Goal: Check status: Check status

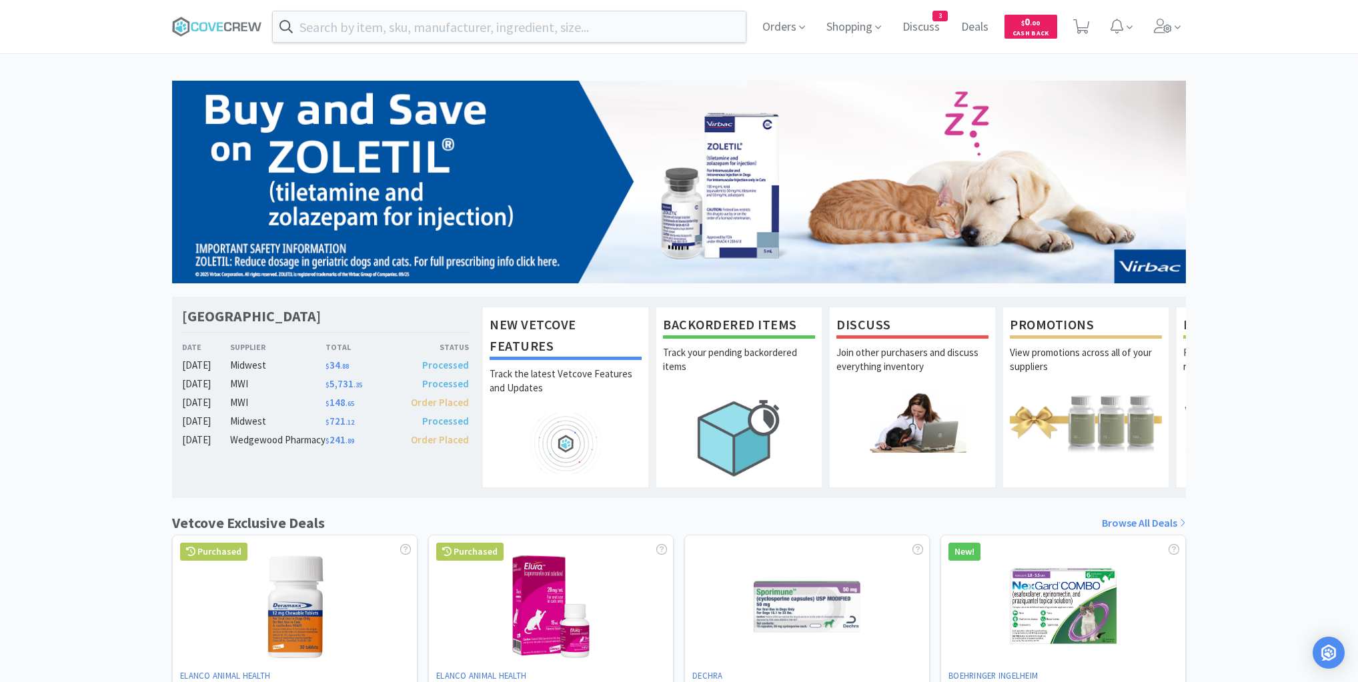
click at [64, 191] on div "[GEOGRAPHIC_DATA] Veterinary Specialty Center Date Supplier Total Status [DATE]…" at bounding box center [679, 588] width 1358 height 1015
click at [210, 26] on icon at bounding box center [211, 26] width 8 height 9
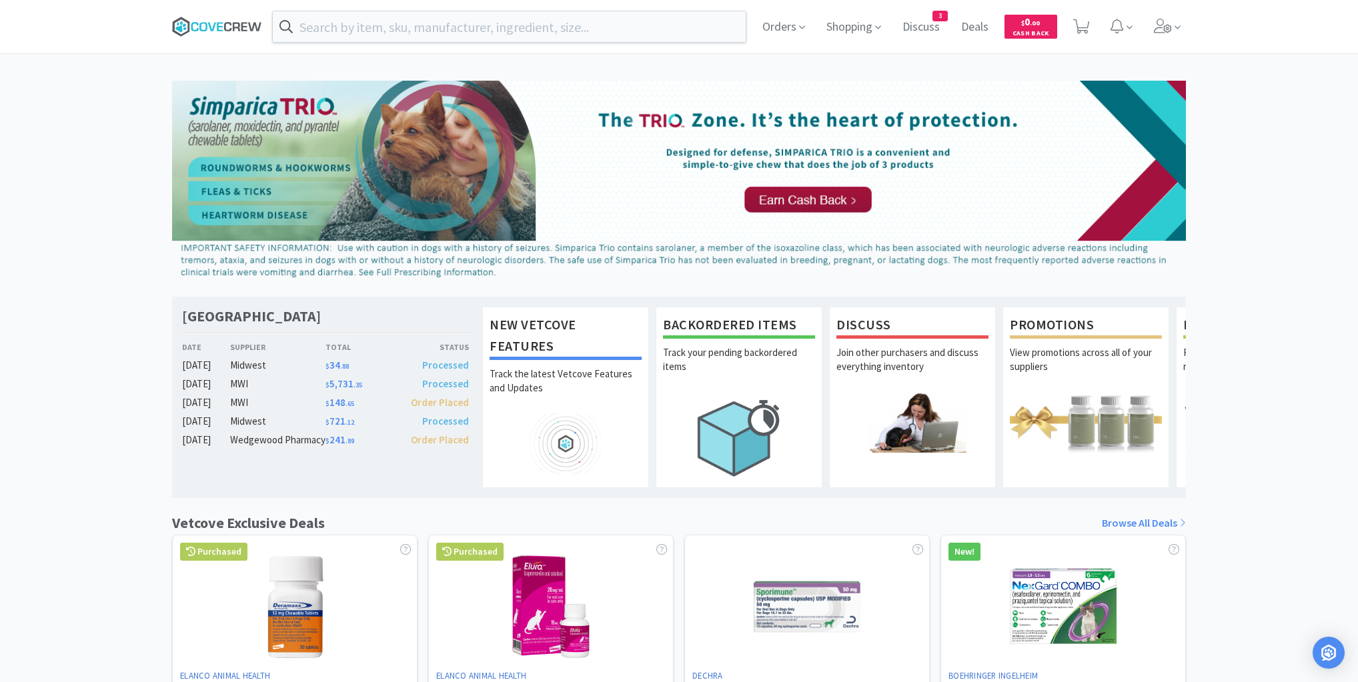
click at [235, 27] on icon at bounding box center [217, 27] width 90 height 20
drag, startPoint x: 69, startPoint y: 184, endPoint x: 176, endPoint y: 128, distance: 121.1
click at [79, 182] on div "[GEOGRAPHIC_DATA] Veterinary Specialty Center Date Supplier Total Status [DATE]…" at bounding box center [679, 588] width 1358 height 1015
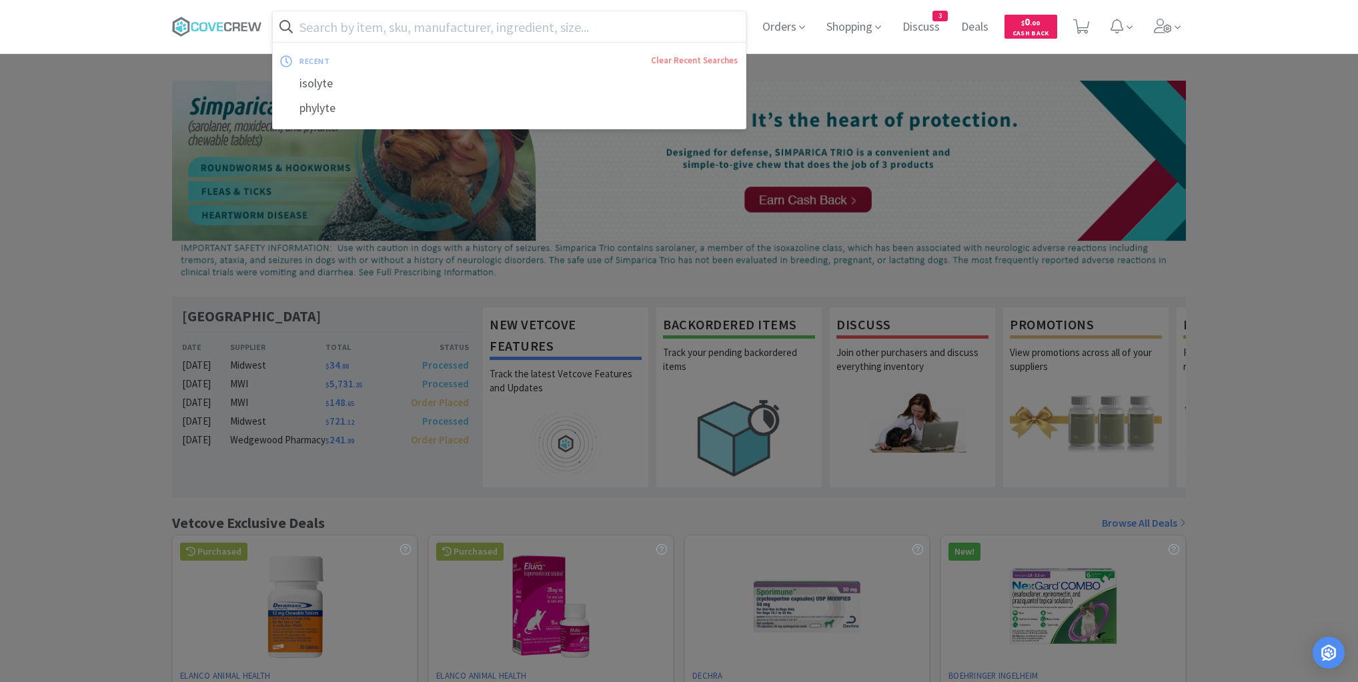
click at [417, 31] on input "text" at bounding box center [509, 26] width 473 height 31
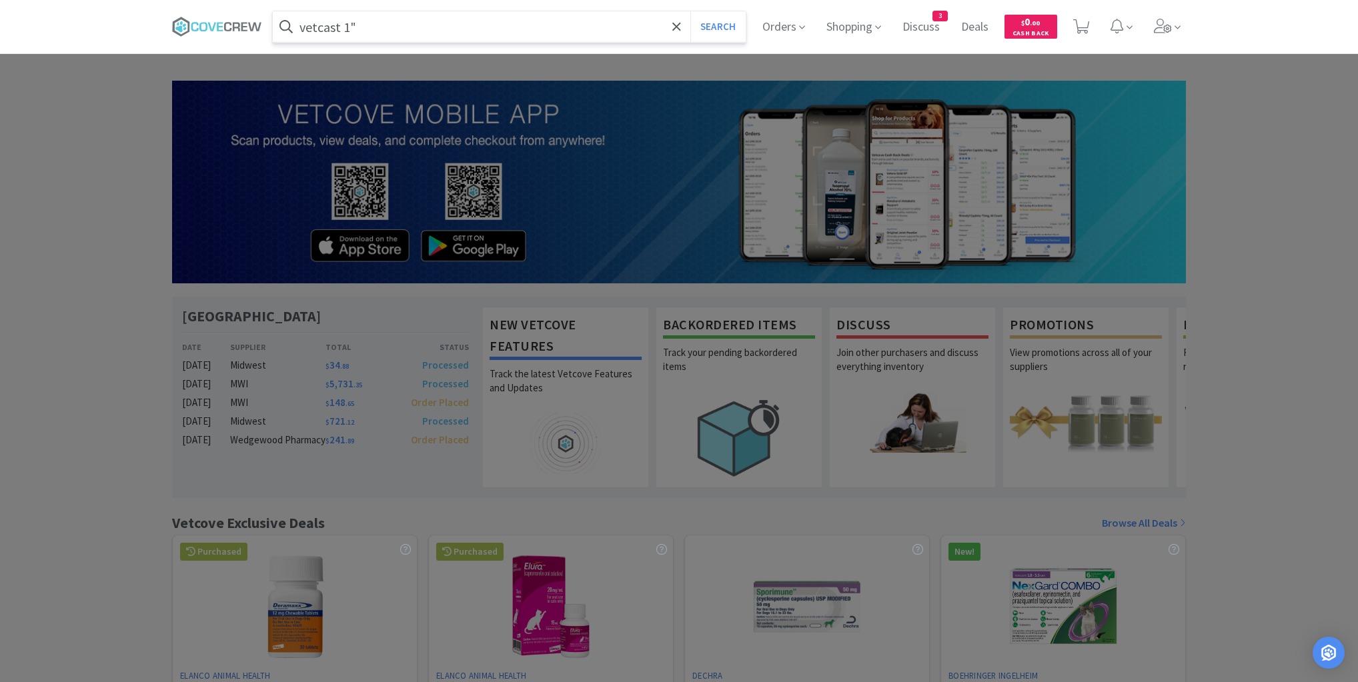
type input "vetcast 1""
click at [690, 11] on button "Search" at bounding box center [717, 26] width 55 height 31
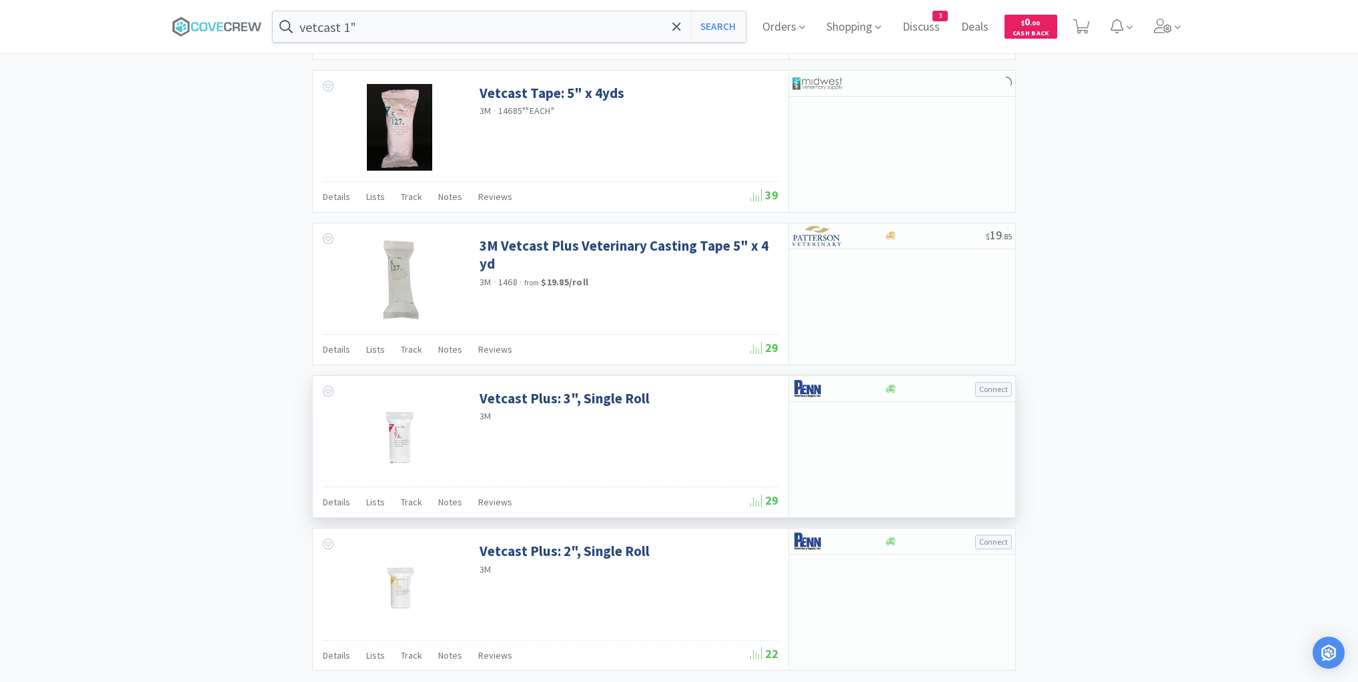
scroll to position [1841, 0]
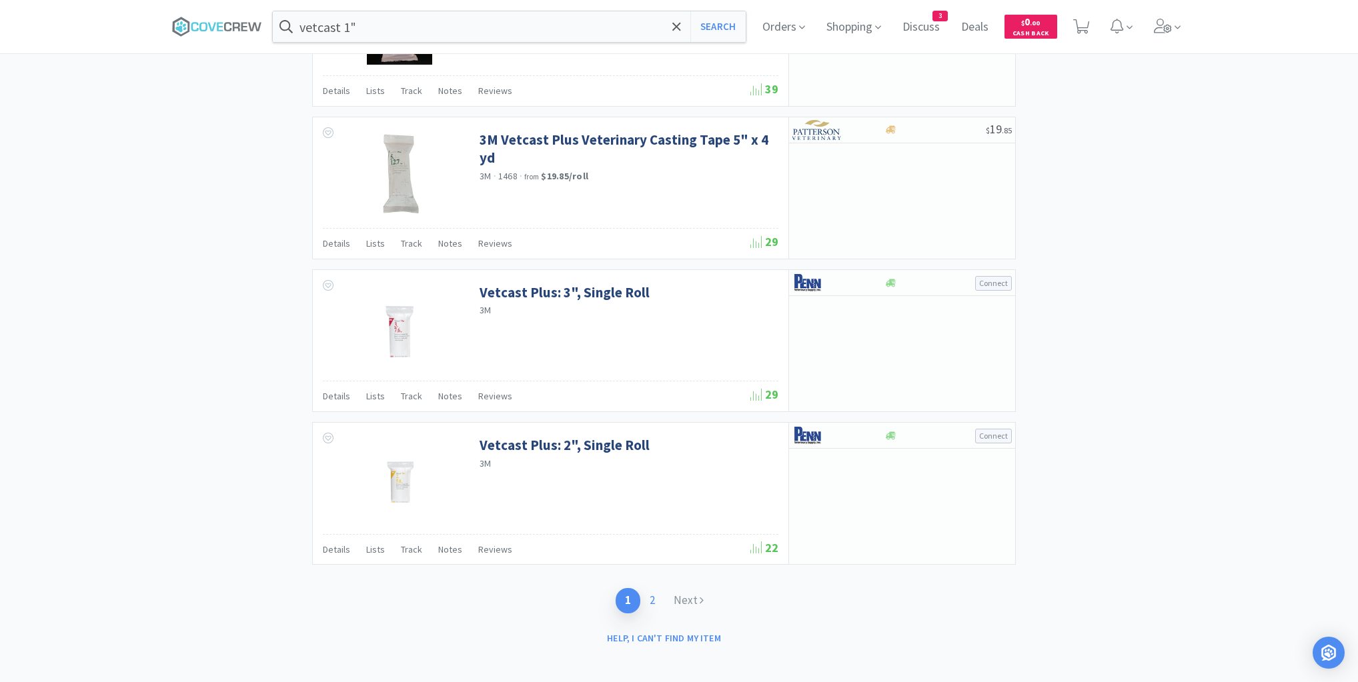
click at [657, 593] on link "2" at bounding box center [652, 600] width 24 height 25
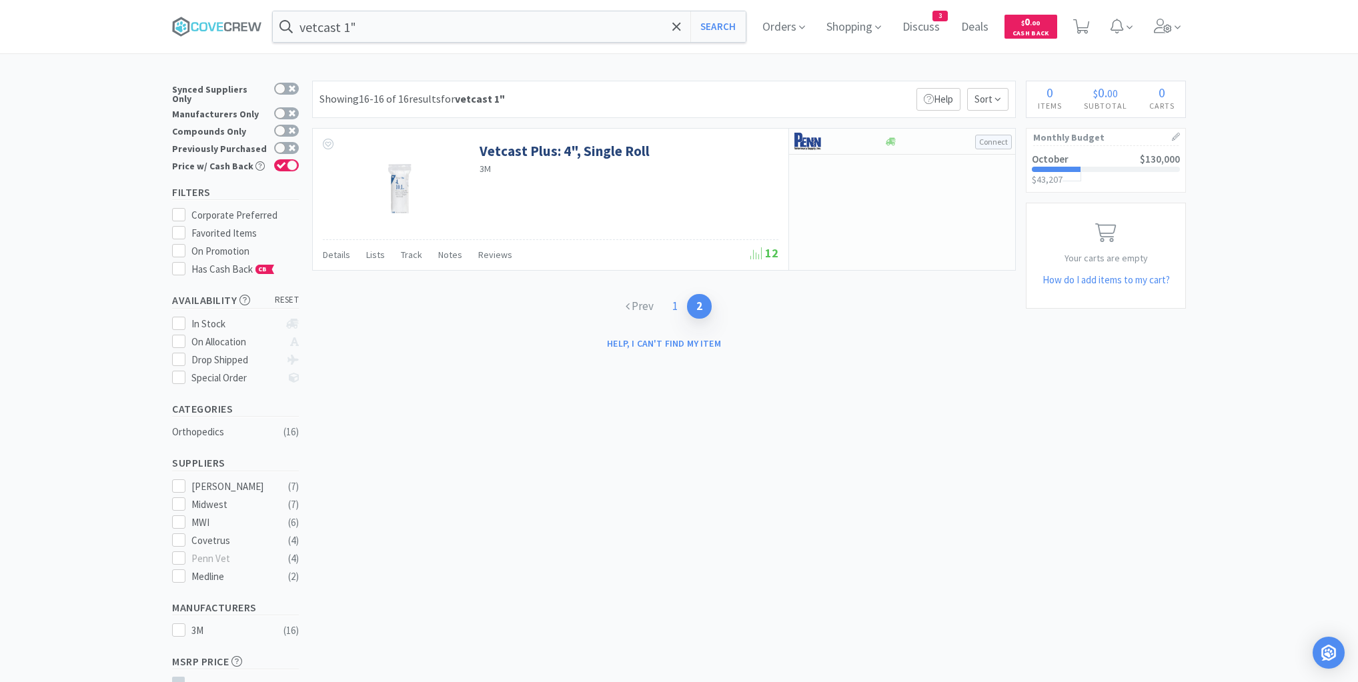
click at [678, 304] on link "1" at bounding box center [675, 306] width 24 height 25
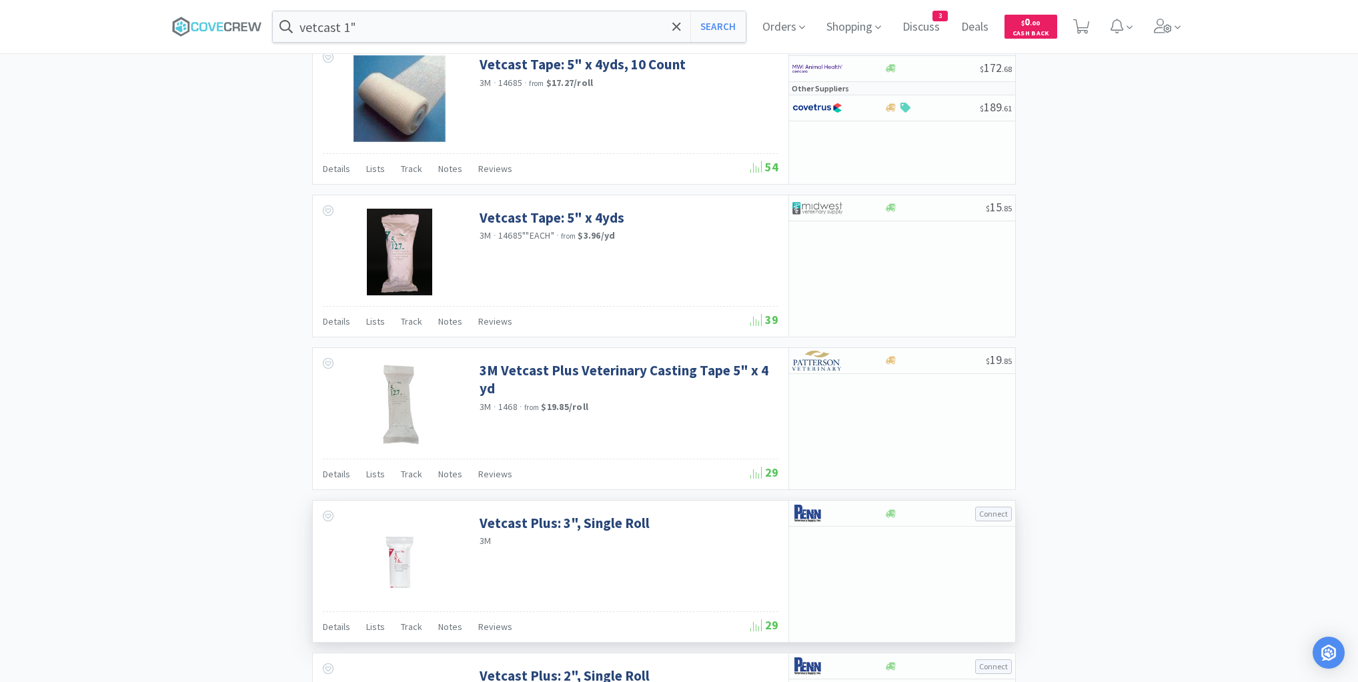
scroll to position [1841, 0]
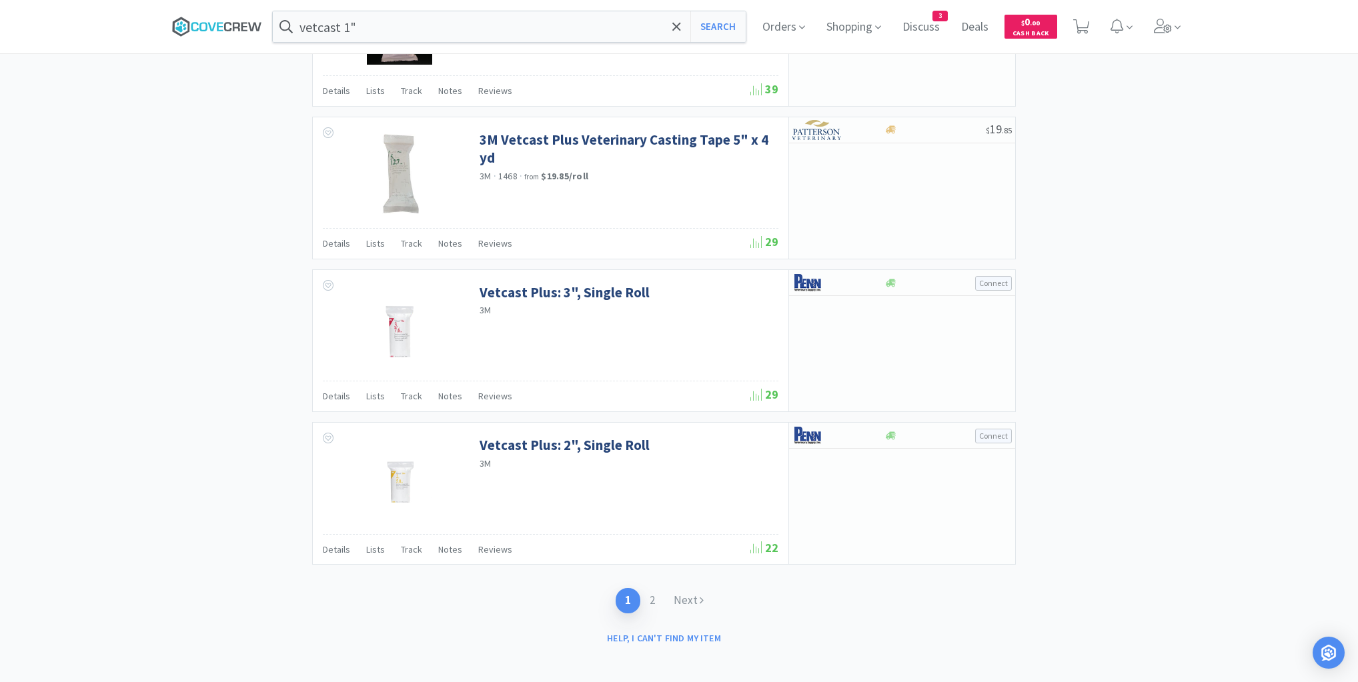
click at [223, 23] on icon at bounding box center [217, 27] width 90 height 20
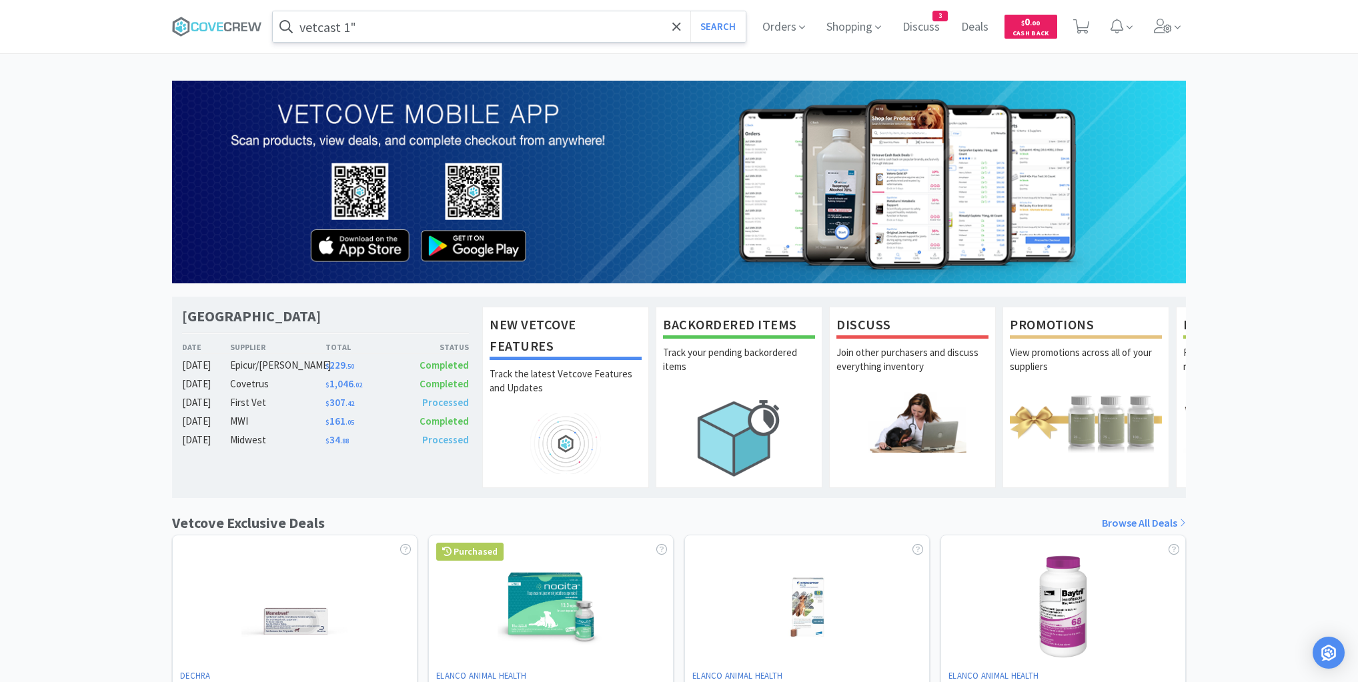
click at [439, 25] on input "vetcast 1"" at bounding box center [509, 26] width 473 height 31
click at [211, 23] on icon at bounding box center [217, 27] width 90 height 20
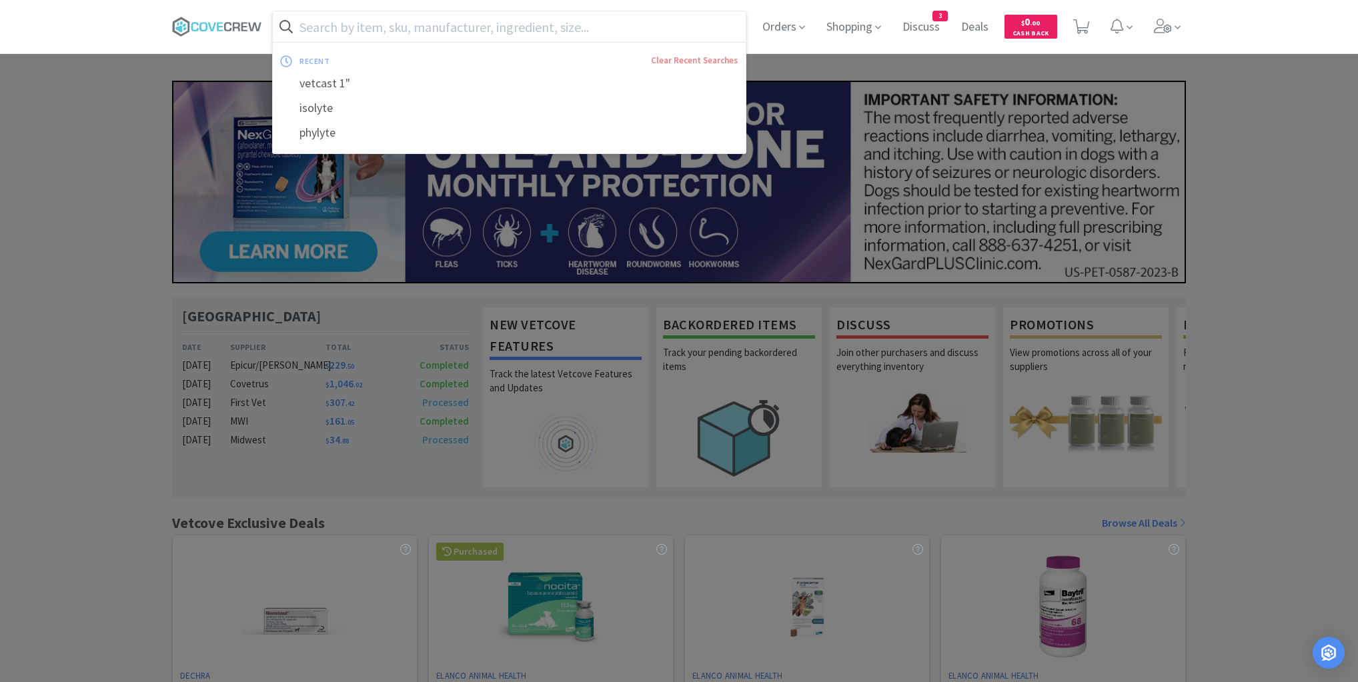
click at [483, 26] on input "text" at bounding box center [509, 26] width 473 height 31
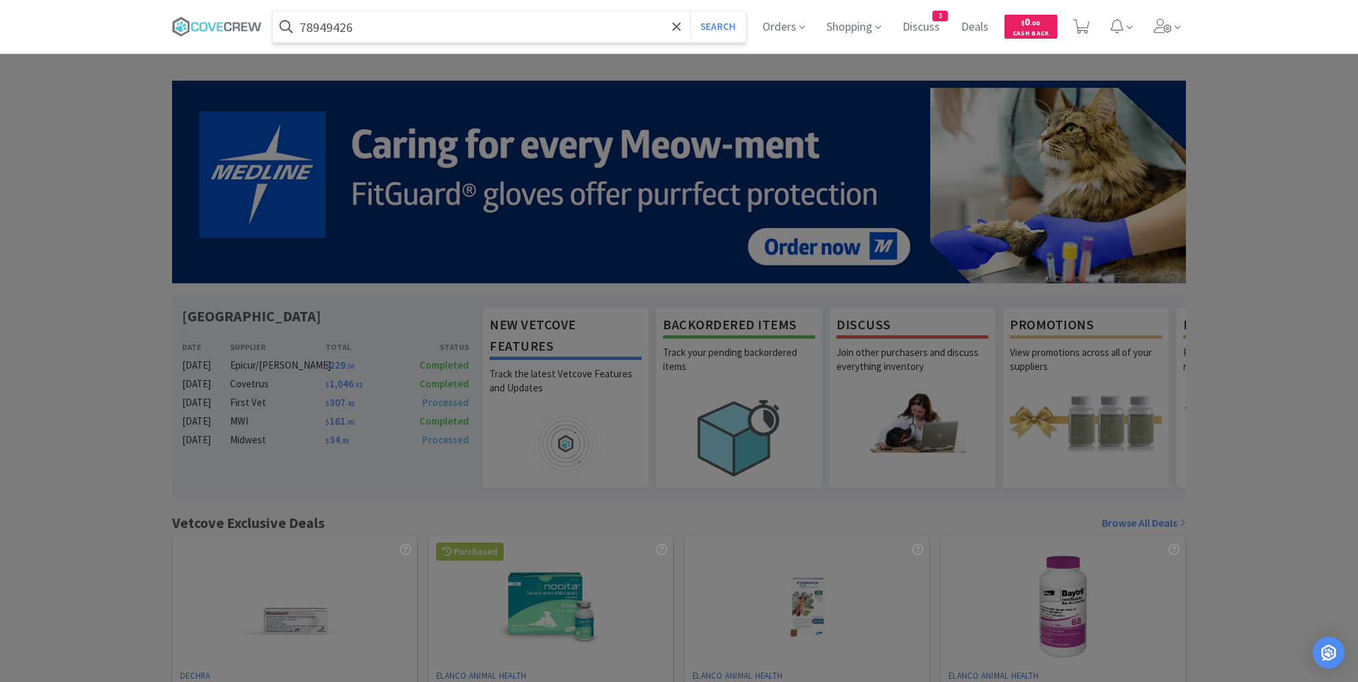
type input "78949426"
click at [690, 11] on button "Search" at bounding box center [717, 26] width 55 height 31
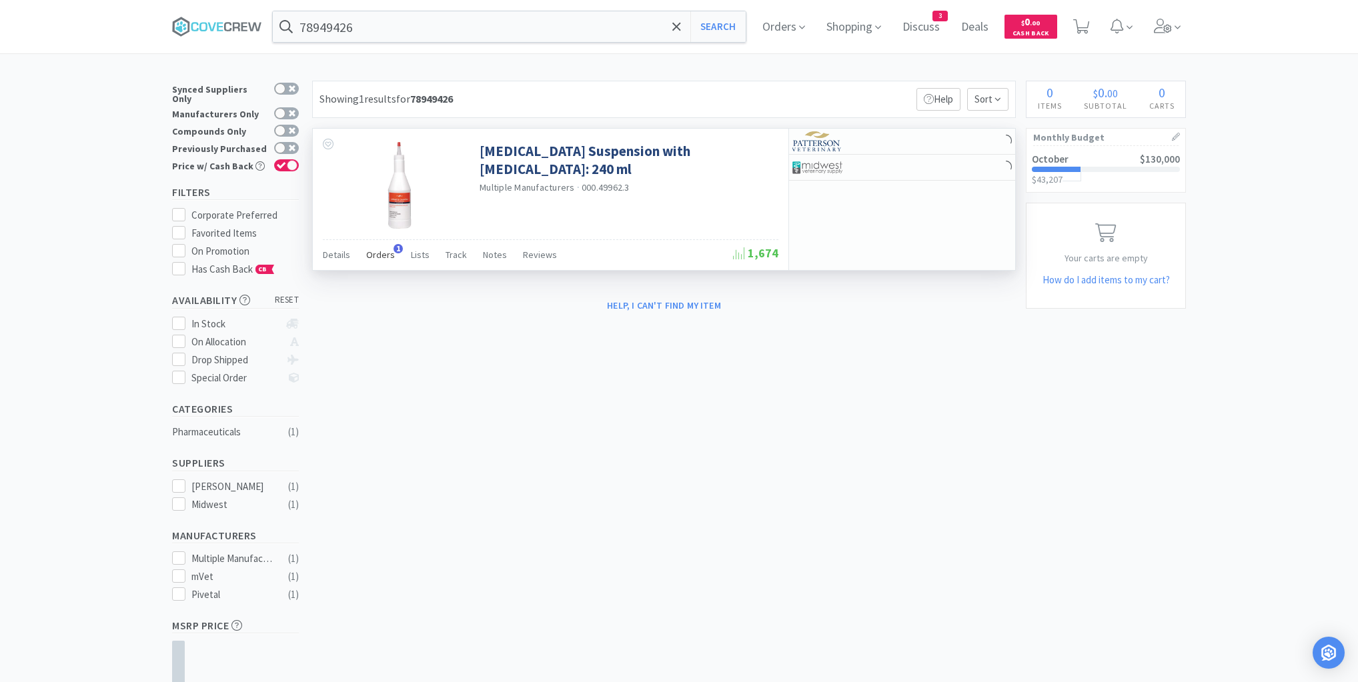
click at [389, 257] on span "Orders" at bounding box center [380, 255] width 29 height 12
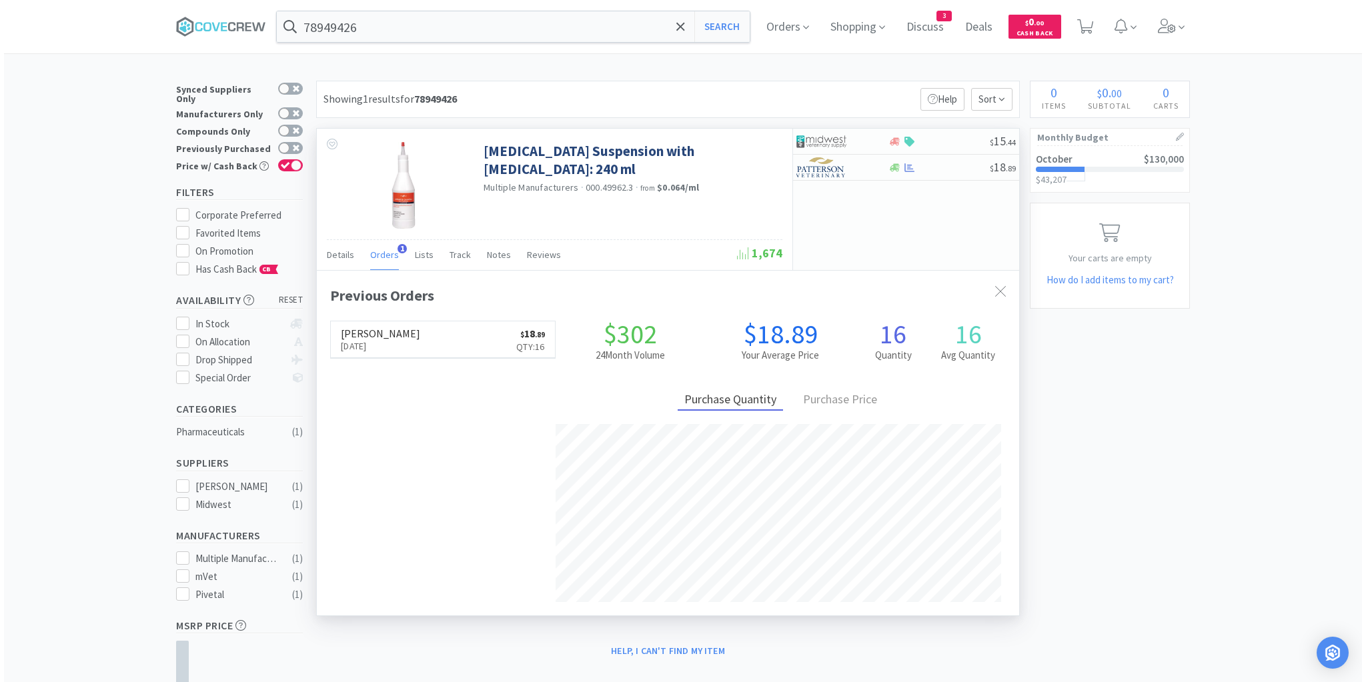
scroll to position [345, 702]
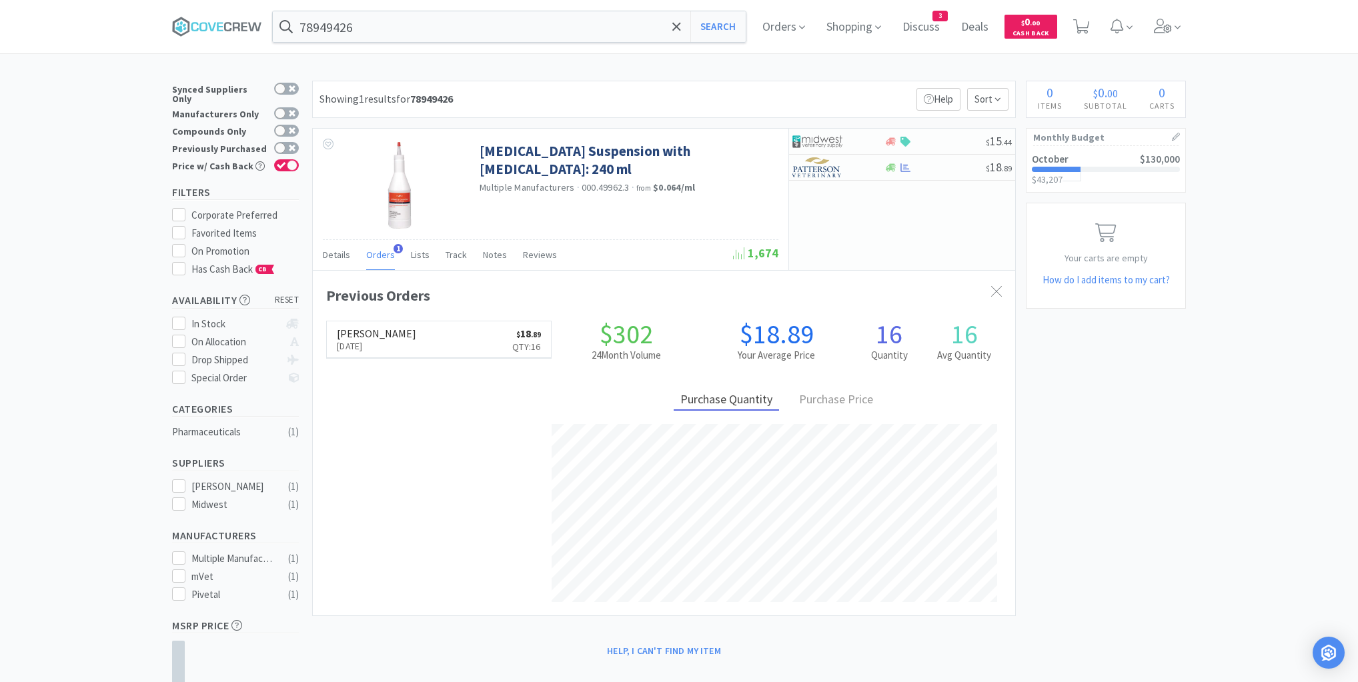
drag, startPoint x: 67, startPoint y: 246, endPoint x: 78, endPoint y: 239, distance: 13.2
click at [67, 245] on div "× Filter Results Synced Suppliers Only Manufacturers Only Compounds Only Previo…" at bounding box center [679, 430] width 1358 height 698
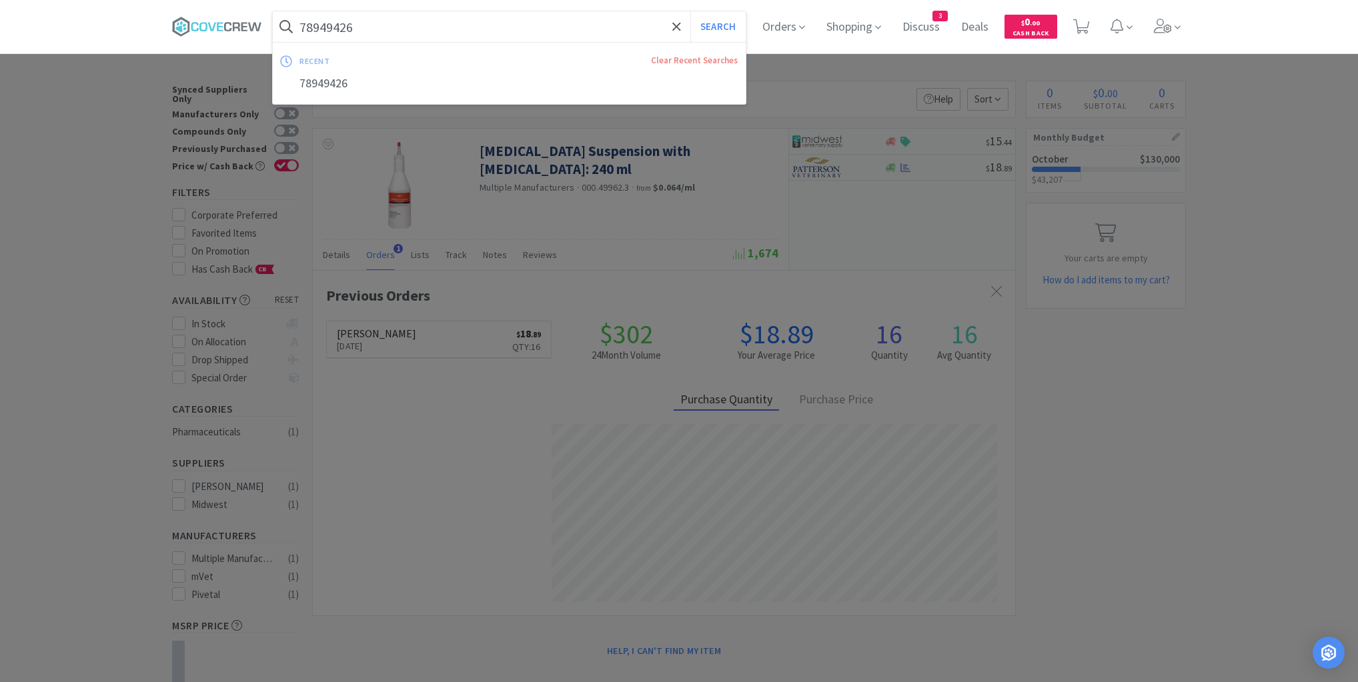
click at [406, 26] on input "78949426" at bounding box center [509, 26] width 473 height 31
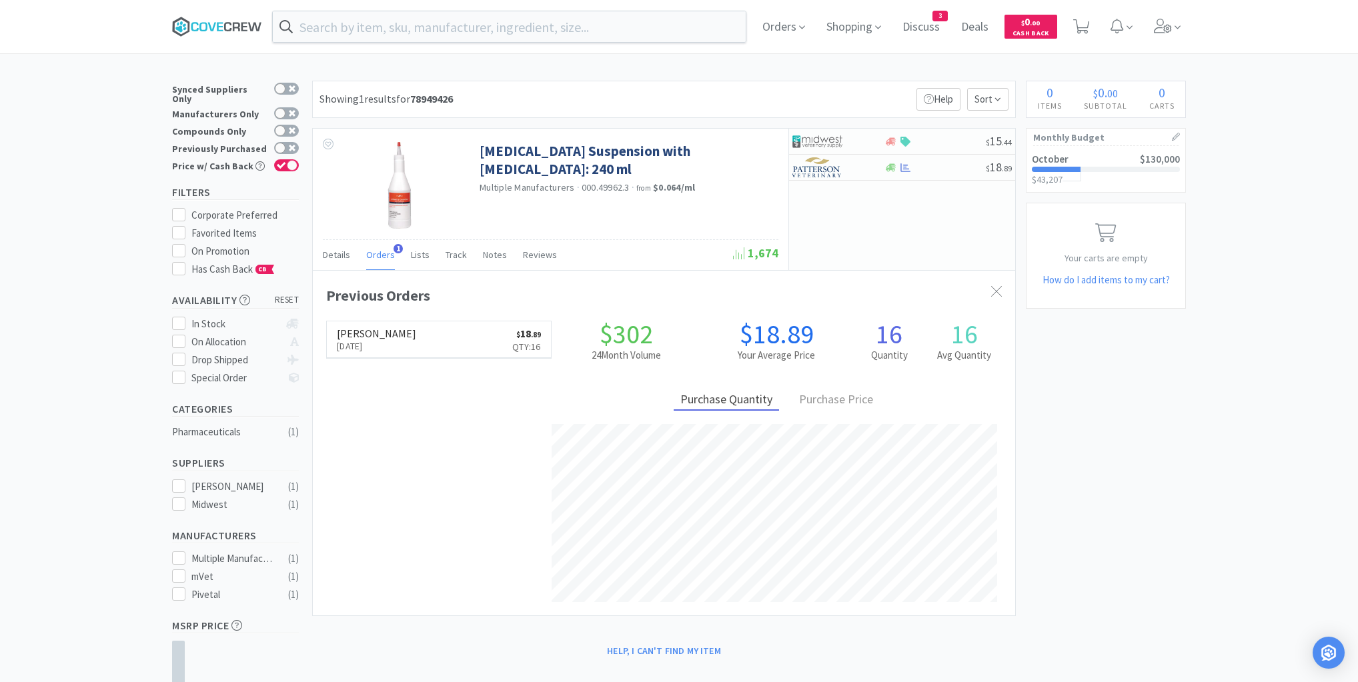
click at [247, 25] on icon at bounding box center [217, 27] width 90 height 20
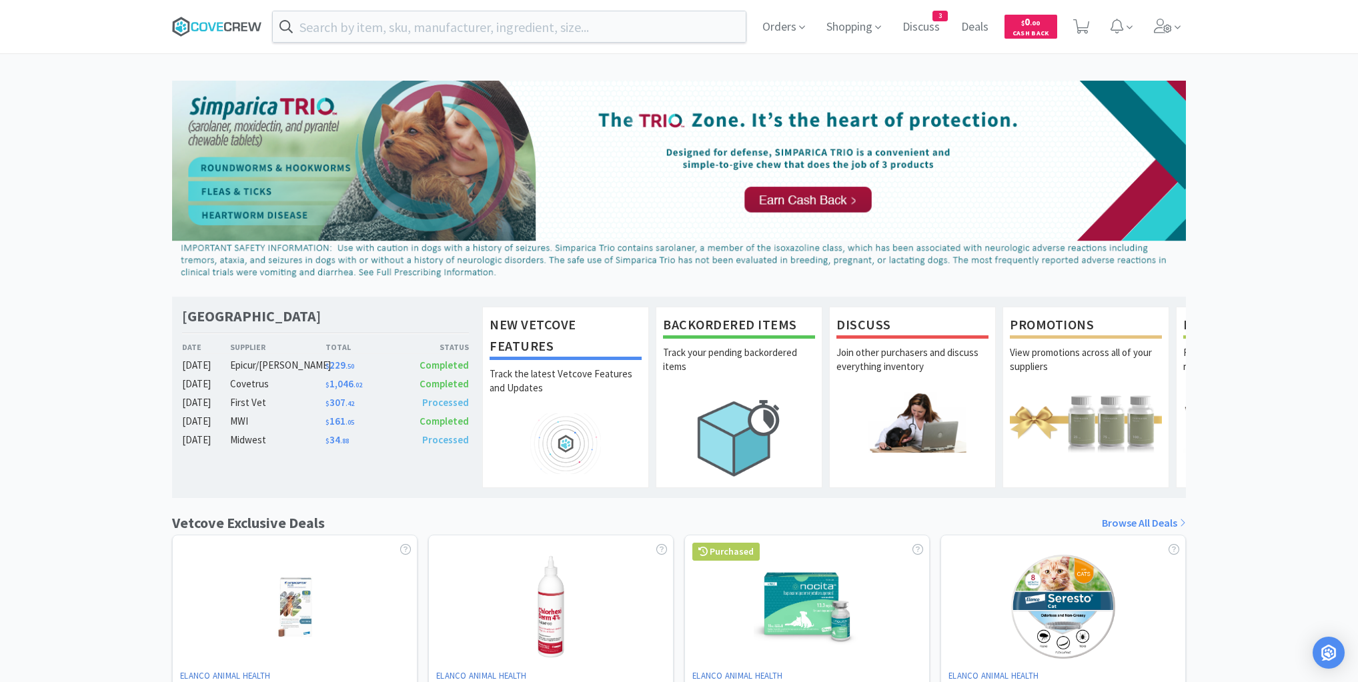
click at [216, 27] on icon at bounding box center [217, 27] width 90 height 20
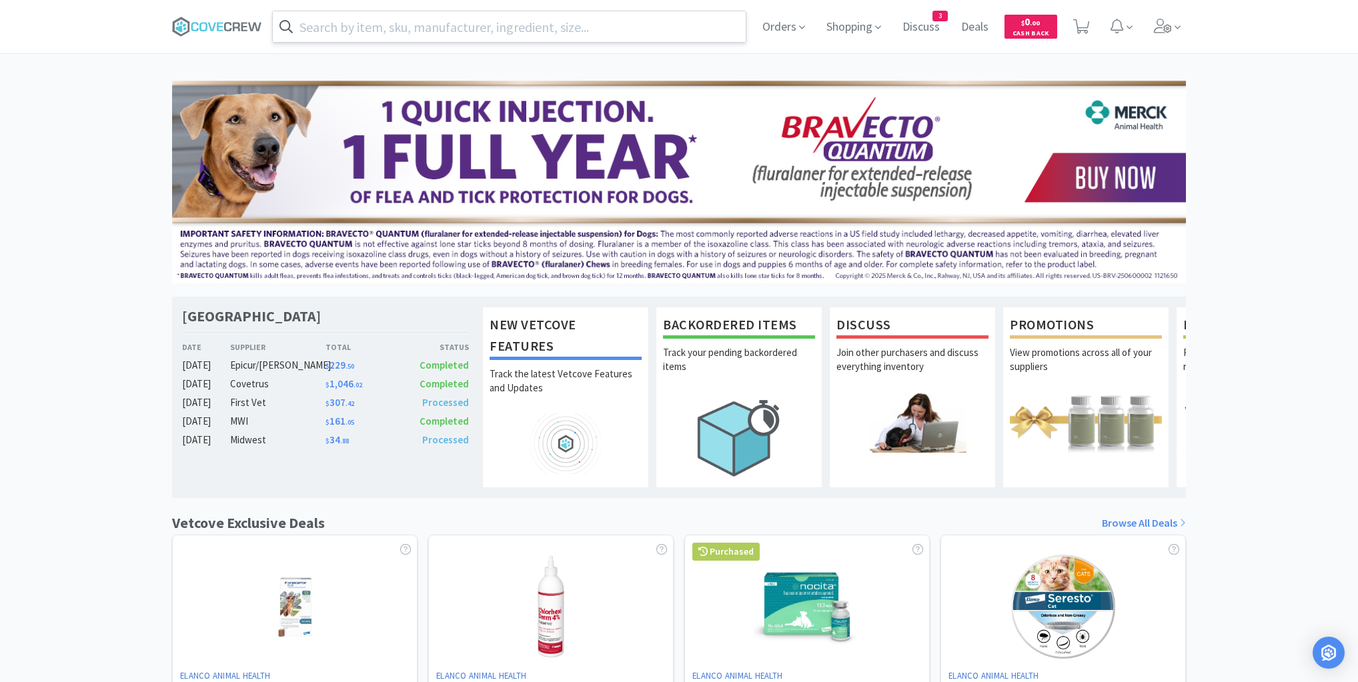
click at [411, 31] on input "text" at bounding box center [509, 26] width 473 height 31
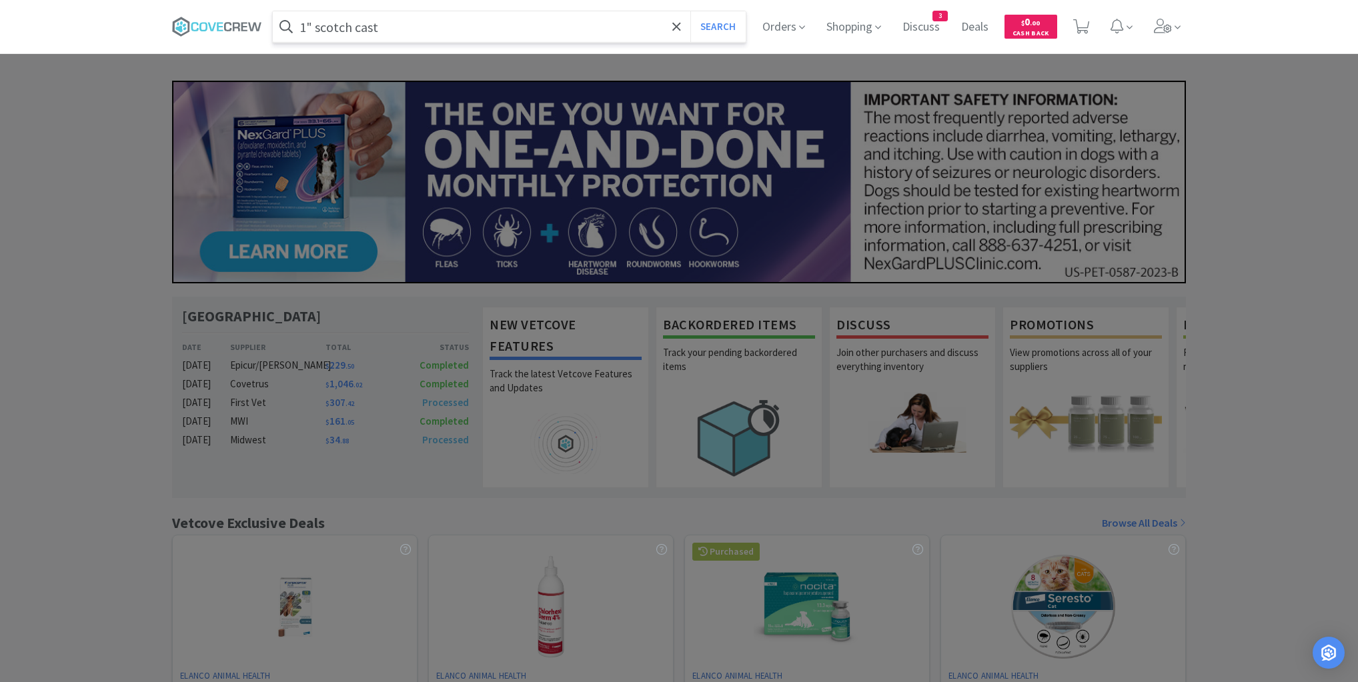
type input "1" scotch cast"
click at [690, 11] on button "Search" at bounding box center [717, 26] width 55 height 31
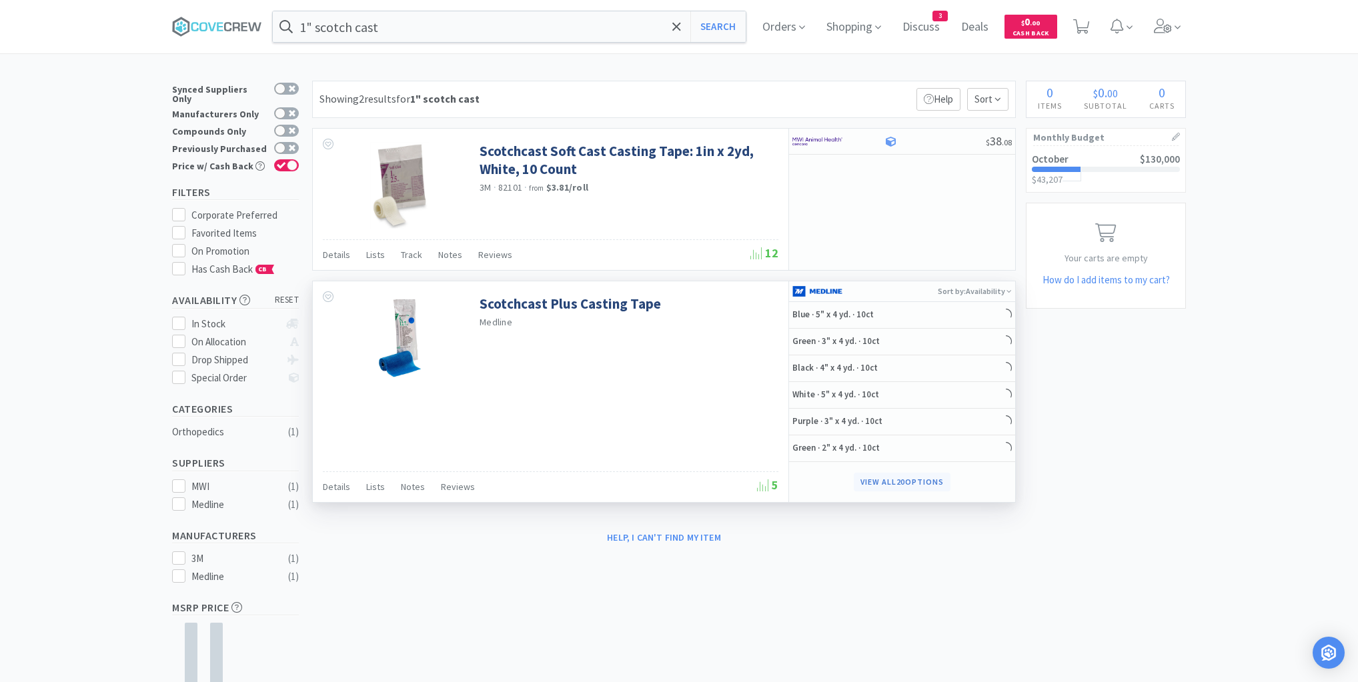
click at [872, 475] on button "View all 20 Options" at bounding box center [902, 482] width 97 height 19
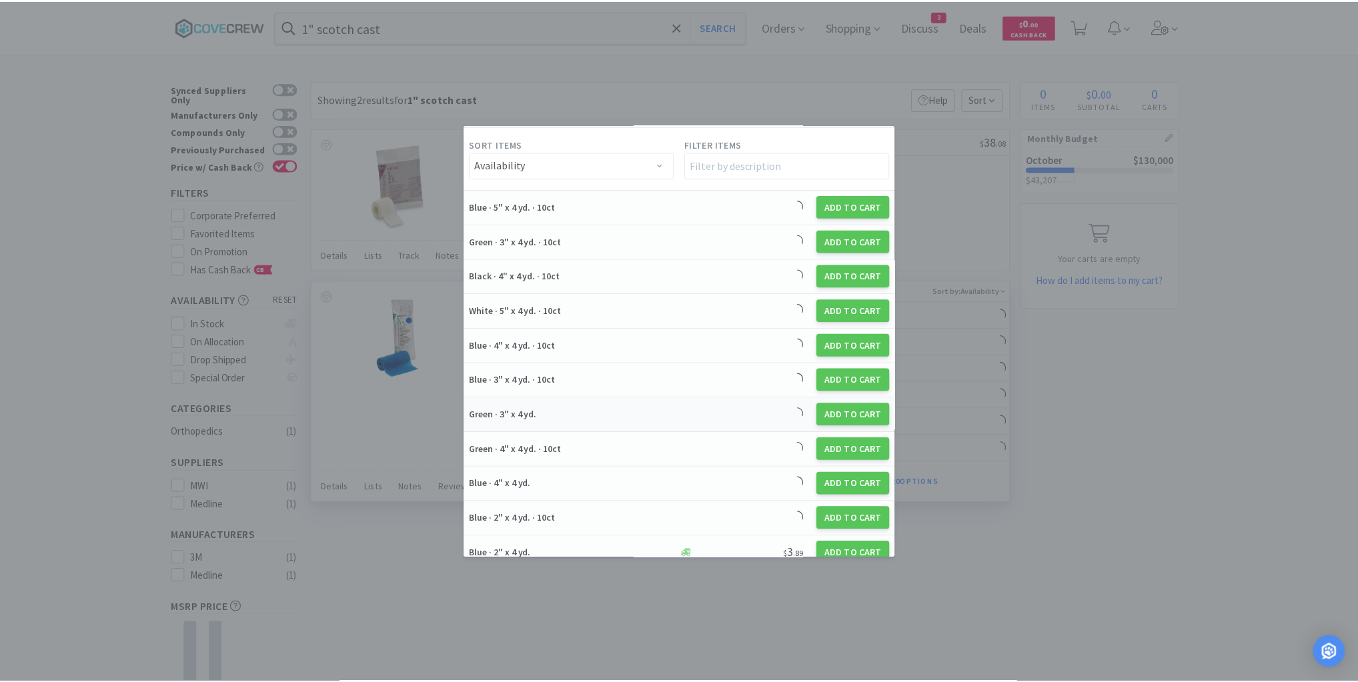
scroll to position [53, 0]
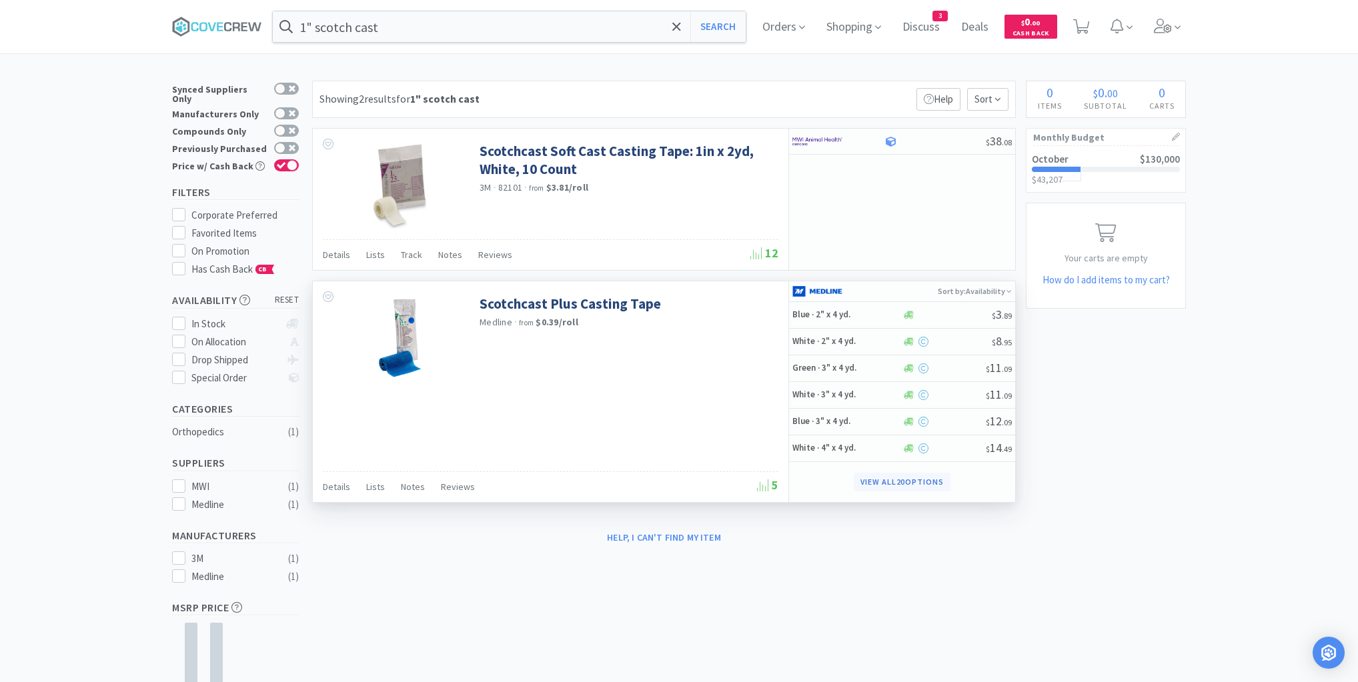
click at [916, 477] on button "View all 20 Options" at bounding box center [902, 482] width 97 height 19
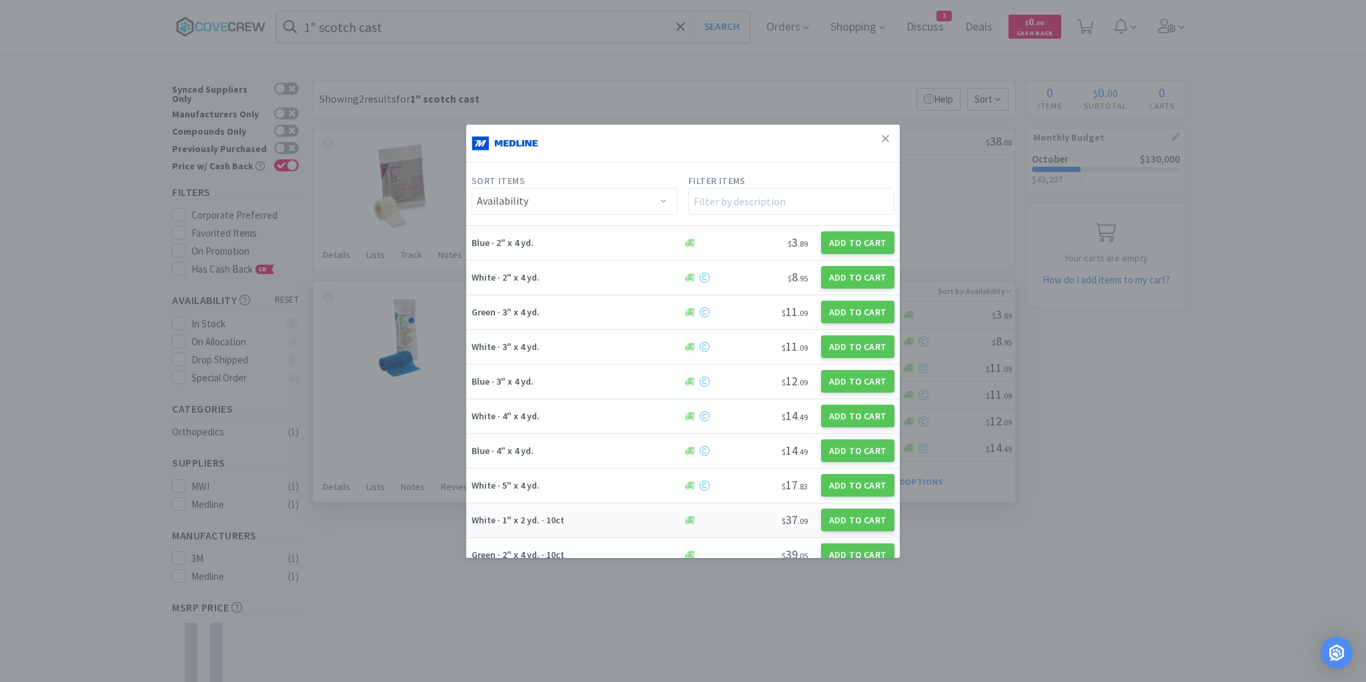
click at [605, 514] on h5 "White · 1" x 2 yd. · 10ct" at bounding box center [574, 520] width 207 height 12
select select "1"
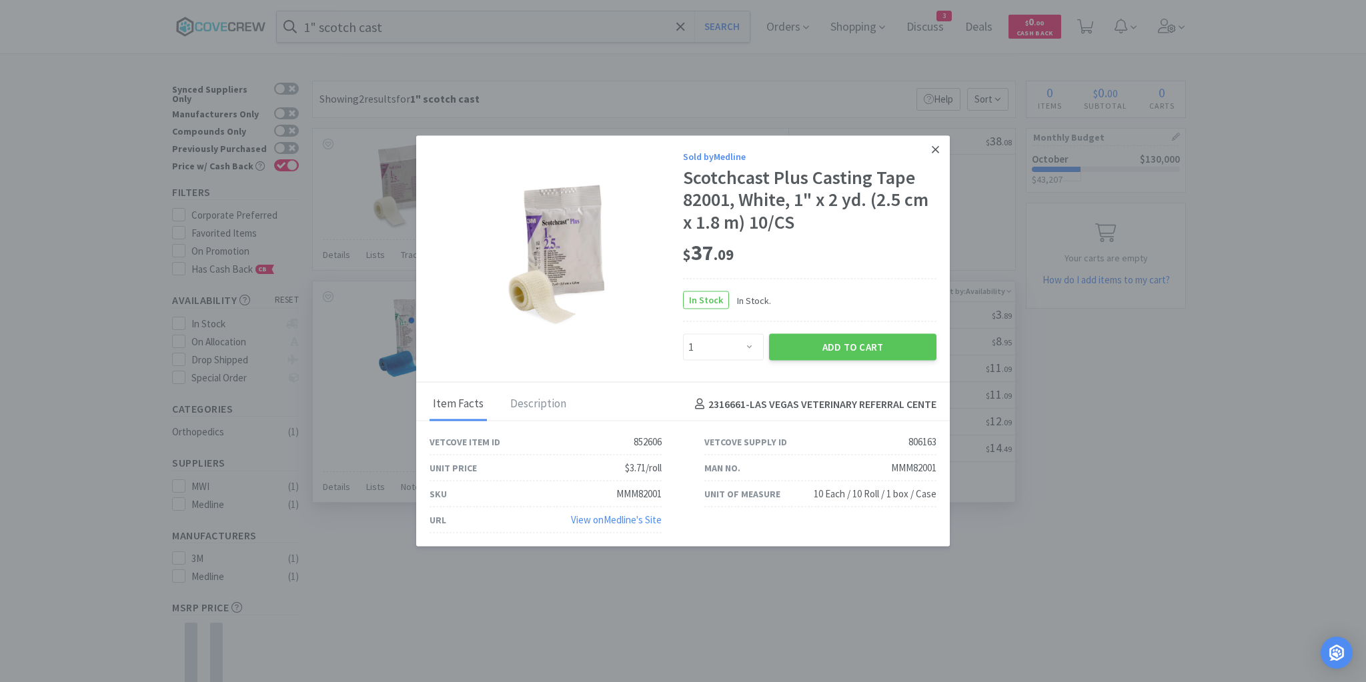
click at [934, 149] on icon at bounding box center [935, 148] width 7 height 7
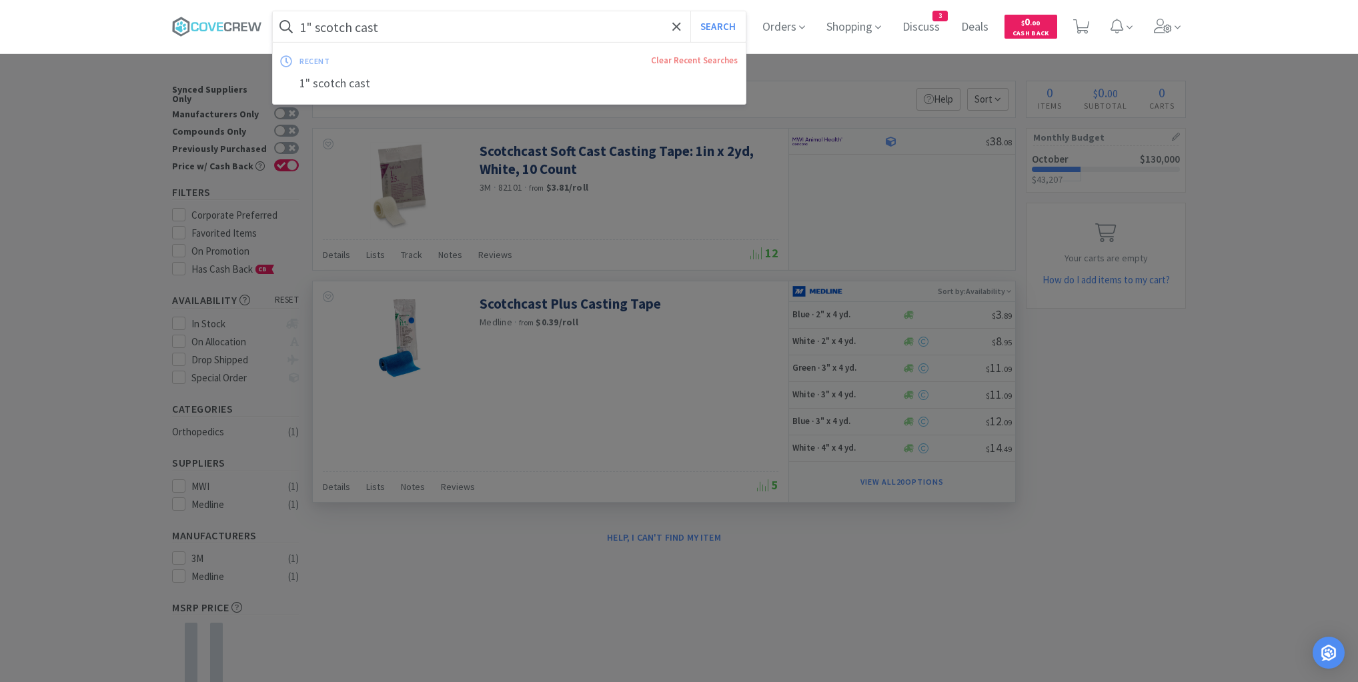
drag, startPoint x: 373, startPoint y: 29, endPoint x: 383, endPoint y: 30, distance: 10.0
click at [374, 29] on input "1" scotch cast" at bounding box center [509, 26] width 473 height 31
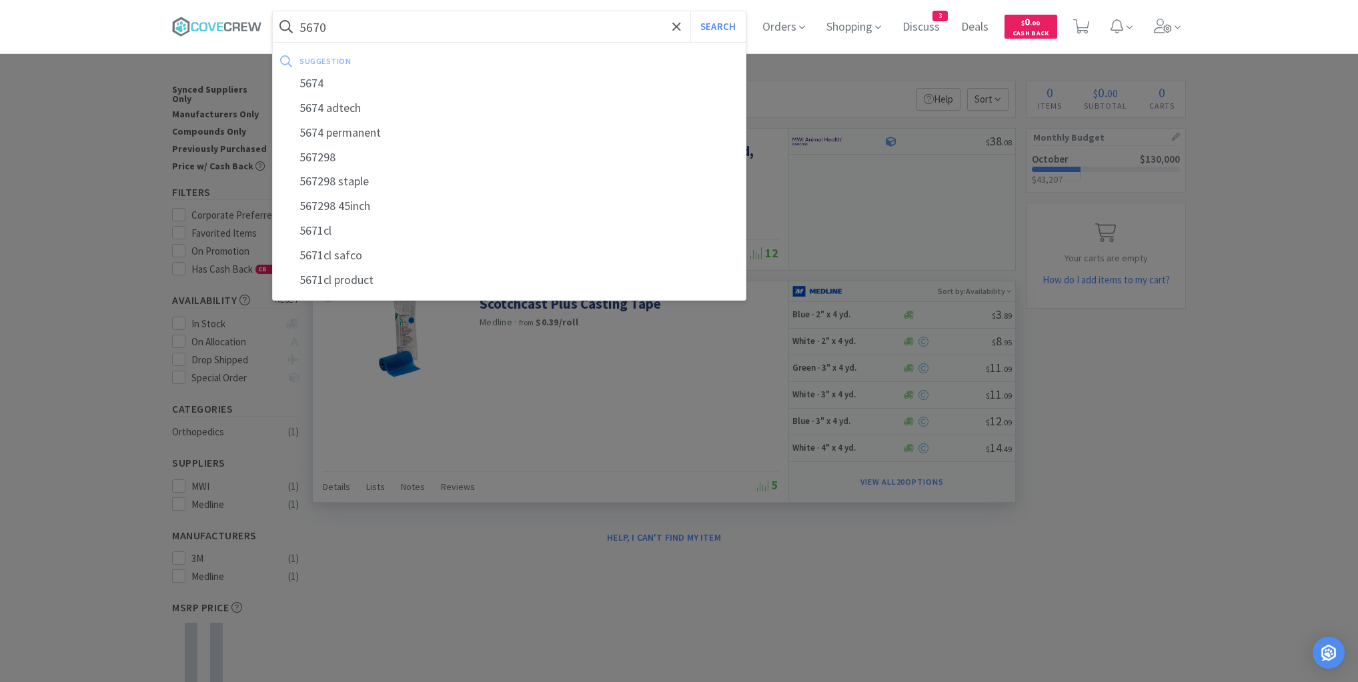
click at [690, 11] on button "Search" at bounding box center [717, 26] width 55 height 31
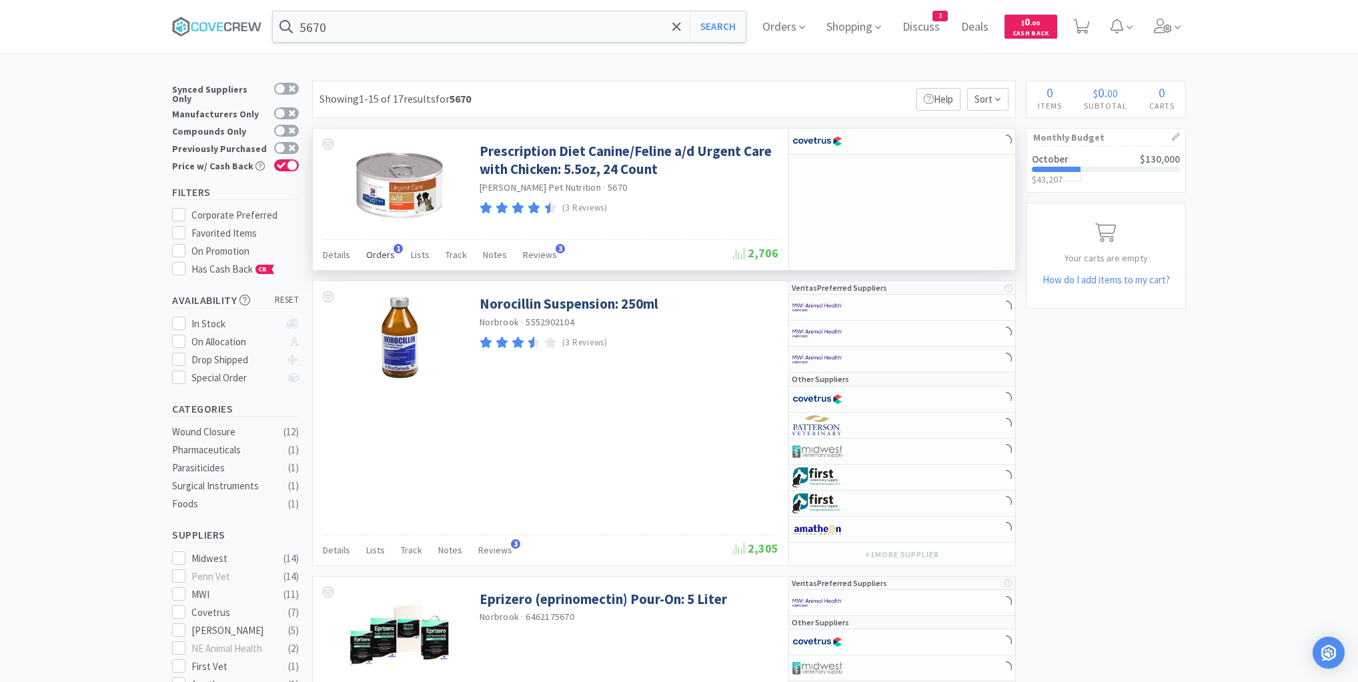
click at [384, 255] on span "Orders" at bounding box center [380, 255] width 29 height 12
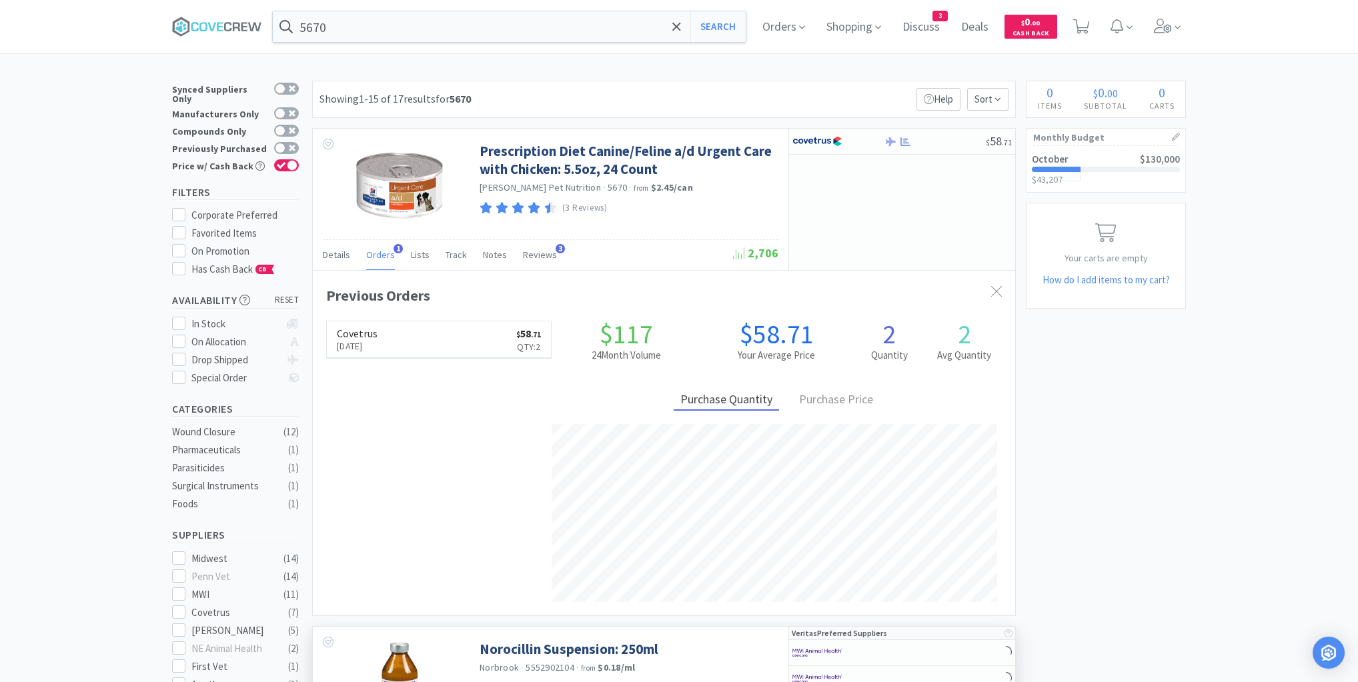
scroll to position [345, 702]
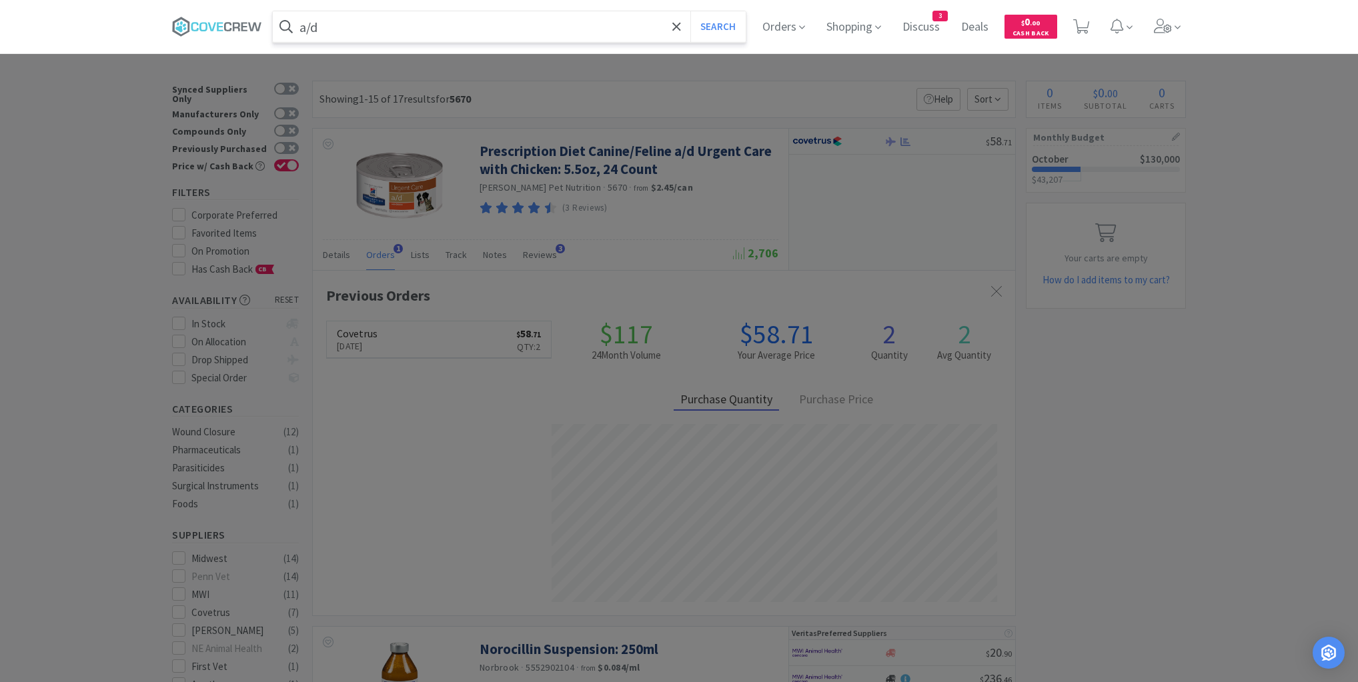
click at [690, 11] on button "Search" at bounding box center [717, 26] width 55 height 31
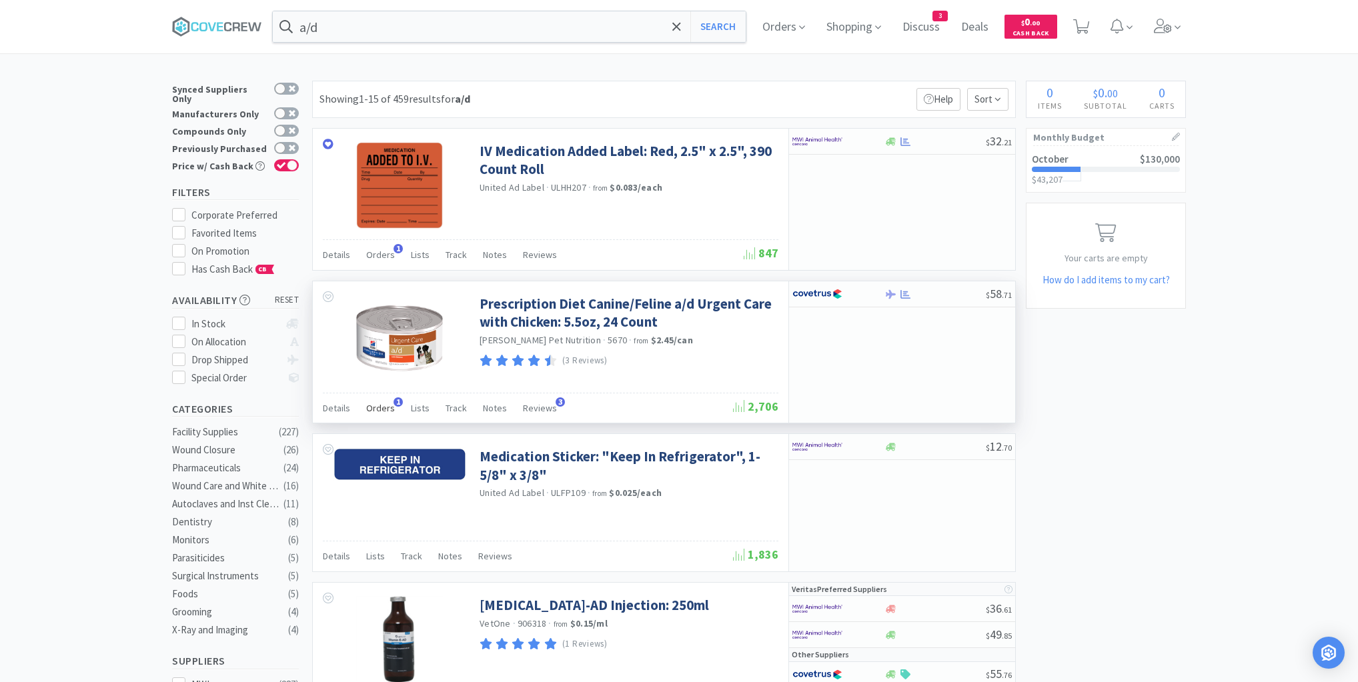
click at [385, 408] on span "Orders" at bounding box center [380, 408] width 29 height 12
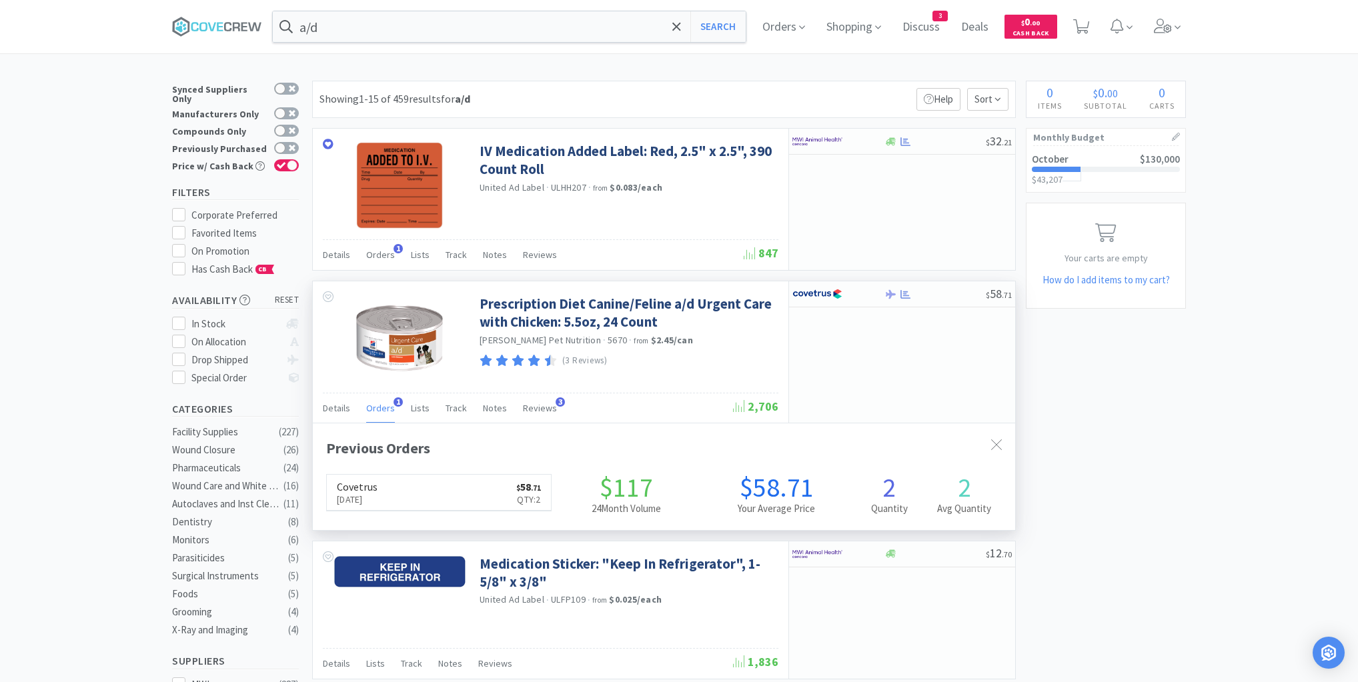
scroll to position [345, 702]
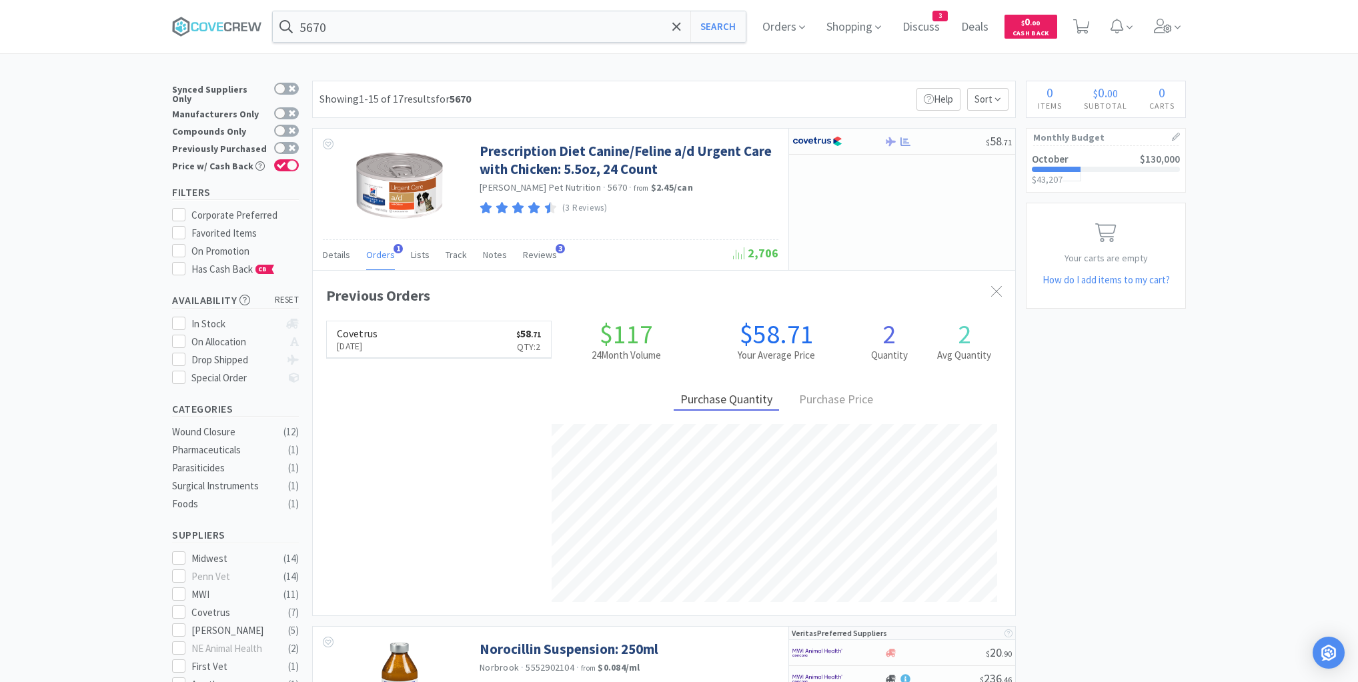
scroll to position [345, 702]
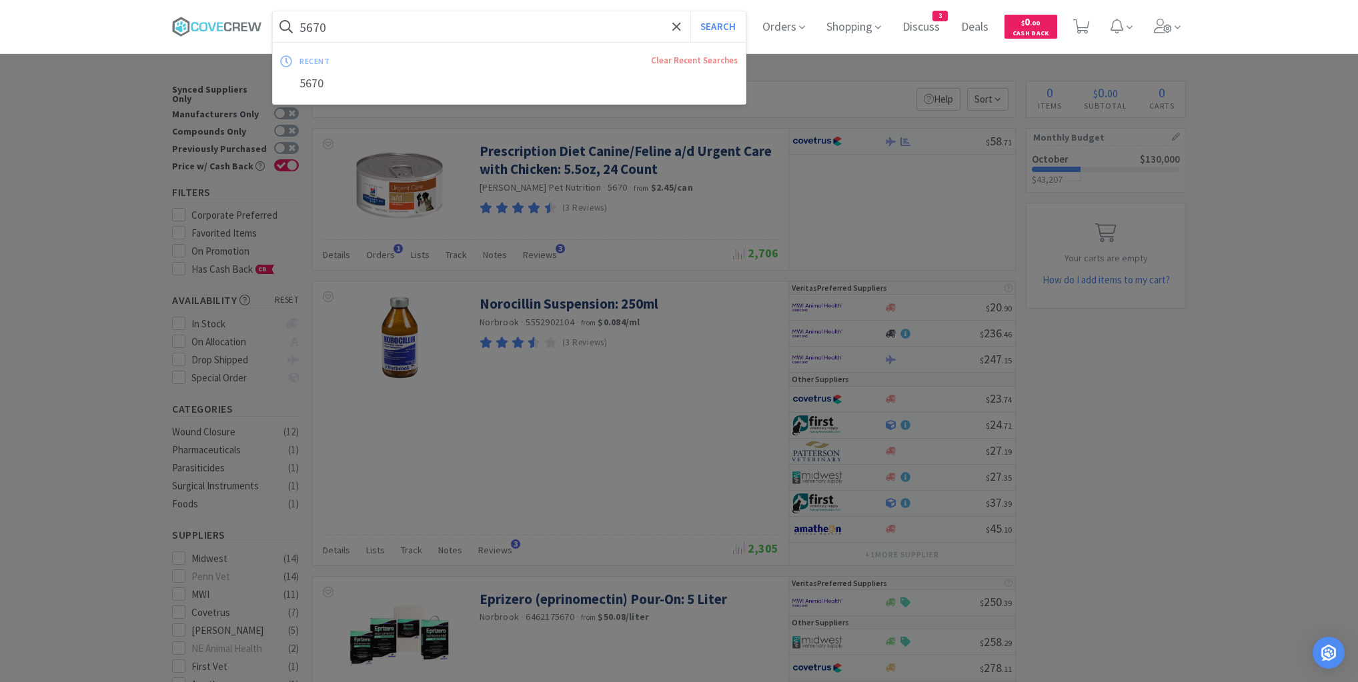
click at [605, 30] on input "5670" at bounding box center [509, 26] width 473 height 31
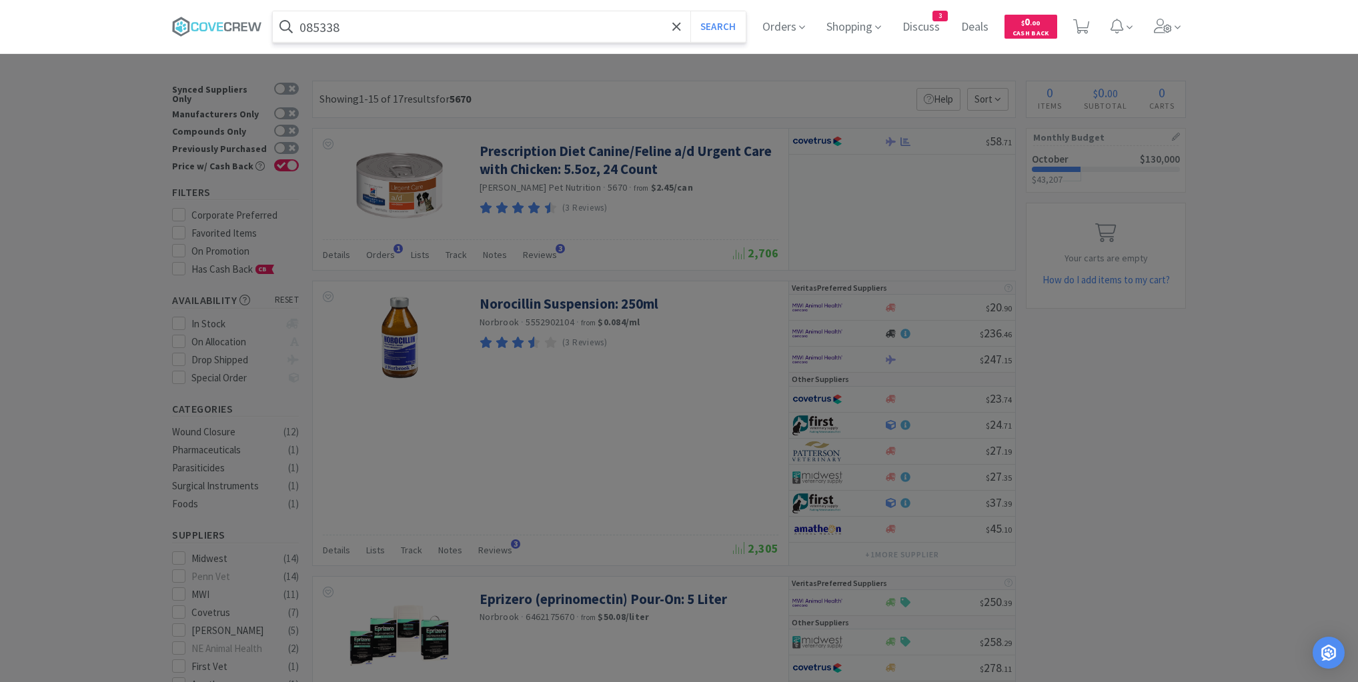
type input "085338"
click at [690, 11] on button "Search" at bounding box center [717, 26] width 55 height 31
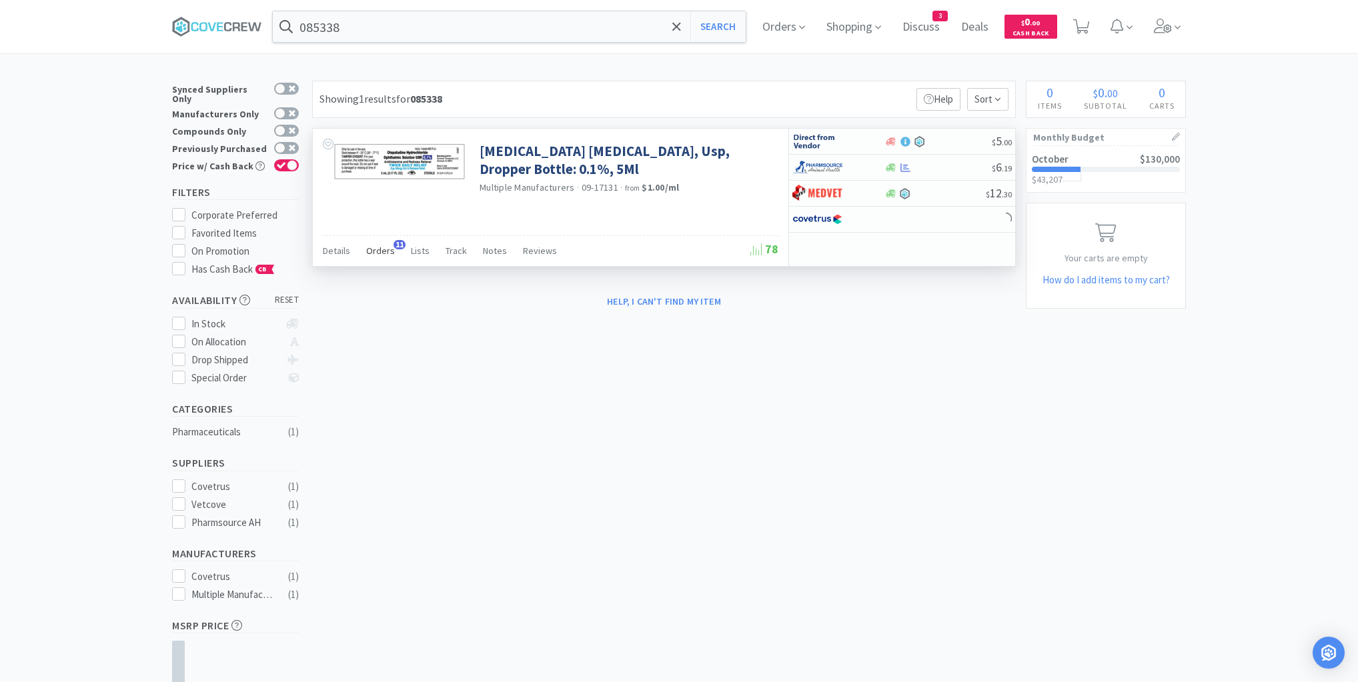
click at [379, 251] on span "Orders" at bounding box center [380, 251] width 29 height 12
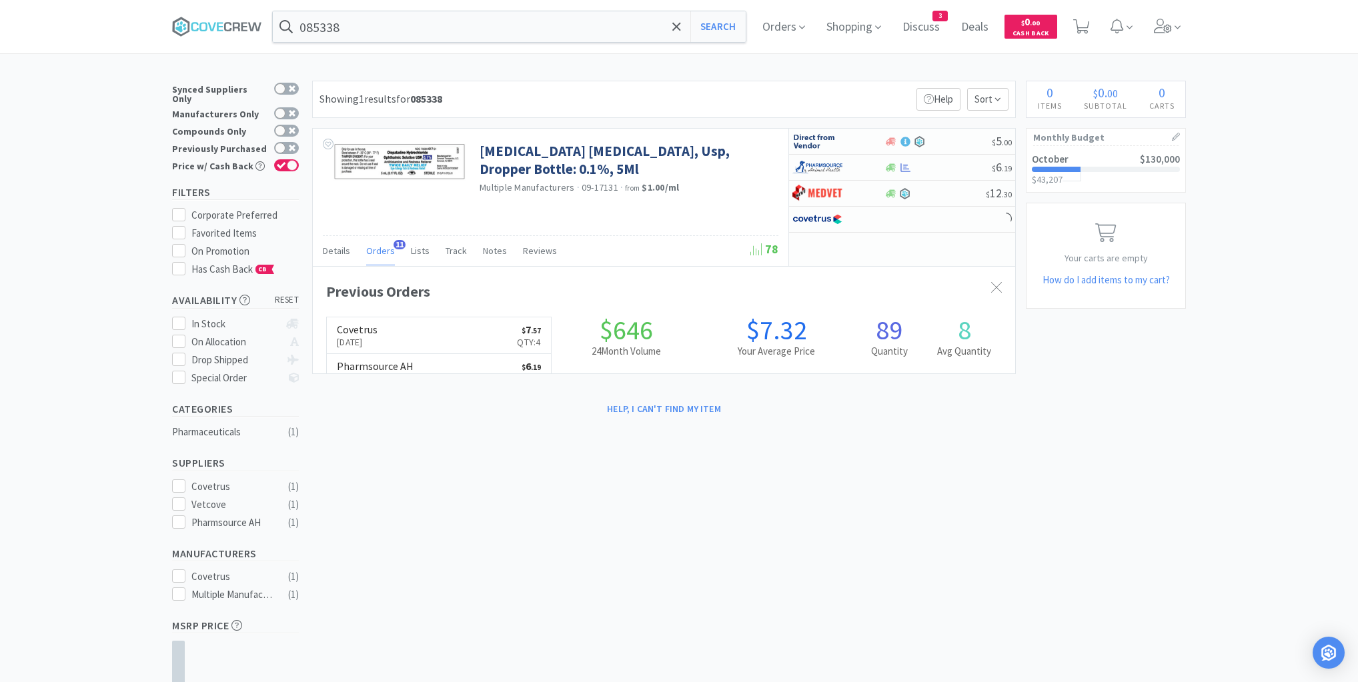
scroll to position [357, 702]
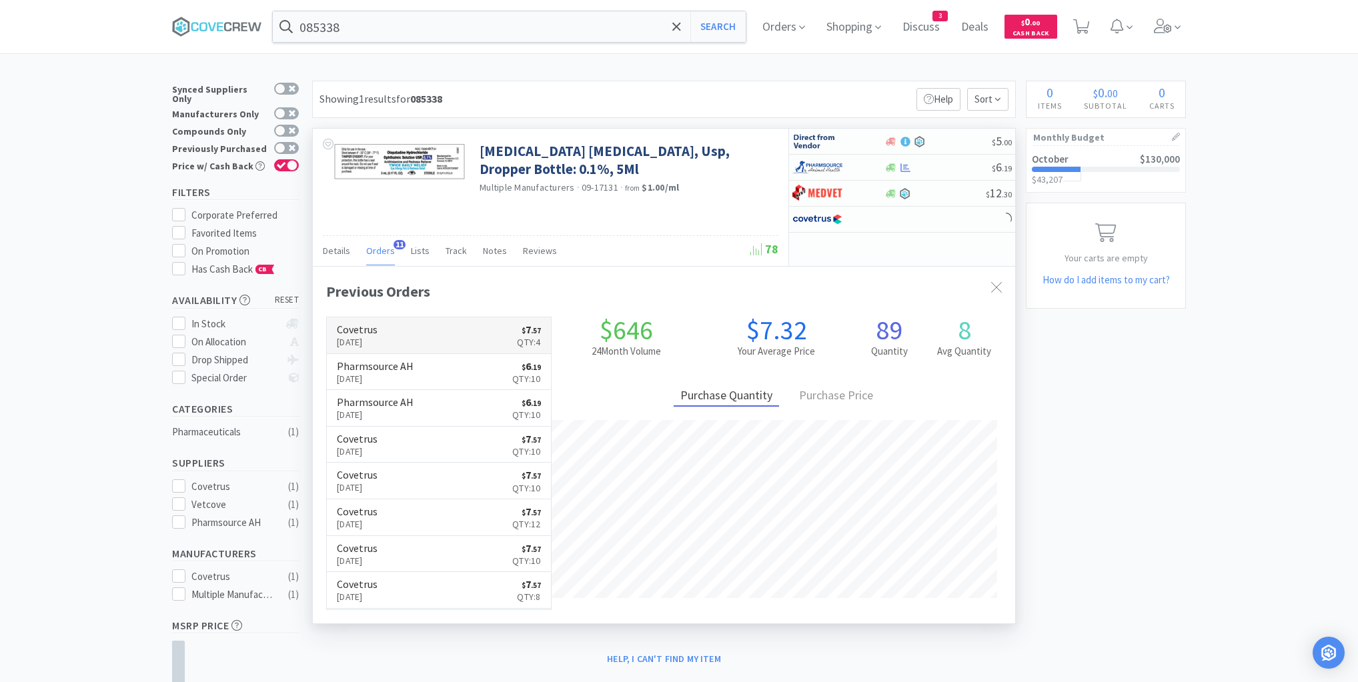
click at [420, 329] on link "Covetrus [DATE] $ 7 . 57 Qty: 4" at bounding box center [439, 335] width 224 height 37
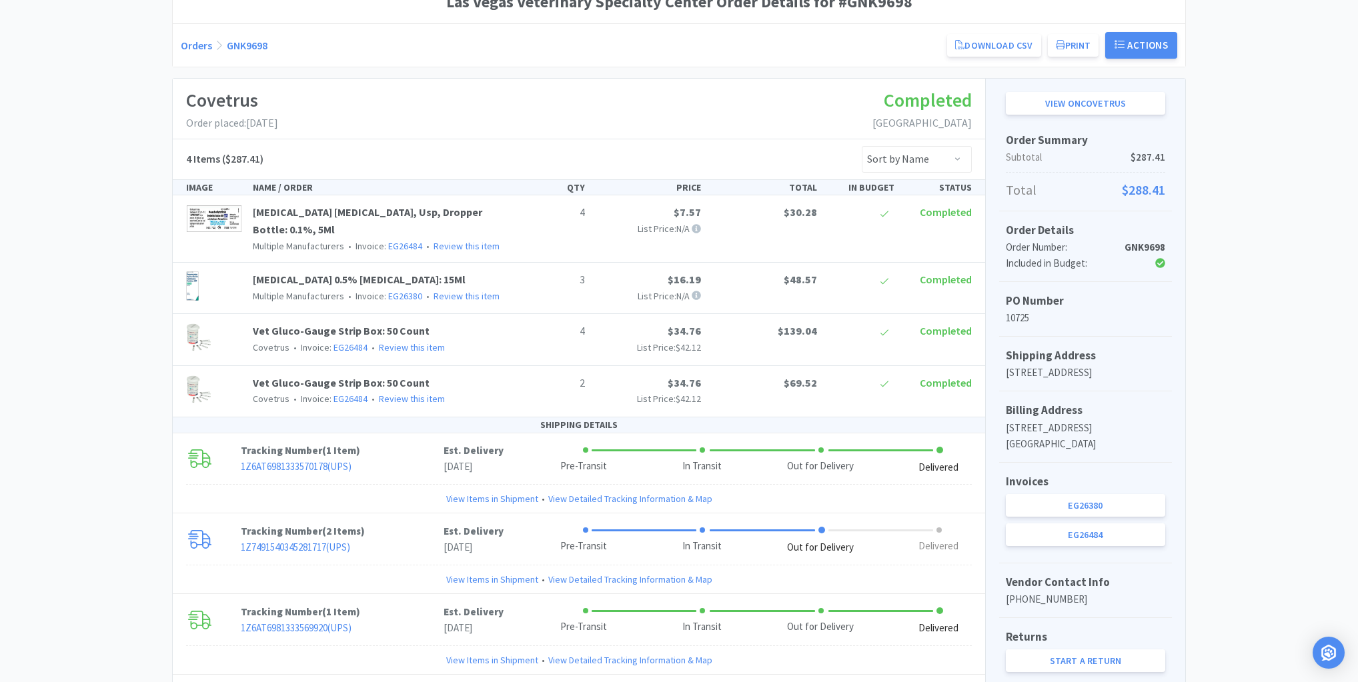
scroll to position [228, 0]
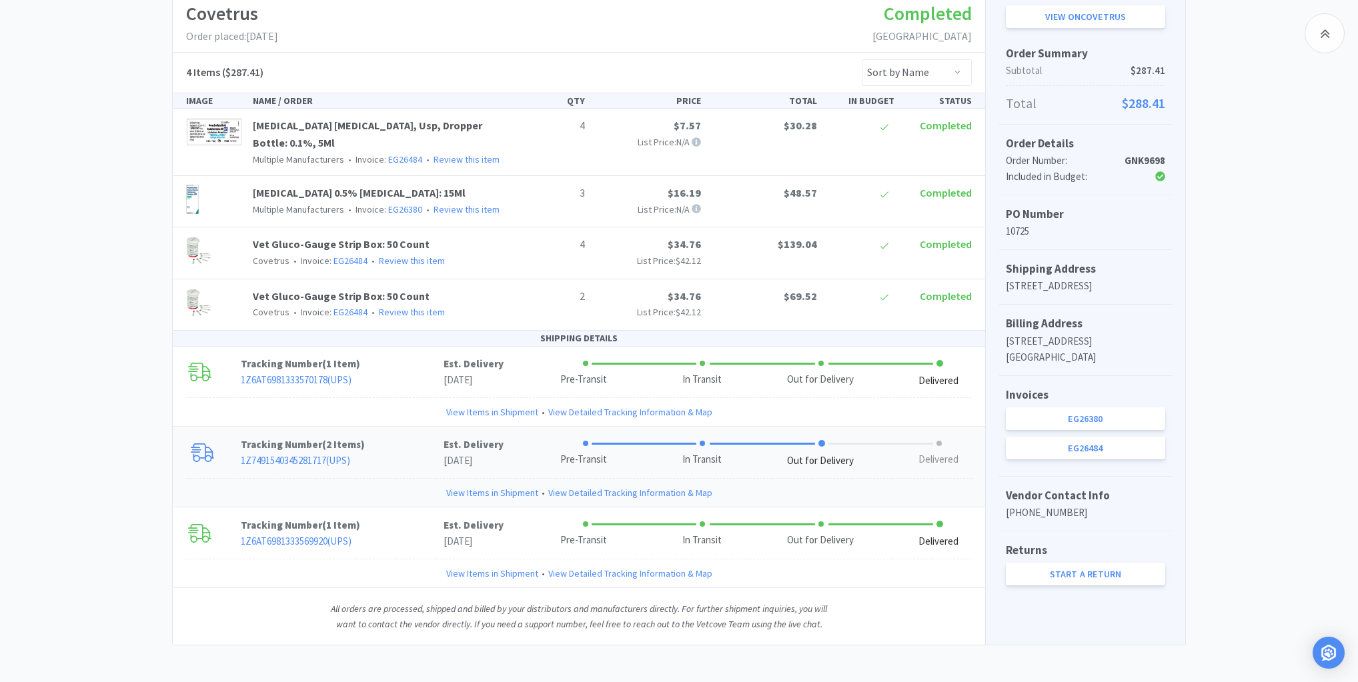
click at [485, 485] on link "View Items in Shipment" at bounding box center [492, 492] width 92 height 15
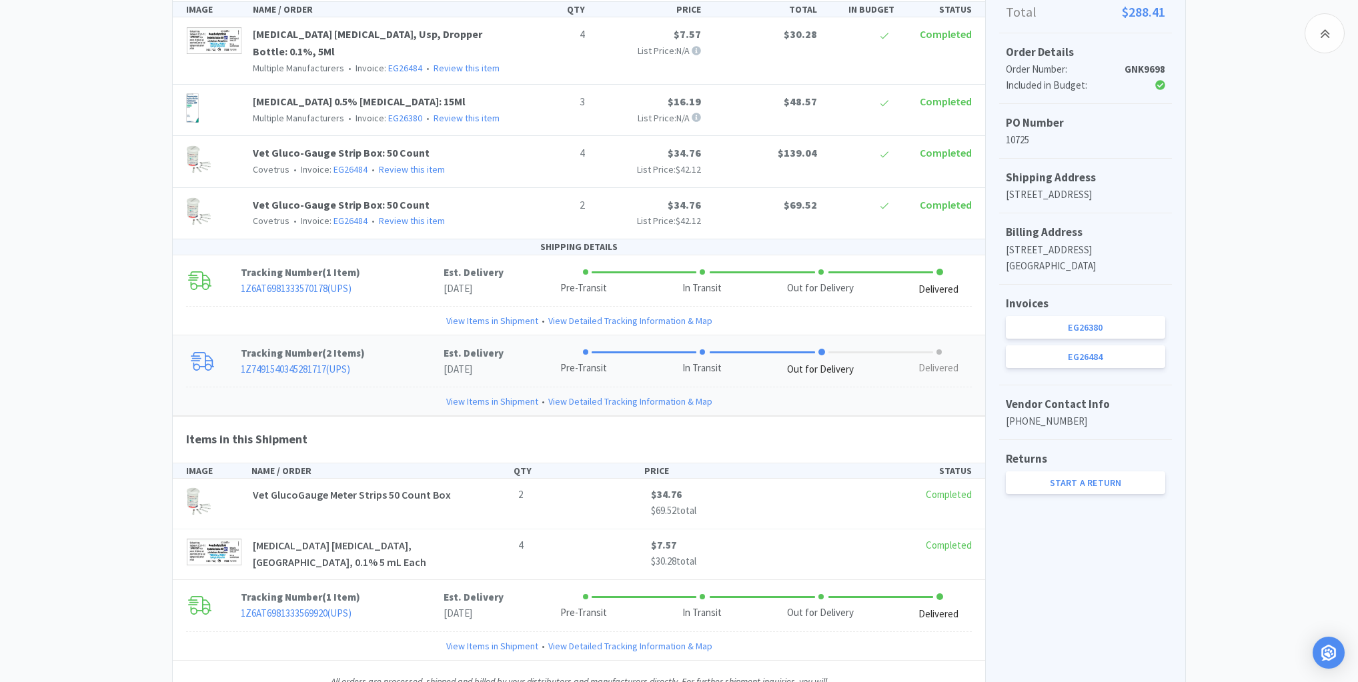
scroll to position [388, 0]
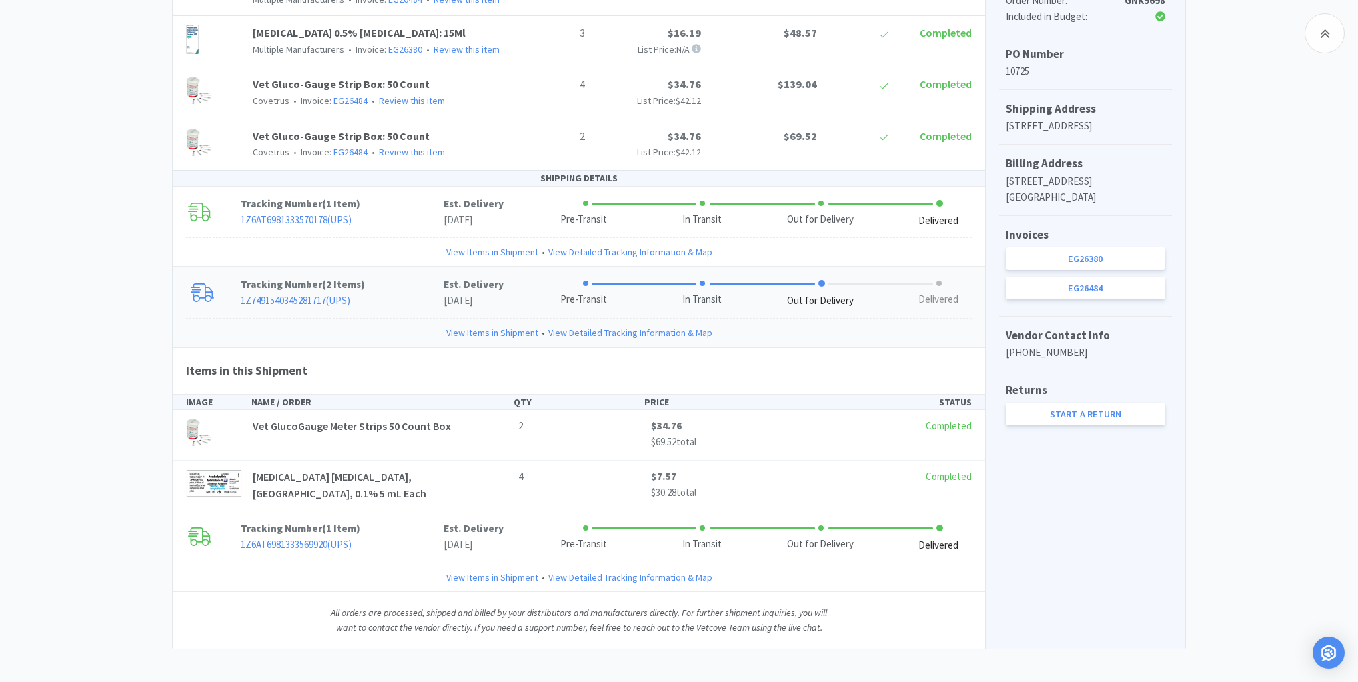
click at [301, 296] on link "1Z7491540345281717 ( UPS )" at bounding box center [295, 300] width 109 height 13
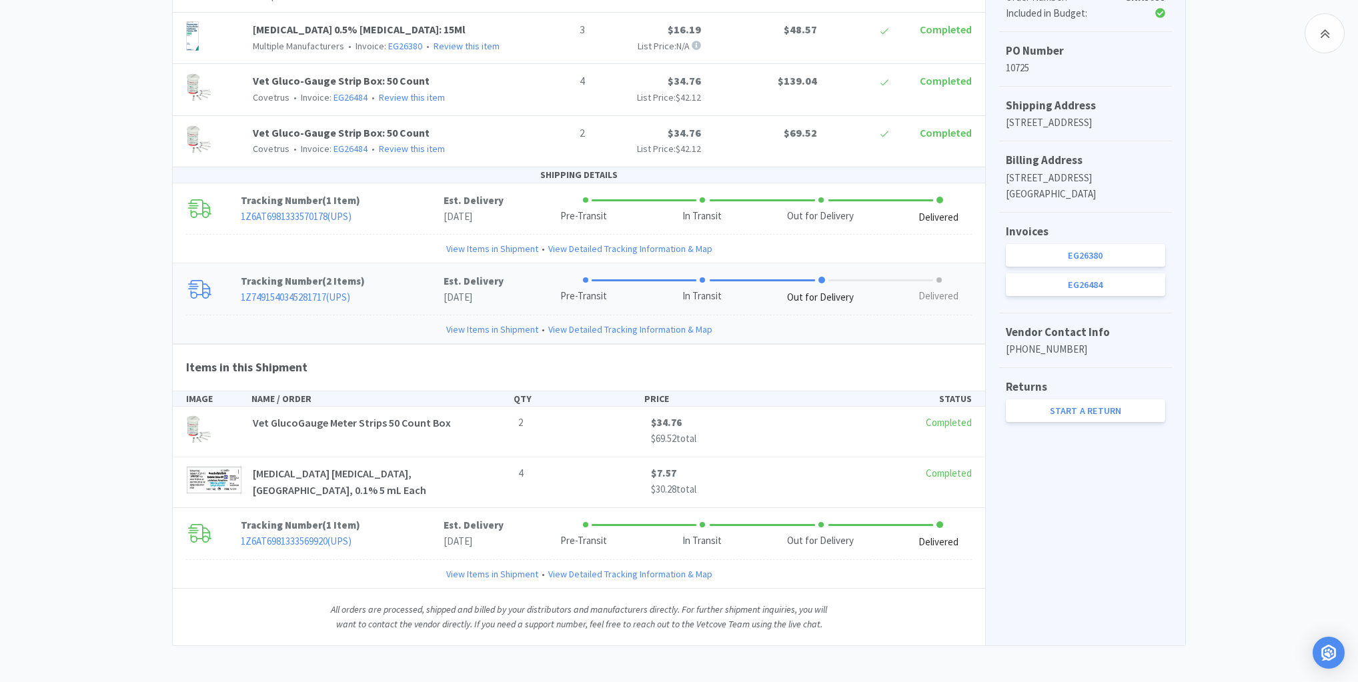
click at [482, 80] on div "Vet Gluco-Gauge Strip Box: 50 Count Covetrus • Invoice: EG26484 • Review this i…" at bounding box center [379, 89] width 265 height 32
click at [495, 245] on link "View Items in Shipment" at bounding box center [492, 248] width 92 height 15
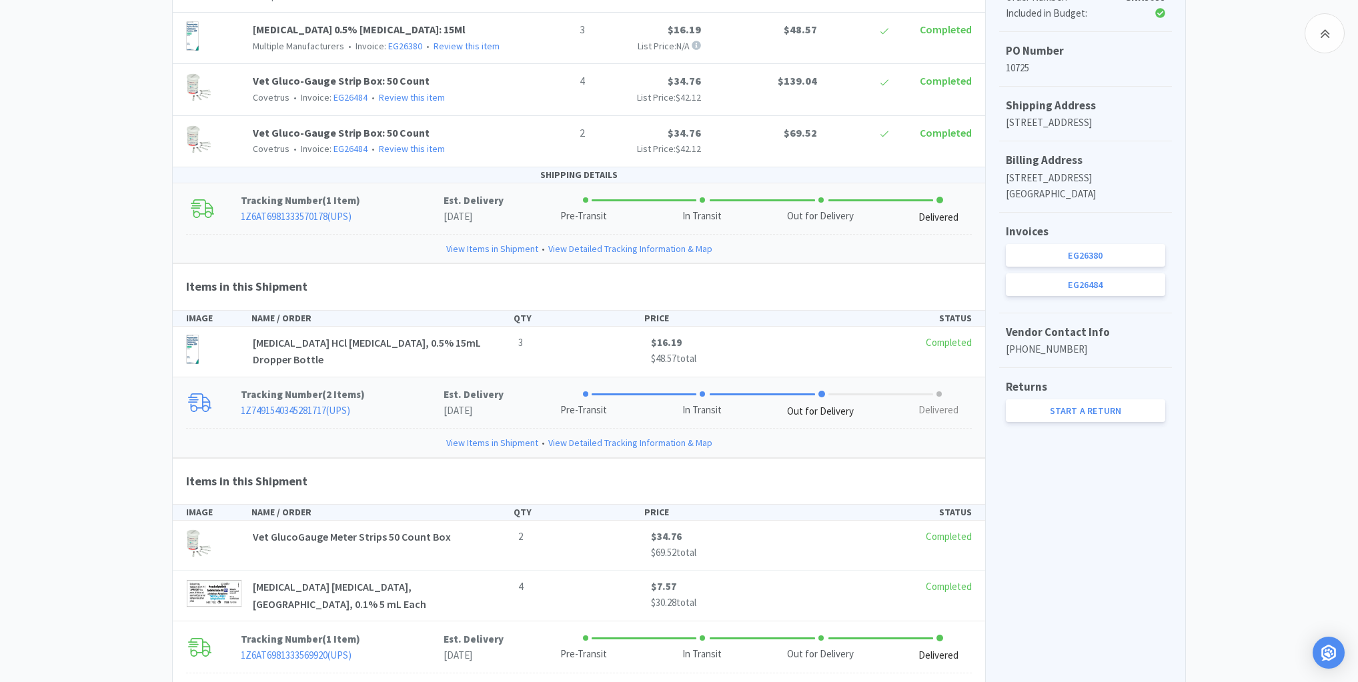
click at [496, 243] on link "View Items in Shipment" at bounding box center [492, 248] width 92 height 15
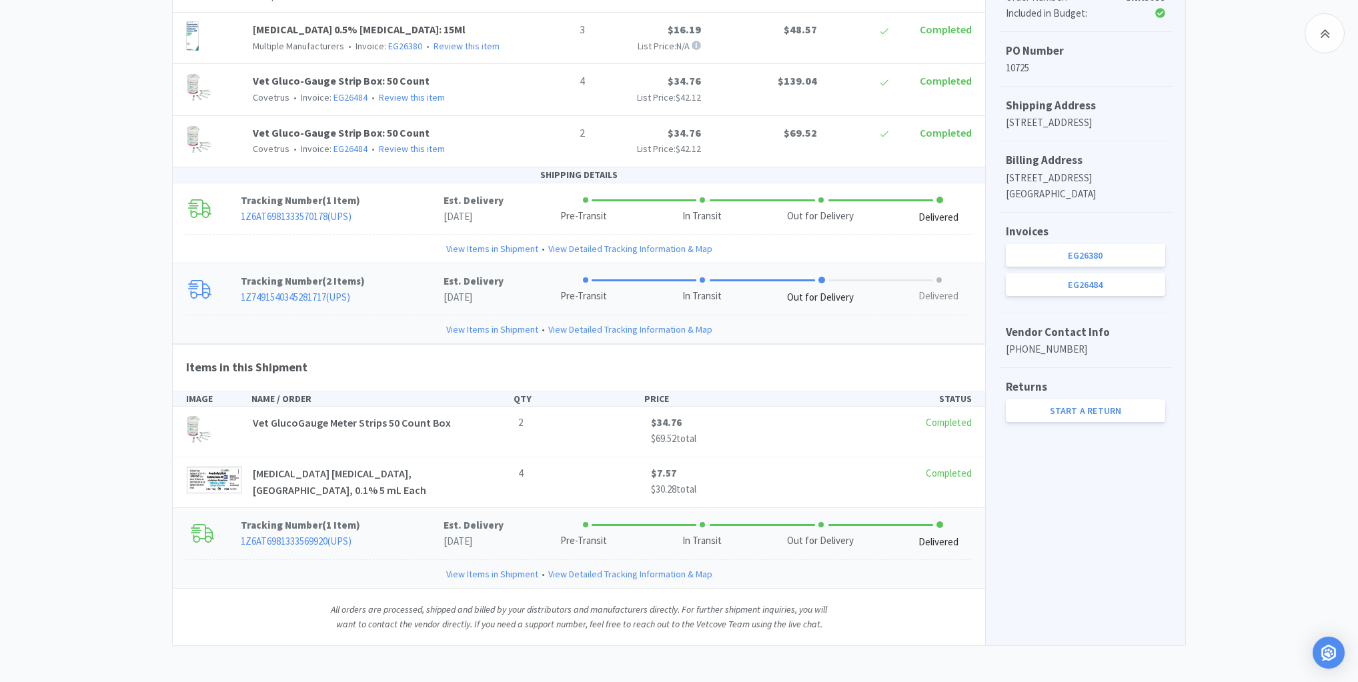
click at [496, 573] on link "View Items in Shipment" at bounding box center [492, 574] width 92 height 15
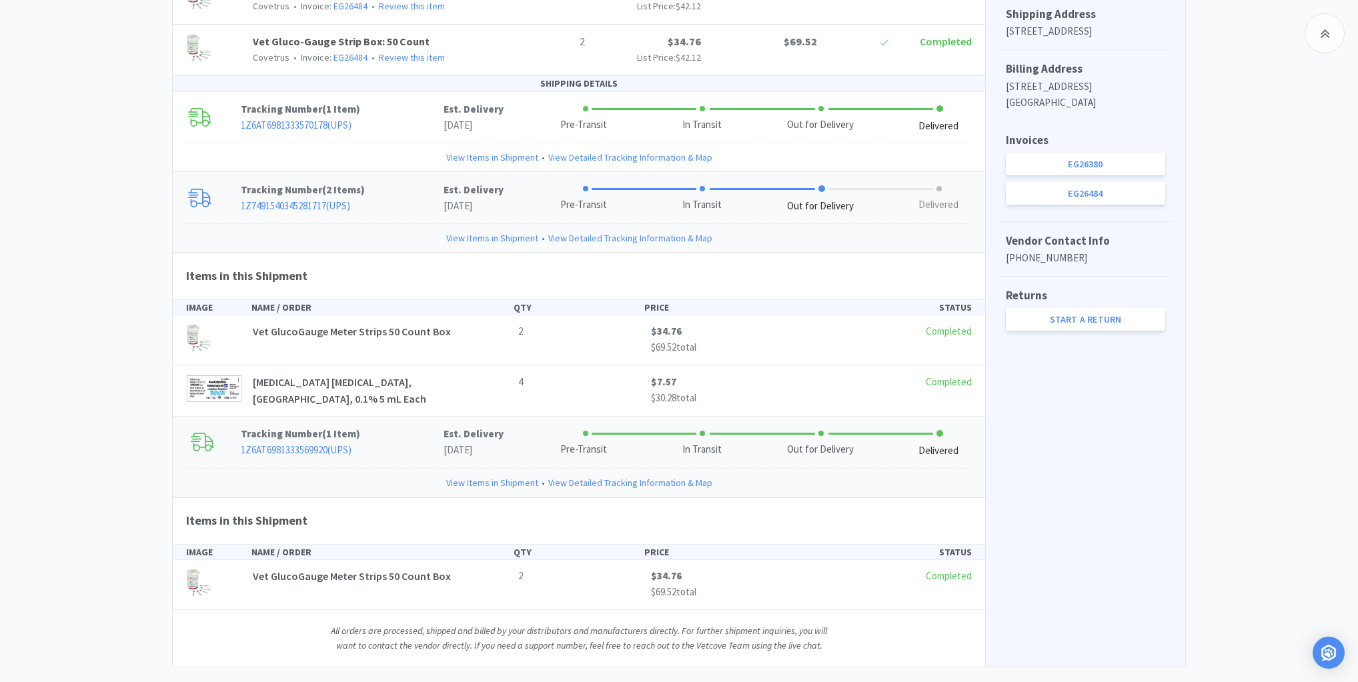
scroll to position [504, 0]
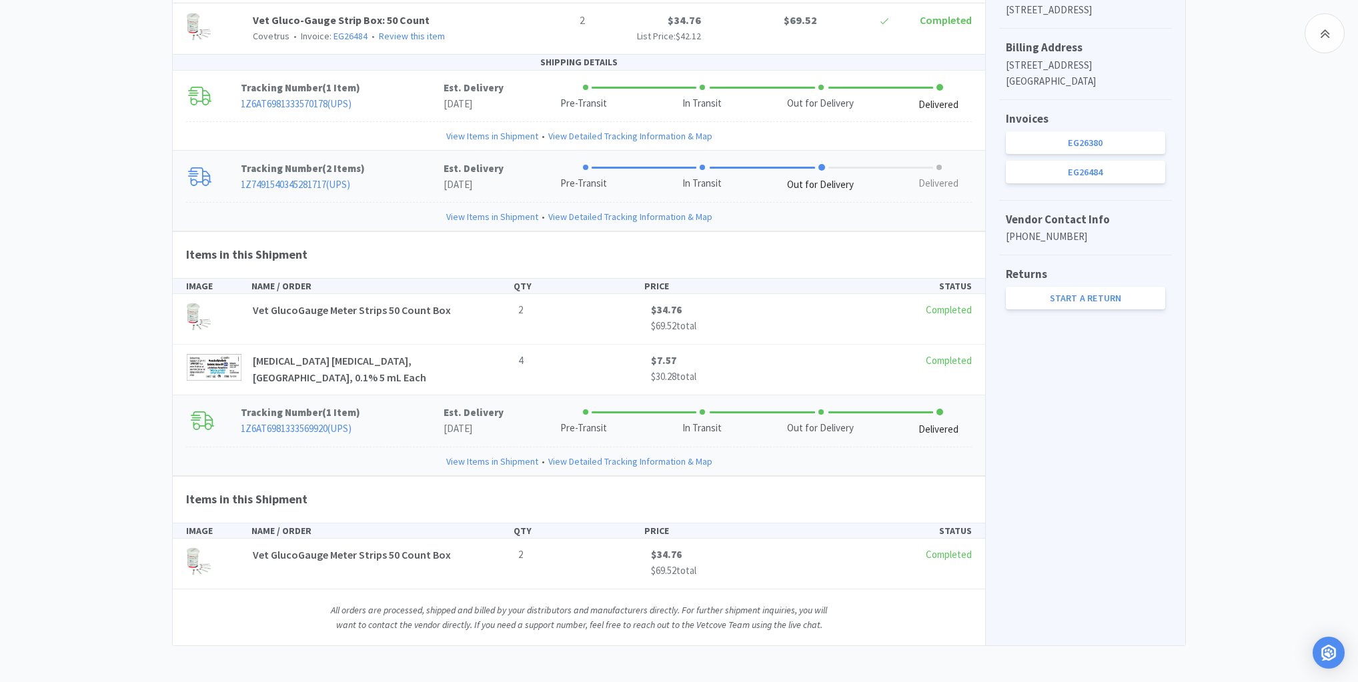
click at [310, 424] on link "1Z6AT6981333569920 ( UPS )" at bounding box center [296, 428] width 111 height 13
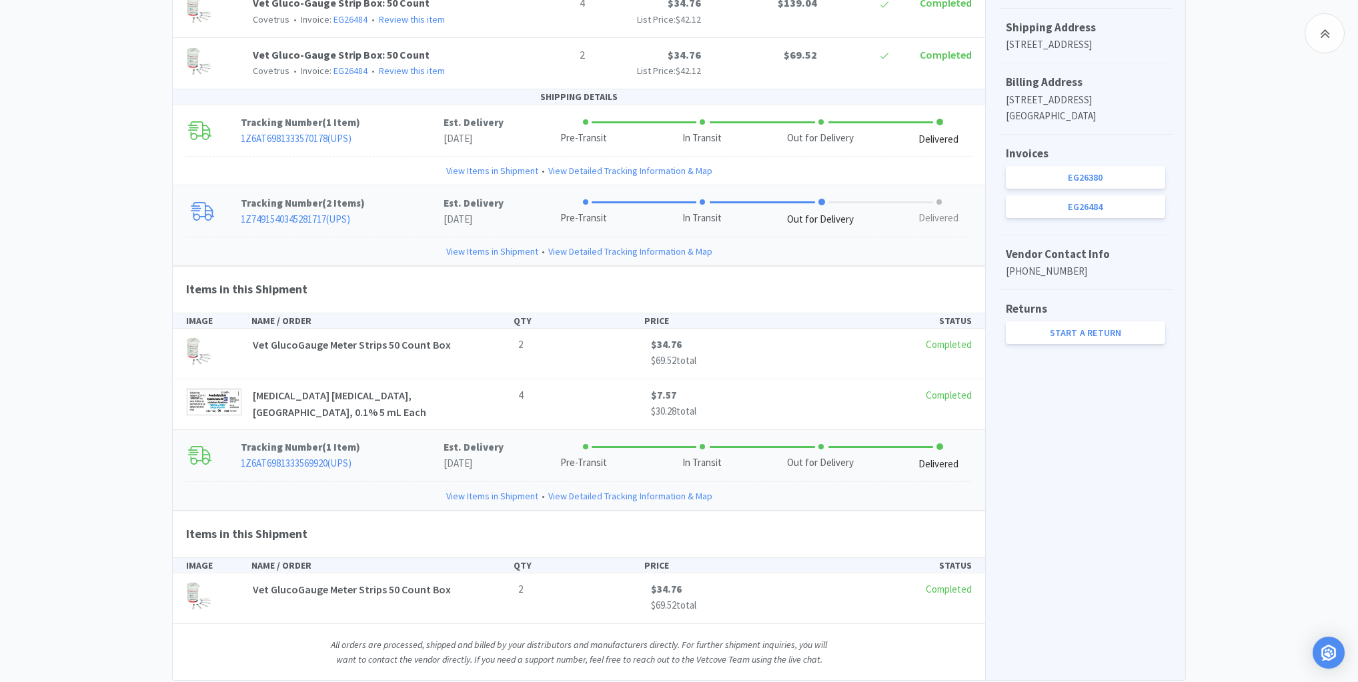
scroll to position [451, 0]
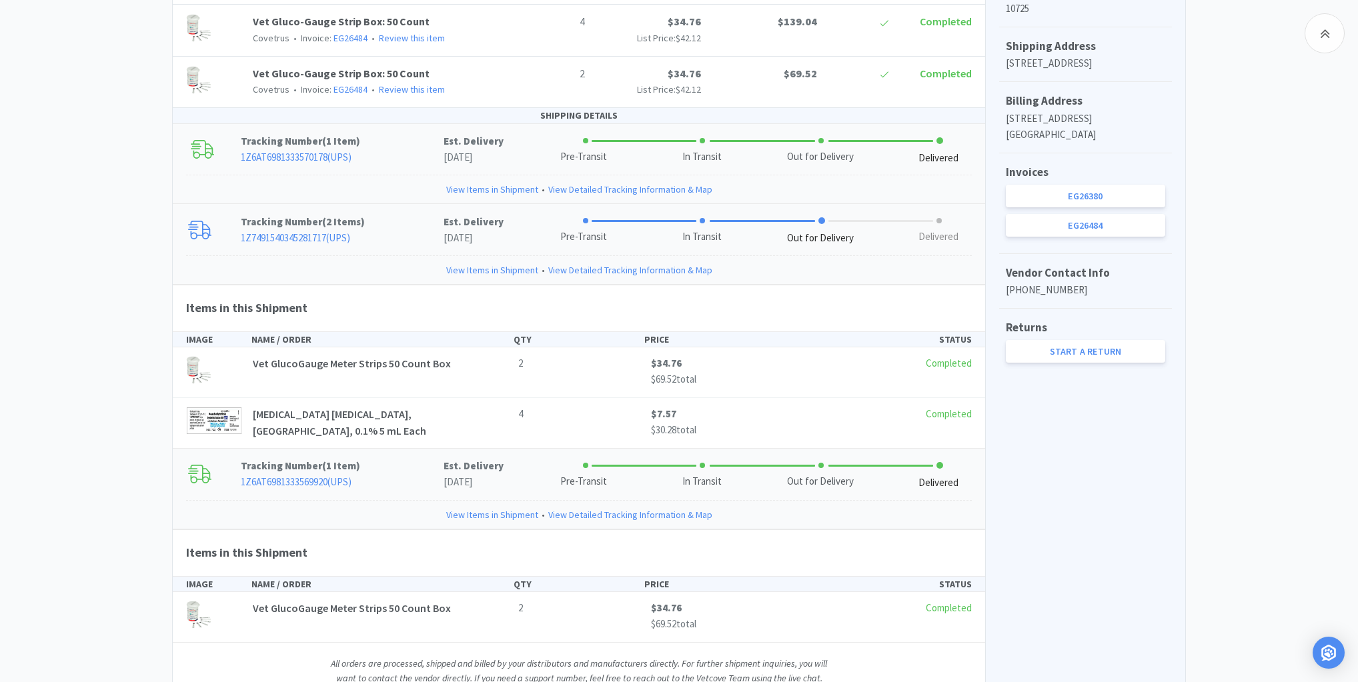
click at [486, 187] on link "View Items in Shipment" at bounding box center [492, 189] width 92 height 15
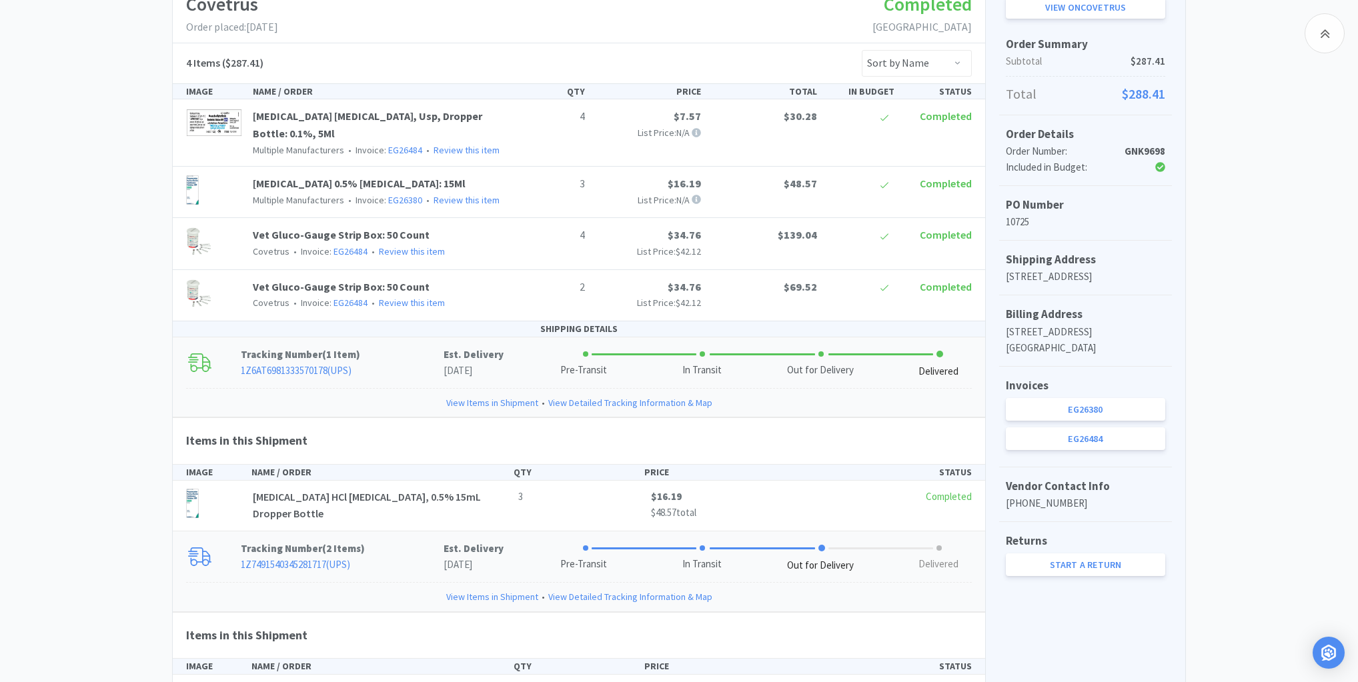
scroll to position [237, 0]
click at [461, 399] on link "View Items in Shipment" at bounding box center [492, 402] width 92 height 15
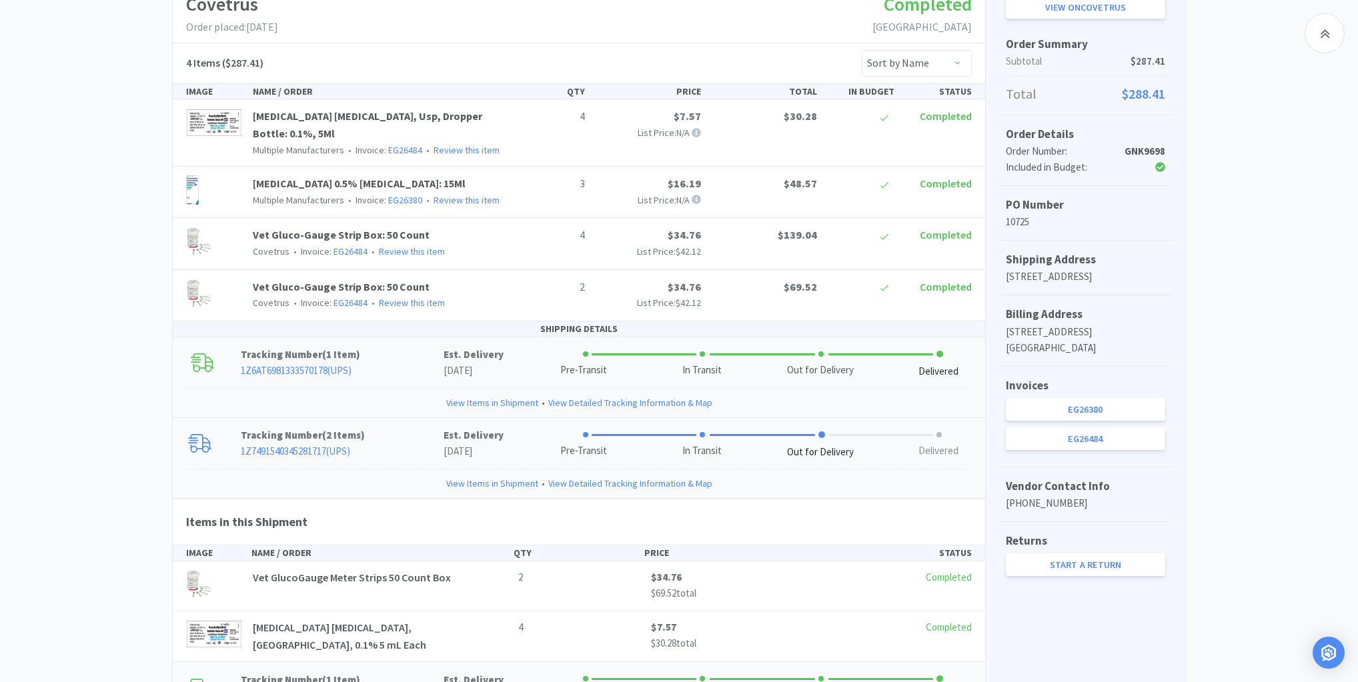
click at [461, 399] on link "View Items in Shipment" at bounding box center [492, 402] width 92 height 15
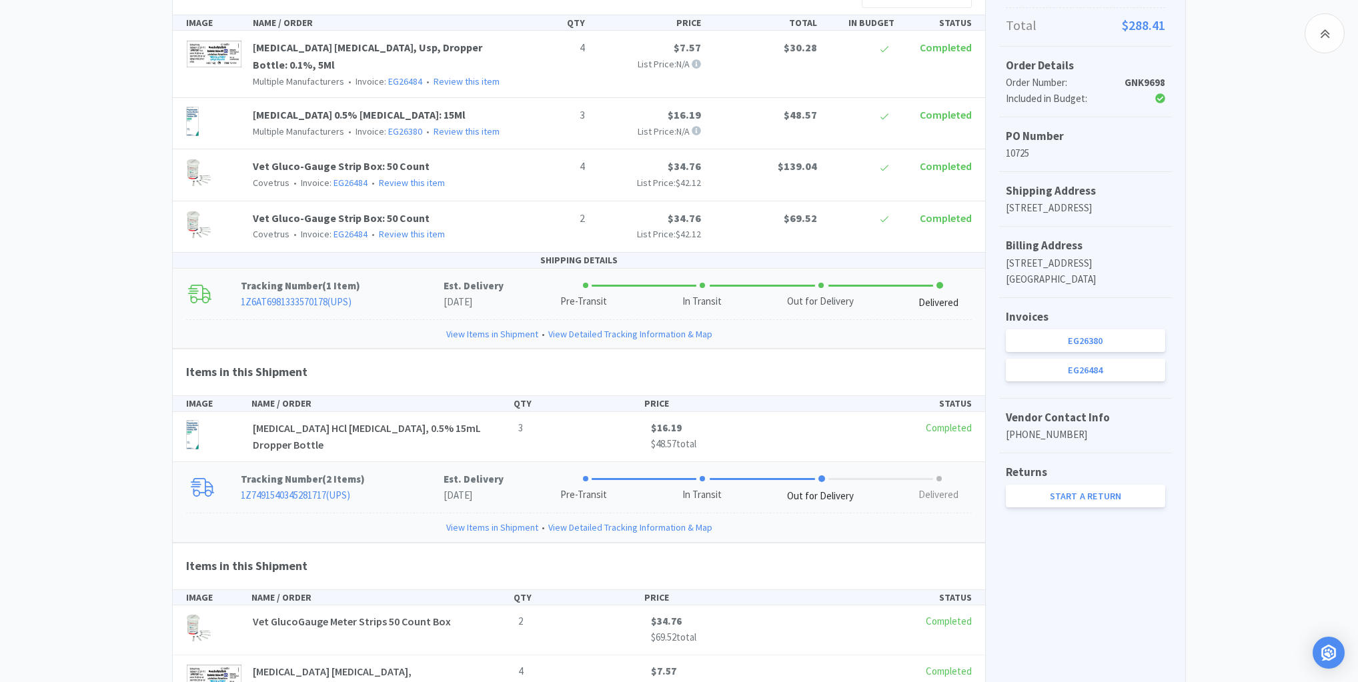
scroll to position [451, 0]
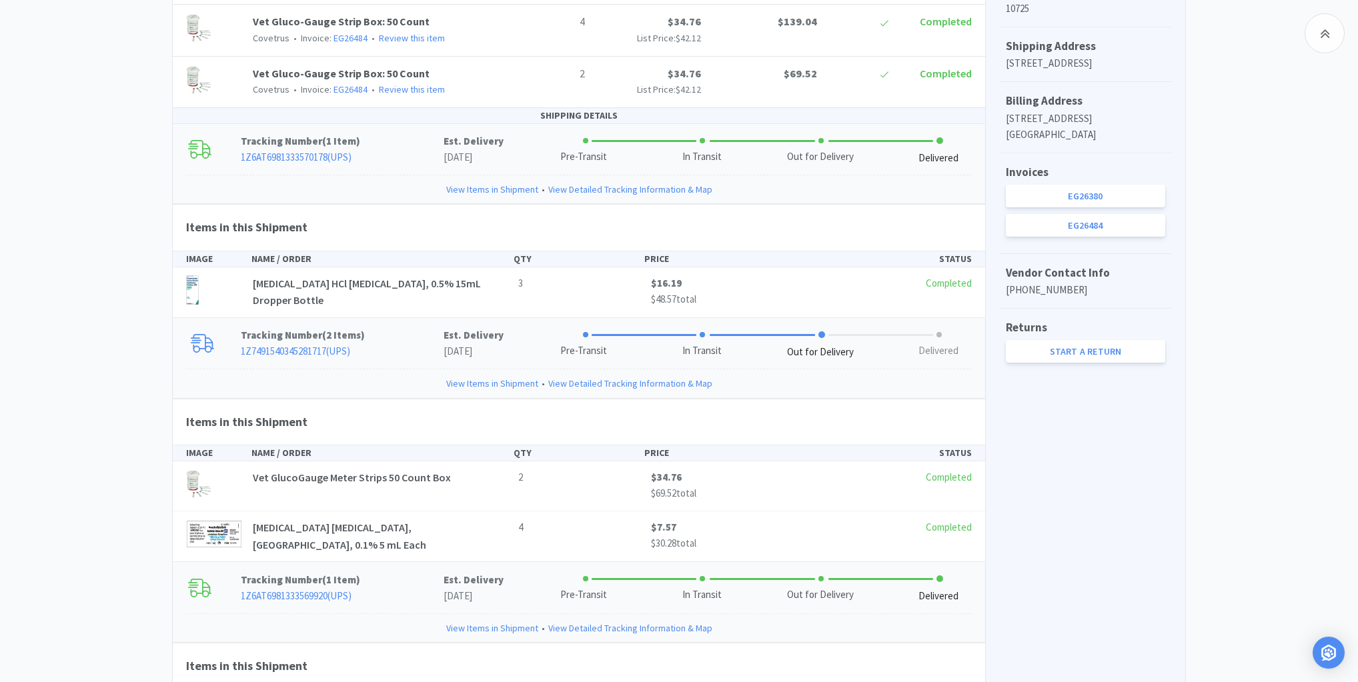
click at [490, 381] on link "View Items in Shipment" at bounding box center [492, 383] width 92 height 15
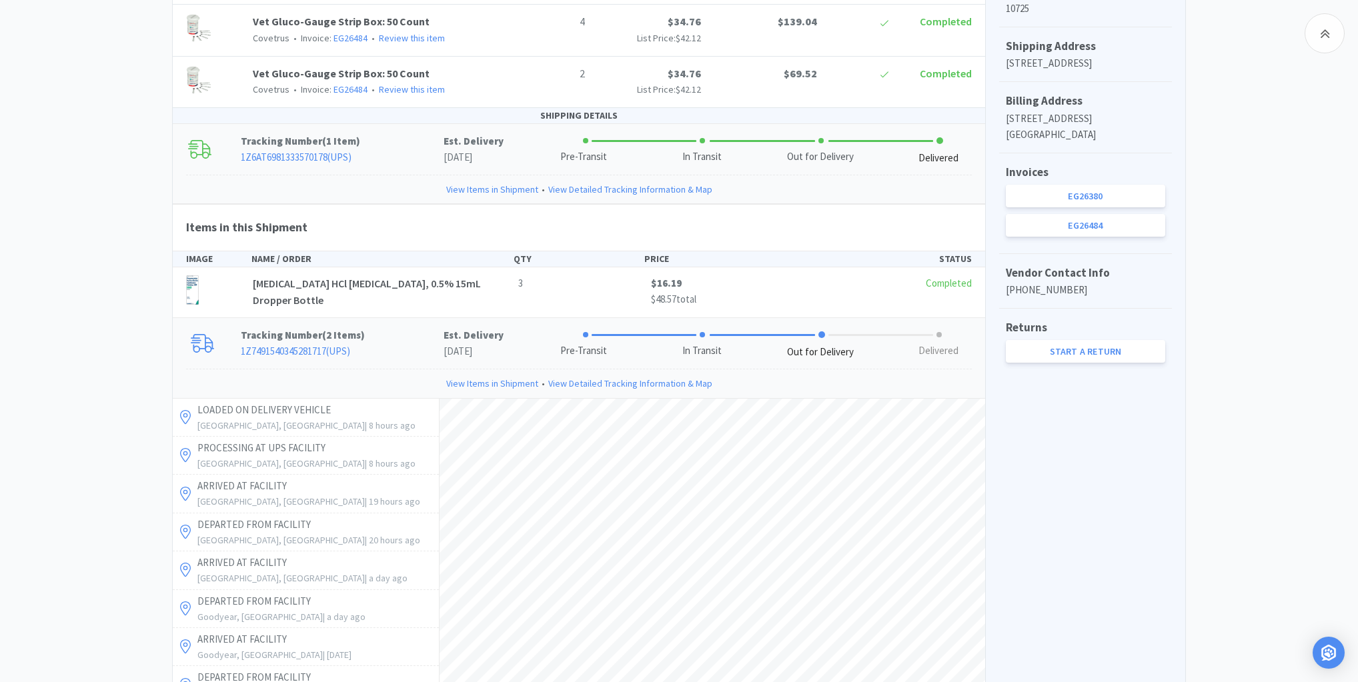
click at [490, 381] on link "View Items in Shipment" at bounding box center [492, 383] width 92 height 15
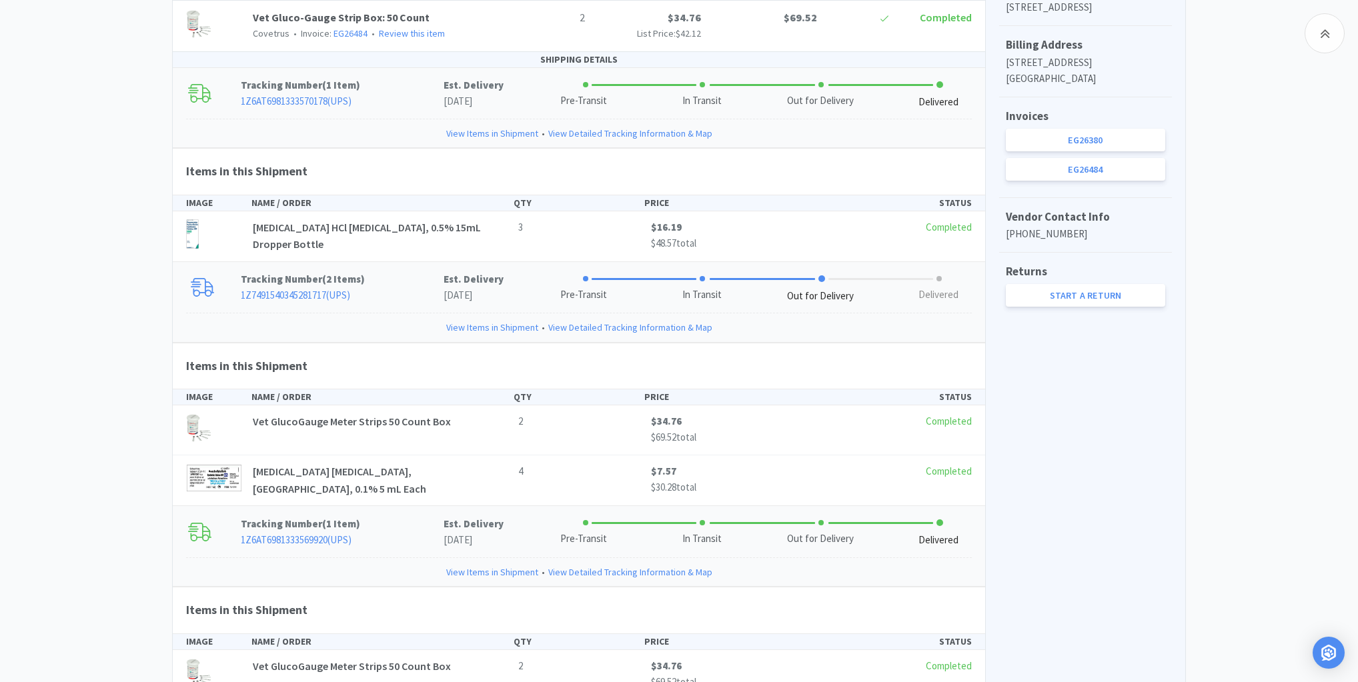
scroll to position [611, 0]
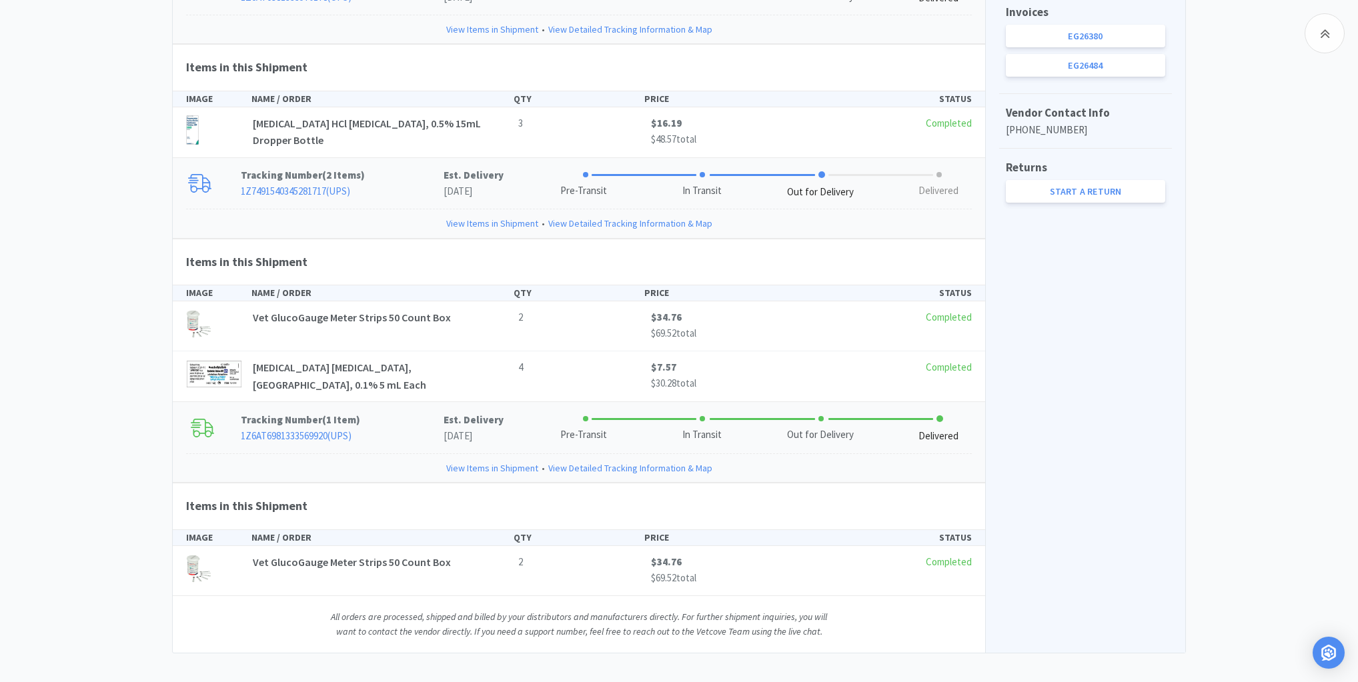
click at [491, 461] on link "View Items in Shipment" at bounding box center [492, 468] width 92 height 15
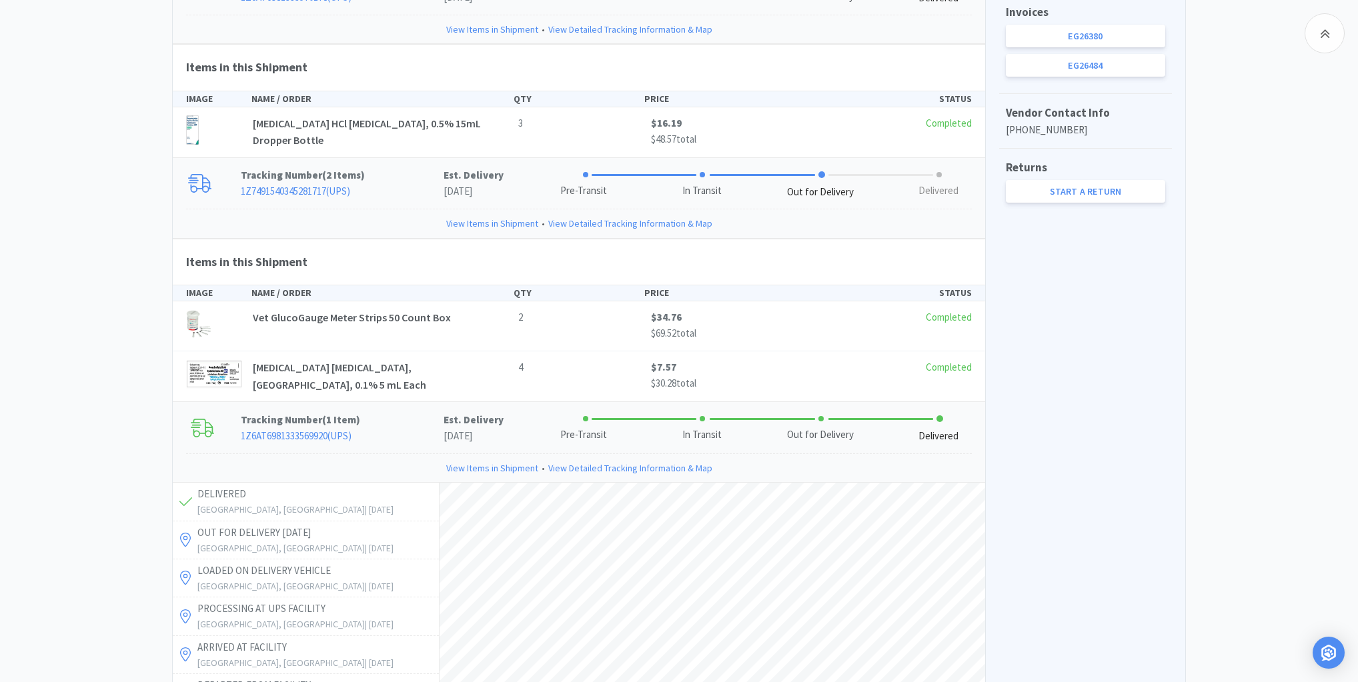
click at [490, 461] on link "View Items in Shipment" at bounding box center [492, 468] width 92 height 15
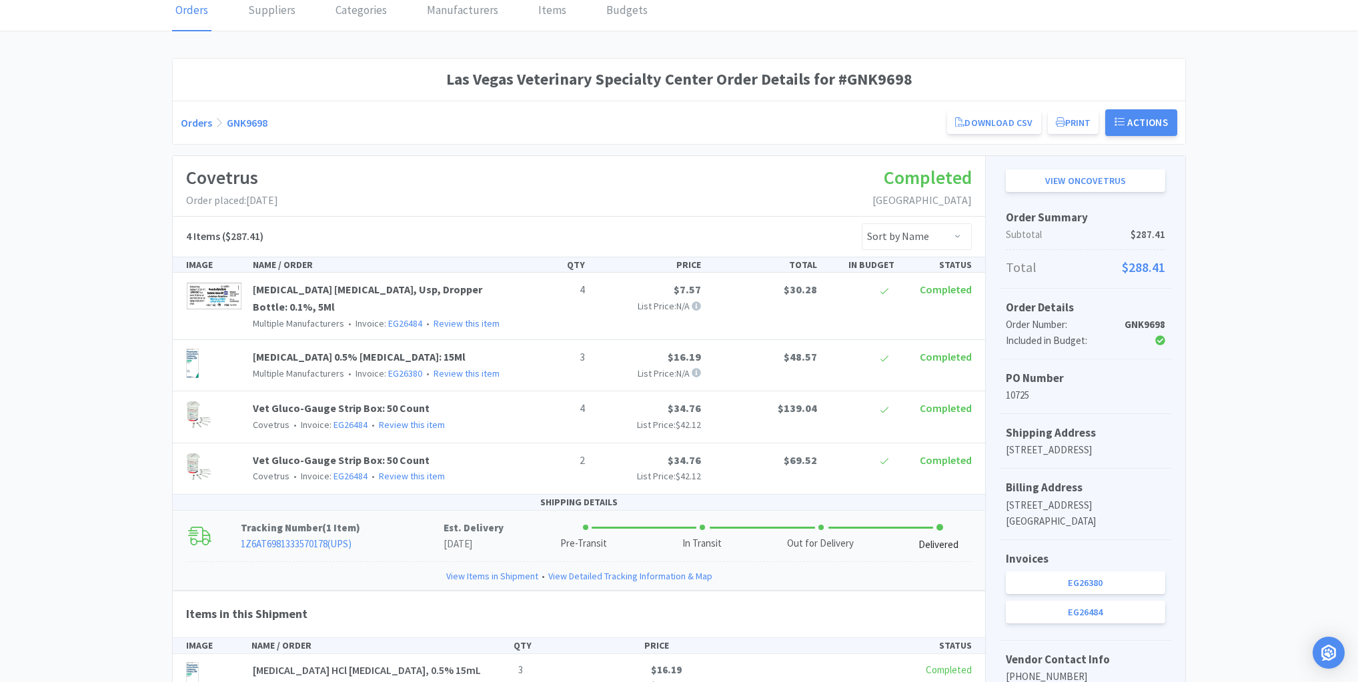
scroll to position [0, 0]
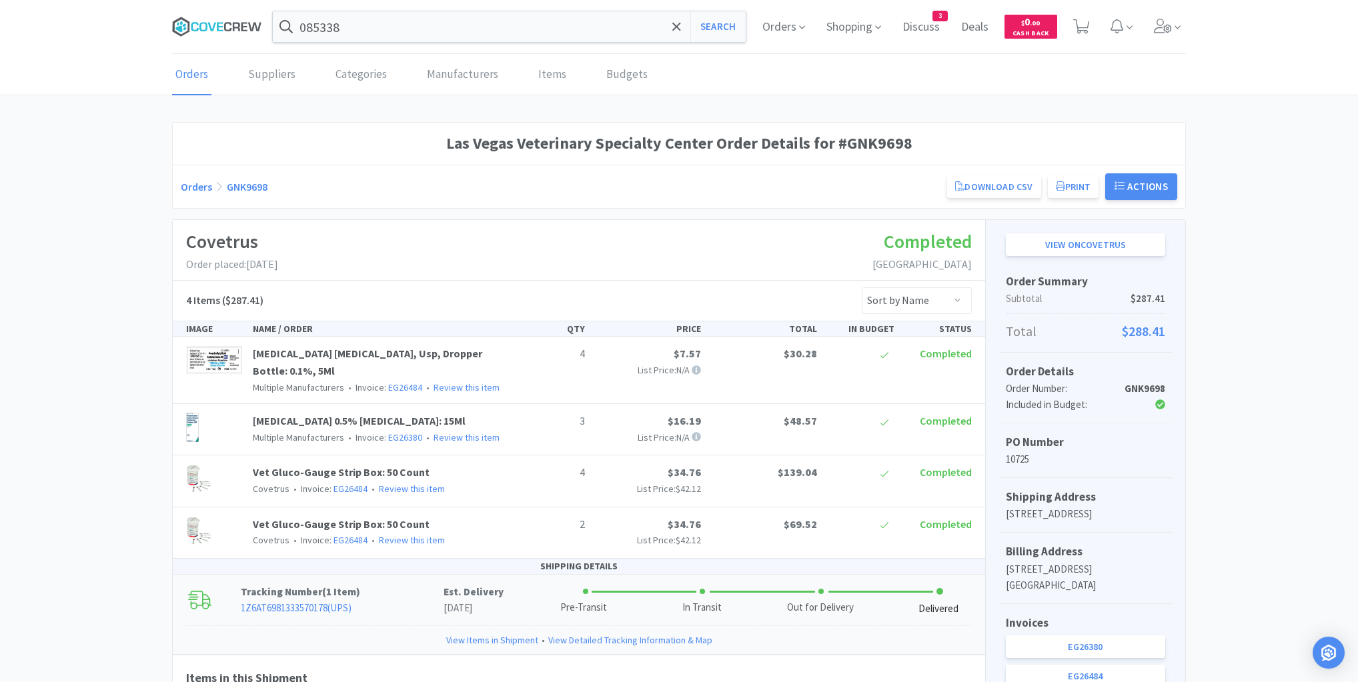
click at [212, 19] on icon at bounding box center [217, 27] width 90 height 20
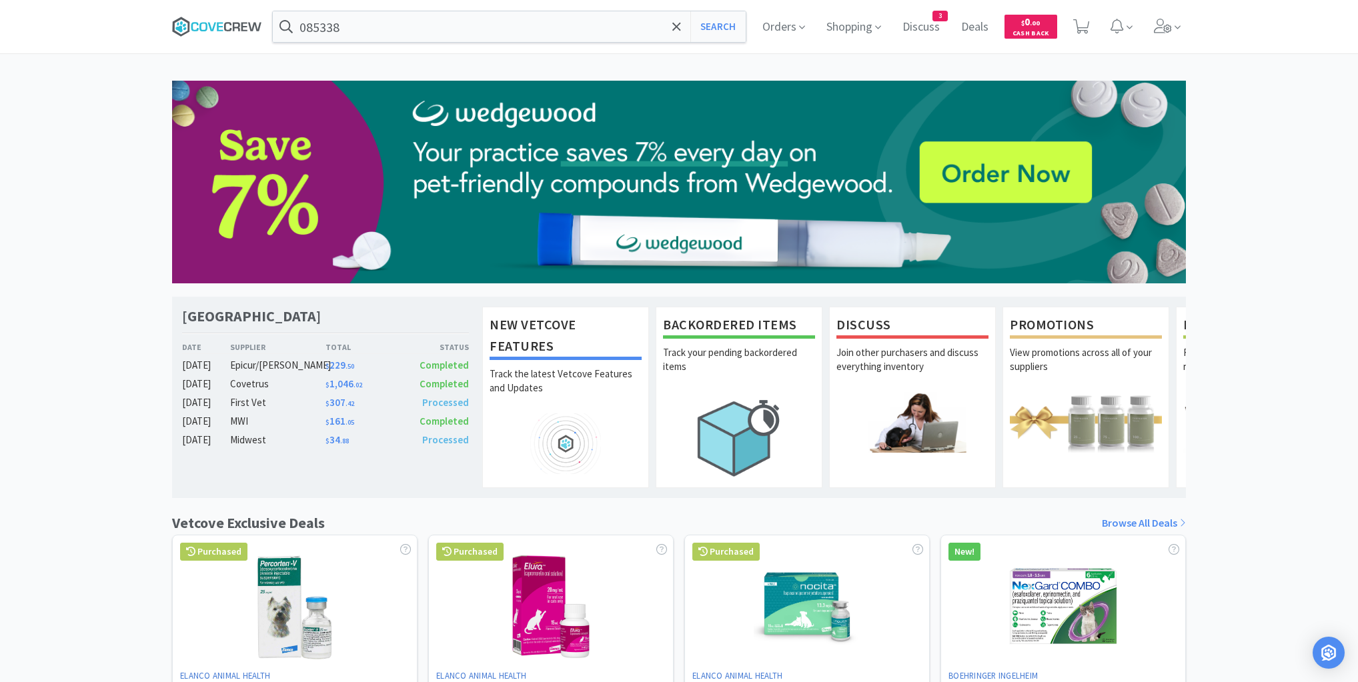
click at [229, 21] on icon at bounding box center [217, 27] width 90 height 20
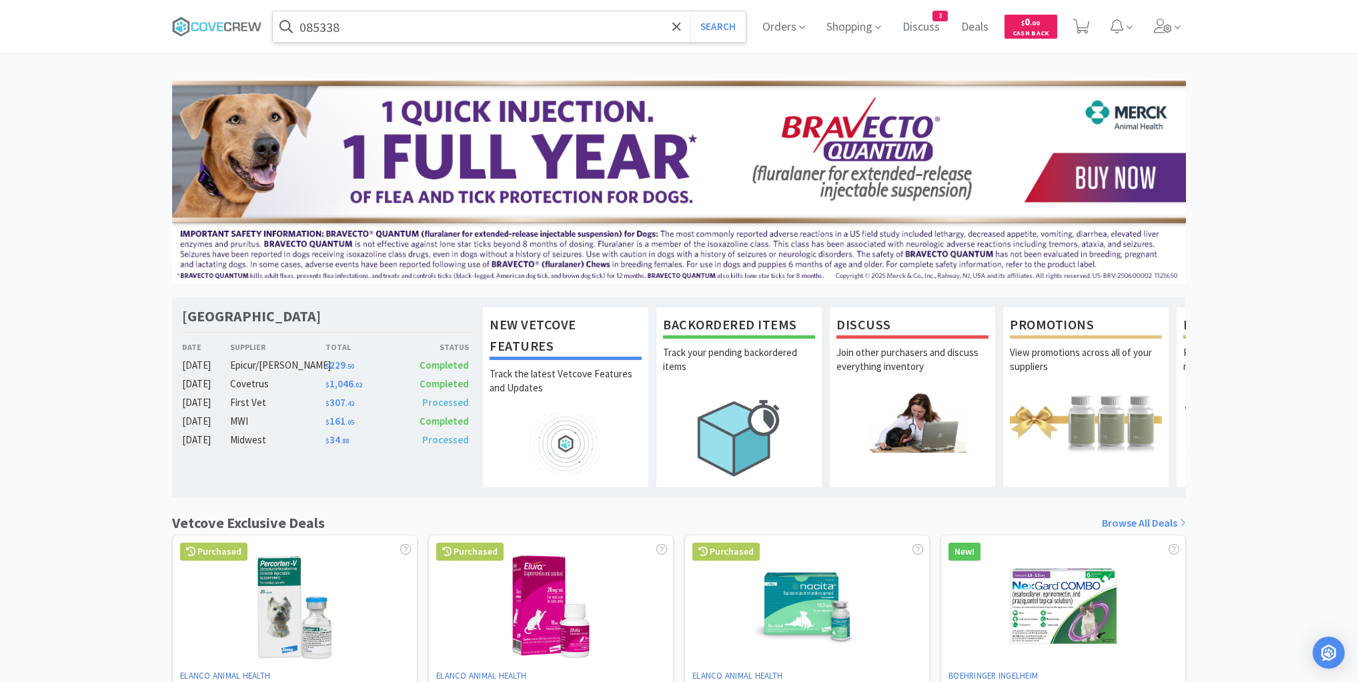
click at [375, 20] on input "085338" at bounding box center [509, 26] width 473 height 31
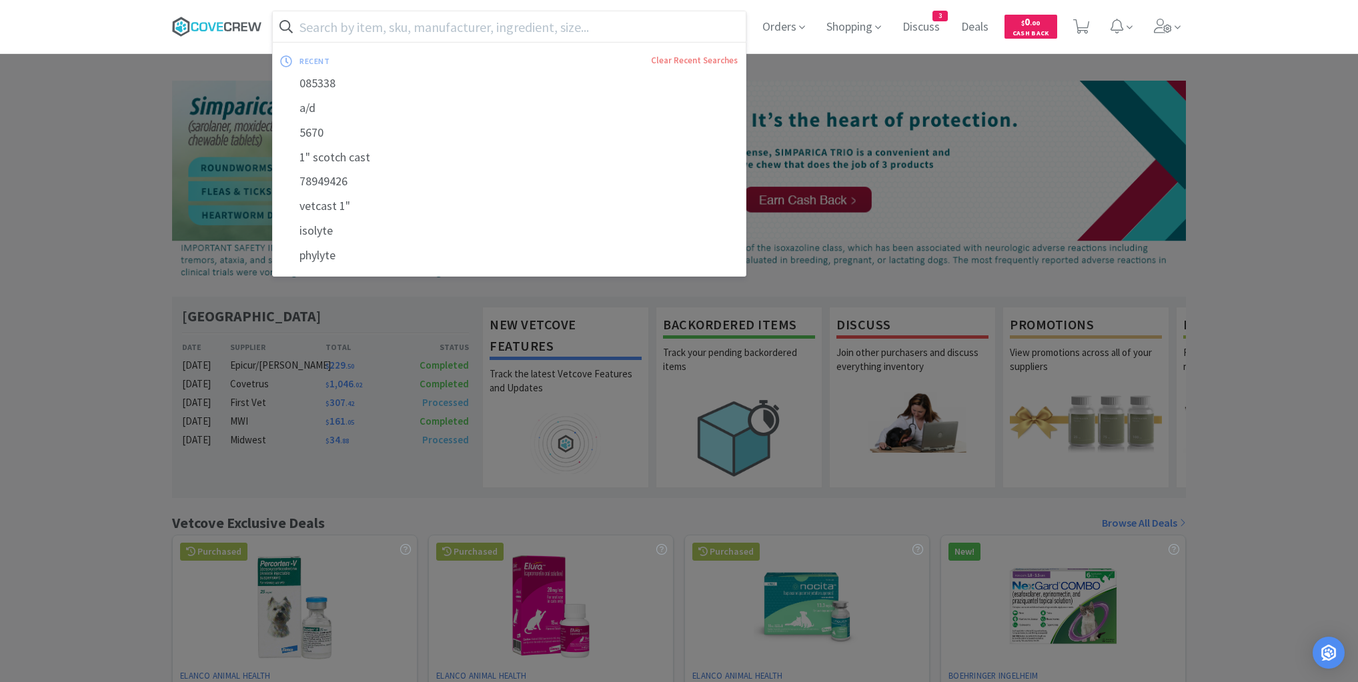
drag, startPoint x: 235, startPoint y: 23, endPoint x: 240, endPoint y: 38, distance: 15.6
click at [235, 24] on icon at bounding box center [217, 27] width 90 height 20
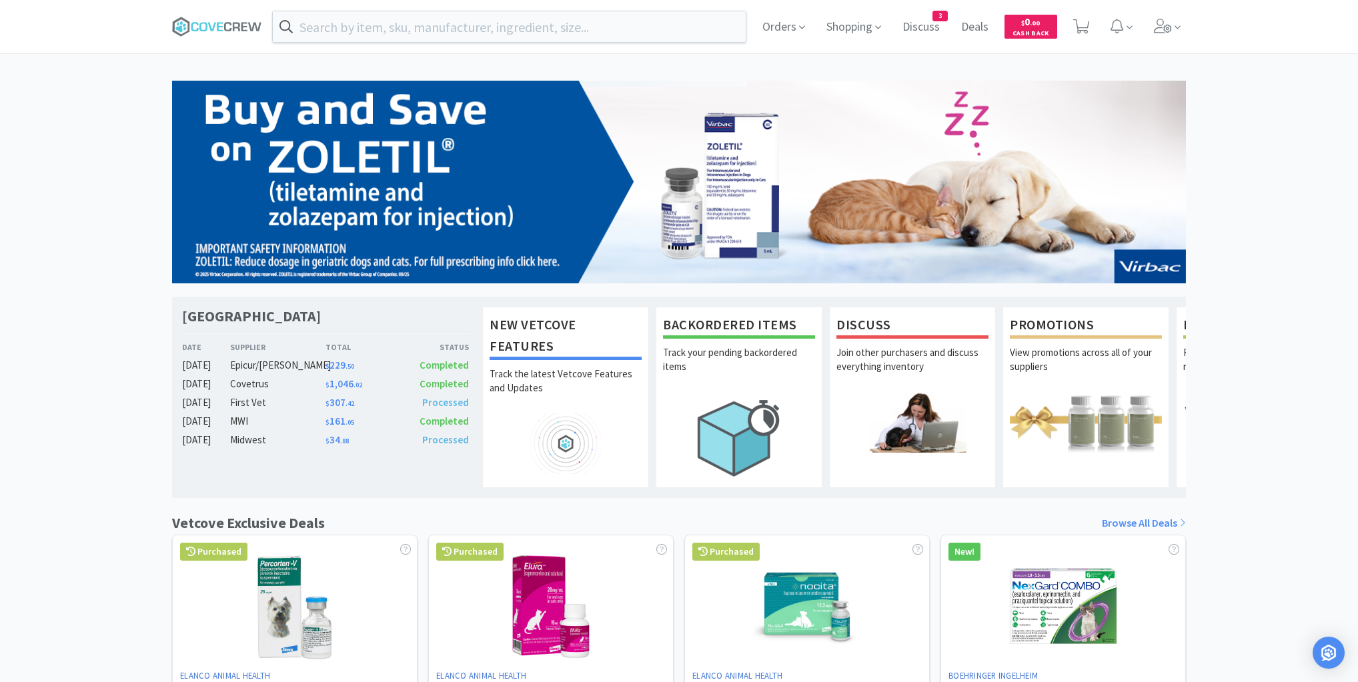
click at [87, 173] on div "Las Vegas Veterinary Specialty Center Date Supplier Total Status [DATE] Epicur/…" at bounding box center [679, 588] width 1358 height 1015
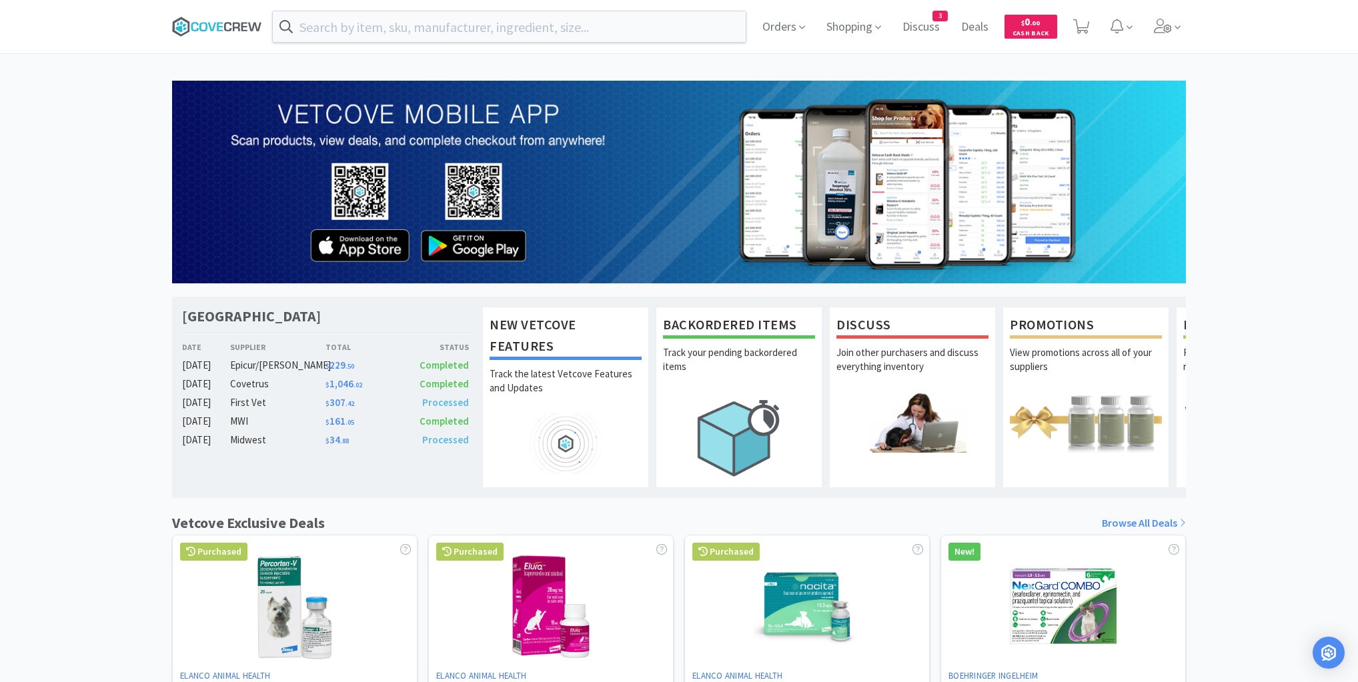
click at [222, 27] on icon at bounding box center [217, 27] width 90 height 20
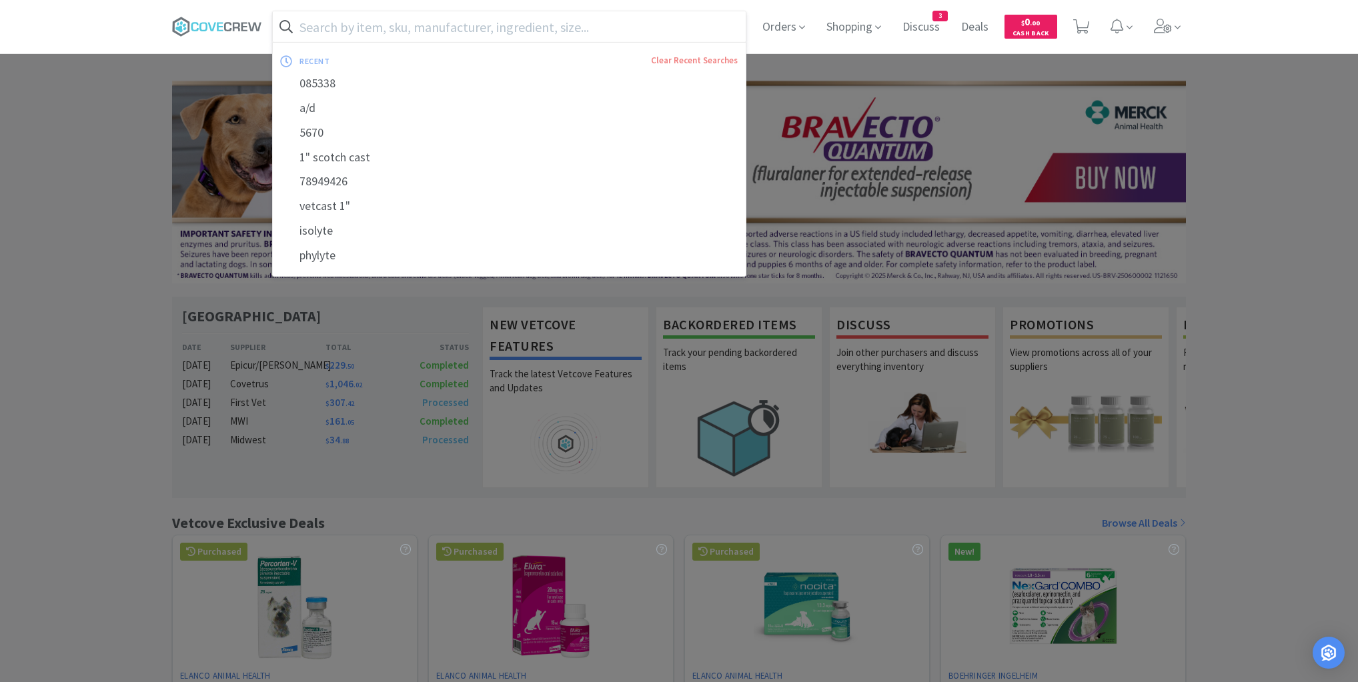
click at [727, 24] on input "text" at bounding box center [509, 26] width 473 height 31
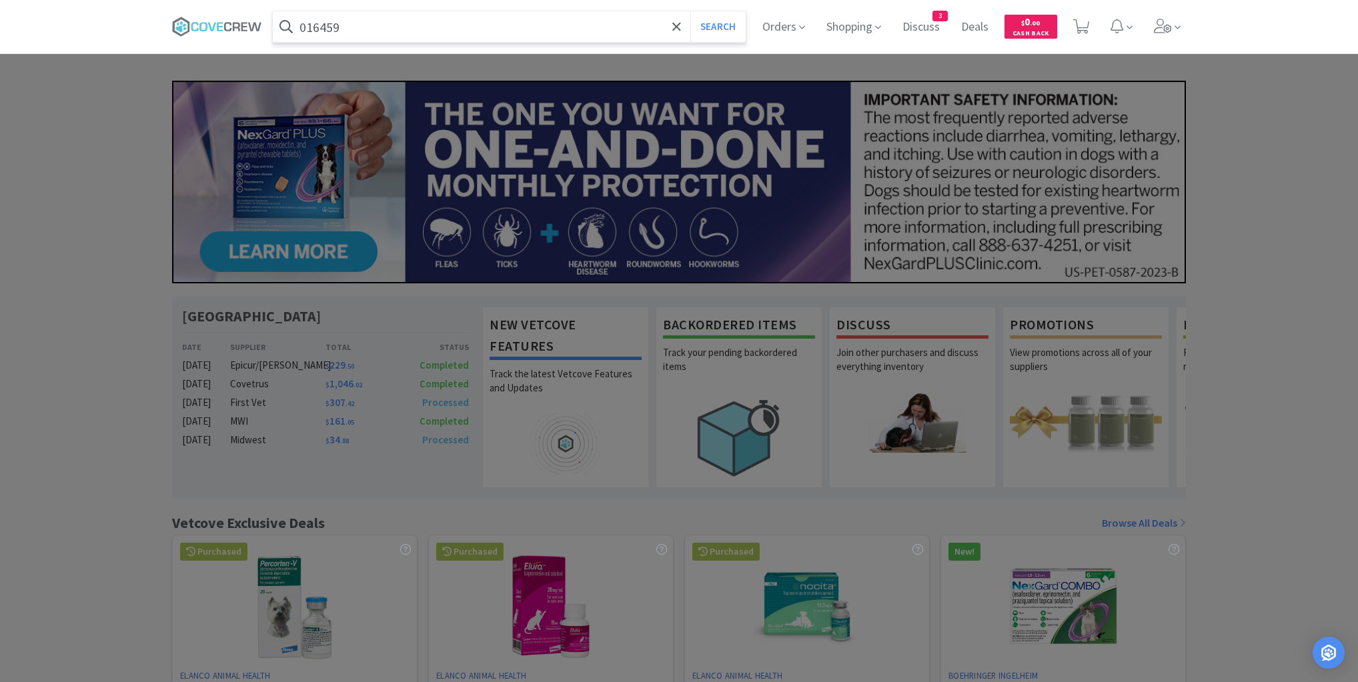
type input "016459"
click at [690, 11] on button "Search" at bounding box center [717, 26] width 55 height 31
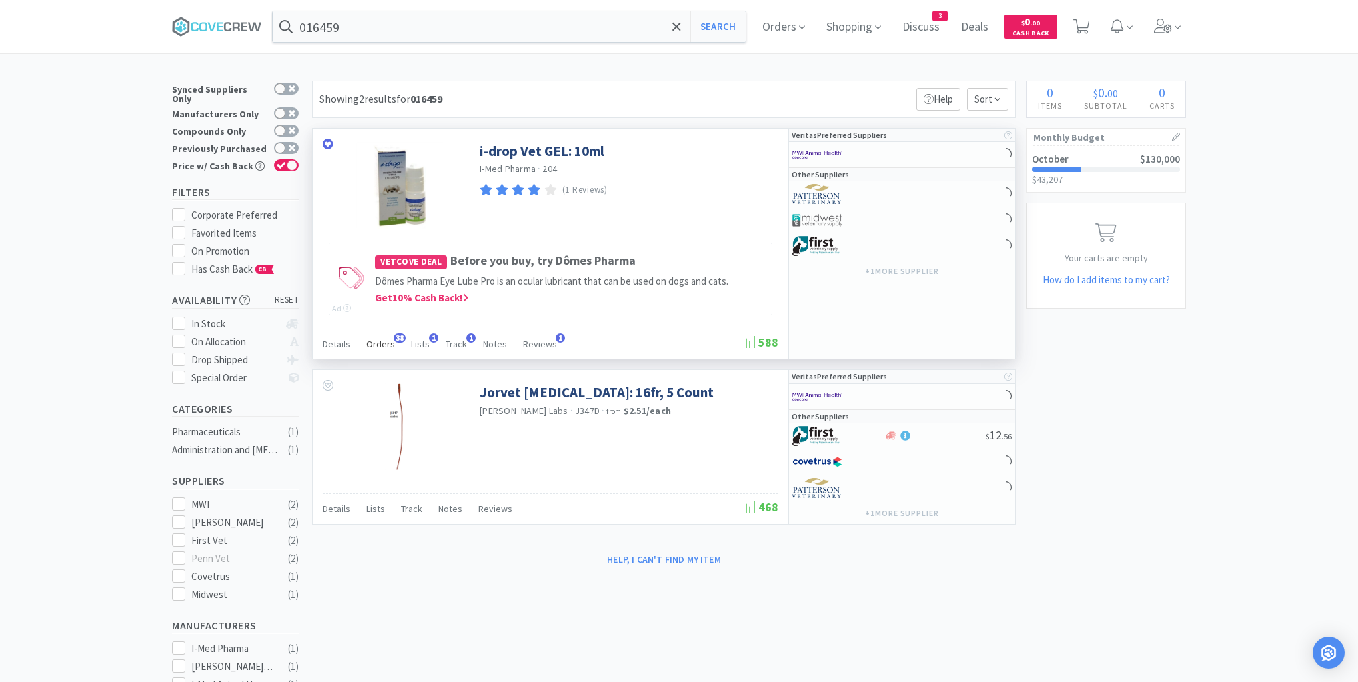
click at [387, 343] on span "Orders" at bounding box center [380, 344] width 29 height 12
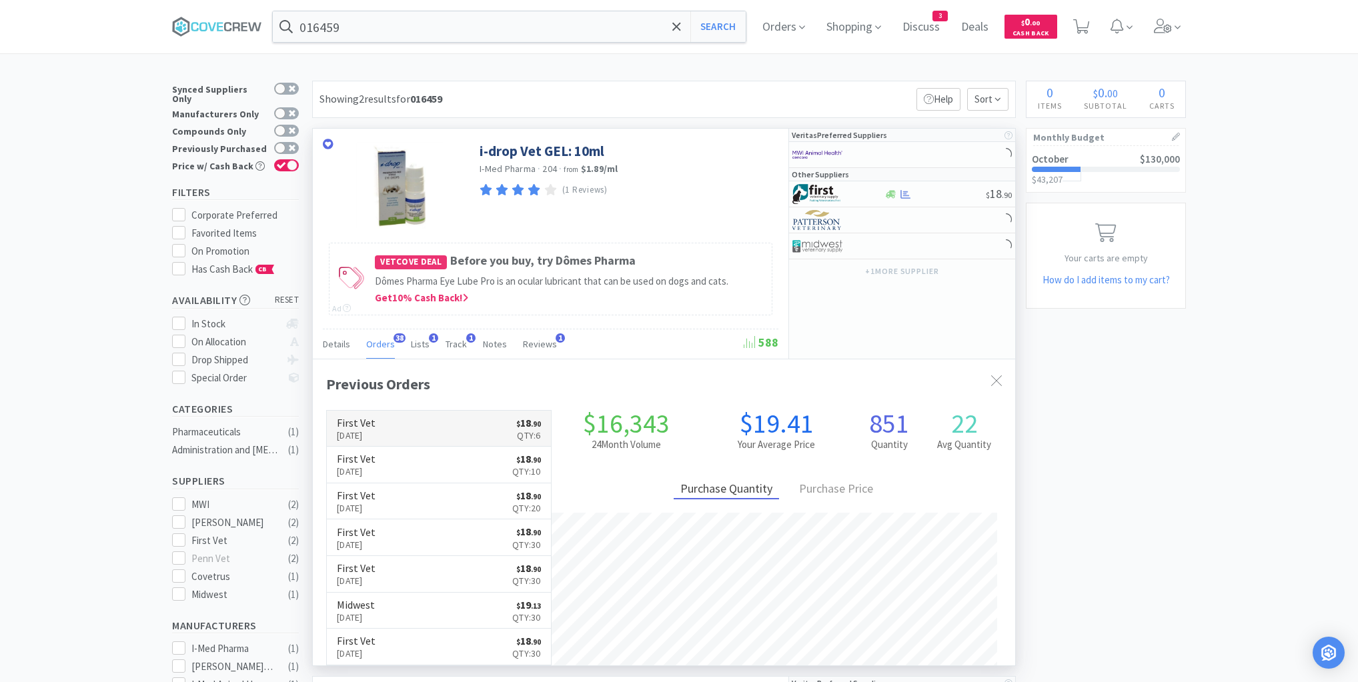
scroll to position [357, 702]
click at [439, 420] on link "First Vet [DATE] $ 18 . 90 Qty: 6" at bounding box center [439, 429] width 224 height 37
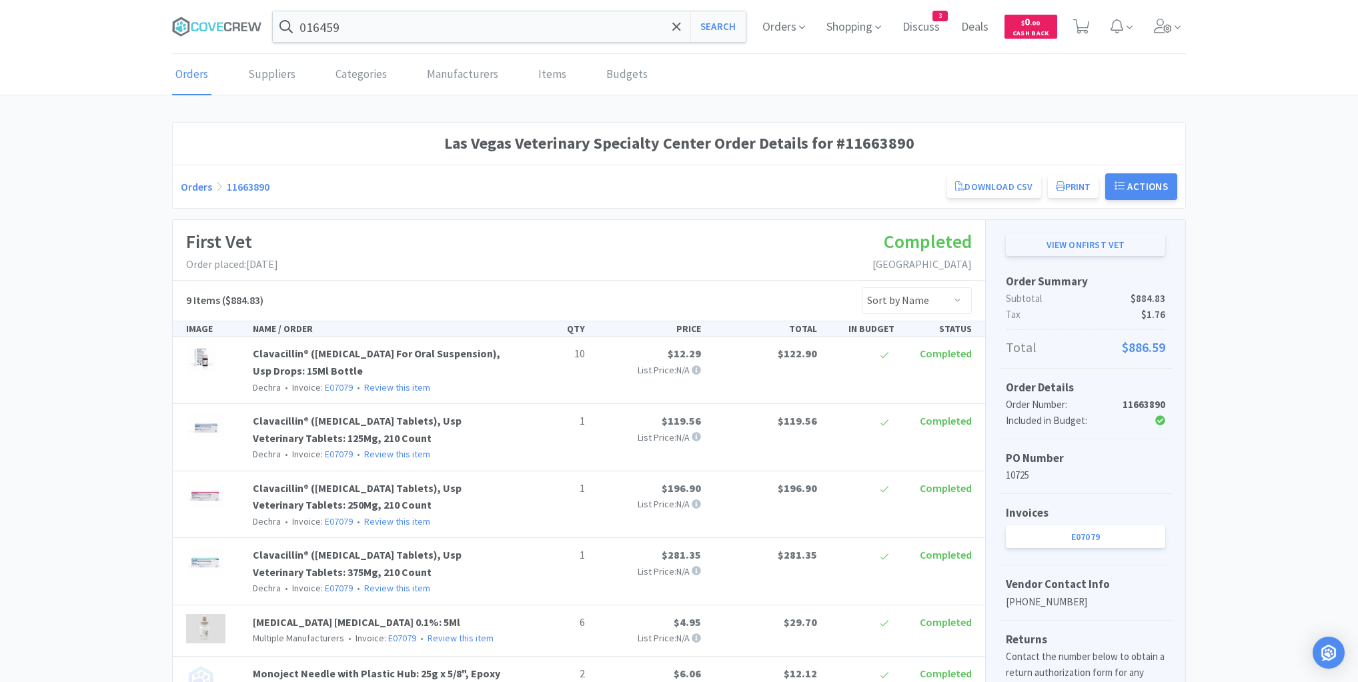
click at [1053, 247] on link "View on First Vet" at bounding box center [1085, 244] width 159 height 23
click at [1069, 183] on button "Print" at bounding box center [1073, 186] width 51 height 23
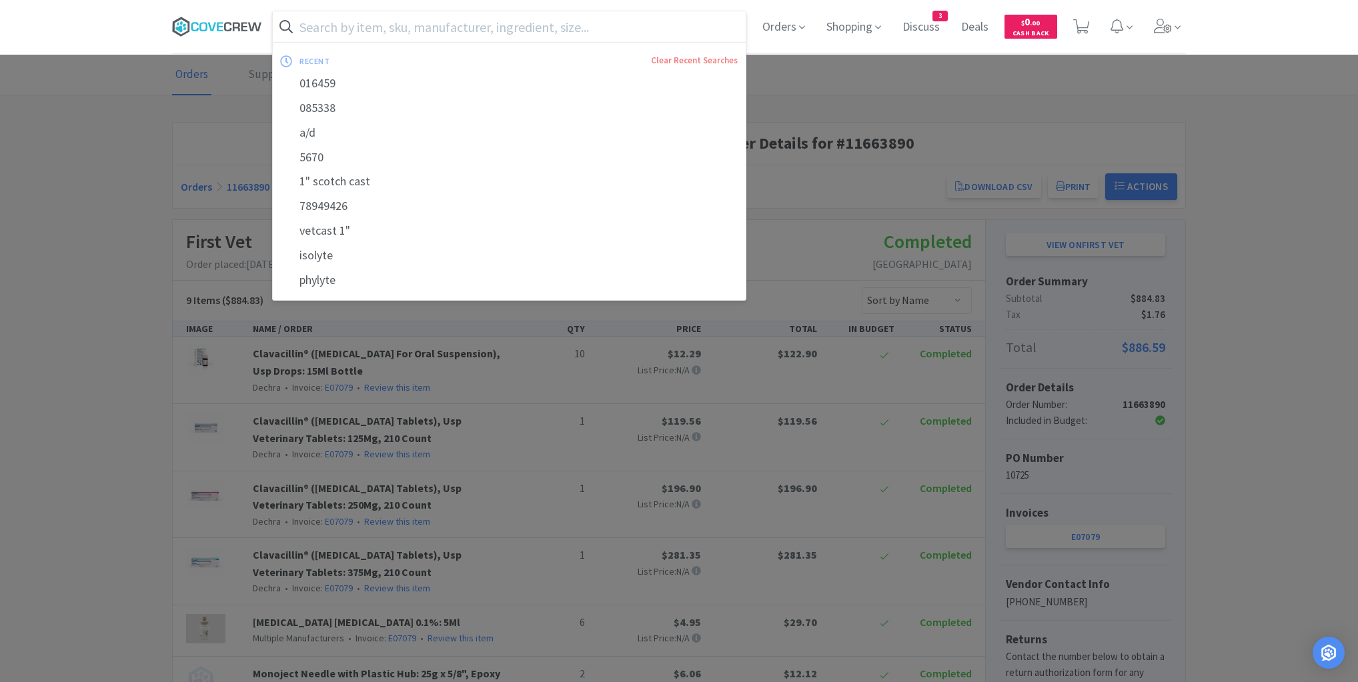
click at [219, 23] on icon at bounding box center [220, 26] width 6 height 9
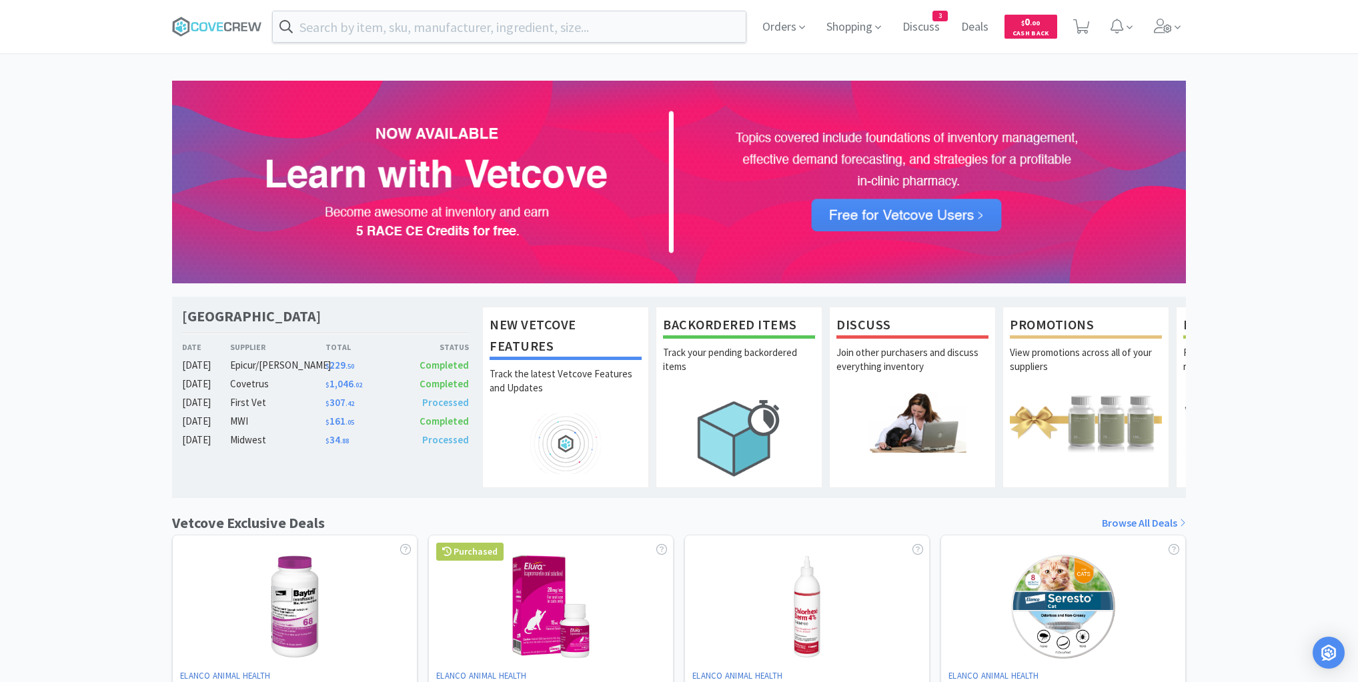
click at [115, 160] on div "Las Vegas Veterinary Specialty Center Date Supplier Total Status [DATE] Epicur/…" at bounding box center [679, 588] width 1358 height 1015
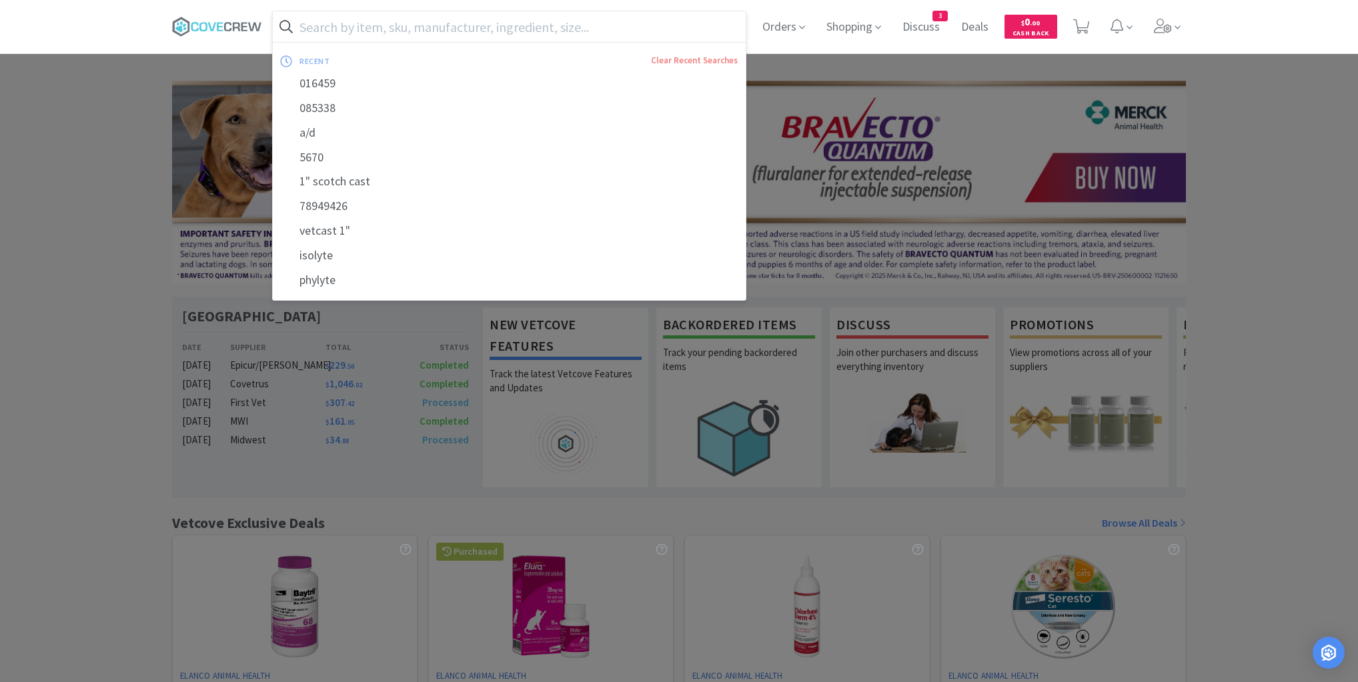
click at [559, 27] on input "text" at bounding box center [509, 26] width 473 height 31
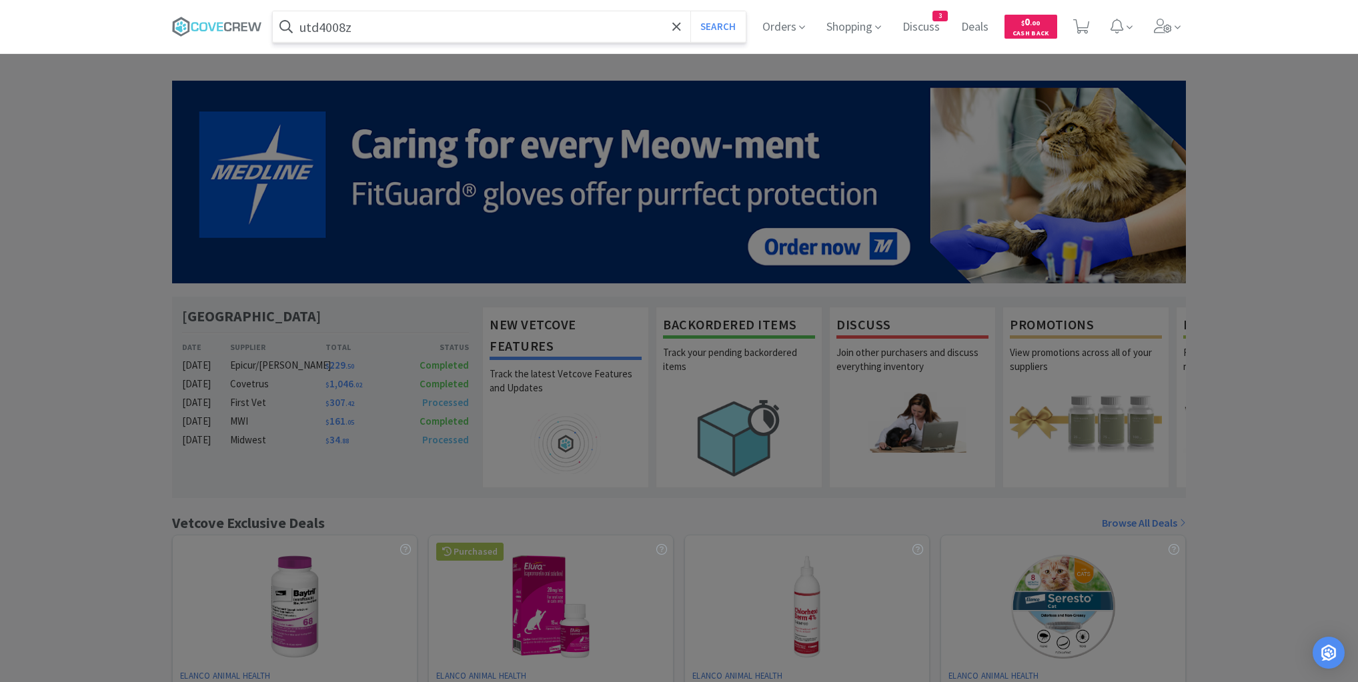
type input "utd4008z"
click at [690, 11] on button "Search" at bounding box center [717, 26] width 55 height 31
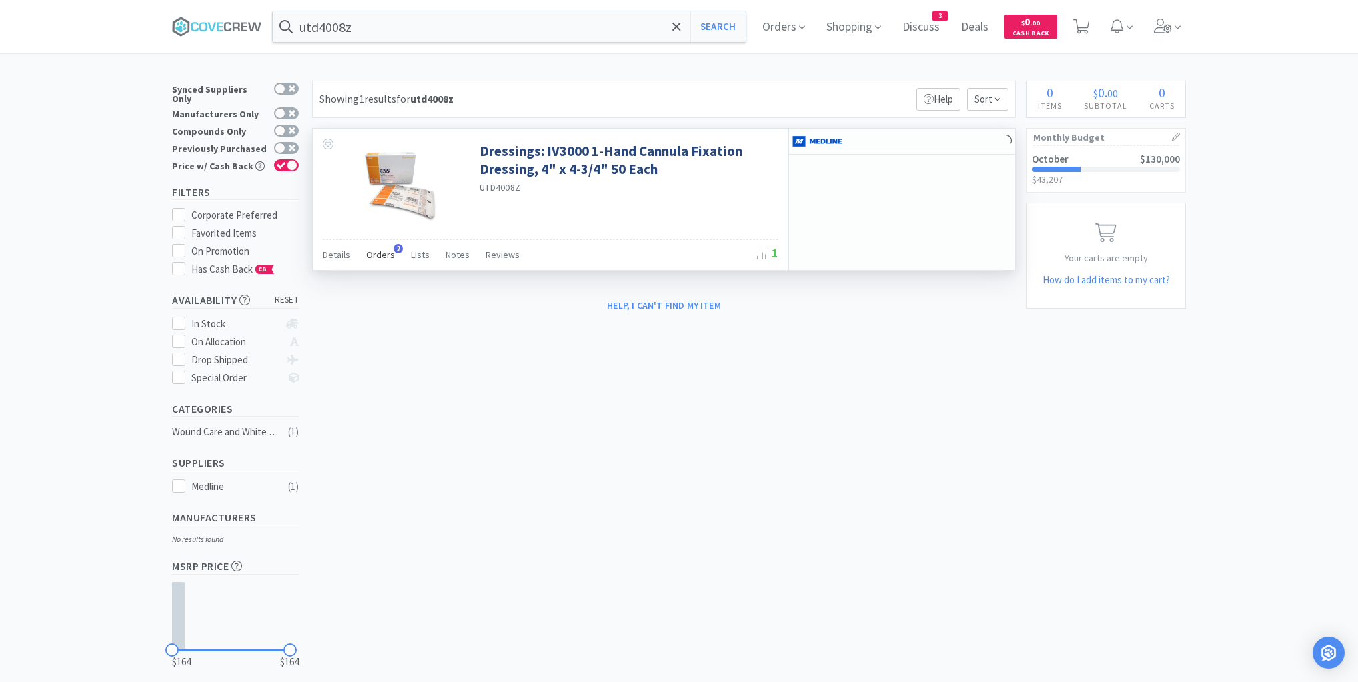
click at [373, 256] on span "Orders" at bounding box center [380, 255] width 29 height 12
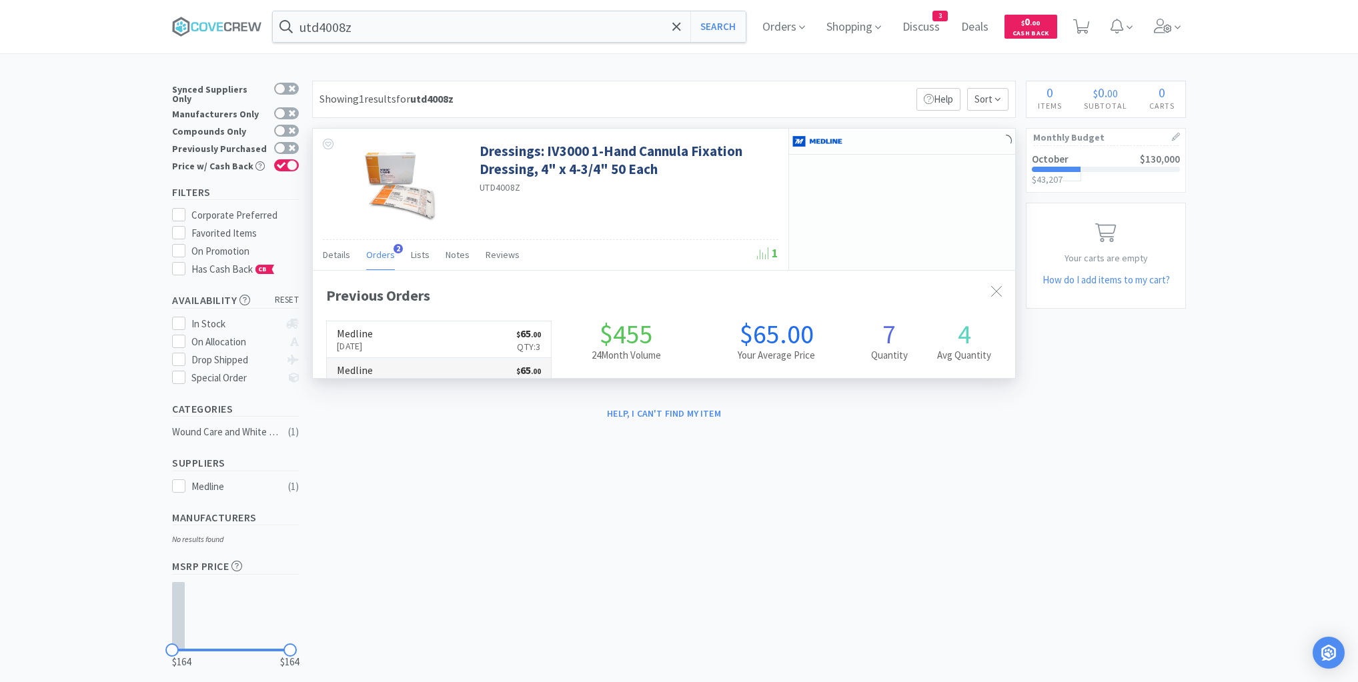
scroll to position [345, 702]
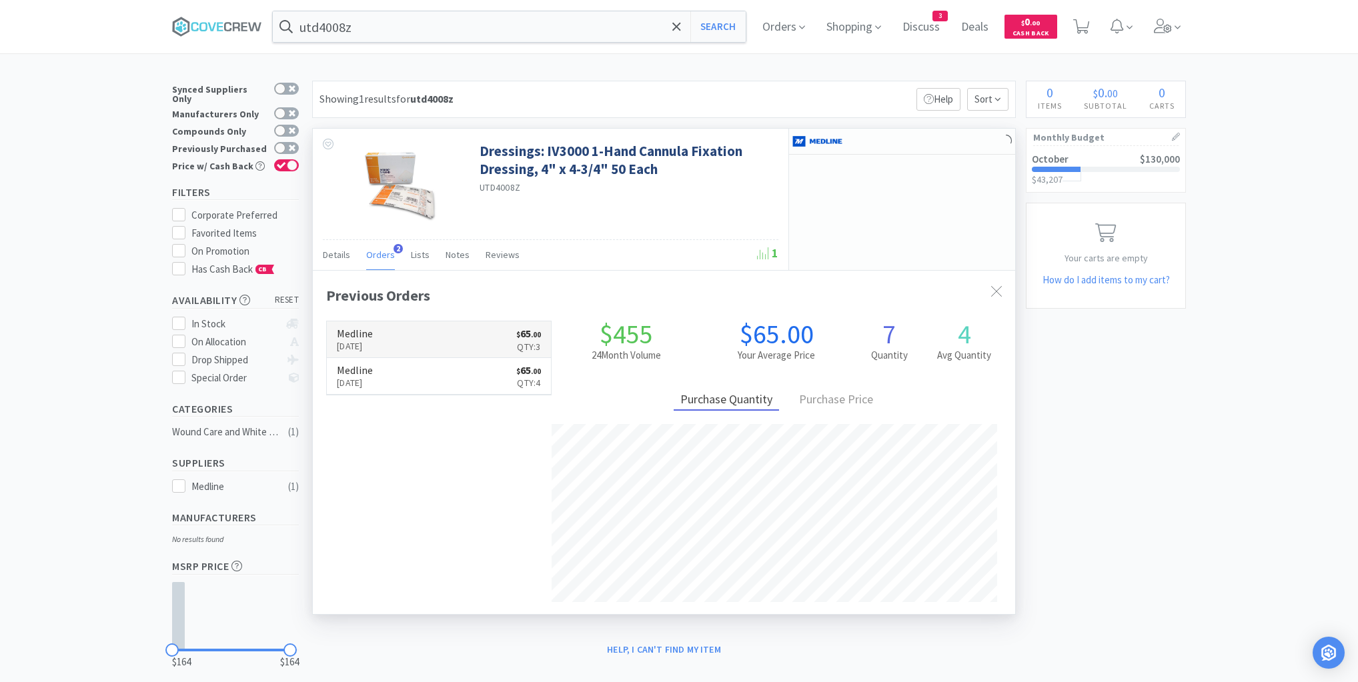
click at [437, 336] on link "Medline [DATE] $ 65 . 00 Qty: 3" at bounding box center [439, 339] width 224 height 37
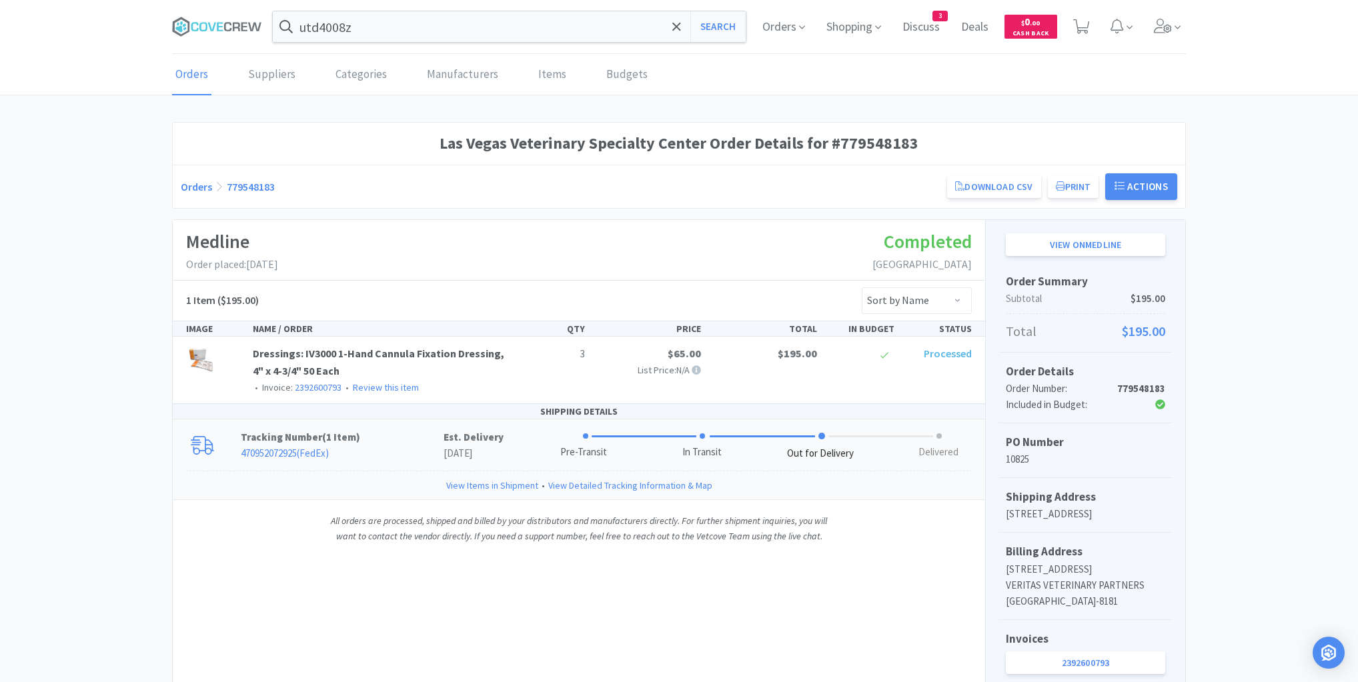
click at [283, 449] on link "470952072925 ( FedEx )" at bounding box center [285, 453] width 88 height 13
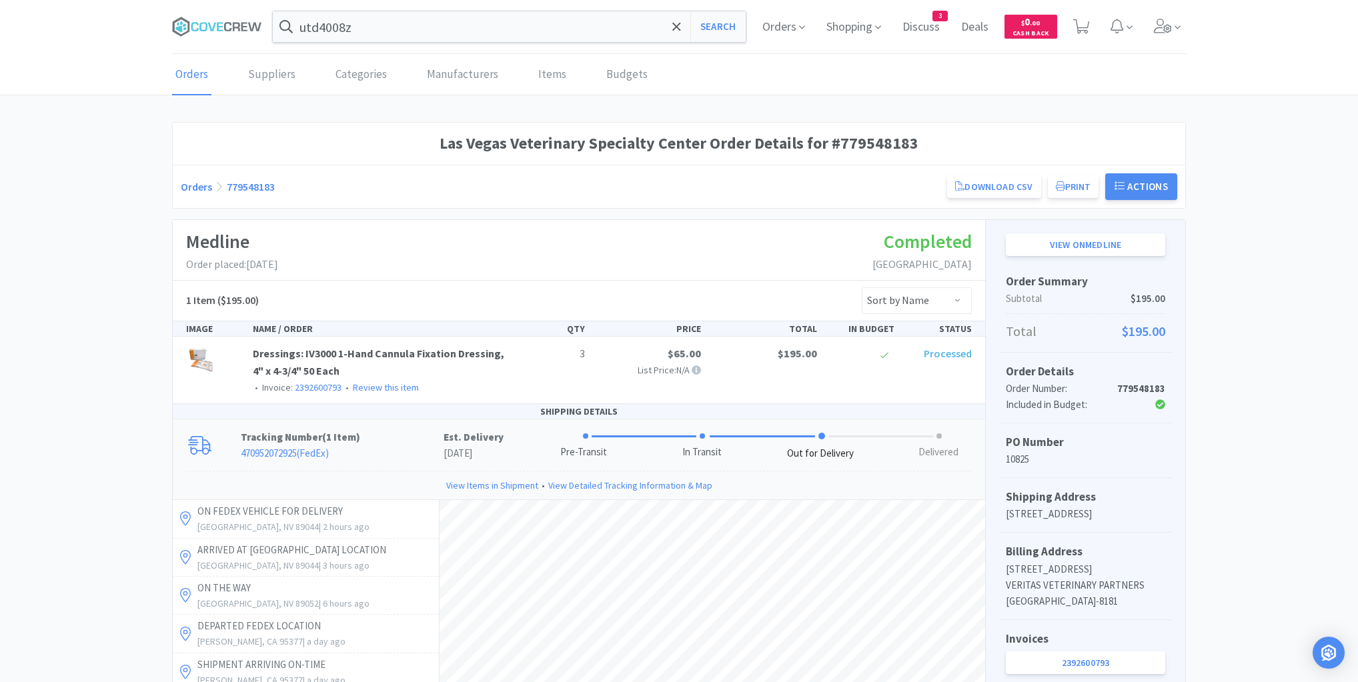
click at [82, 231] on div "Las Vegas Veterinary Specialty Center Order Details for #779548183 Orders 77954…" at bounding box center [679, 597] width 1358 height 950
drag, startPoint x: 219, startPoint y: 21, endPoint x: 307, endPoint y: 35, distance: 89.7
click at [222, 24] on icon at bounding box center [217, 27] width 90 height 20
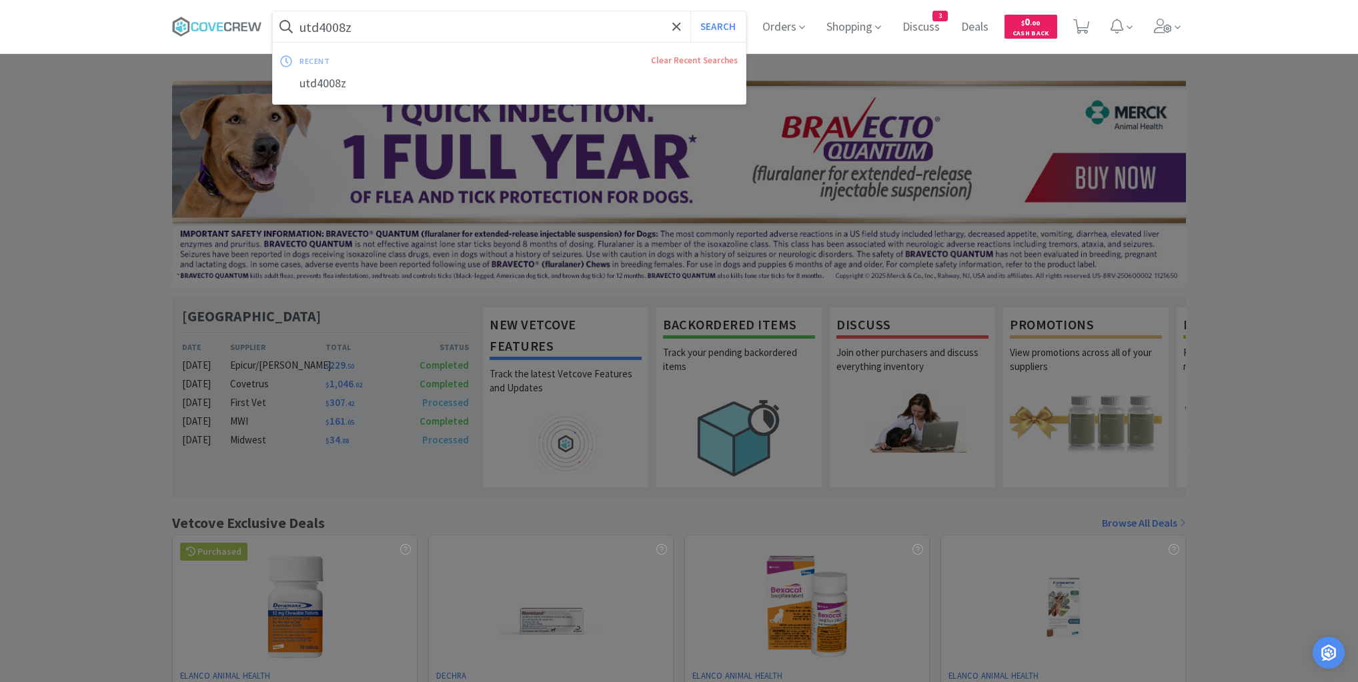
click at [395, 31] on input "utd4008z" at bounding box center [509, 26] width 473 height 31
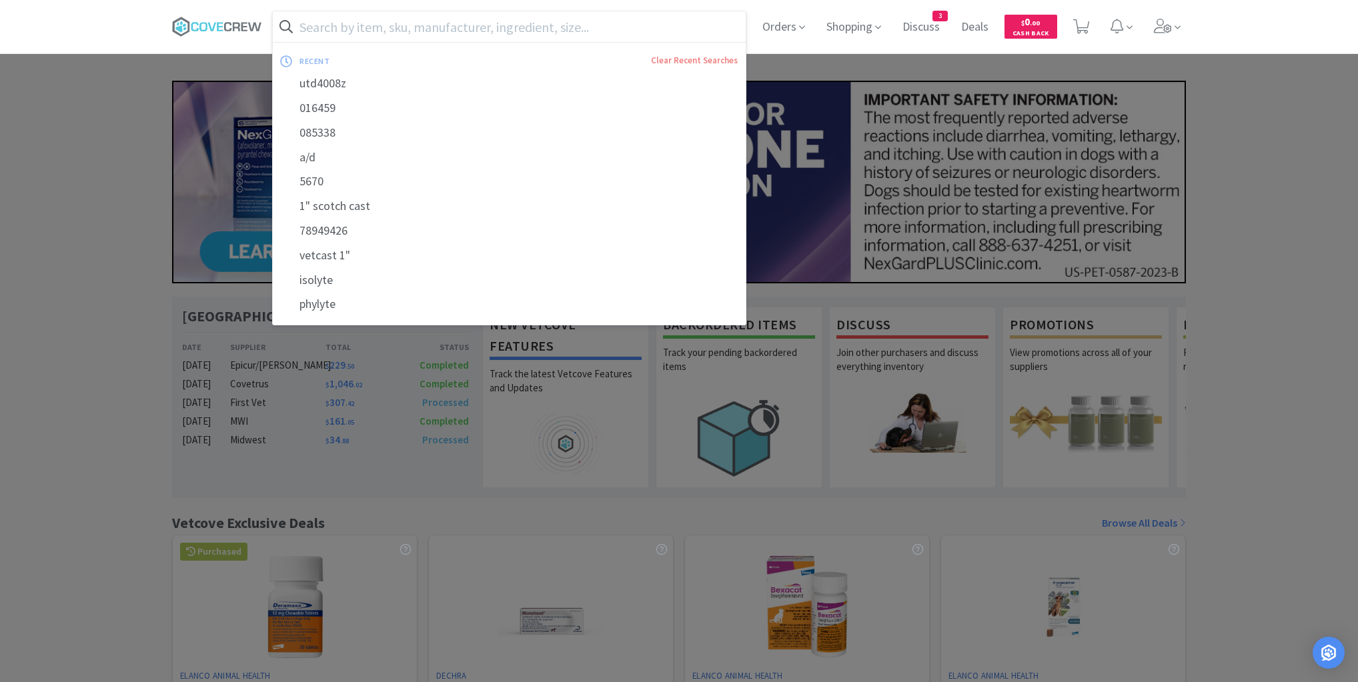
click at [438, 35] on input "text" at bounding box center [509, 26] width 473 height 31
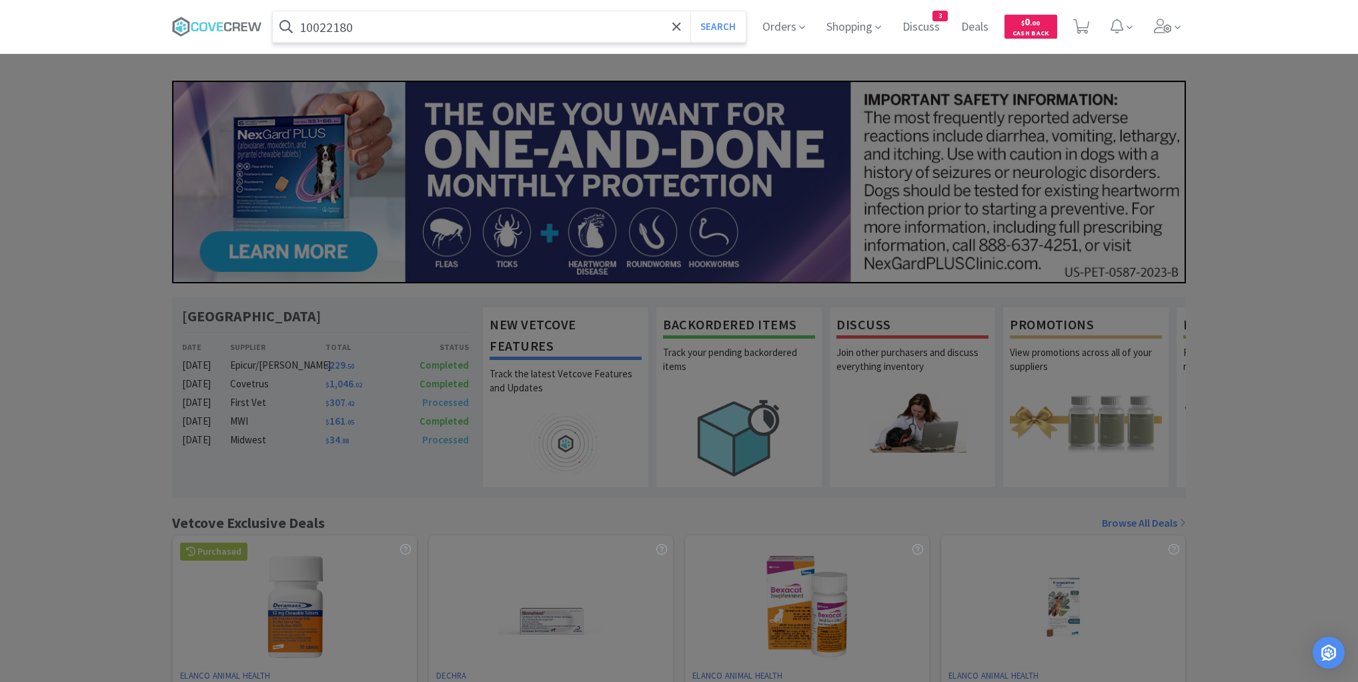
type input "10022180"
click at [690, 11] on button "Search" at bounding box center [717, 26] width 55 height 31
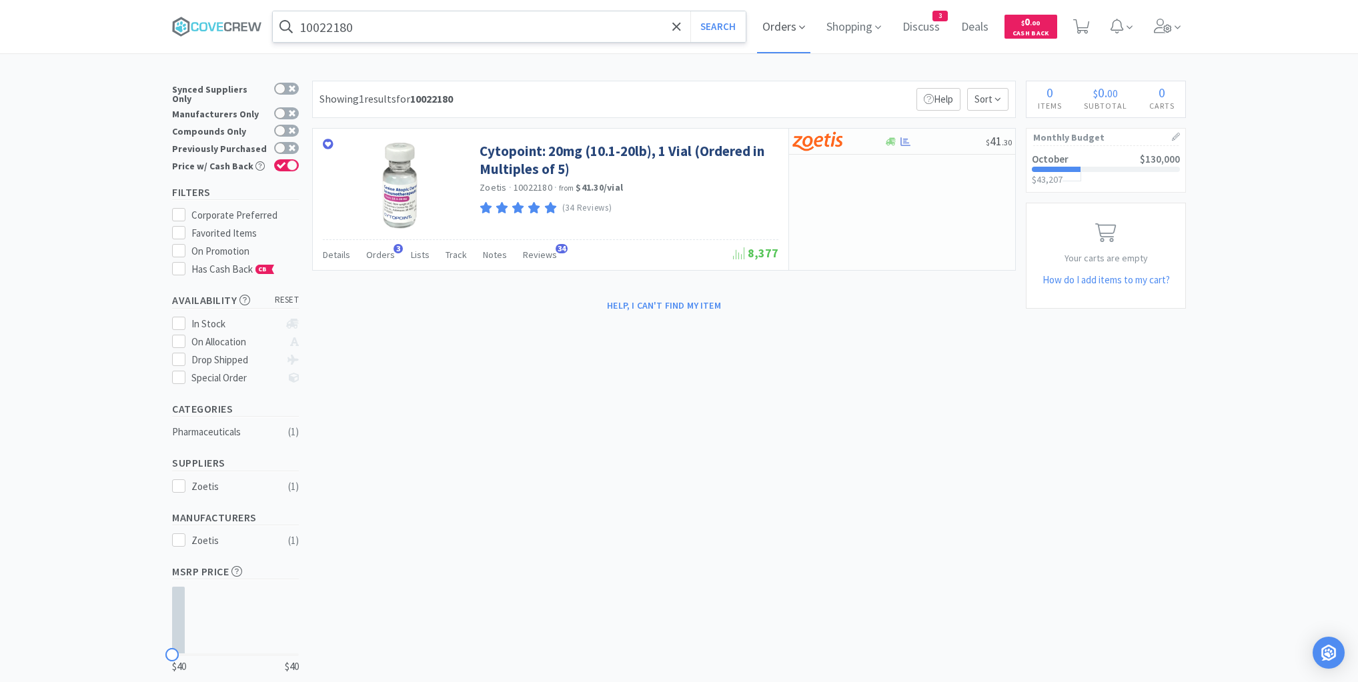
click at [779, 23] on span "Orders" at bounding box center [783, 26] width 53 height 53
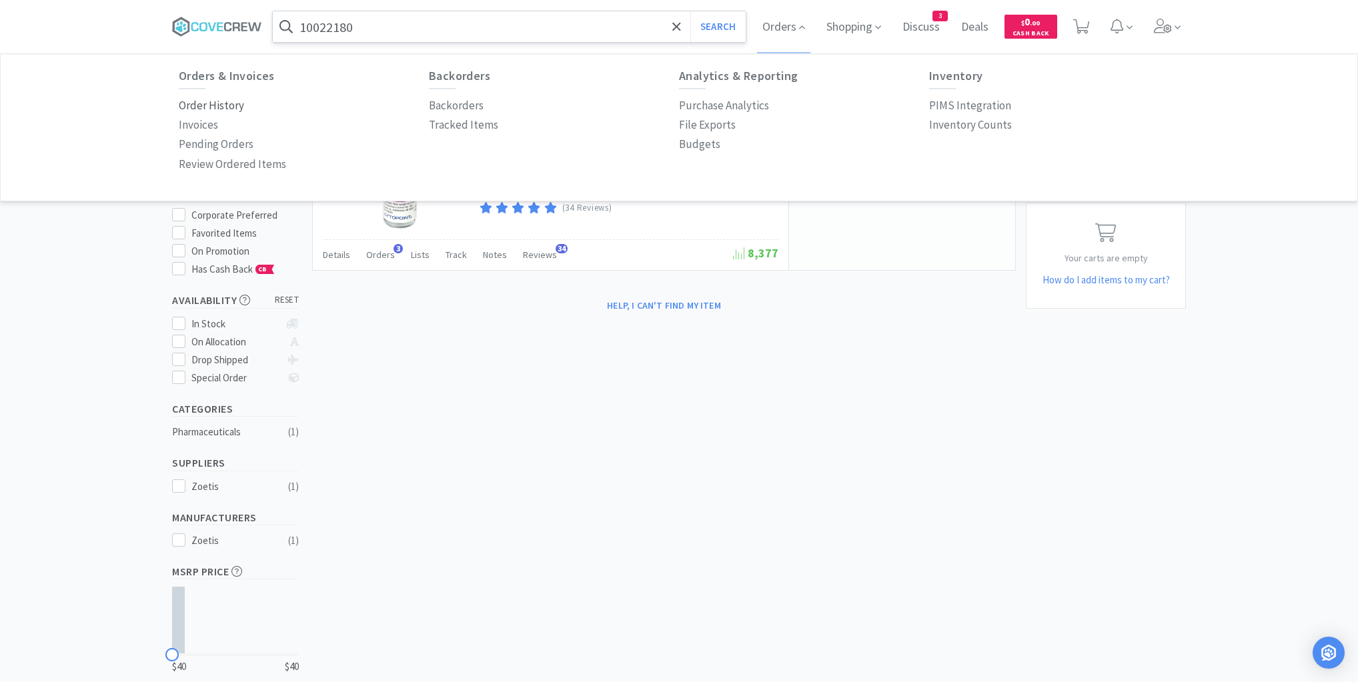
click at [232, 106] on p "Order History" at bounding box center [211, 106] width 65 height 18
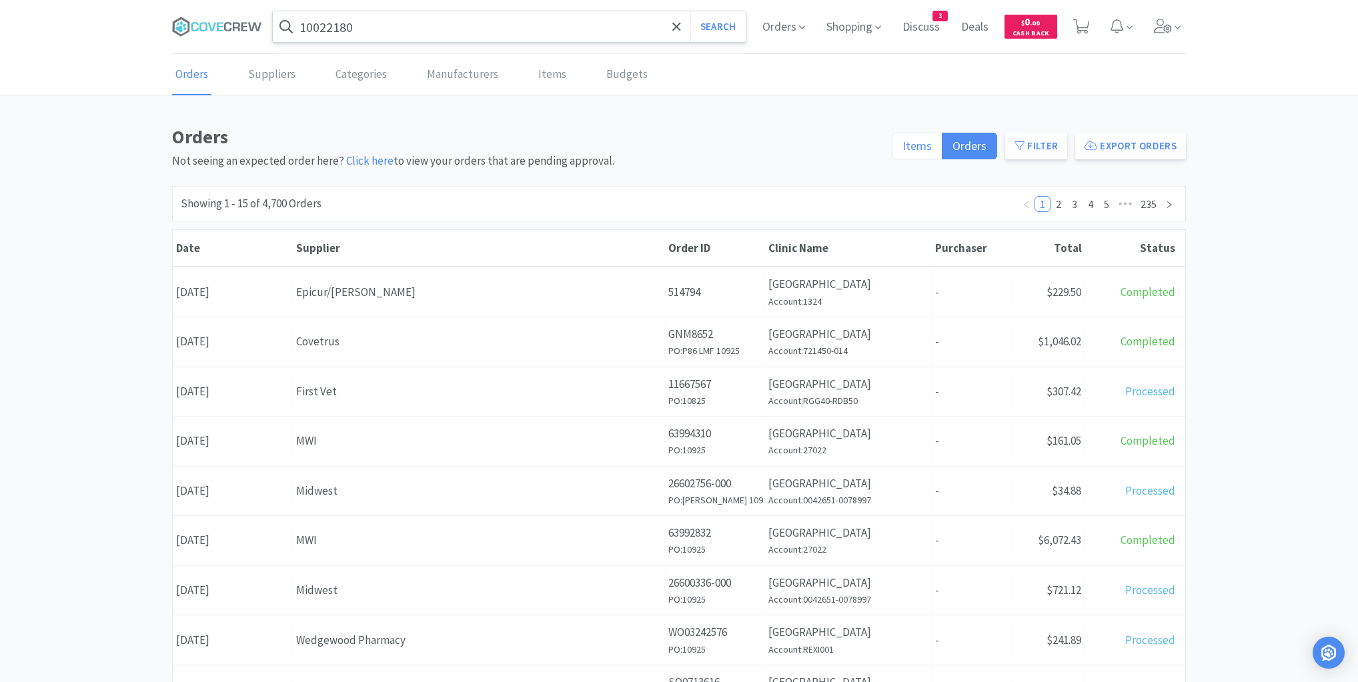
click at [910, 147] on span "Items" at bounding box center [916, 145] width 29 height 15
click at [902, 150] on input "Items" at bounding box center [902, 150] width 0 height 0
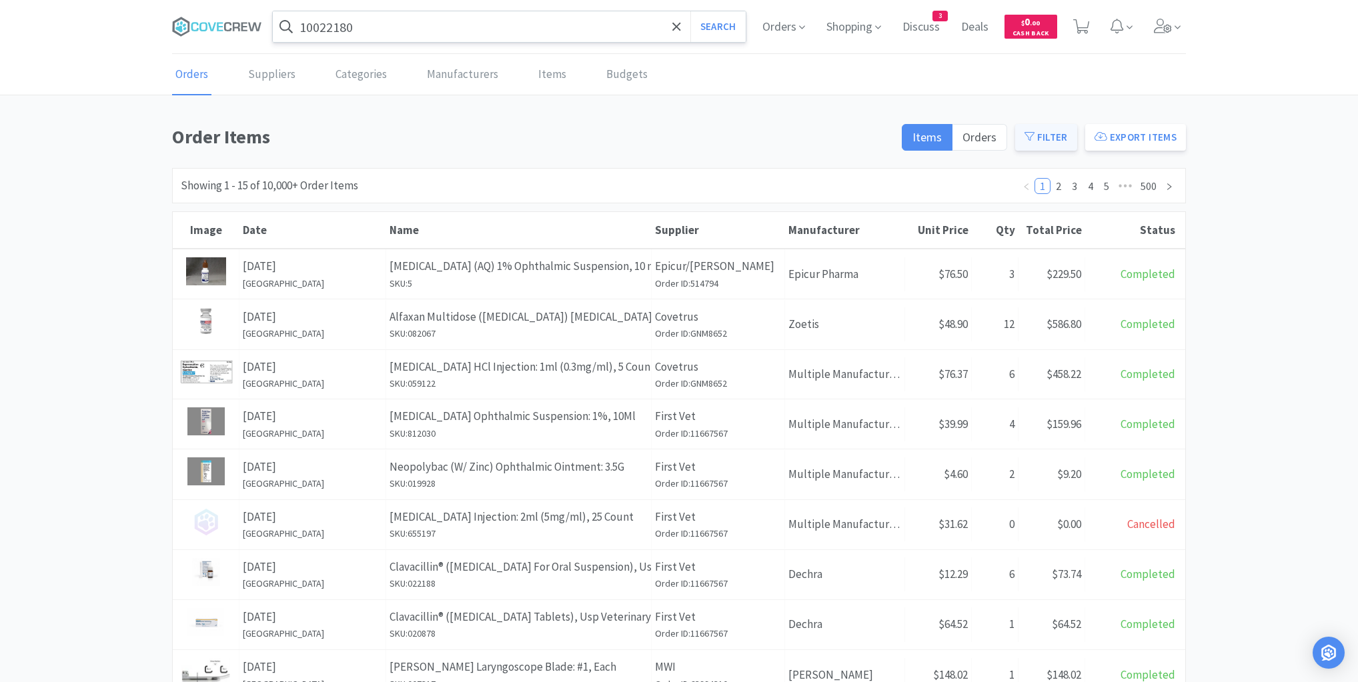
click at [1038, 141] on button "Filter" at bounding box center [1046, 137] width 62 height 27
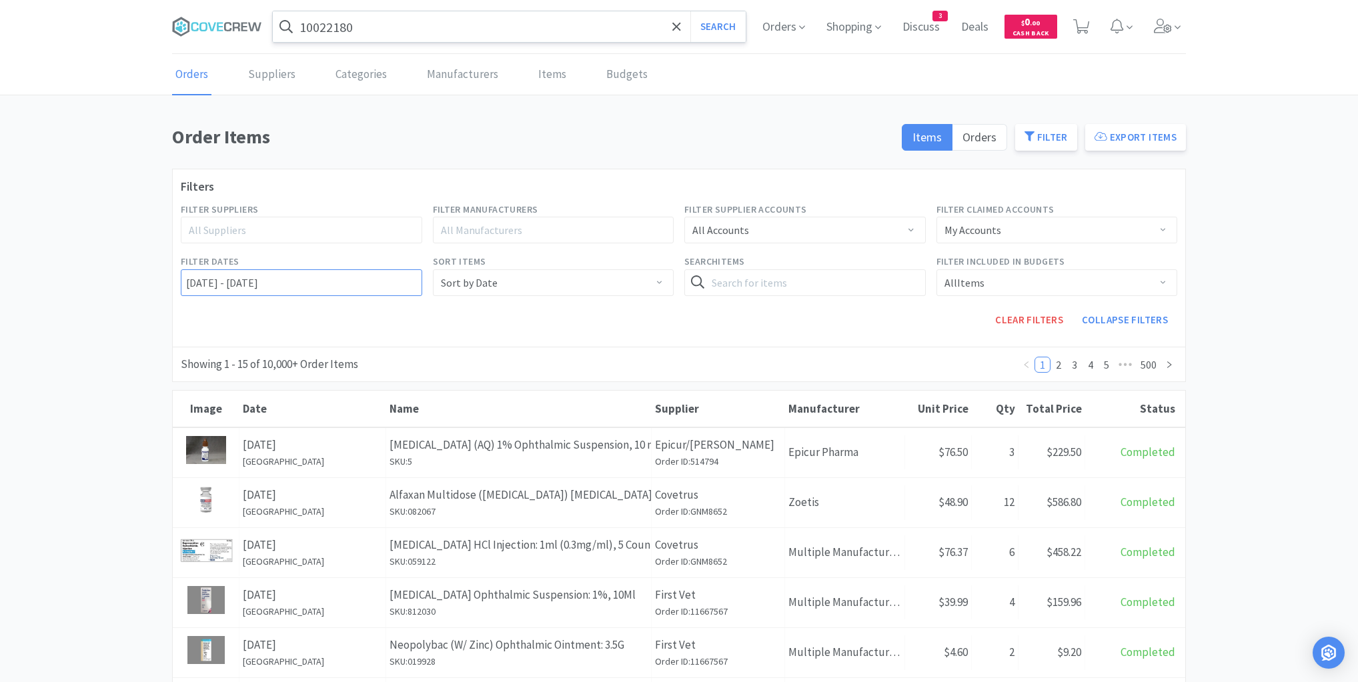
click at [185, 280] on input "[DATE] - [DATE]" at bounding box center [301, 282] width 241 height 27
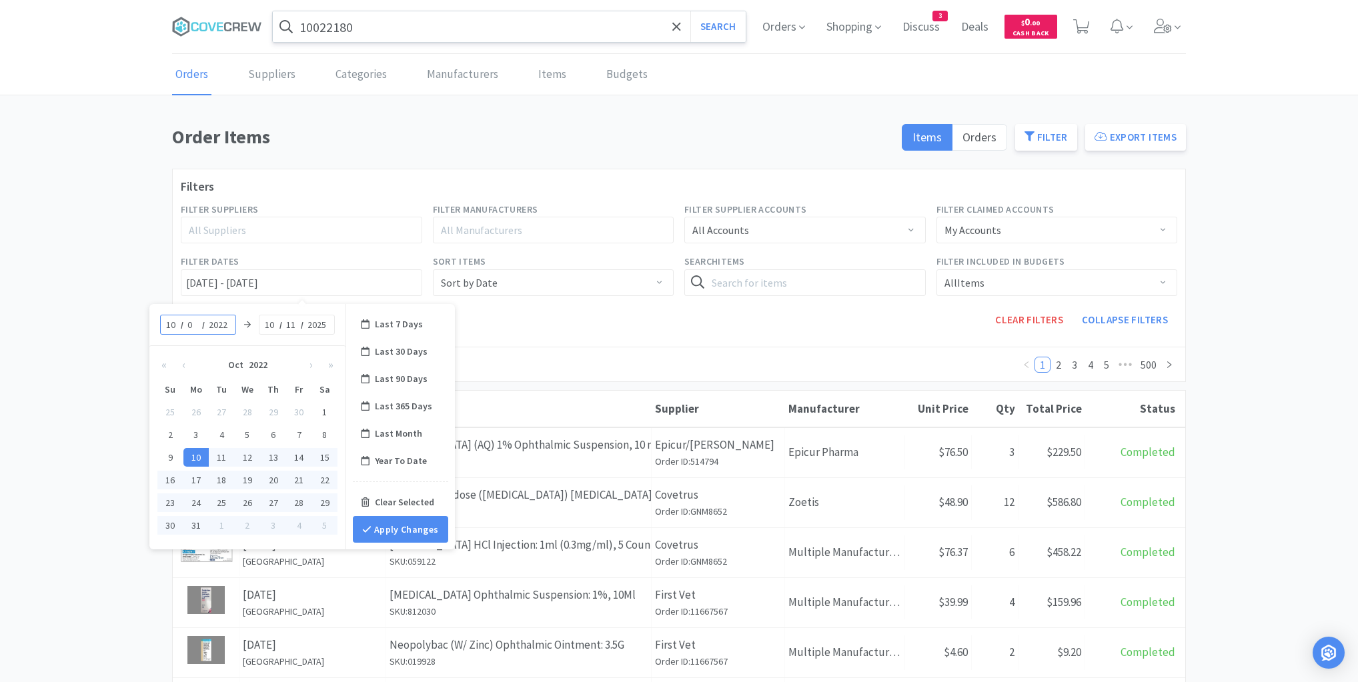
type input "09"
type input "[DATE] - [DATE]"
type input "2025"
type input "[DATE] - [DATE]"
type input "09"
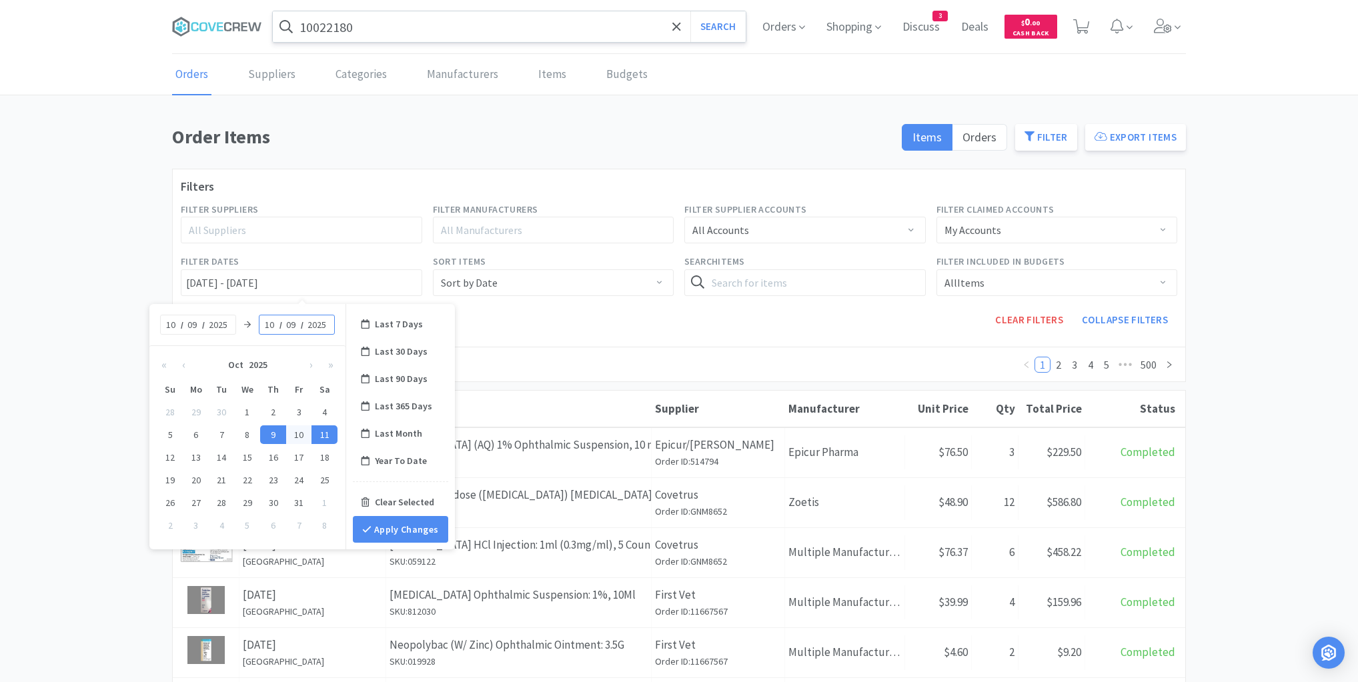
type input "[DATE] - [DATE]"
click at [369, 531] on icon at bounding box center [366, 529] width 9 height 9
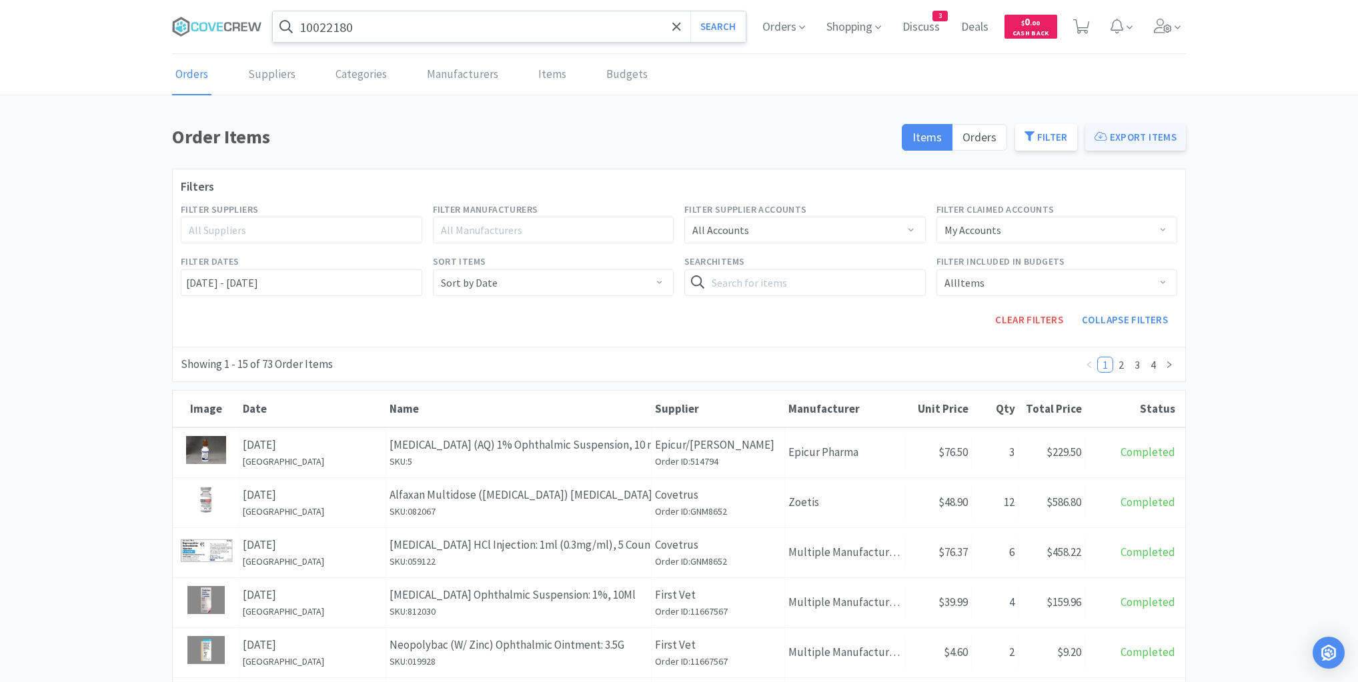
click at [1144, 133] on button "Export Items" at bounding box center [1135, 137] width 101 height 27
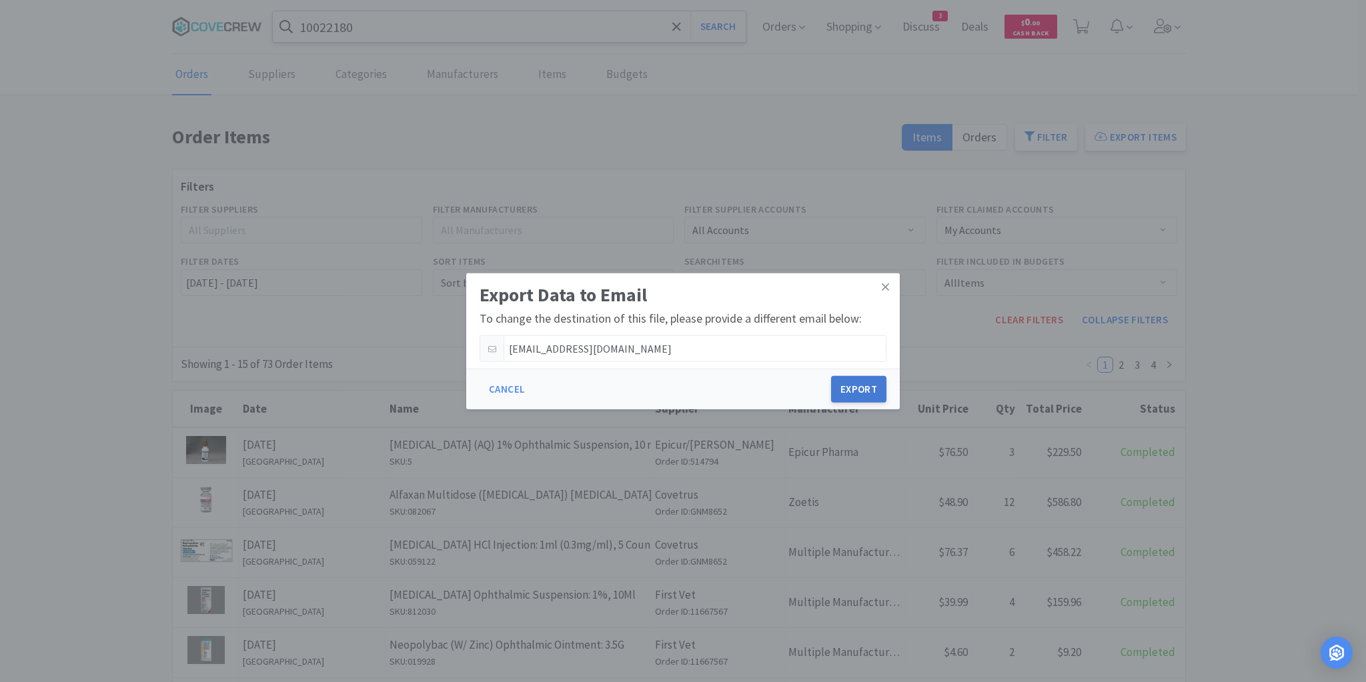
click at [858, 381] on button "Export" at bounding box center [858, 389] width 55 height 27
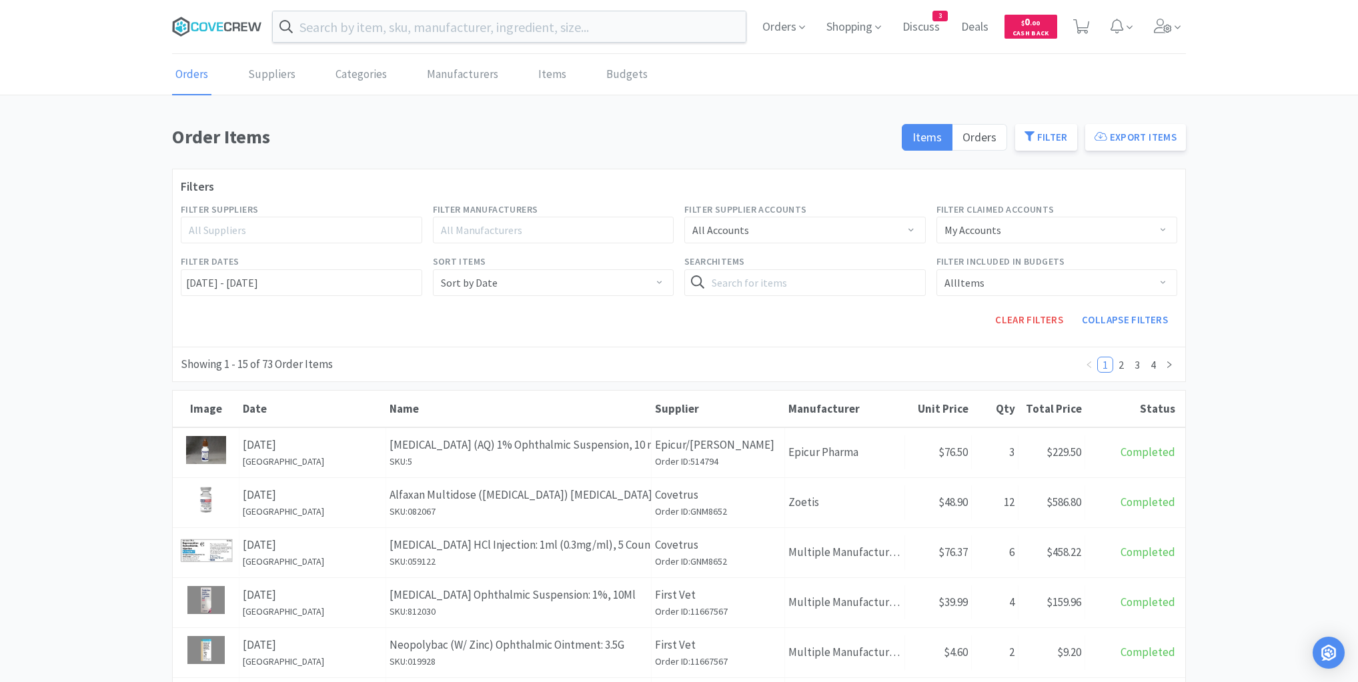
click at [236, 26] on icon at bounding box center [217, 27] width 90 height 20
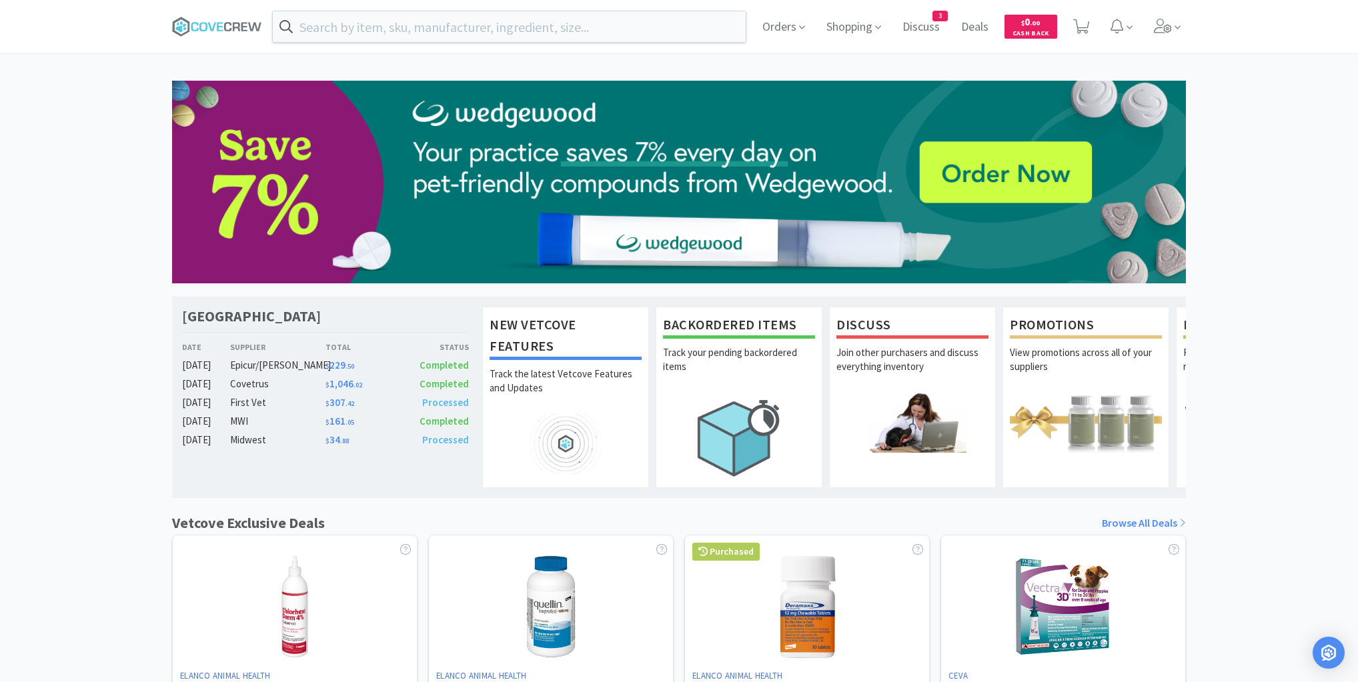
drag, startPoint x: 110, startPoint y: 81, endPoint x: 125, endPoint y: 81, distance: 14.7
click at [111, 81] on div "Las Vegas Veterinary Specialty Center Date Supplier Total Status [DATE] Epicur/…" at bounding box center [679, 588] width 1358 height 1015
click at [365, 26] on input "text" at bounding box center [509, 26] width 473 height 31
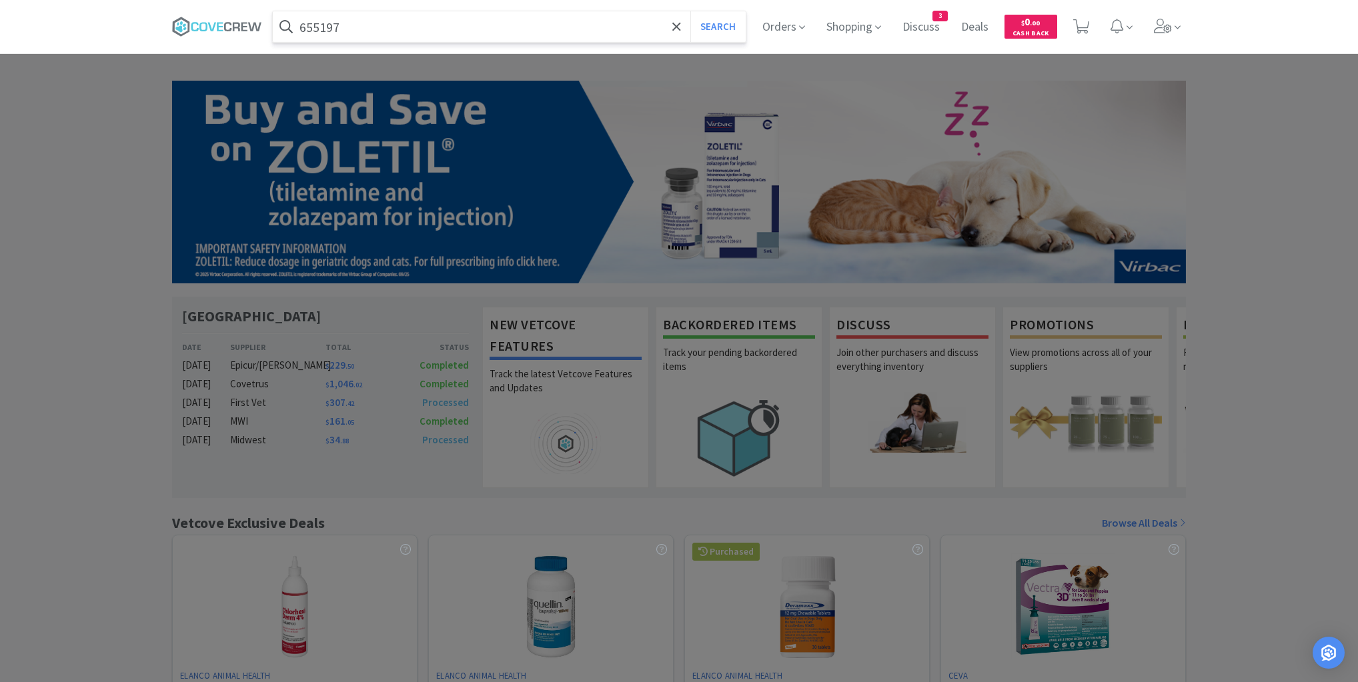
type input "655197"
click at [690, 11] on button "Search" at bounding box center [717, 26] width 55 height 31
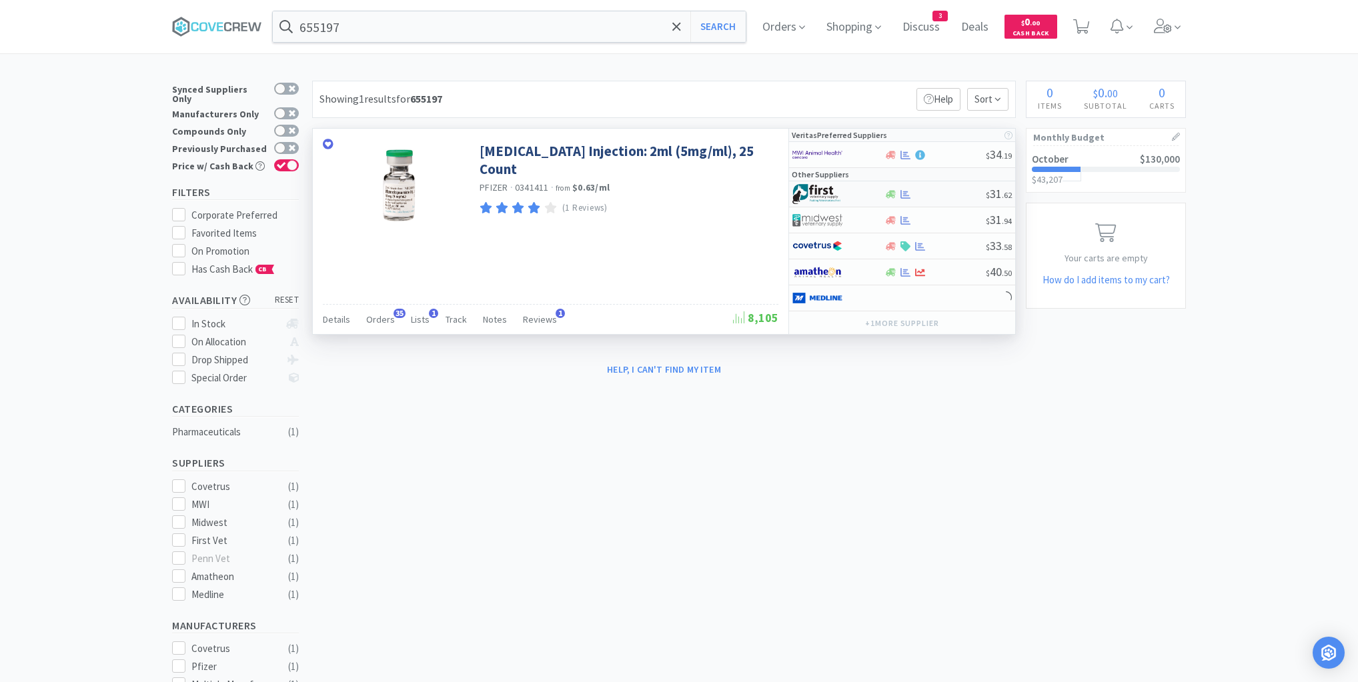
click at [885, 191] on div at bounding box center [890, 194] width 13 height 10
select select "1"
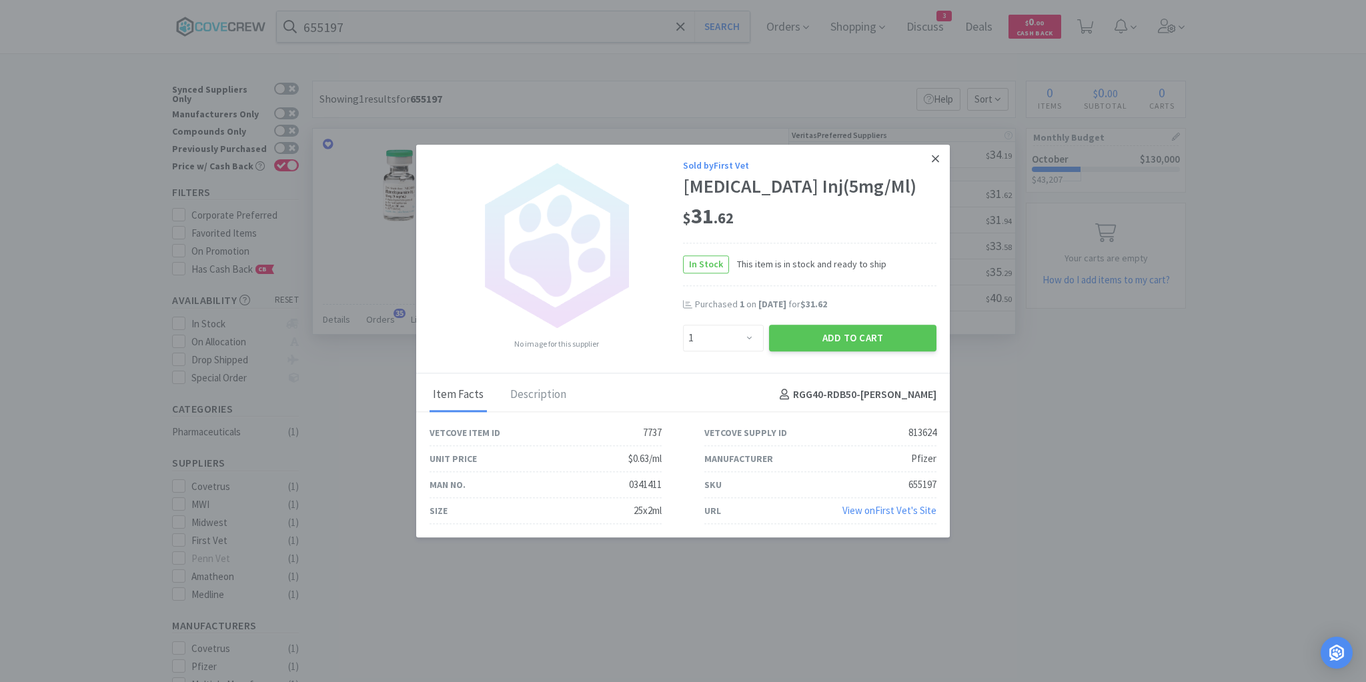
click at [939, 160] on link at bounding box center [935, 159] width 23 height 29
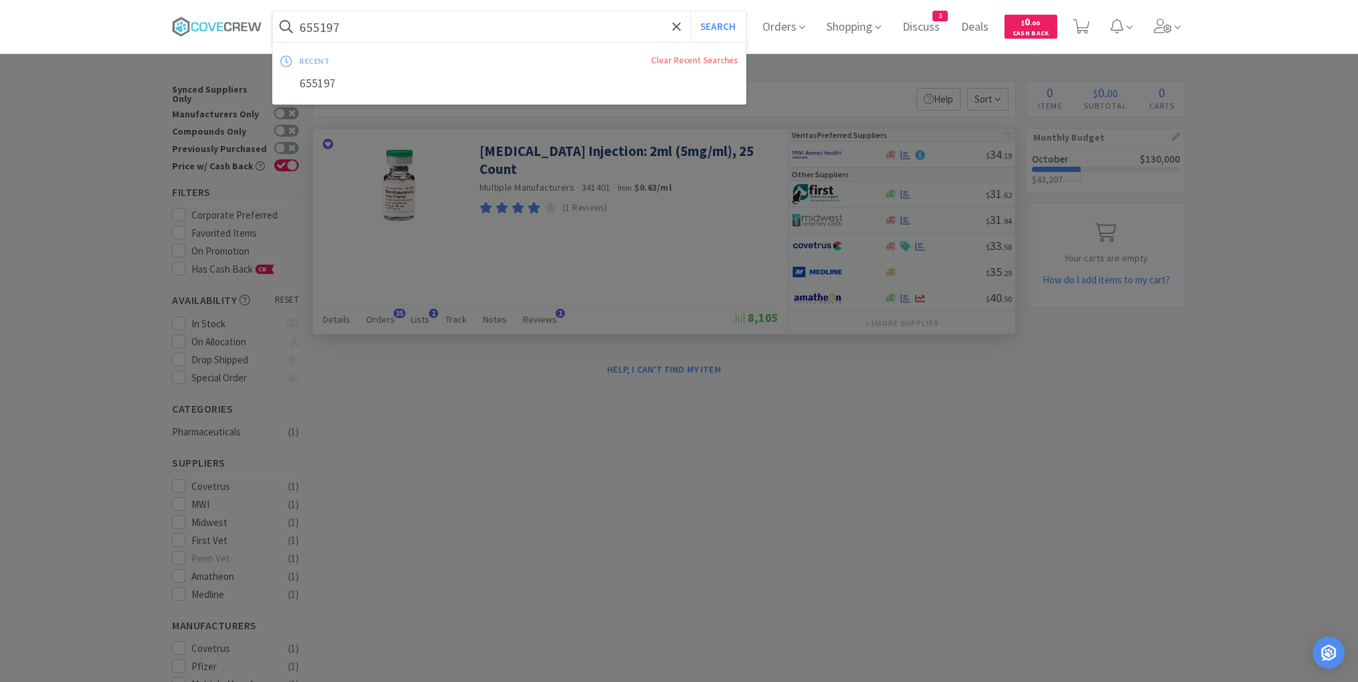
click at [505, 27] on input "655197" at bounding box center [509, 26] width 473 height 31
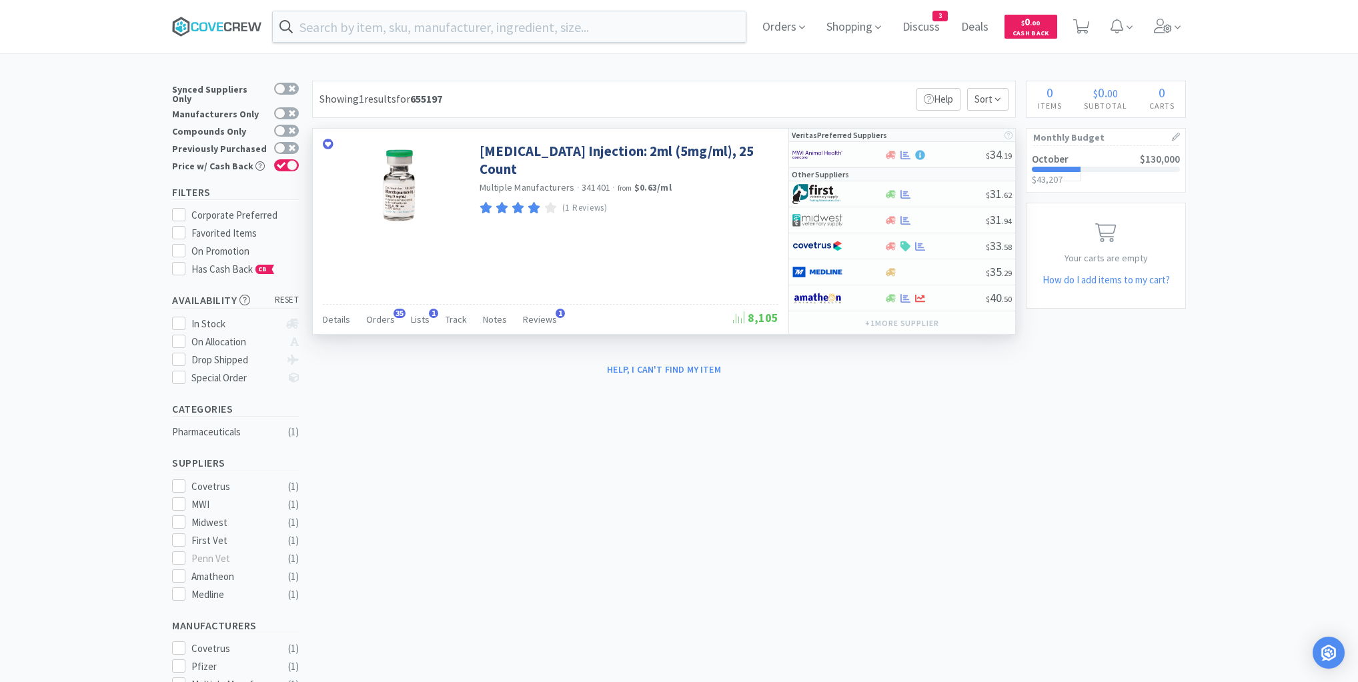
click at [254, 30] on icon at bounding box center [254, 26] width 13 height 9
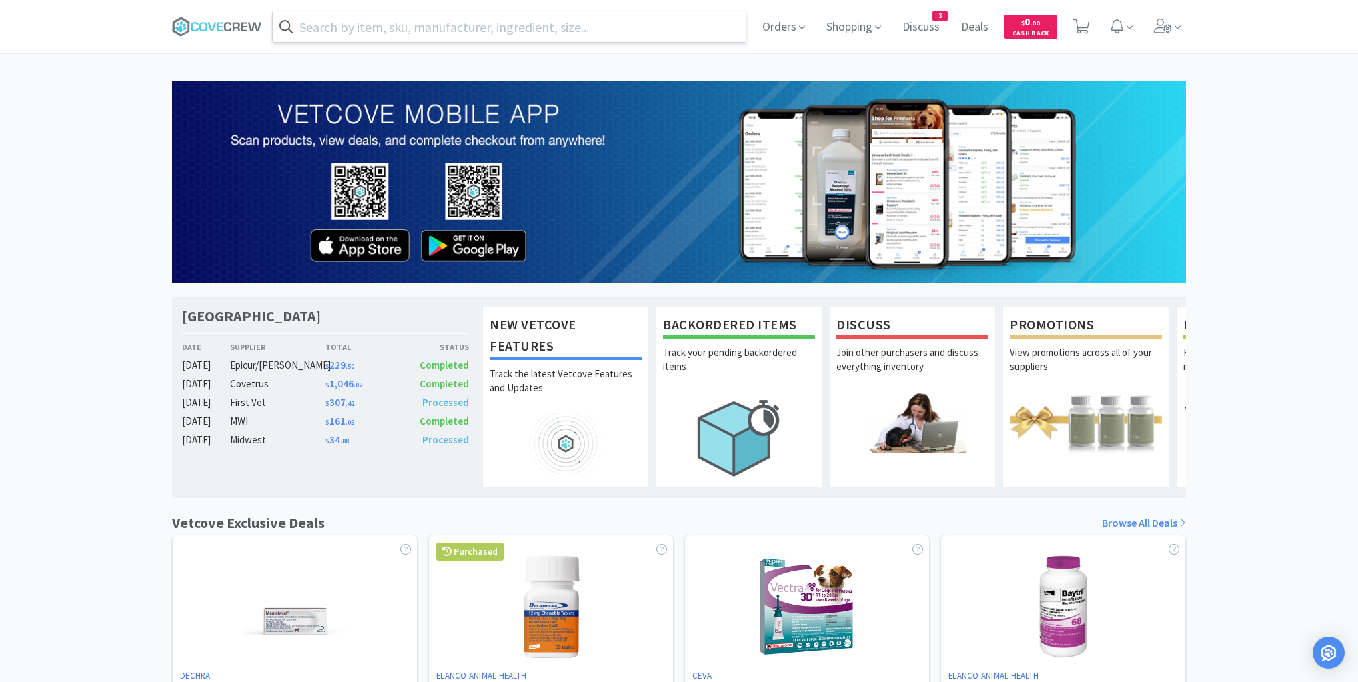
click at [533, 21] on input "text" at bounding box center [509, 26] width 473 height 31
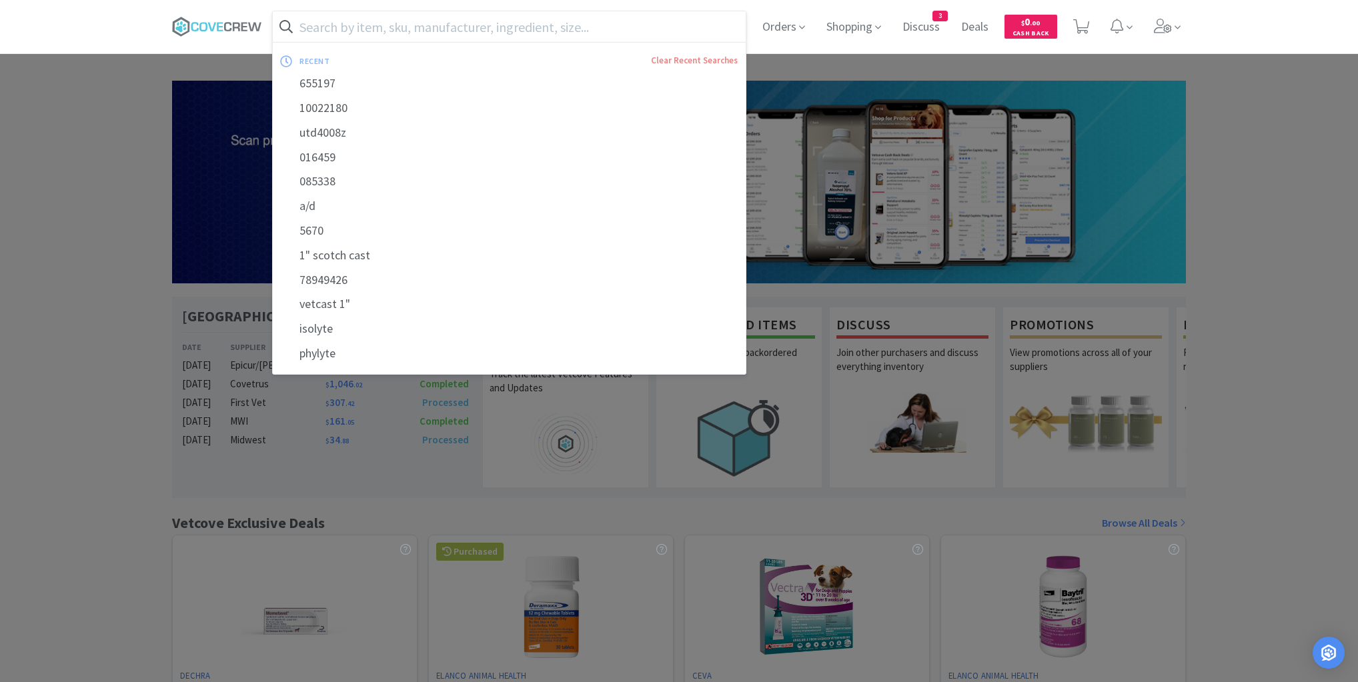
paste input "193.12800.3"
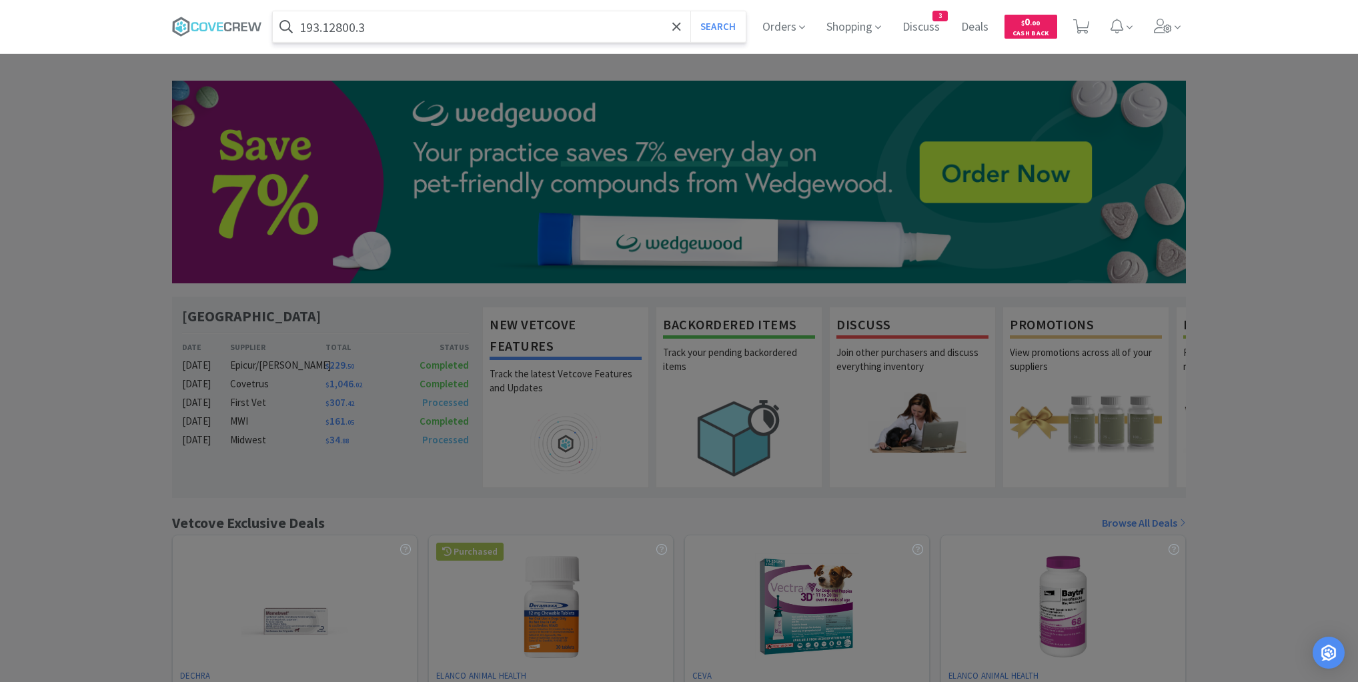
type input "193.12800.3"
click at [690, 11] on button "Search" at bounding box center [717, 26] width 55 height 31
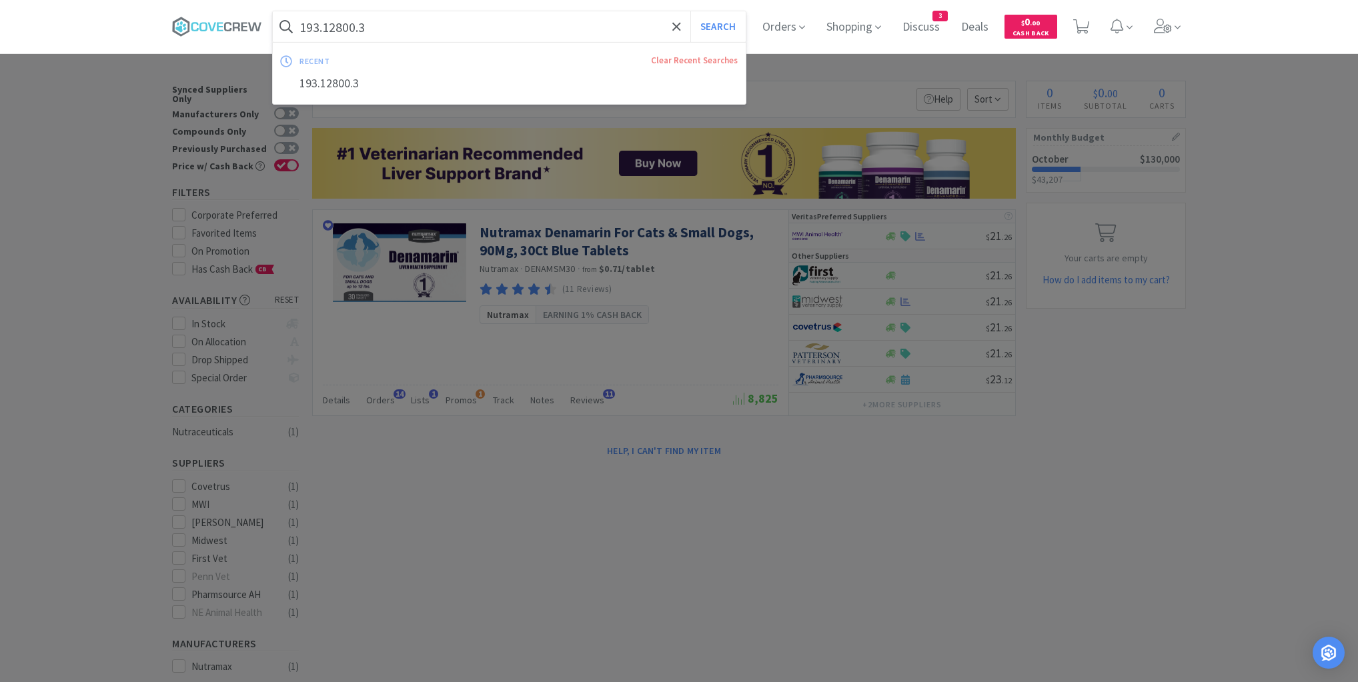
click at [429, 27] on input "193.12800.3" at bounding box center [509, 26] width 473 height 31
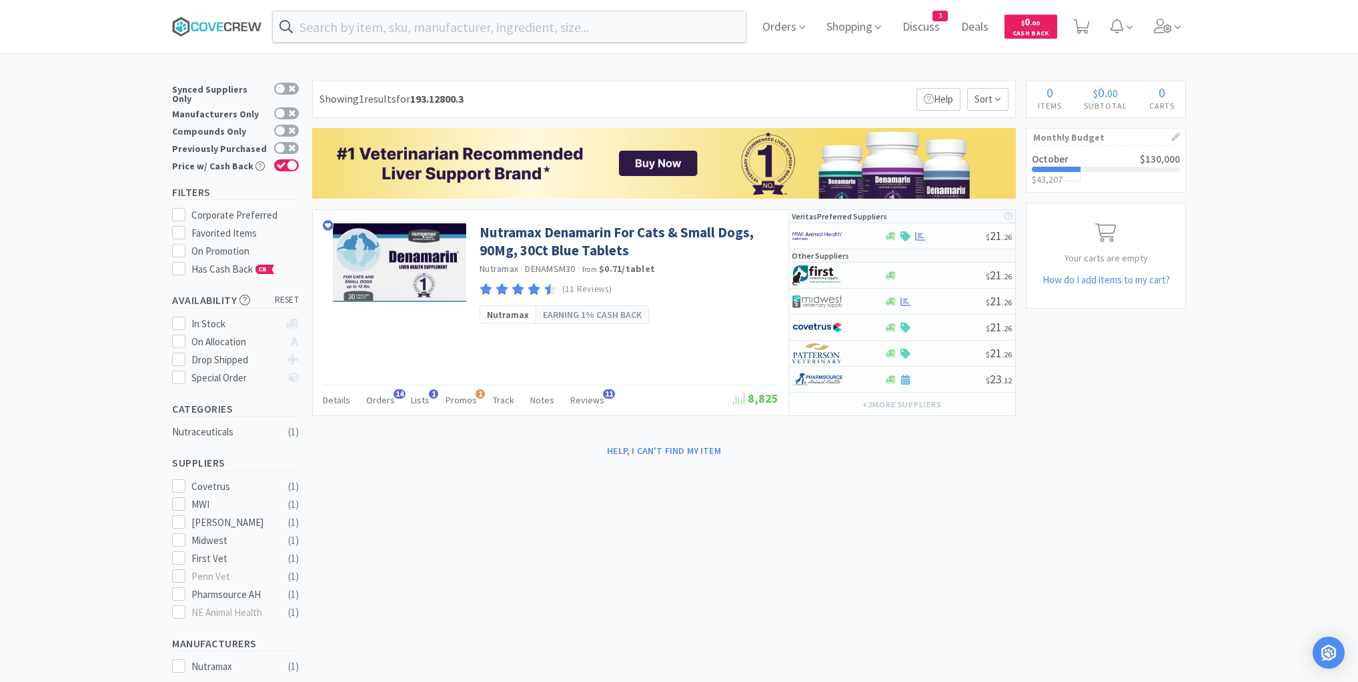
click at [234, 17] on icon at bounding box center [217, 27] width 90 height 20
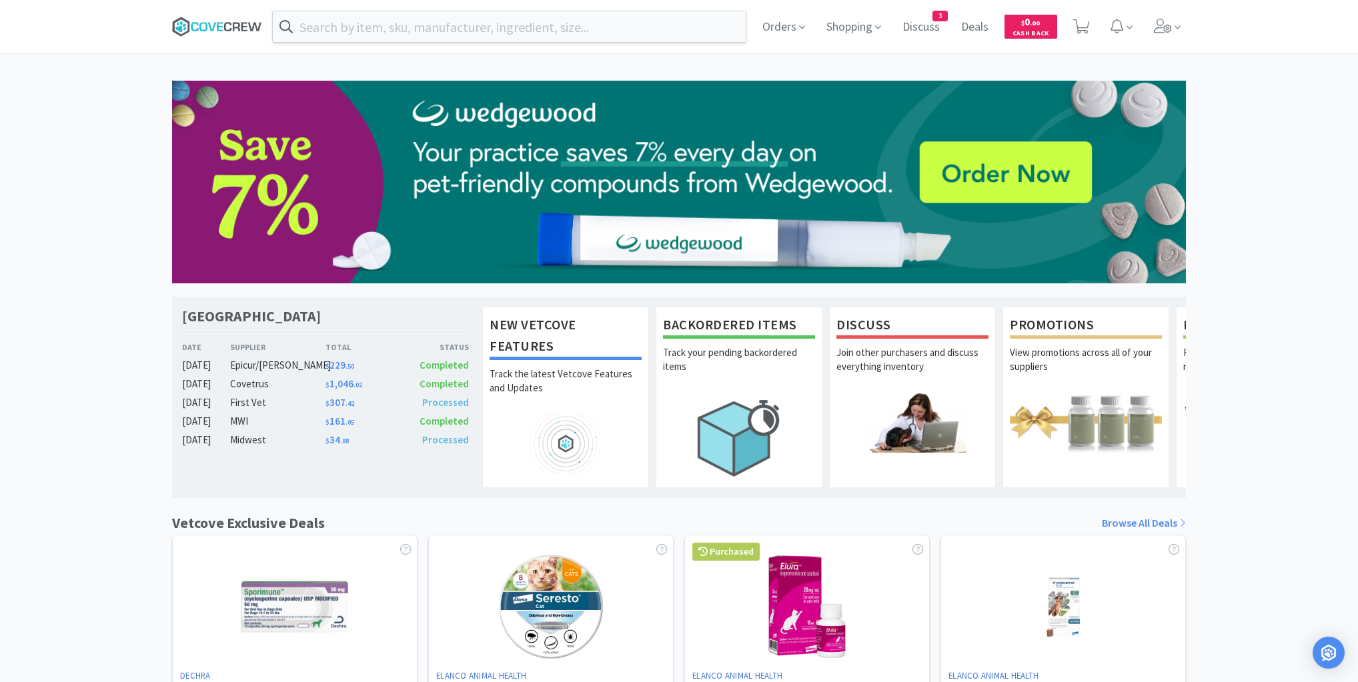
click at [208, 26] on icon at bounding box center [217, 27] width 90 height 20
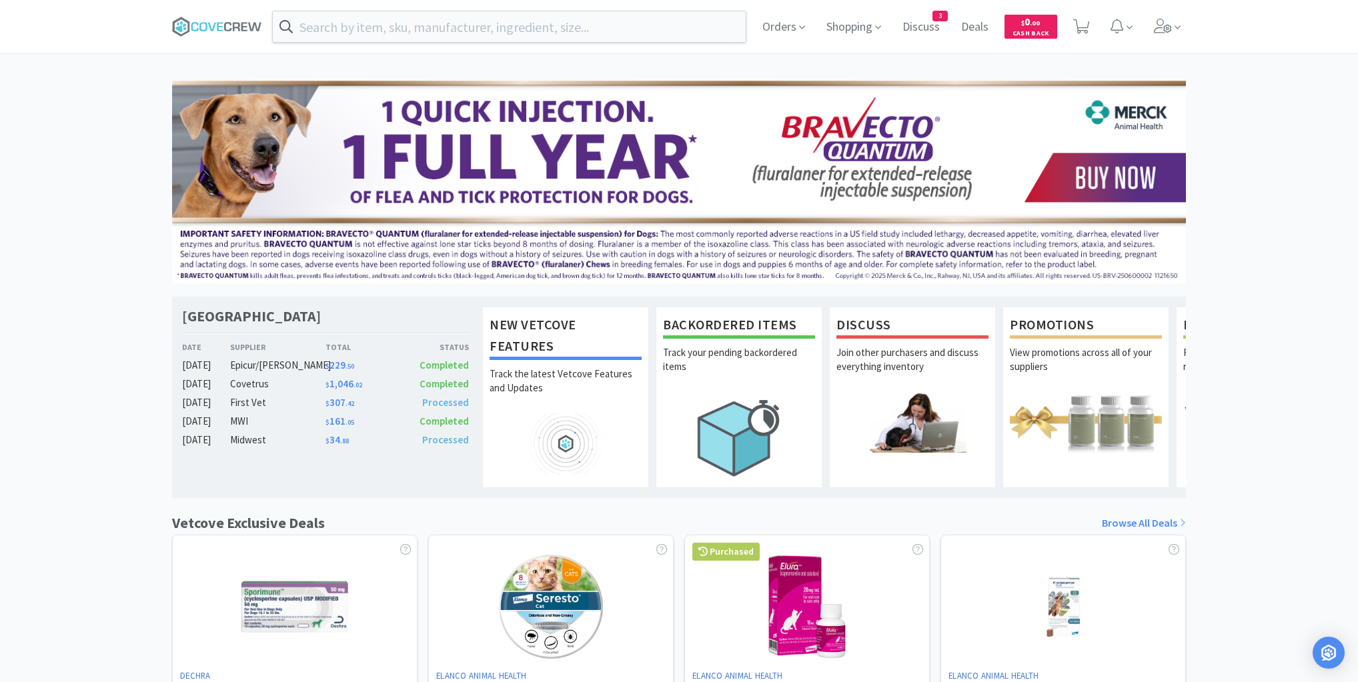
click at [104, 453] on div "Las Vegas Veterinary Specialty Center Date Supplier Total Status [DATE] Epicur/…" at bounding box center [679, 588] width 1358 height 1015
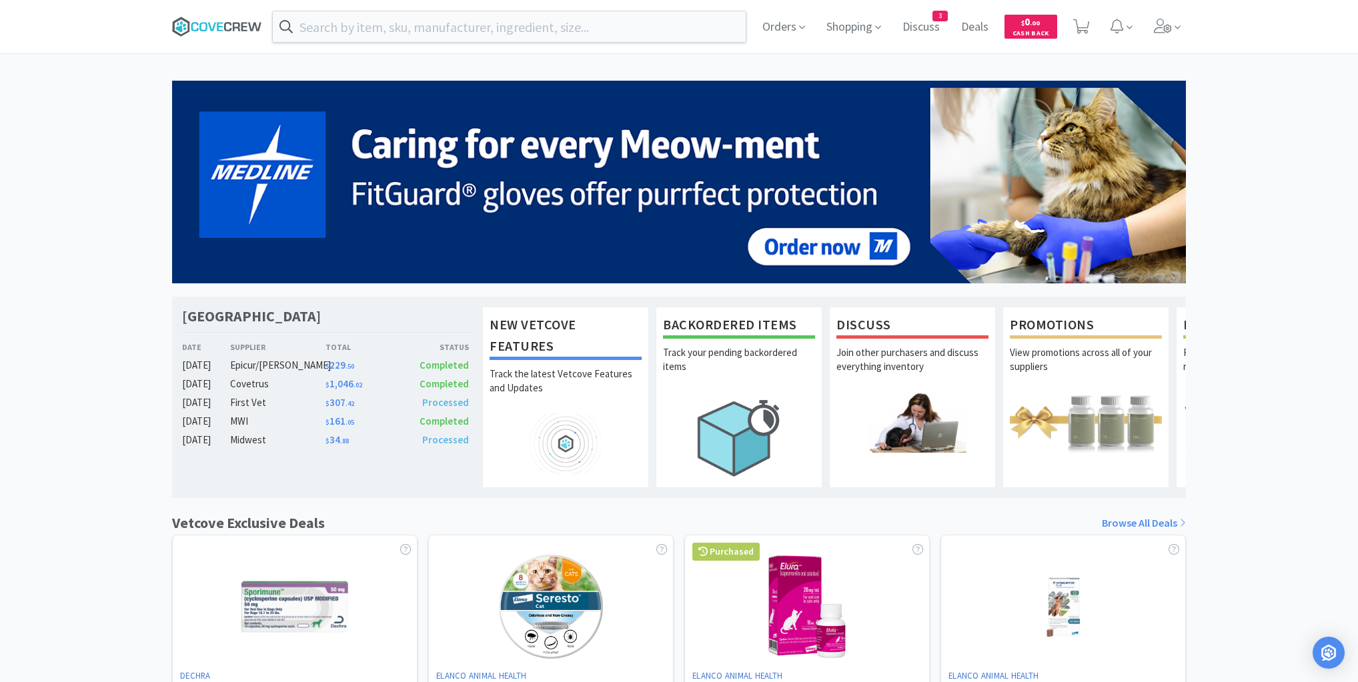
click at [238, 28] on icon at bounding box center [236, 26] width 7 height 9
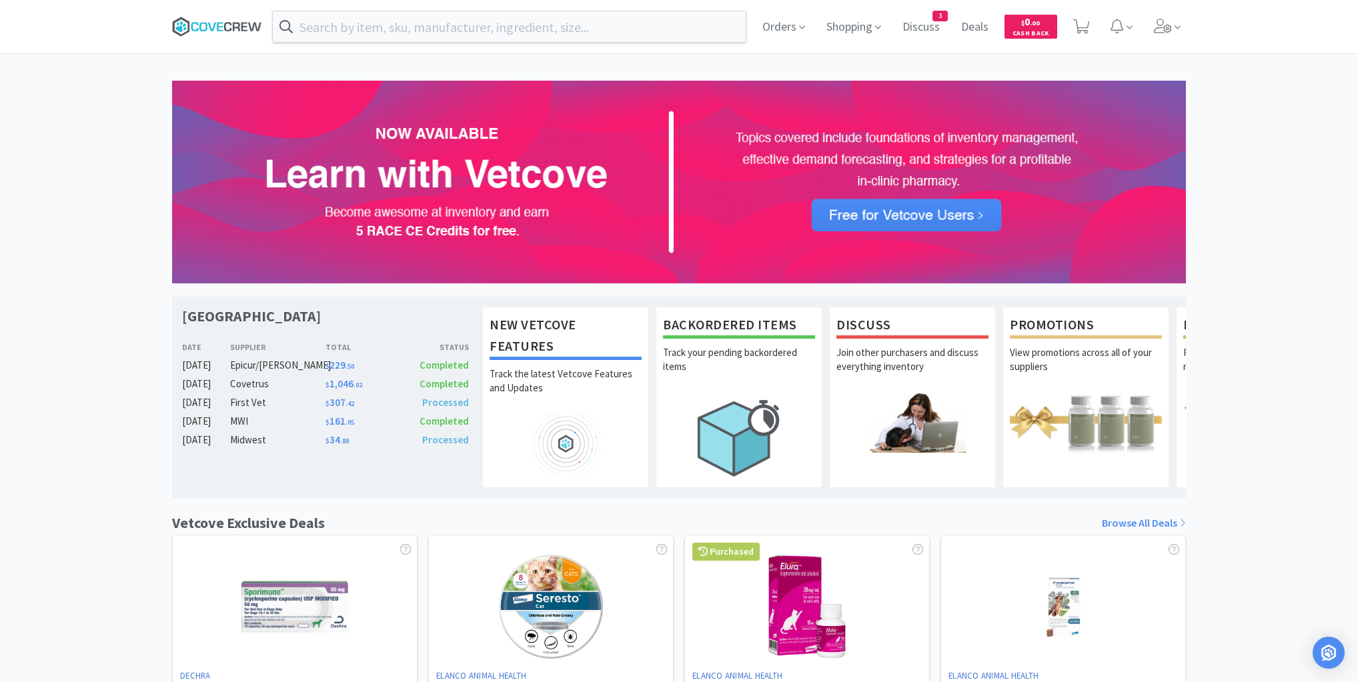
click at [203, 26] on icon at bounding box center [217, 27] width 90 height 20
click at [109, 153] on div "Las Vegas Veterinary Specialty Center Date Supplier Total Status [DATE] Epicur/…" at bounding box center [679, 588] width 1358 height 1015
click at [211, 21] on icon at bounding box center [217, 27] width 90 height 20
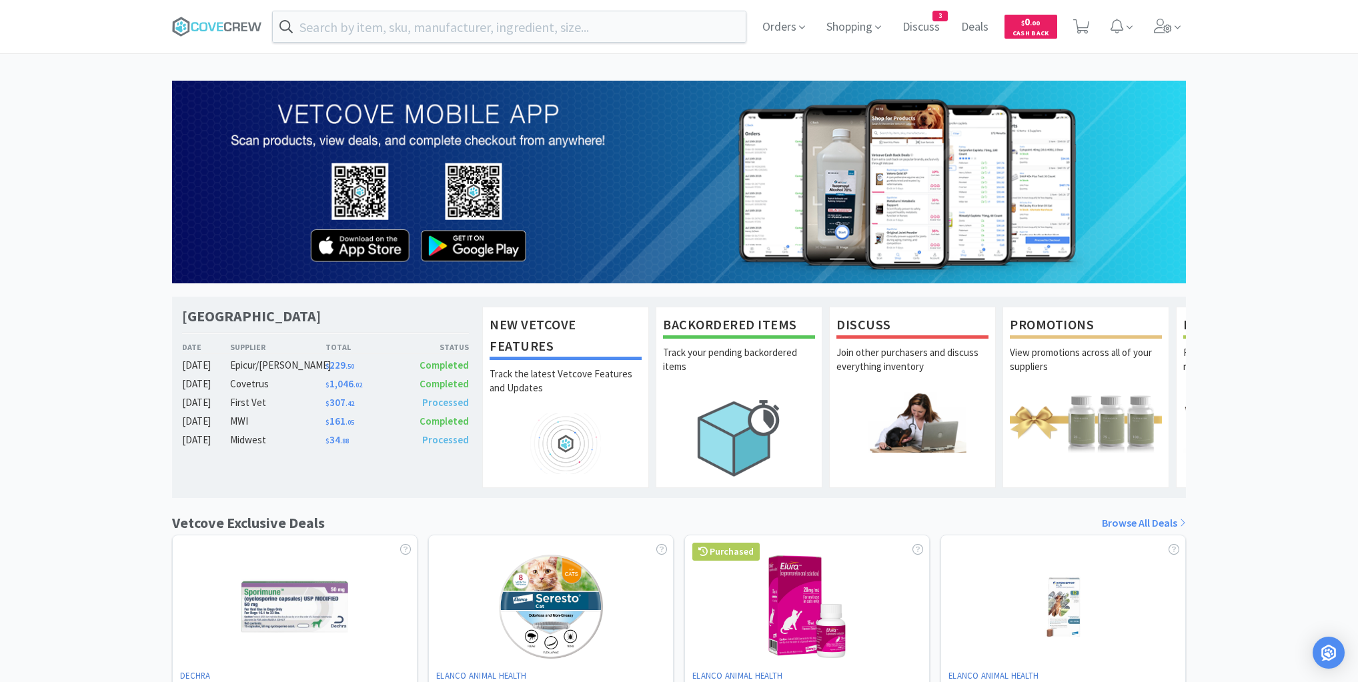
drag, startPoint x: 49, startPoint y: 270, endPoint x: 84, endPoint y: 251, distance: 39.4
click at [53, 269] on div "Las Vegas Veterinary Specialty Center Date Supplier Total Status [DATE] Epicur/…" at bounding box center [679, 588] width 1358 height 1015
click at [398, 28] on input "text" at bounding box center [509, 26] width 473 height 31
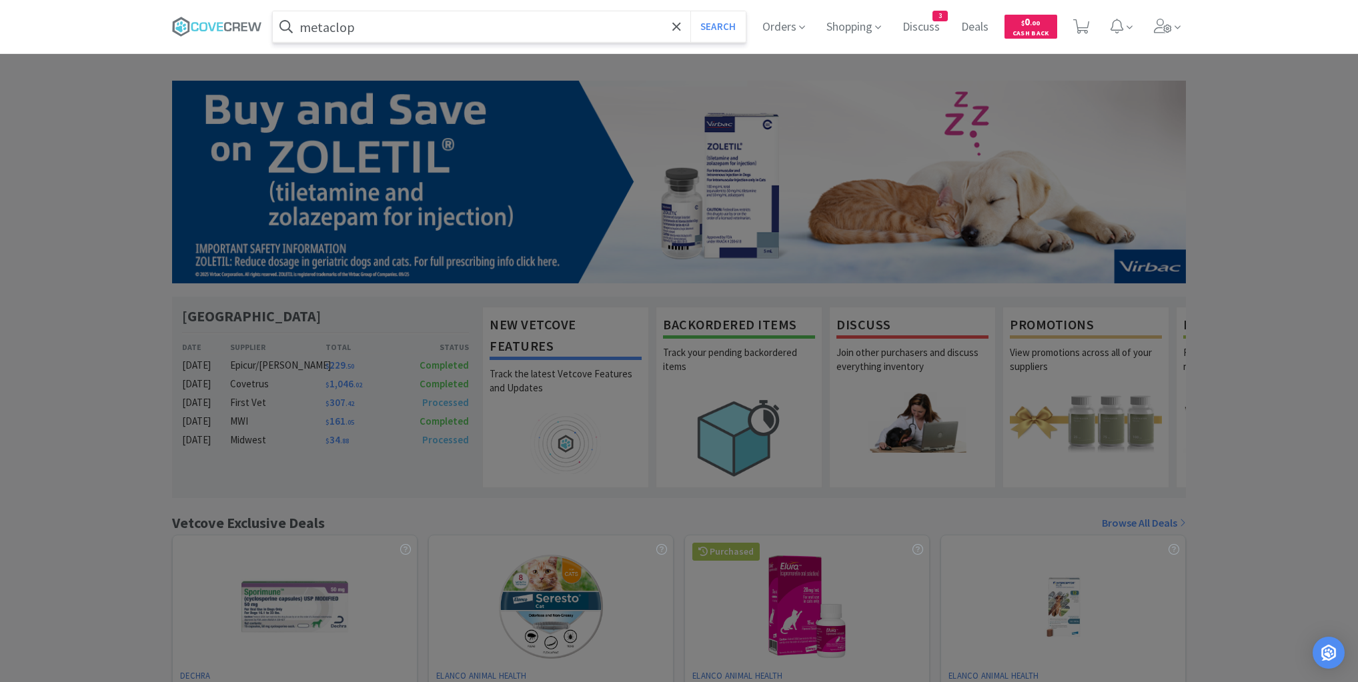
type input "metaclop"
click at [690, 11] on button "Search" at bounding box center [717, 26] width 55 height 31
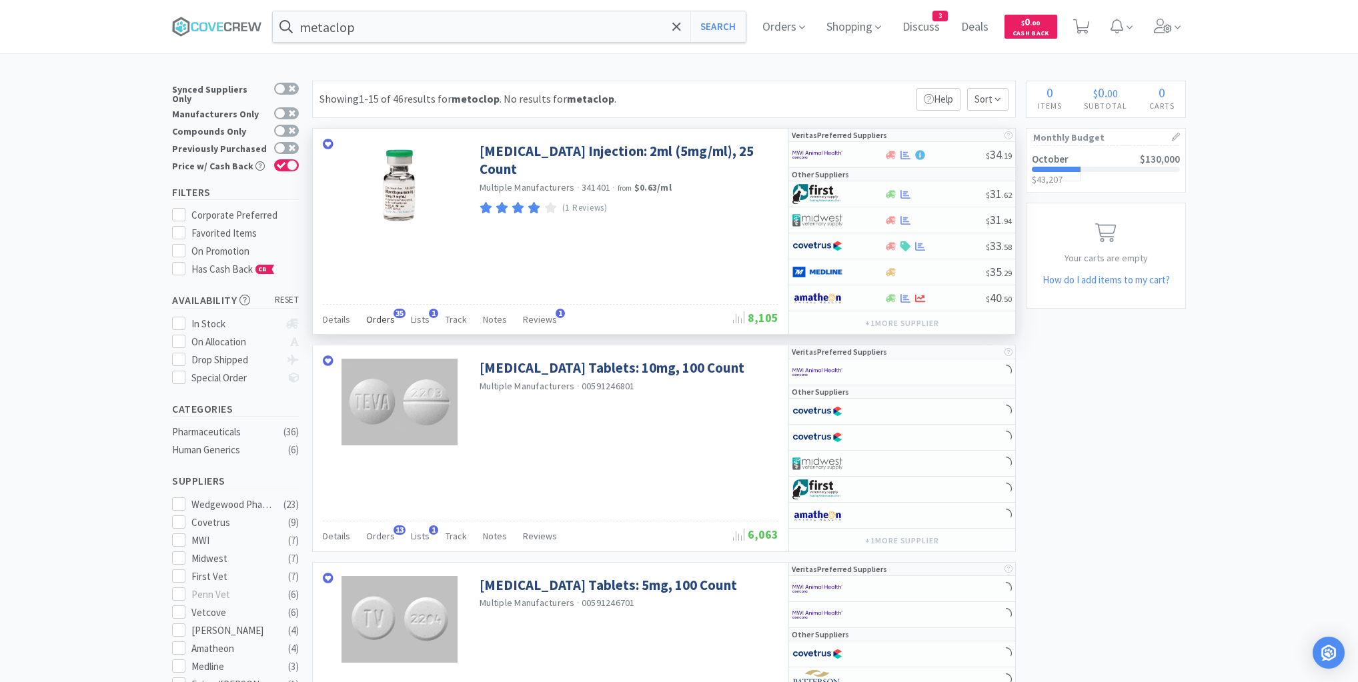
click at [389, 317] on span "Orders" at bounding box center [380, 319] width 29 height 12
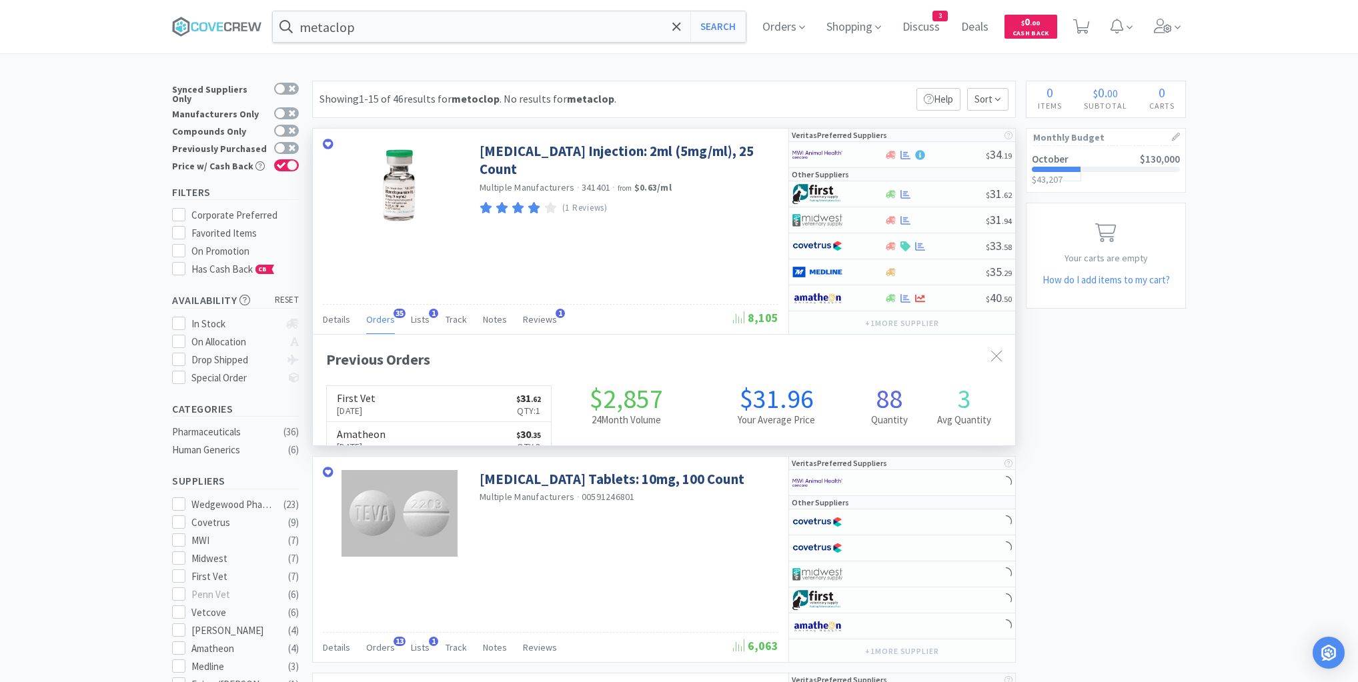
scroll to position [357, 702]
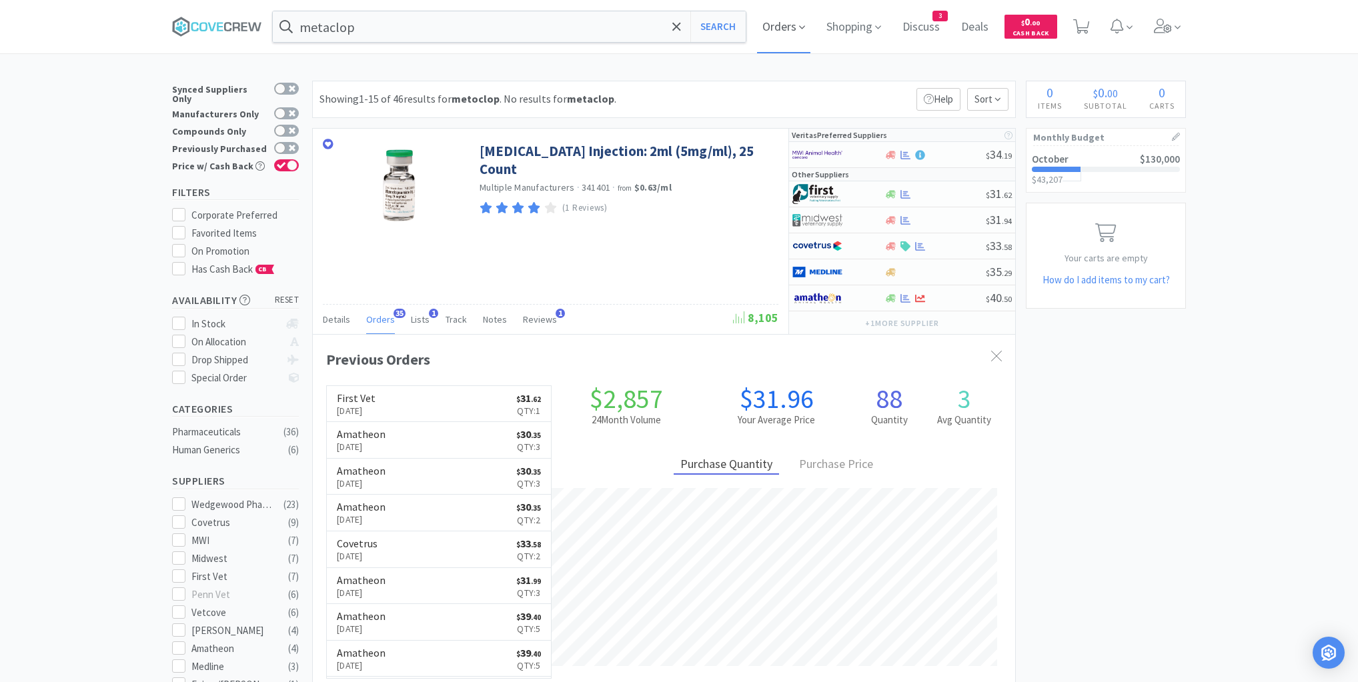
click at [802, 30] on icon at bounding box center [802, 27] width 6 height 12
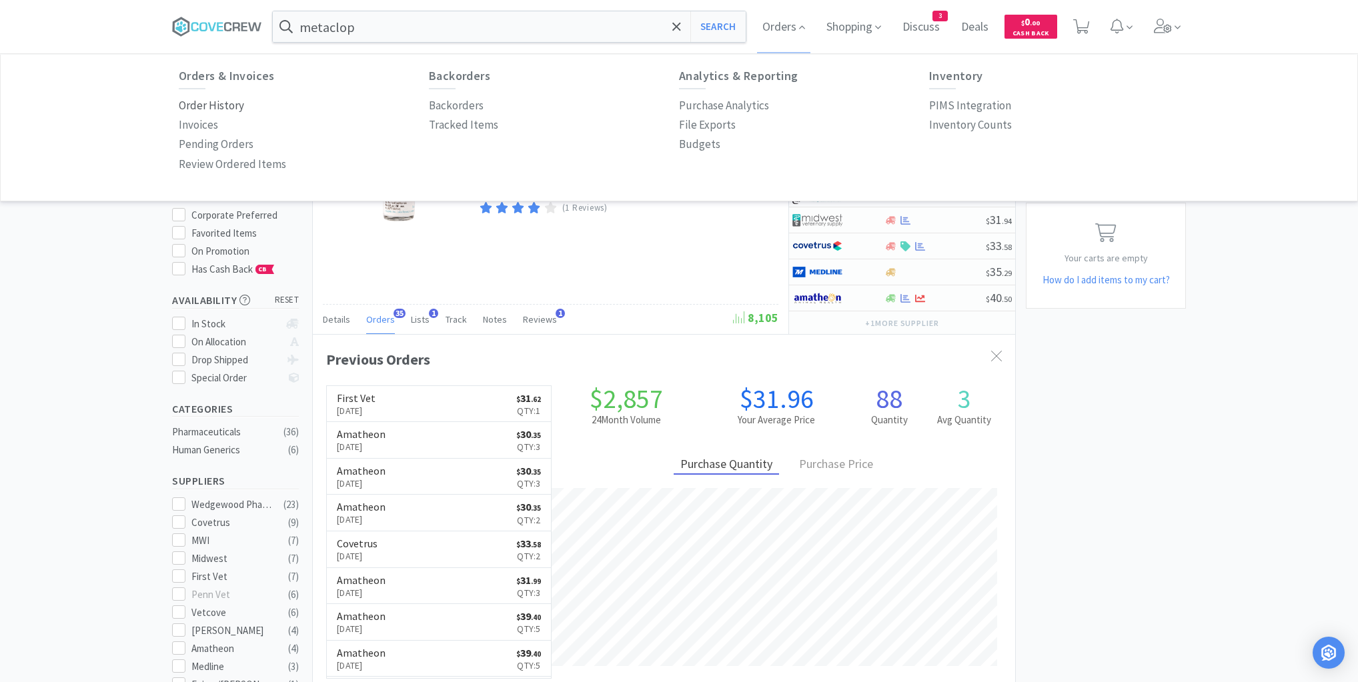
click at [198, 105] on p "Order History" at bounding box center [211, 106] width 65 height 18
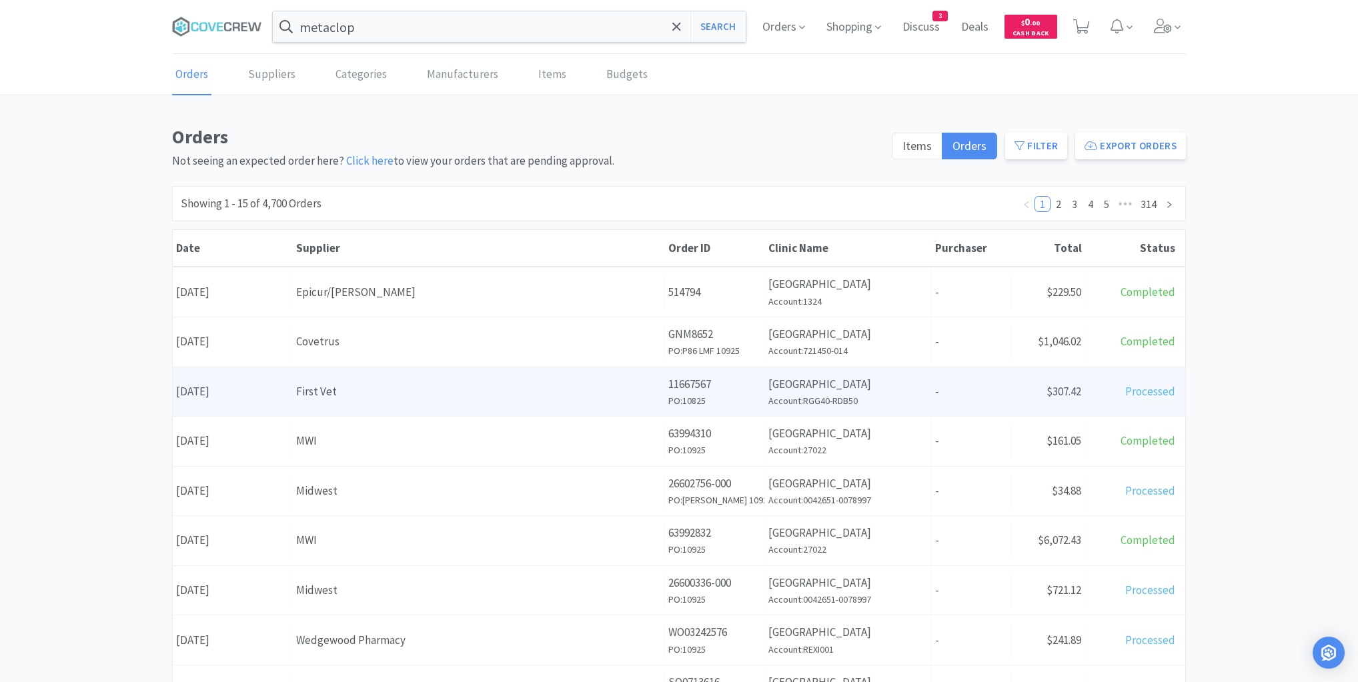
click at [241, 385] on div "Date [DATE]" at bounding box center [233, 392] width 120 height 34
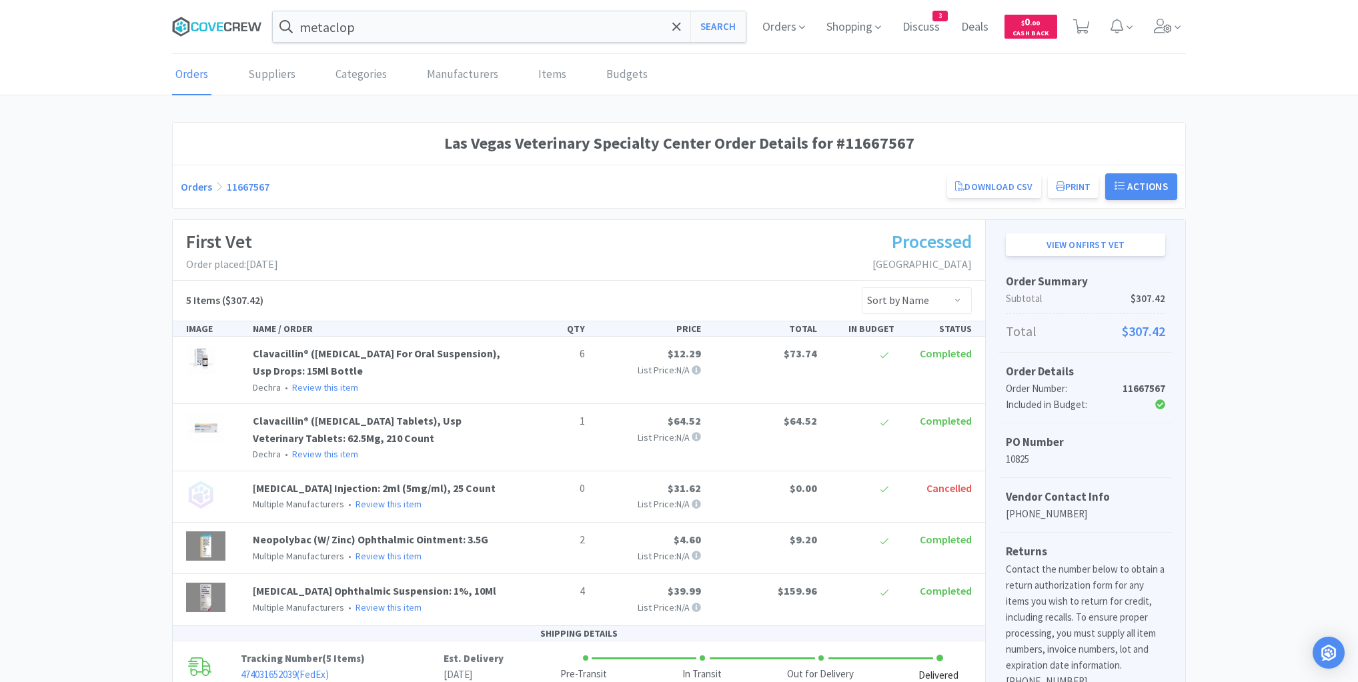
drag, startPoint x: 232, startPoint y: 28, endPoint x: 299, endPoint y: 35, distance: 67.1
click at [233, 27] on icon at bounding box center [217, 27] width 90 height 20
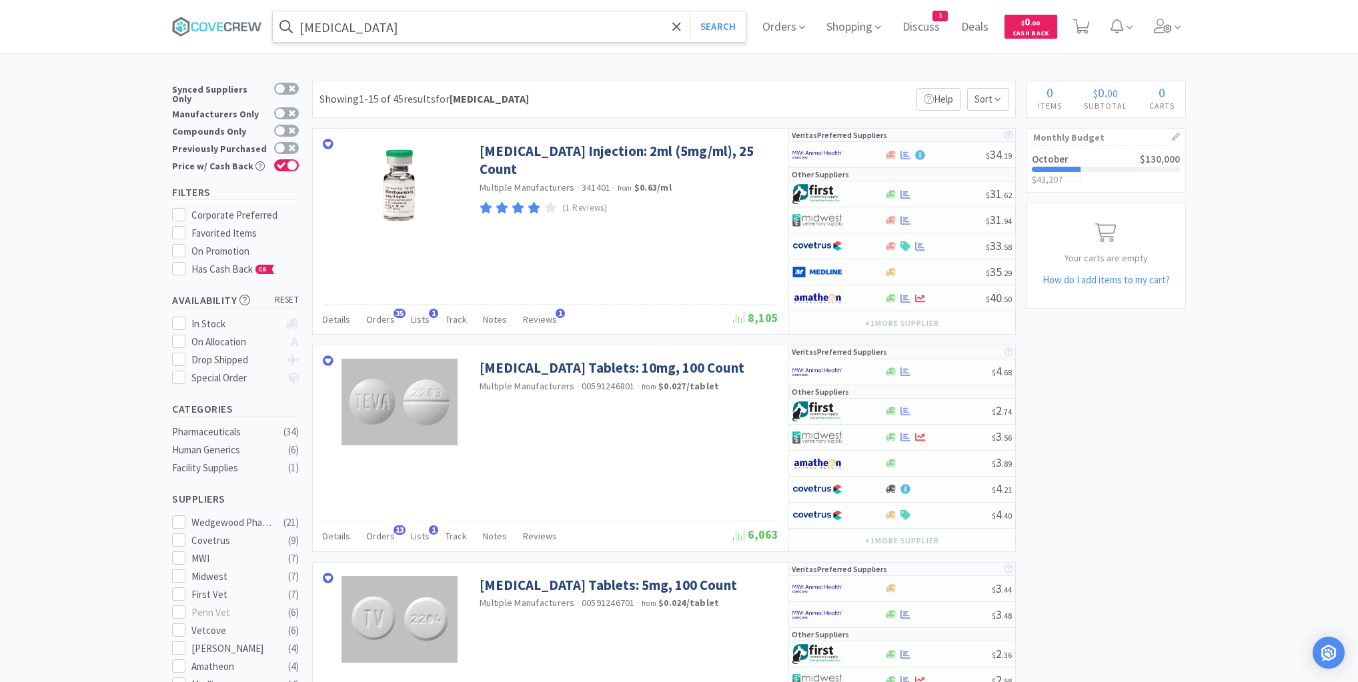
drag, startPoint x: 419, startPoint y: 23, endPoint x: 421, endPoint y: 37, distance: 14.8
click at [419, 23] on input "[MEDICAL_DATA]" at bounding box center [509, 26] width 473 height 31
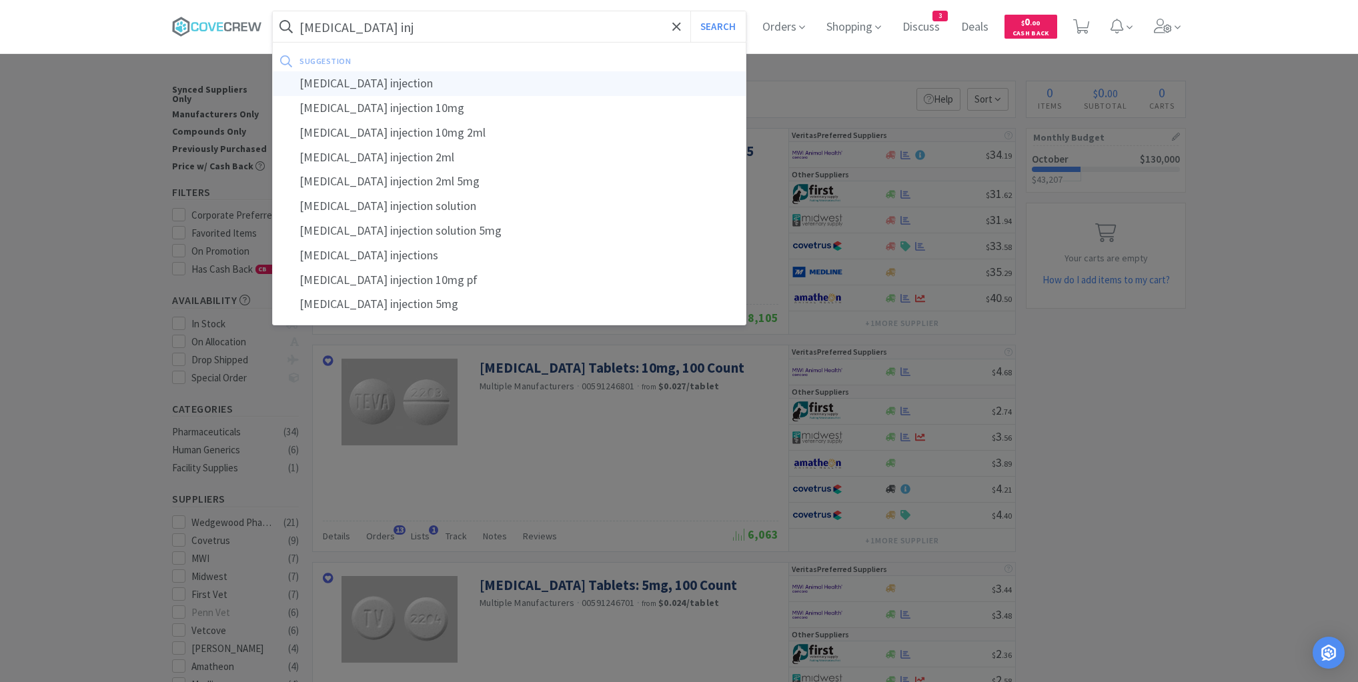
type input "[MEDICAL_DATA] injection"
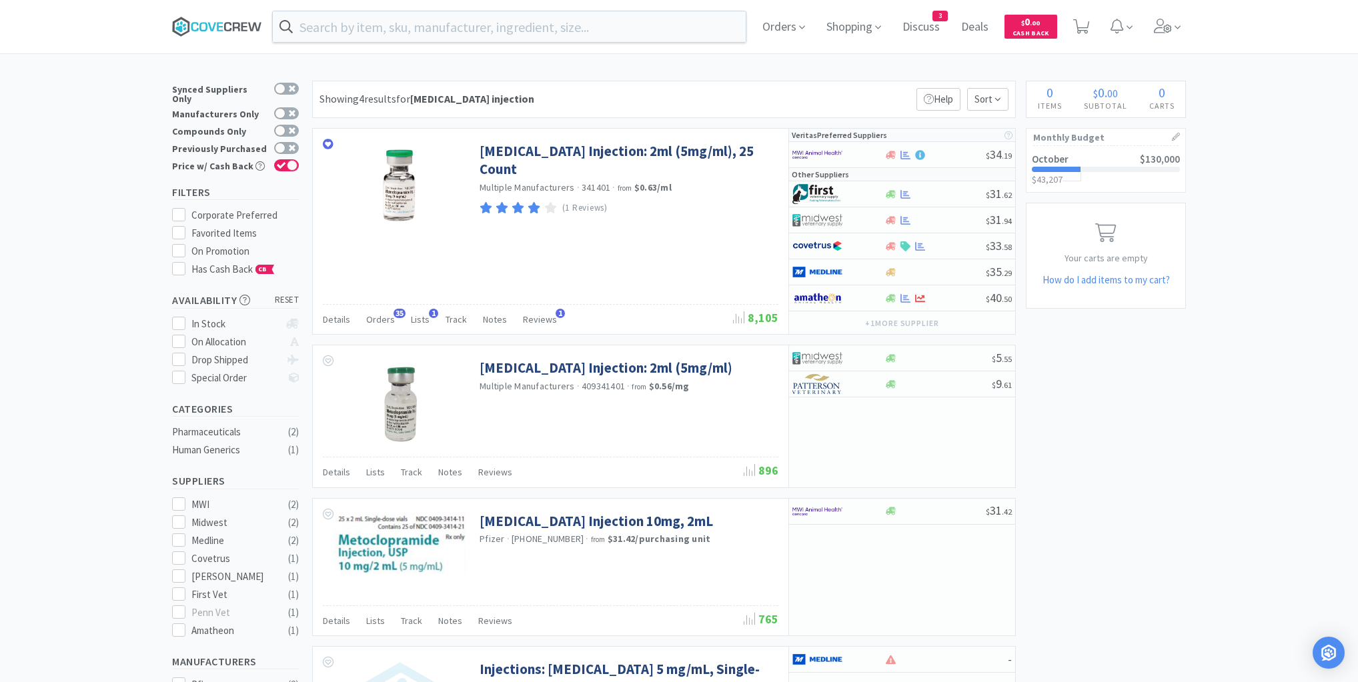
click at [248, 25] on icon at bounding box center [217, 27] width 90 height 20
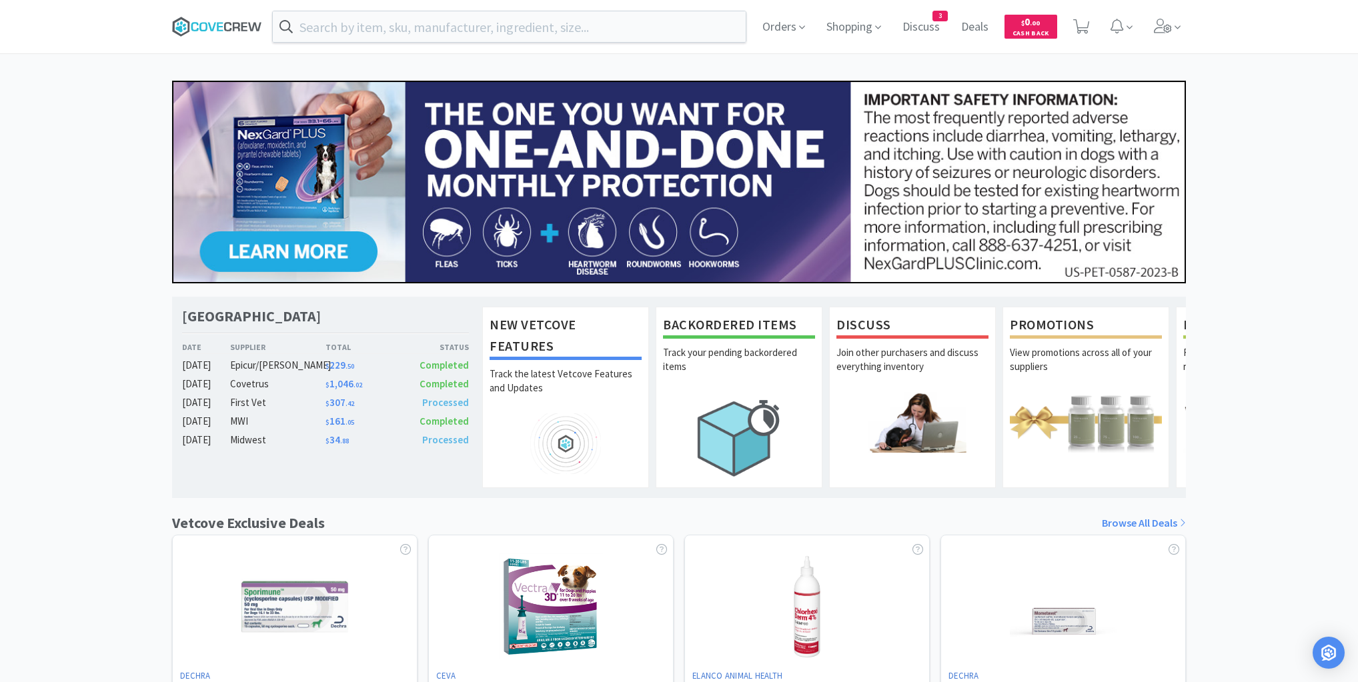
click at [243, 24] on icon at bounding box center [217, 27] width 90 height 20
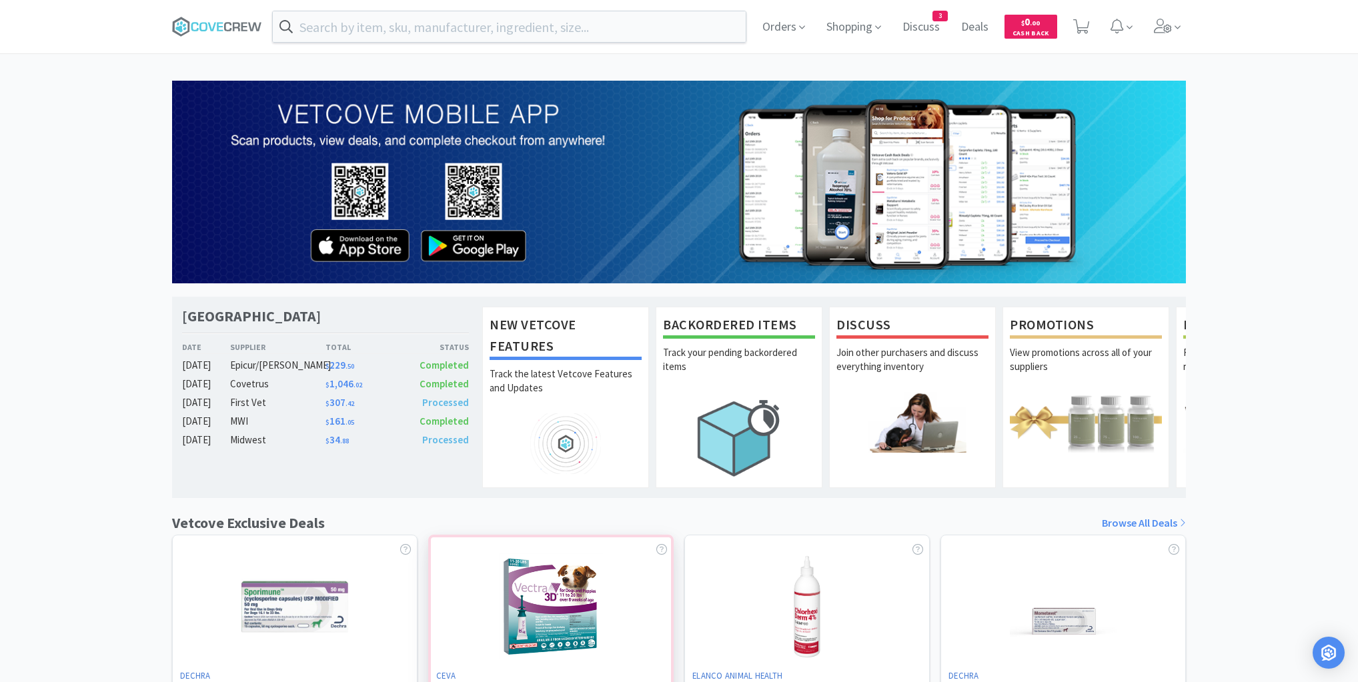
click at [499, 635] on div at bounding box center [550, 689] width 245 height 308
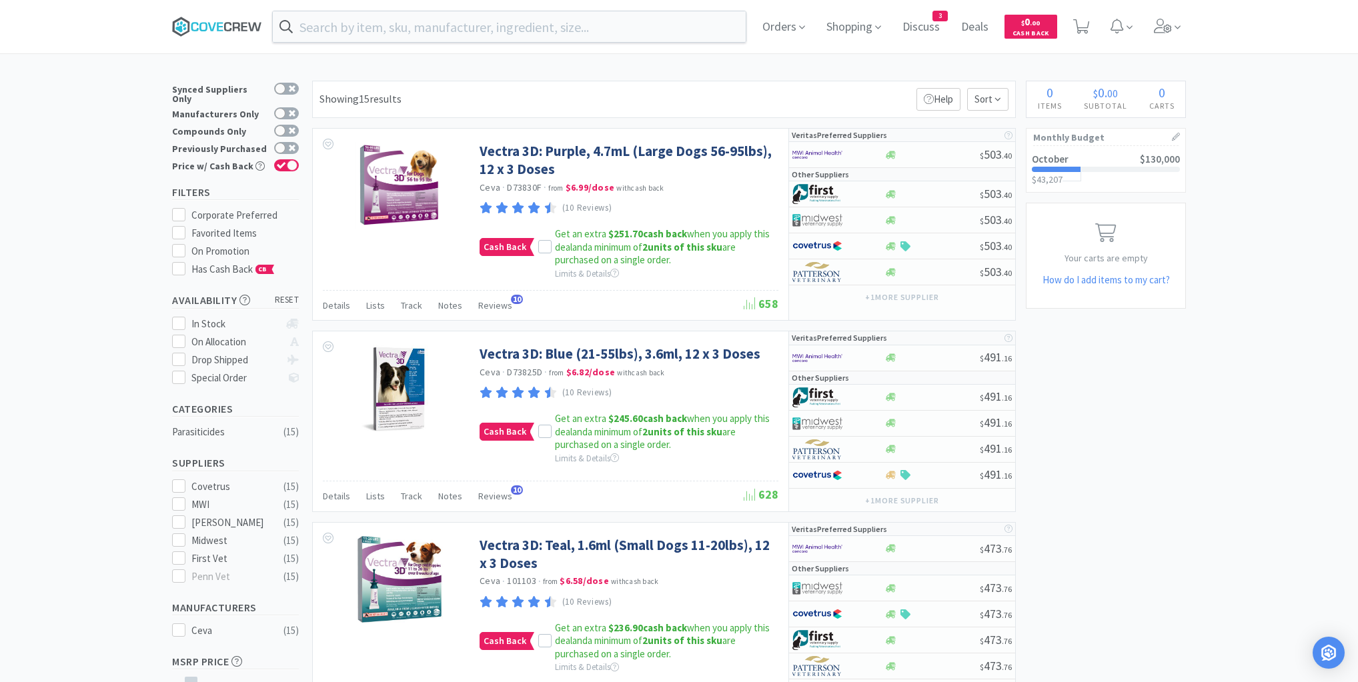
click at [215, 22] on icon at bounding box center [211, 26] width 8 height 9
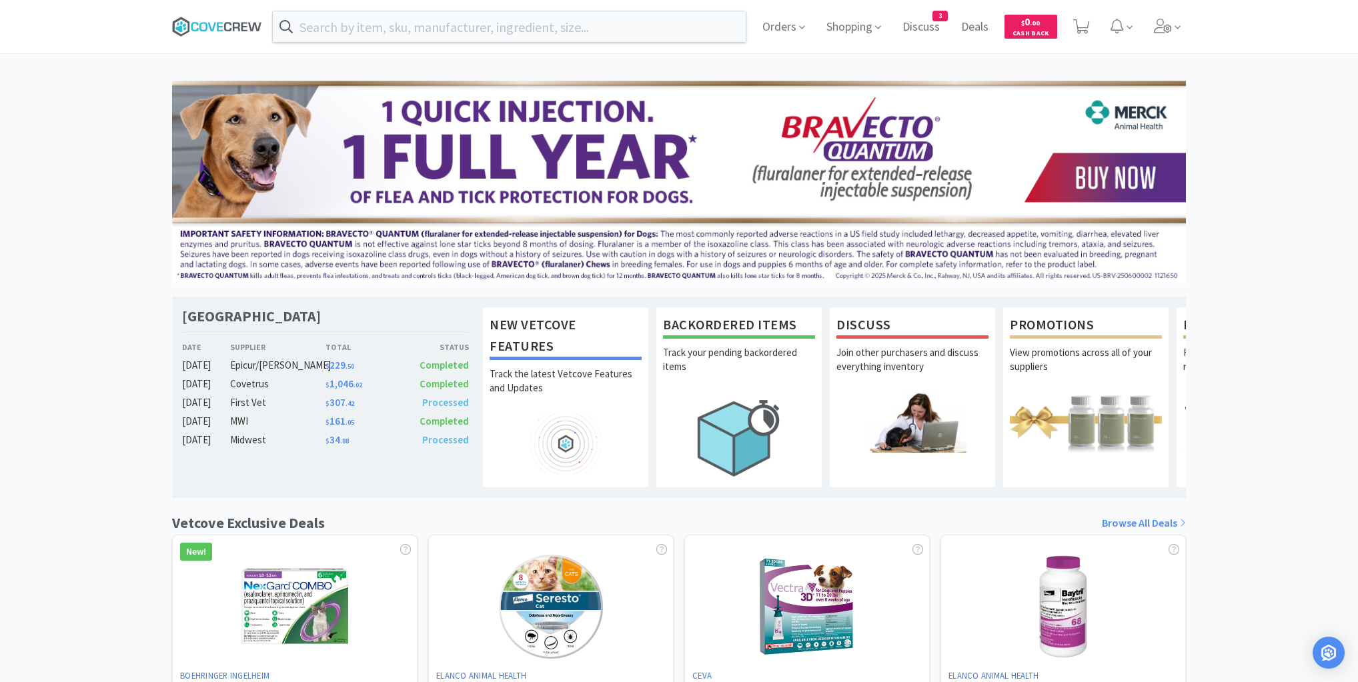
click at [215, 29] on icon at bounding box center [217, 27] width 90 height 20
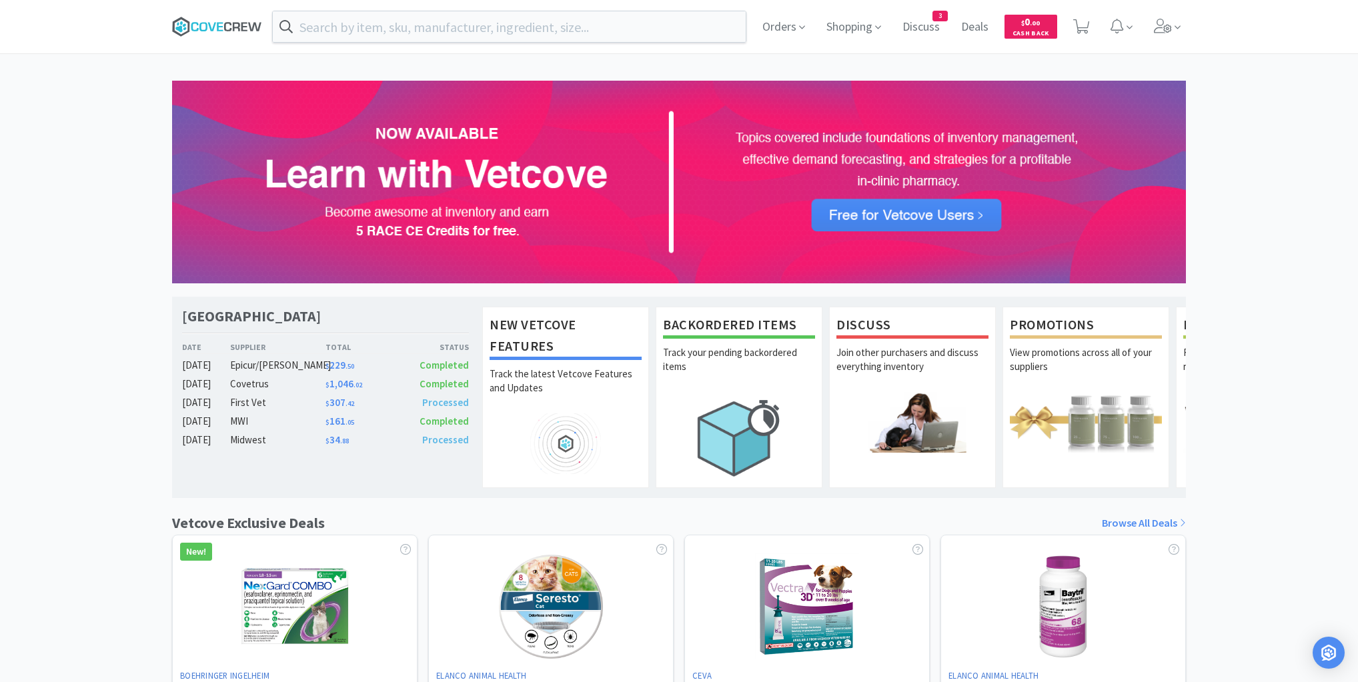
click at [212, 25] on icon at bounding box center [217, 27] width 90 height 20
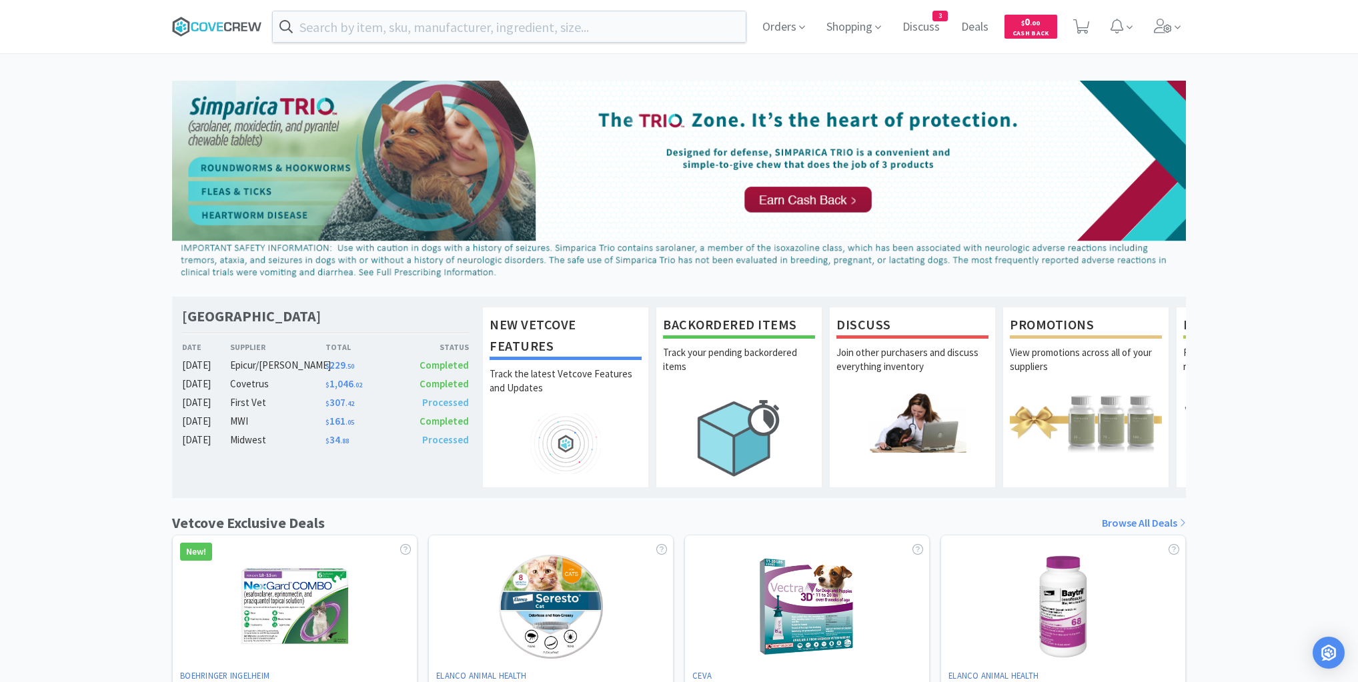
click at [228, 31] on icon at bounding box center [217, 27] width 90 height 20
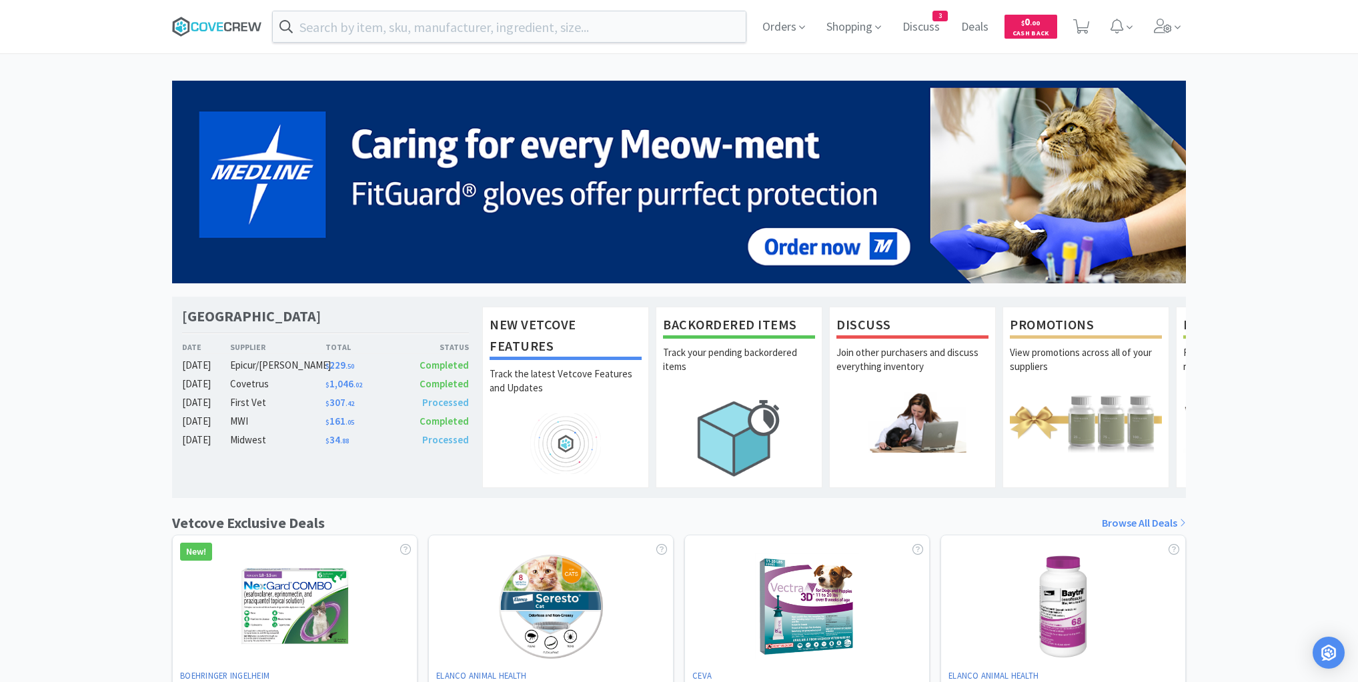
click at [215, 21] on icon at bounding box center [217, 27] width 90 height 20
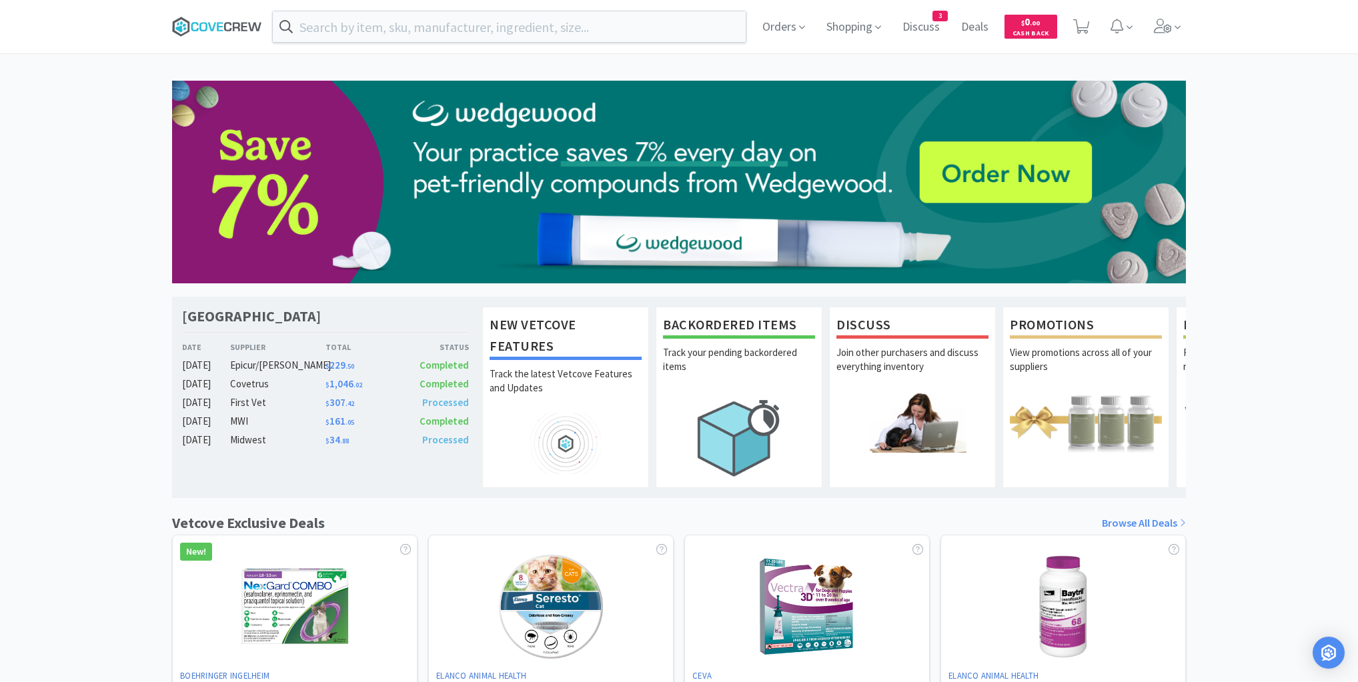
click at [211, 23] on icon at bounding box center [217, 27] width 90 height 20
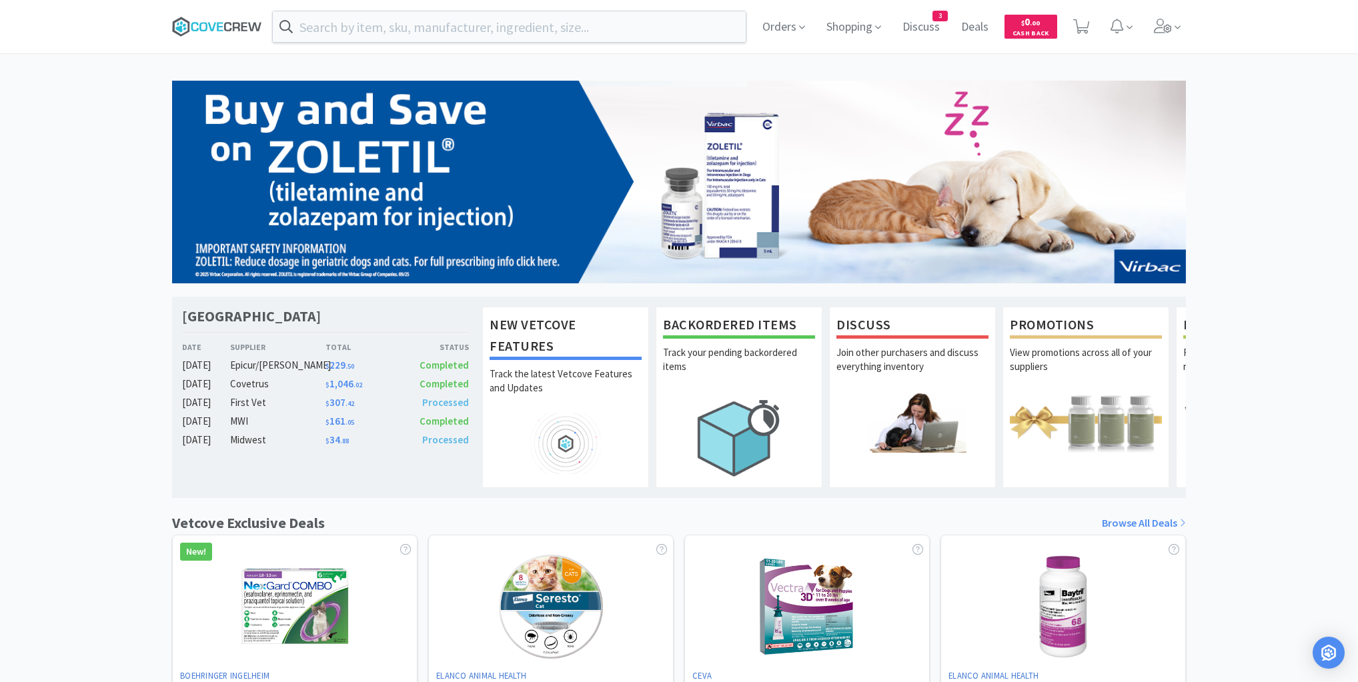
click at [228, 29] on icon at bounding box center [217, 27] width 90 height 20
click at [242, 23] on icon at bounding box center [244, 26] width 6 height 9
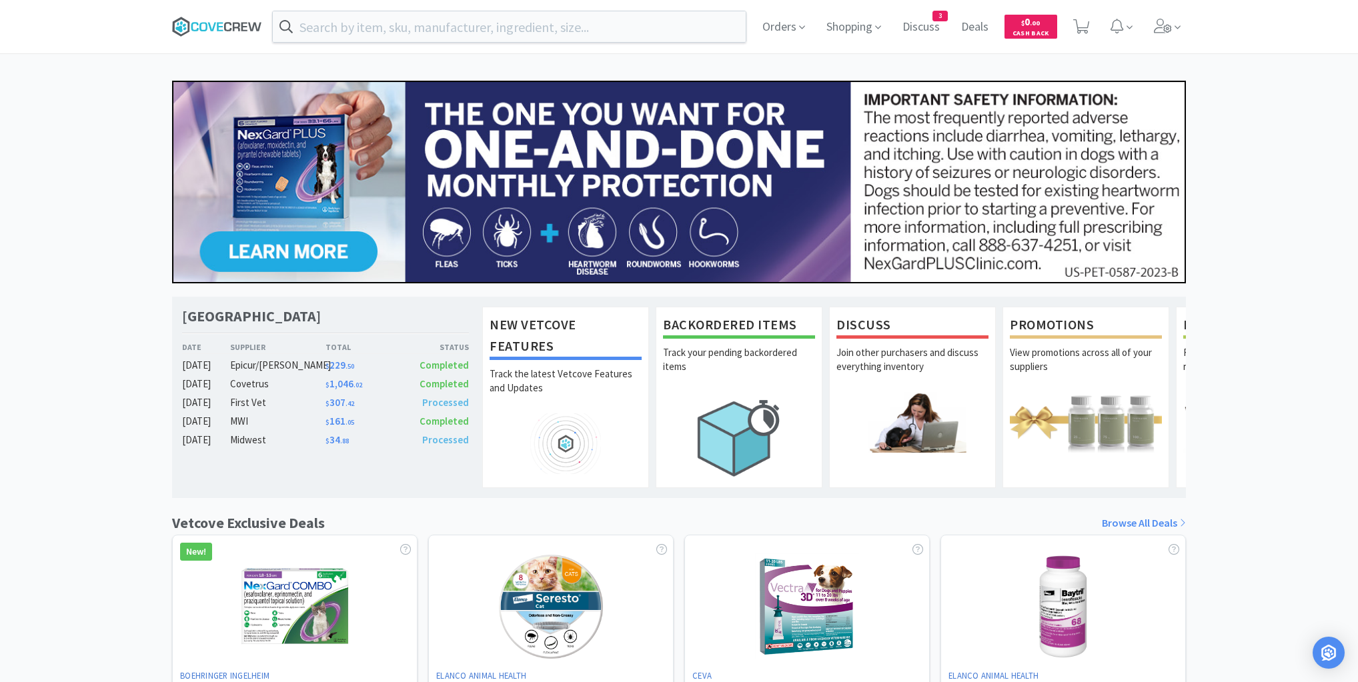
click at [242, 29] on icon at bounding box center [244, 26] width 6 height 9
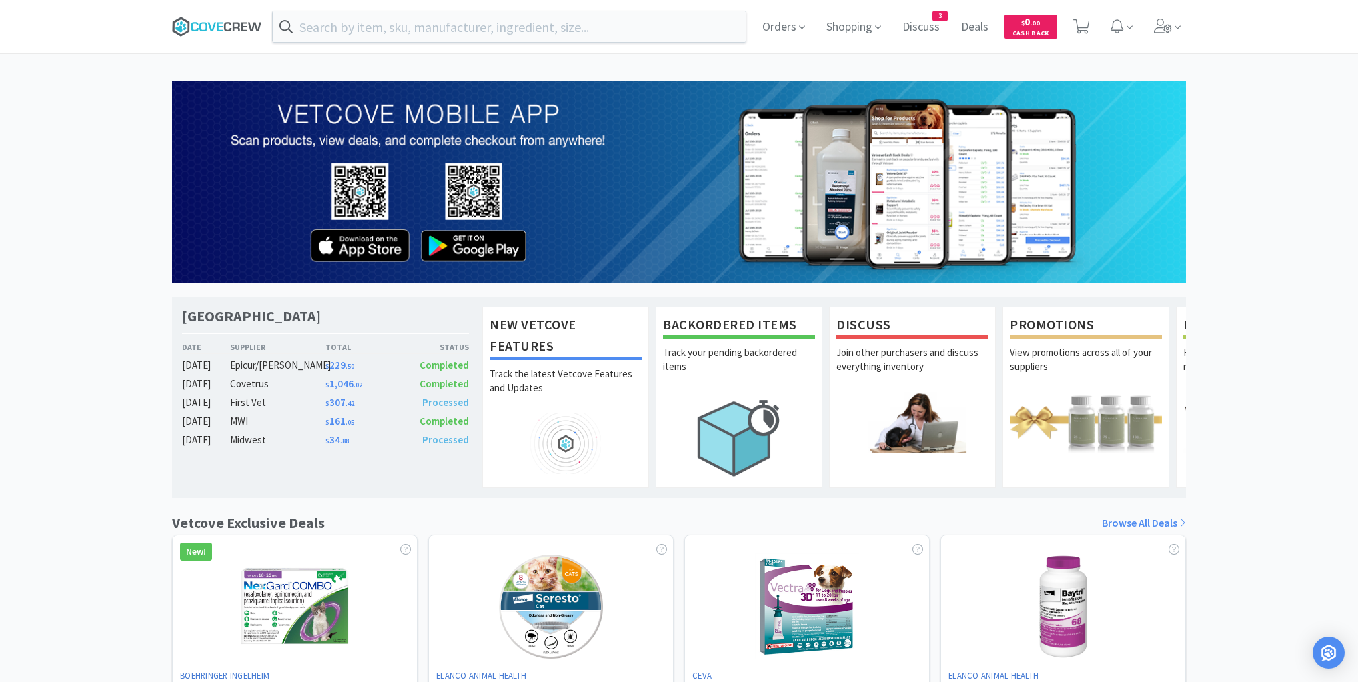
click at [229, 21] on icon at bounding box center [217, 27] width 90 height 20
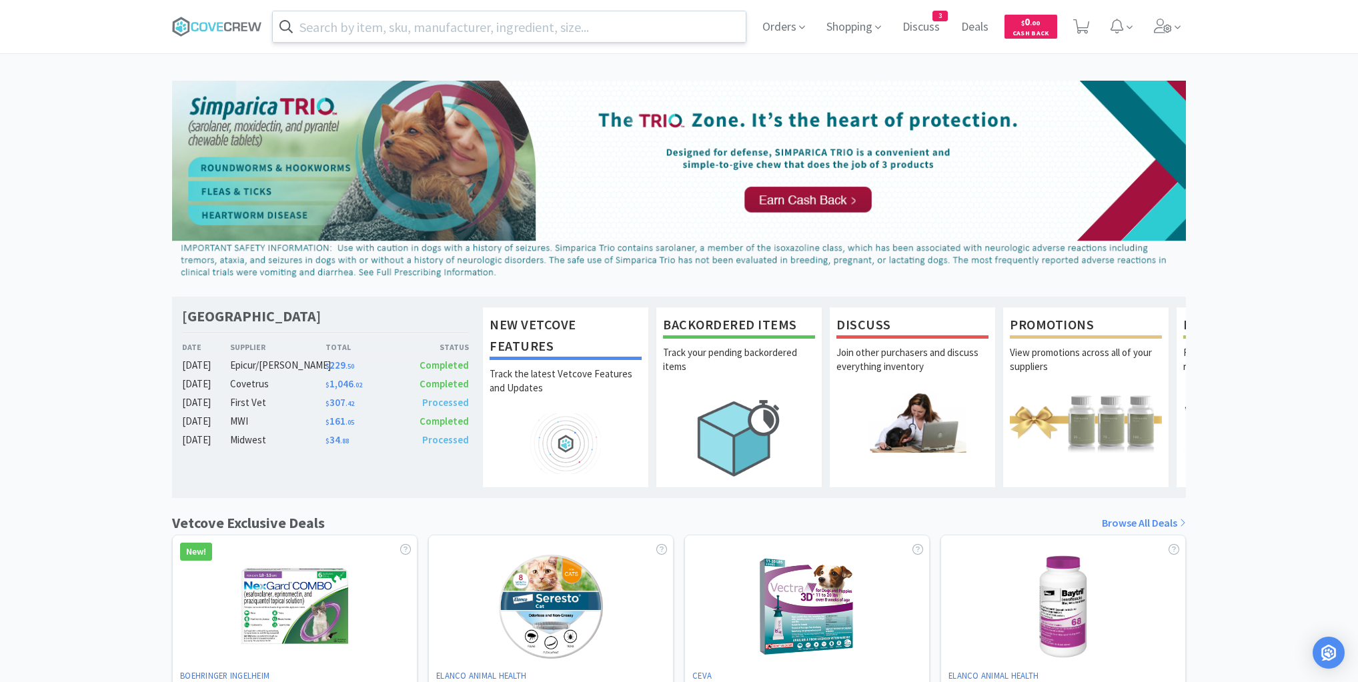
click at [504, 23] on input "text" at bounding box center [509, 26] width 473 height 31
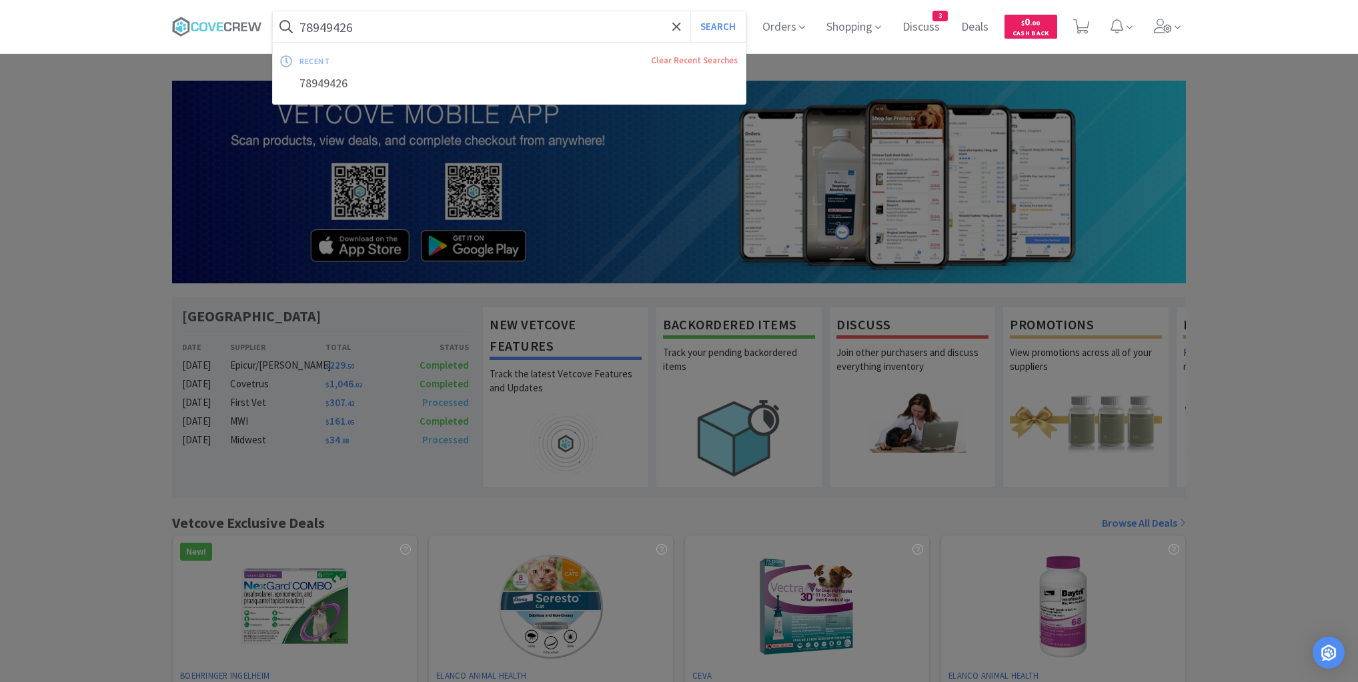
type input "78949426"
click at [690, 11] on button "Search" at bounding box center [717, 26] width 55 height 31
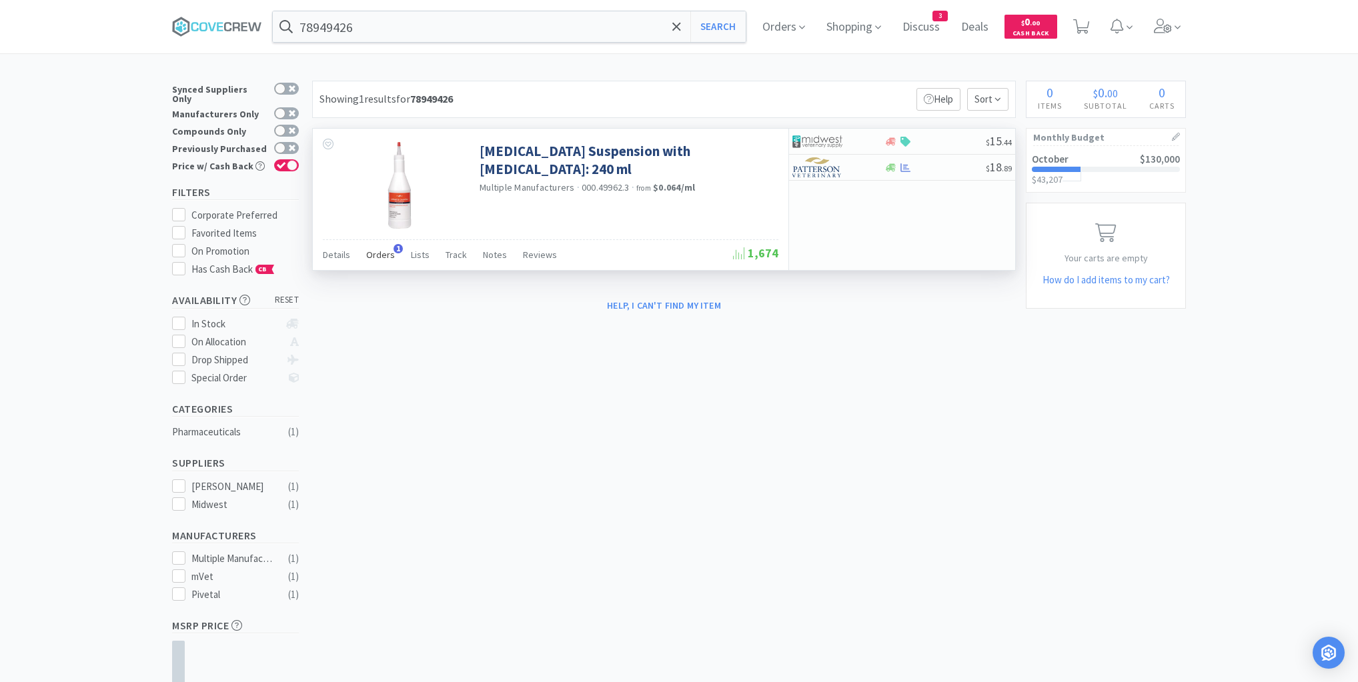
click at [380, 250] on span "Orders" at bounding box center [380, 255] width 29 height 12
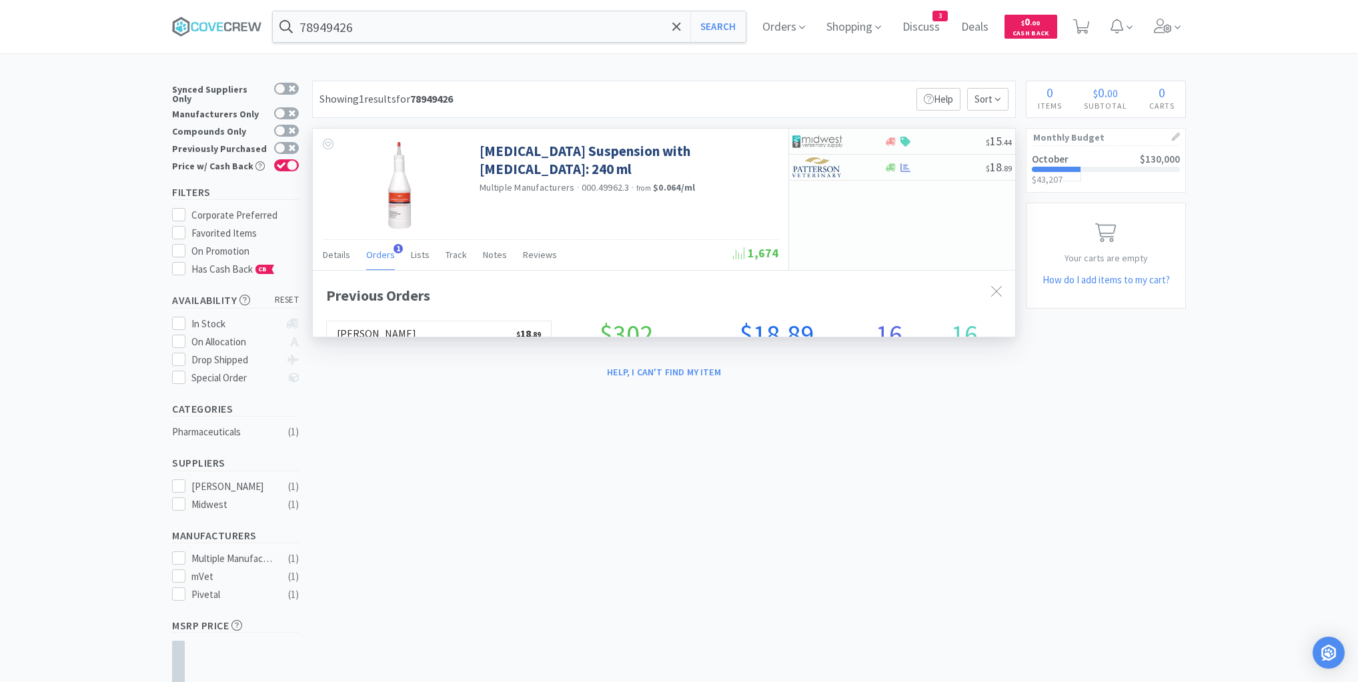
scroll to position [345, 702]
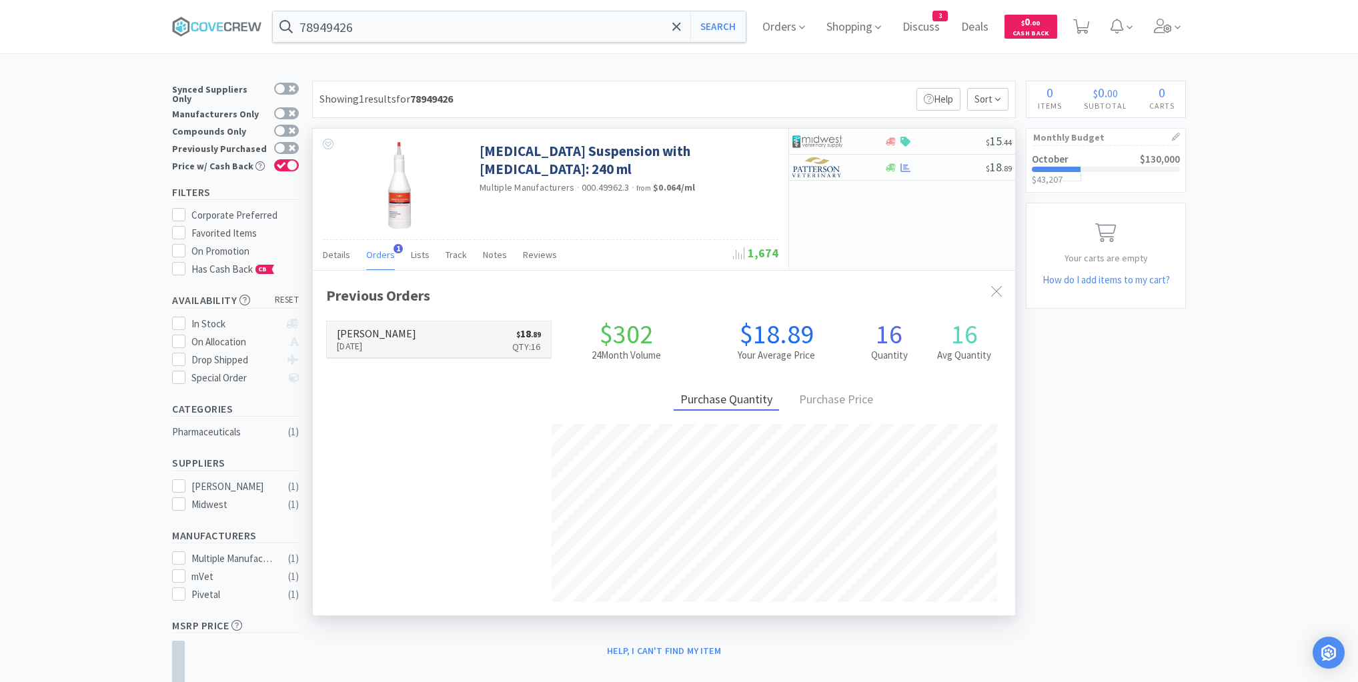
click at [413, 339] on link "[PERSON_NAME] [DATE] $ 18 . 89 Qty: 16" at bounding box center [439, 339] width 224 height 37
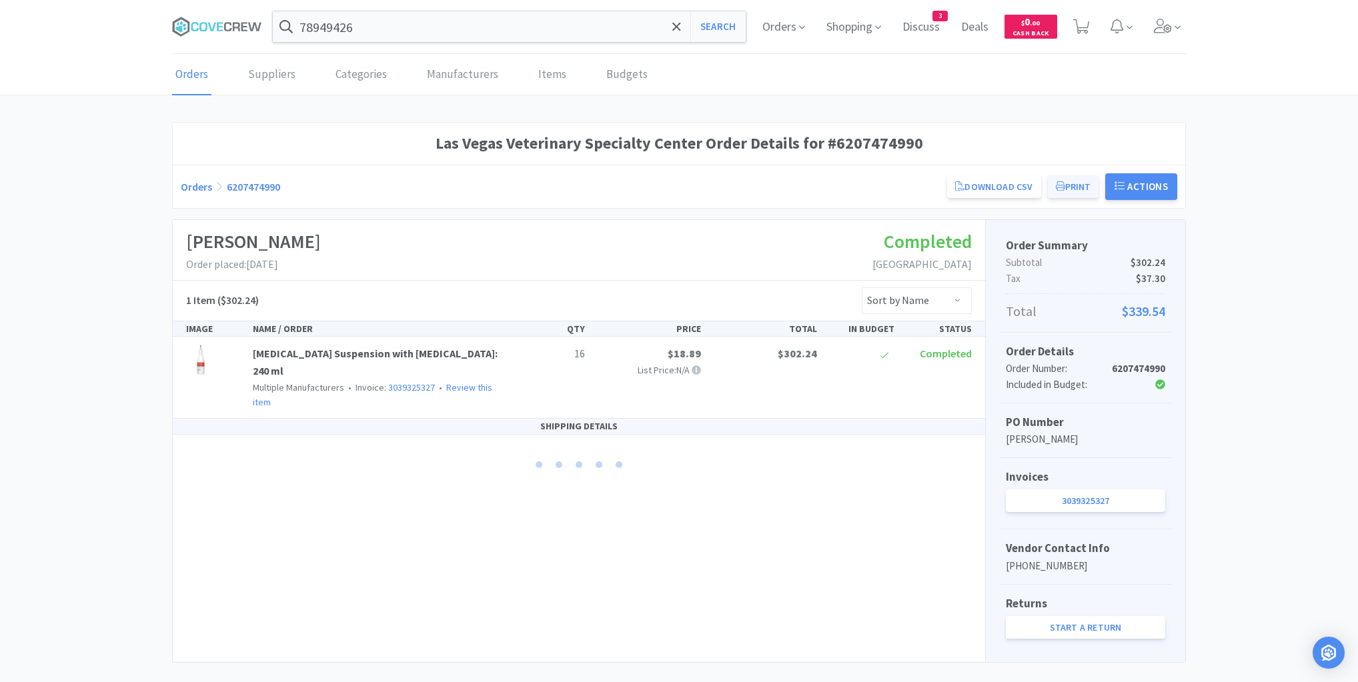
click at [1080, 183] on button "Print" at bounding box center [1073, 186] width 51 height 23
click at [481, 21] on input "78949426" at bounding box center [509, 26] width 473 height 31
click at [229, 27] on icon at bounding box center [217, 27] width 90 height 20
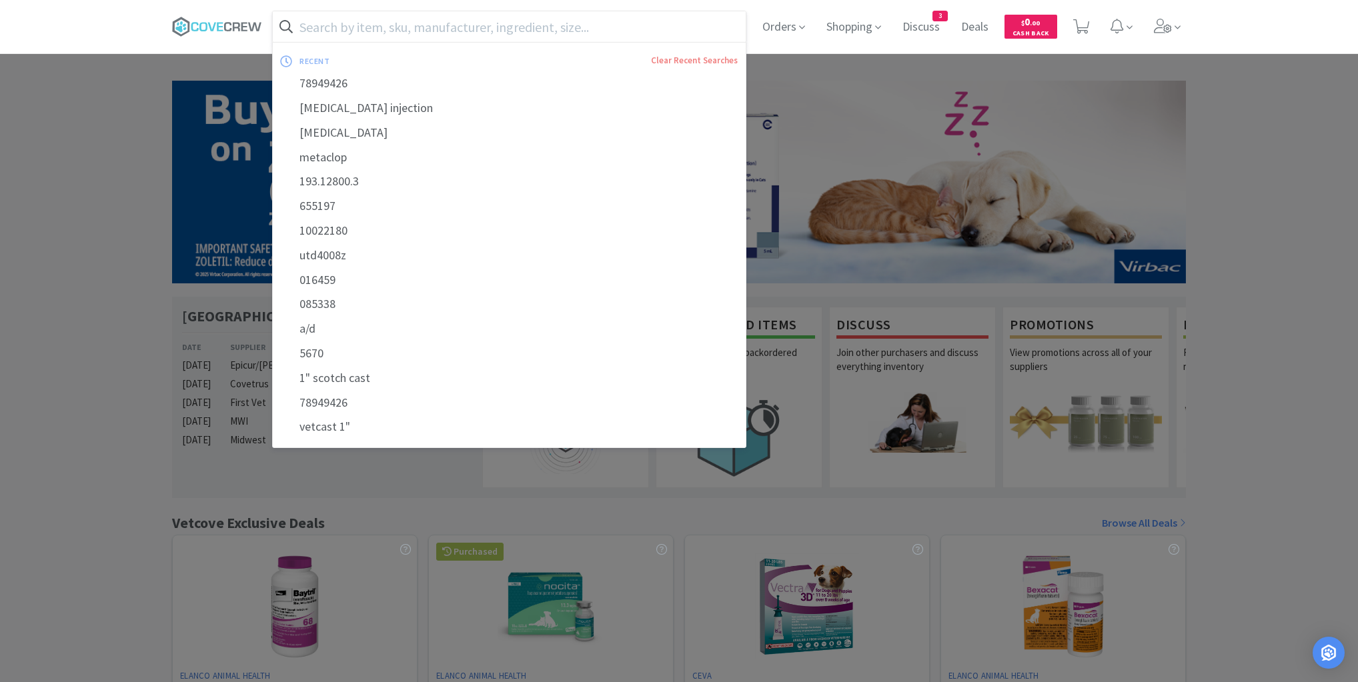
click at [416, 27] on input "text" at bounding box center [509, 26] width 473 height 31
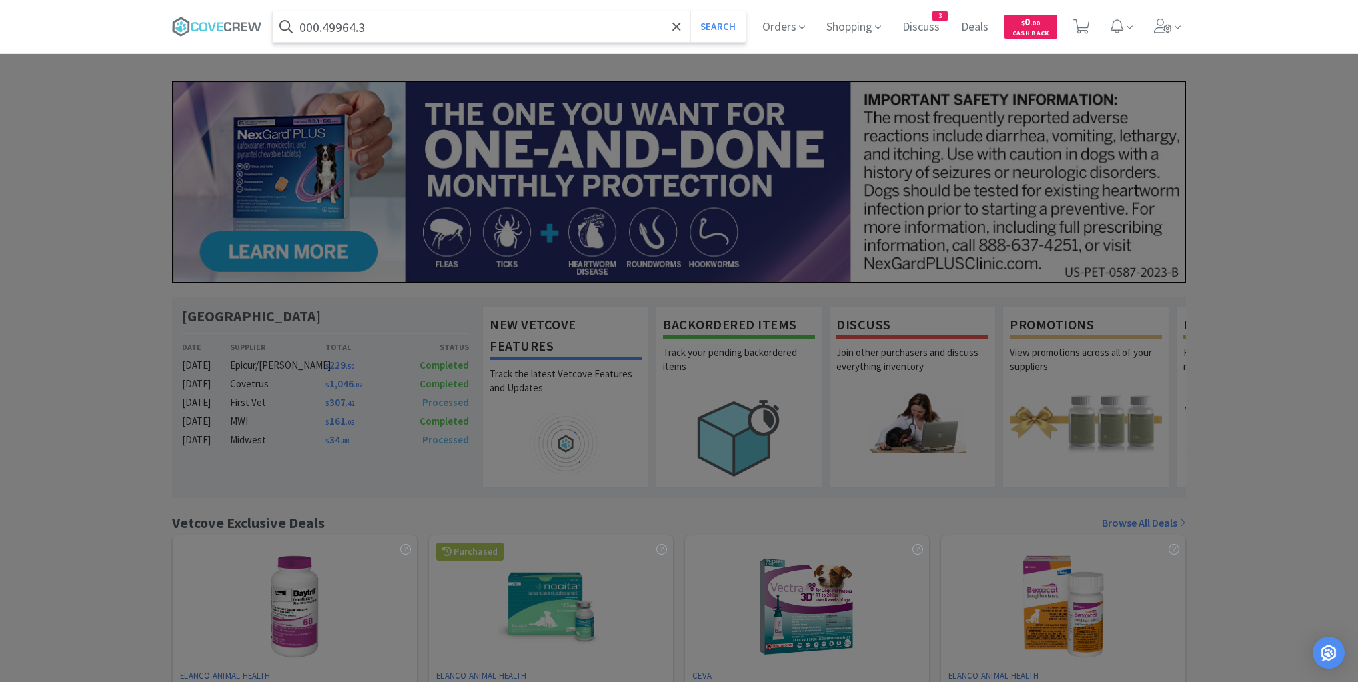
type input "000.49964.3"
click at [690, 11] on button "Search" at bounding box center [717, 26] width 55 height 31
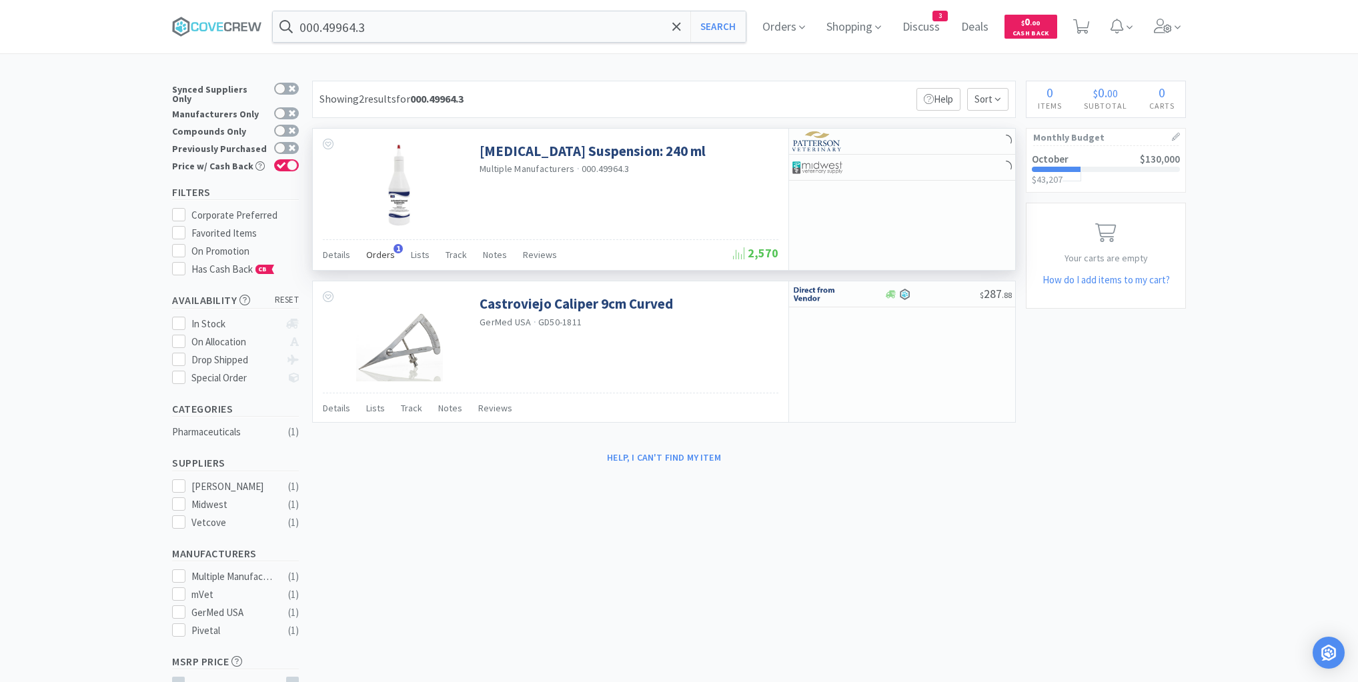
click at [381, 255] on span "Orders" at bounding box center [380, 255] width 29 height 12
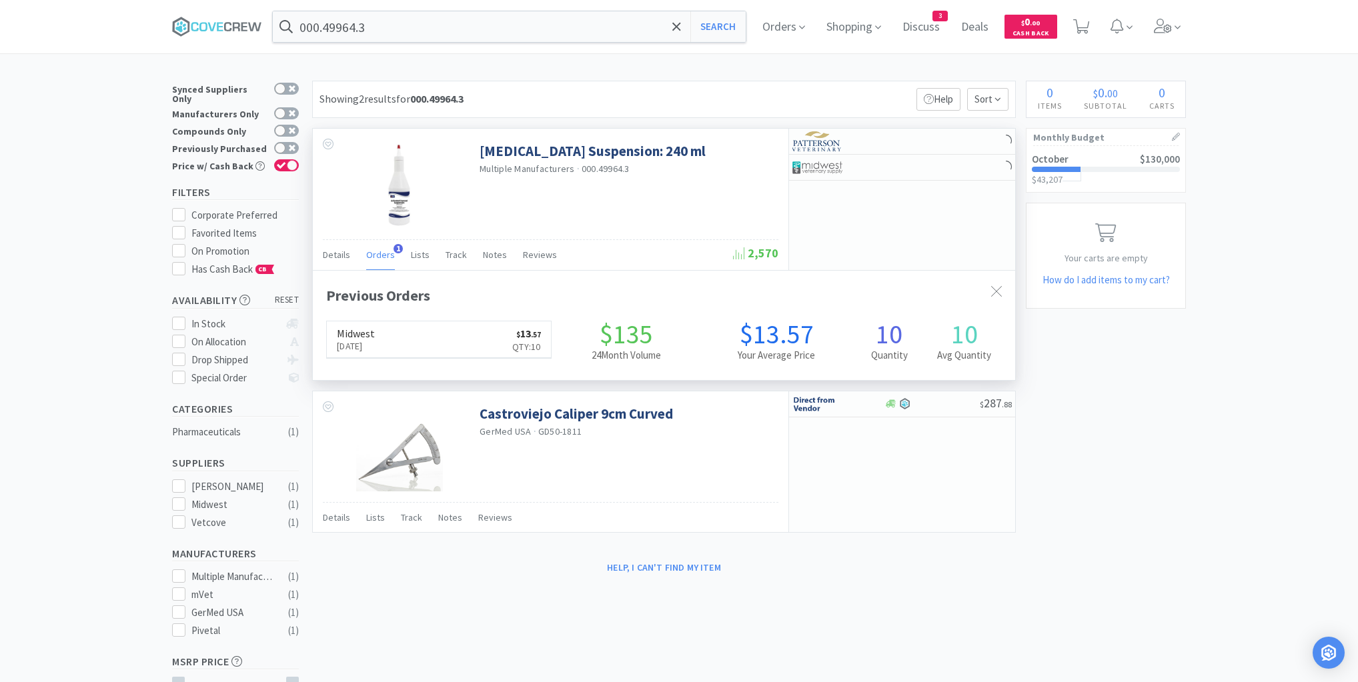
scroll to position [345, 702]
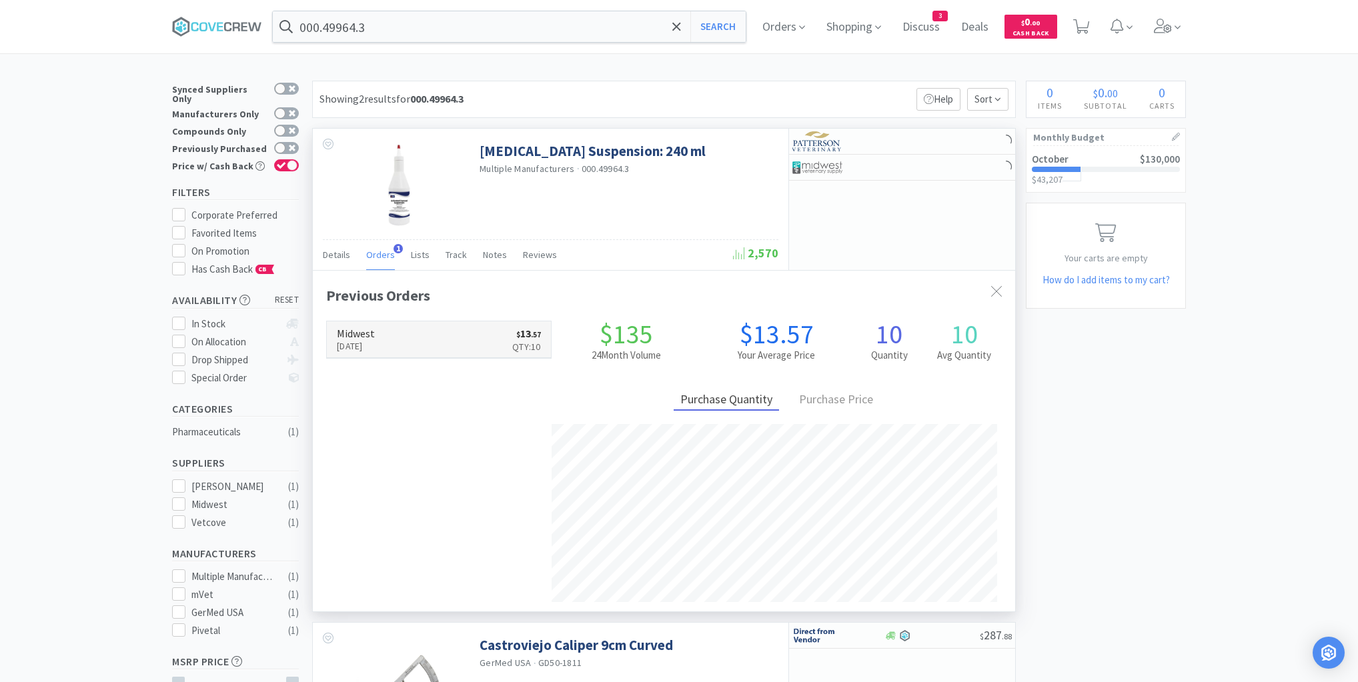
click at [425, 331] on link "Midwest [DATE] $ 13 . 57 Qty: 10" at bounding box center [439, 339] width 224 height 37
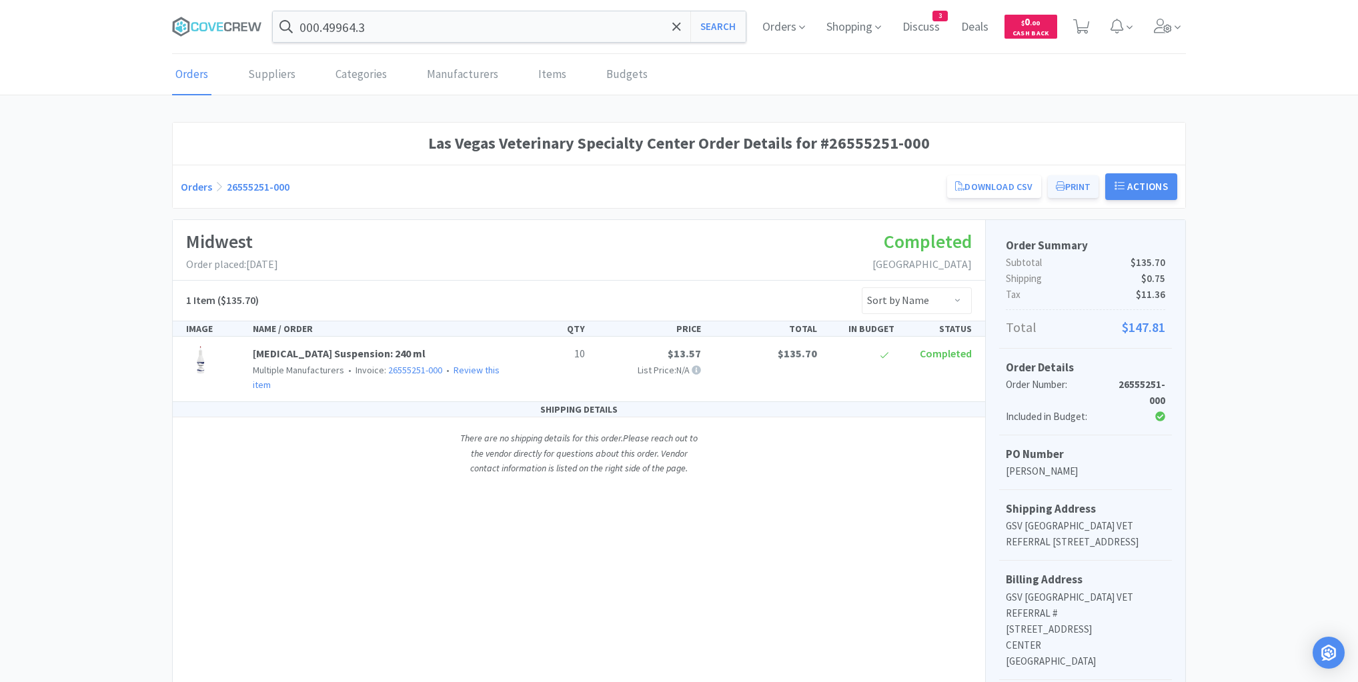
click at [1079, 182] on button "Print" at bounding box center [1073, 186] width 51 height 23
drag, startPoint x: 115, startPoint y: 257, endPoint x: 125, endPoint y: 219, distance: 39.3
click at [117, 252] on div "Las Vegas Veterinary Specialty Center Order Details for #26555251-000 Orders 26…" at bounding box center [679, 545] width 1358 height 846
drag, startPoint x: 204, startPoint y: 24, endPoint x: 307, endPoint y: 29, distance: 102.8
click at [205, 25] on icon at bounding box center [217, 27] width 90 height 20
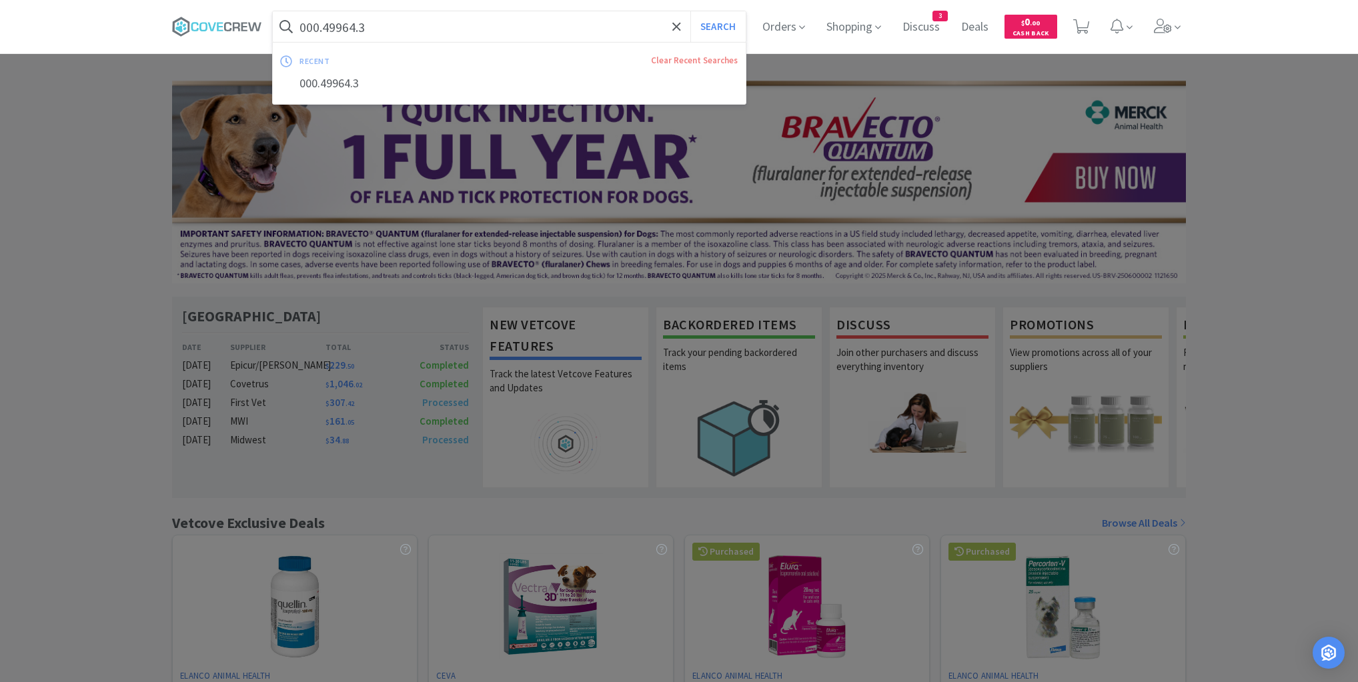
click at [425, 26] on input "000.49964.3" at bounding box center [509, 26] width 473 height 31
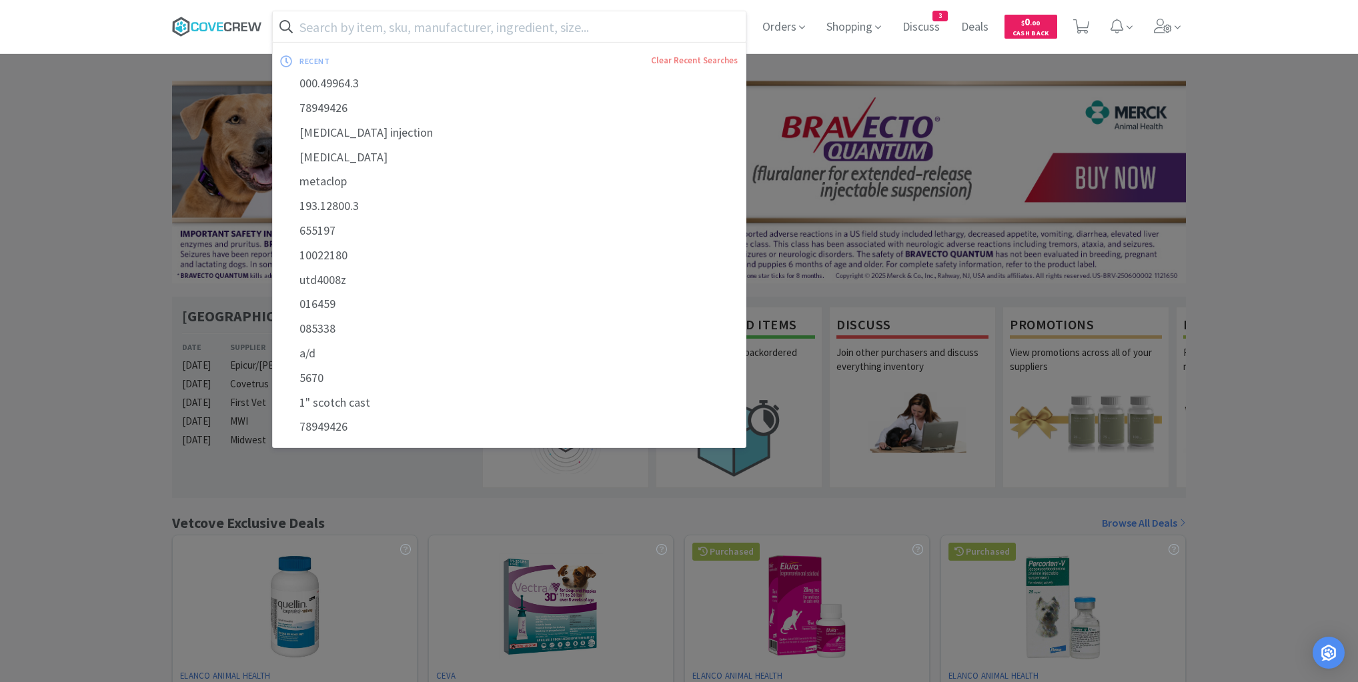
click at [225, 25] on icon at bounding box center [227, 26] width 7 height 9
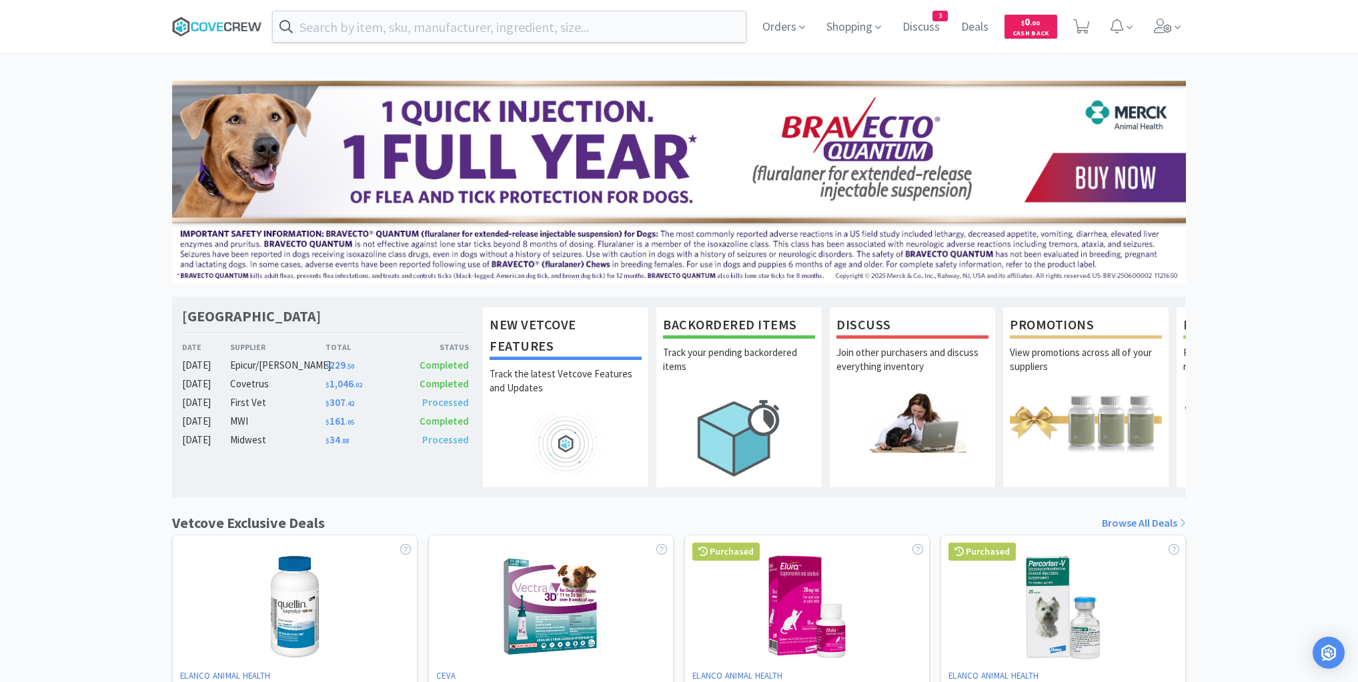
drag, startPoint x: 214, startPoint y: 32, endPoint x: 230, endPoint y: 34, distance: 16.1
click at [214, 31] on icon at bounding box center [217, 27] width 90 height 20
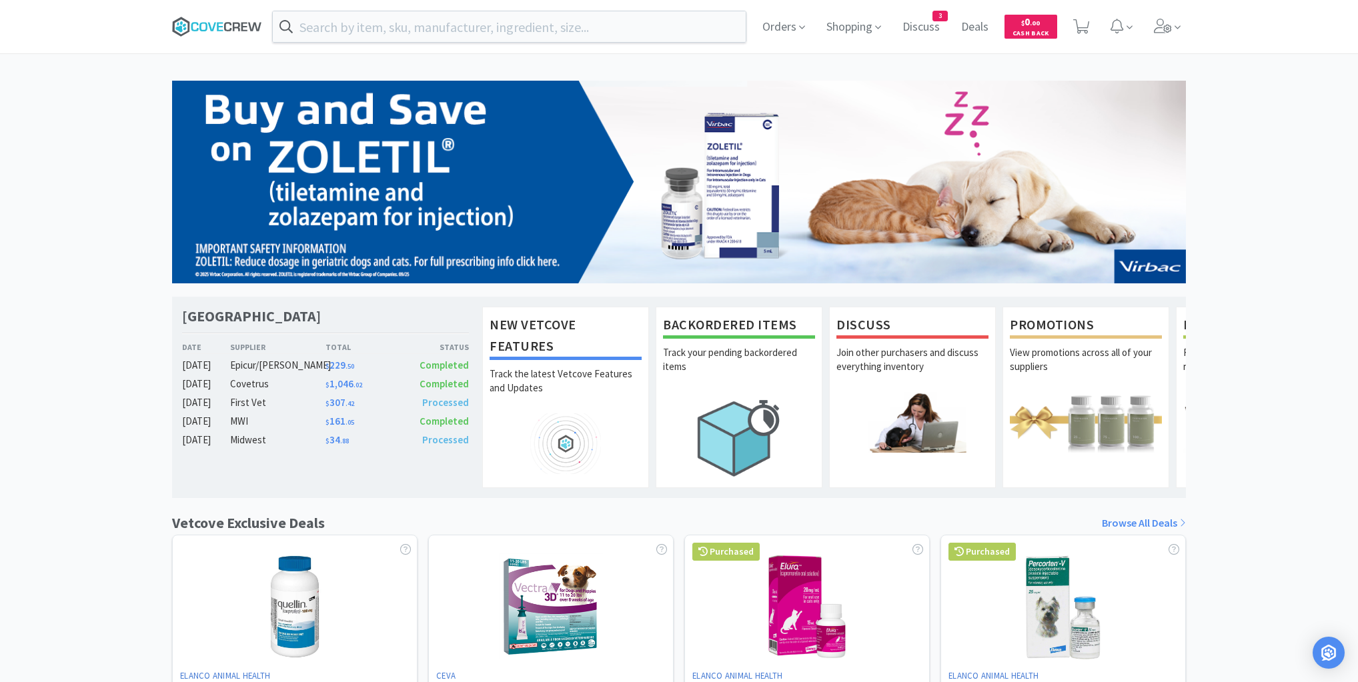
click at [247, 27] on icon at bounding box center [217, 27] width 90 height 20
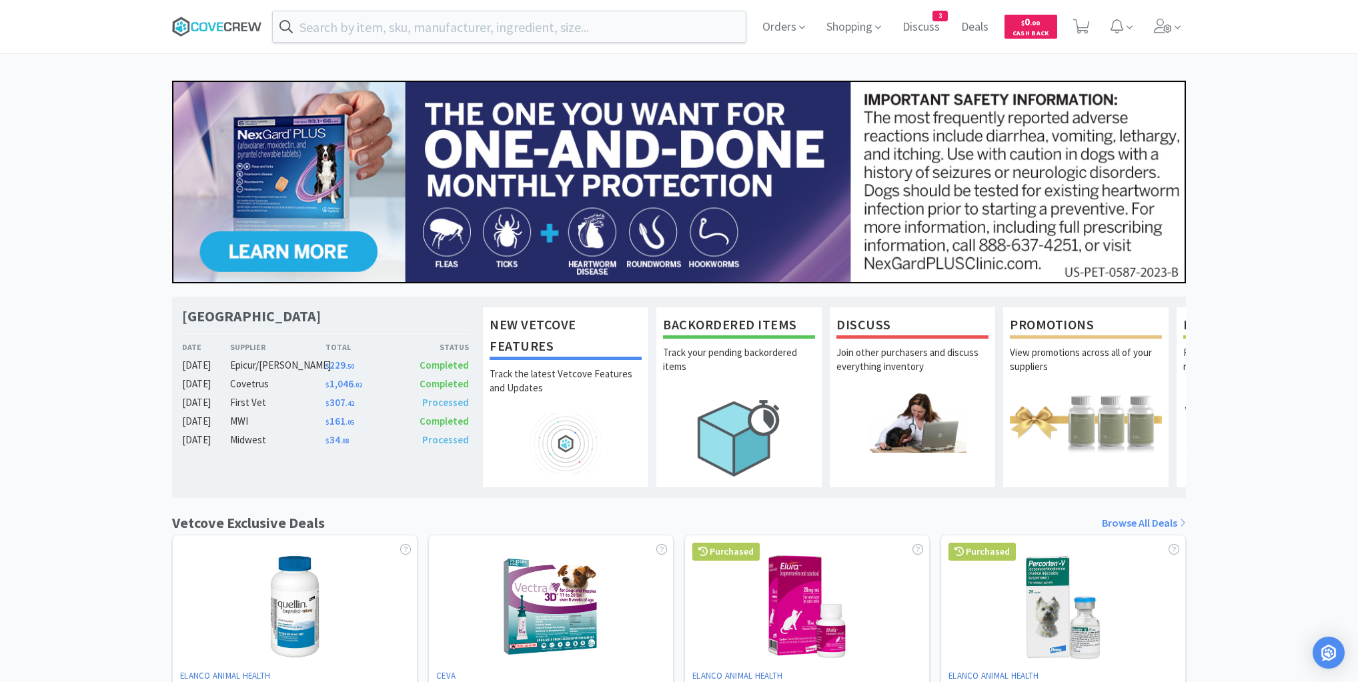
click at [249, 22] on icon at bounding box center [217, 27] width 90 height 20
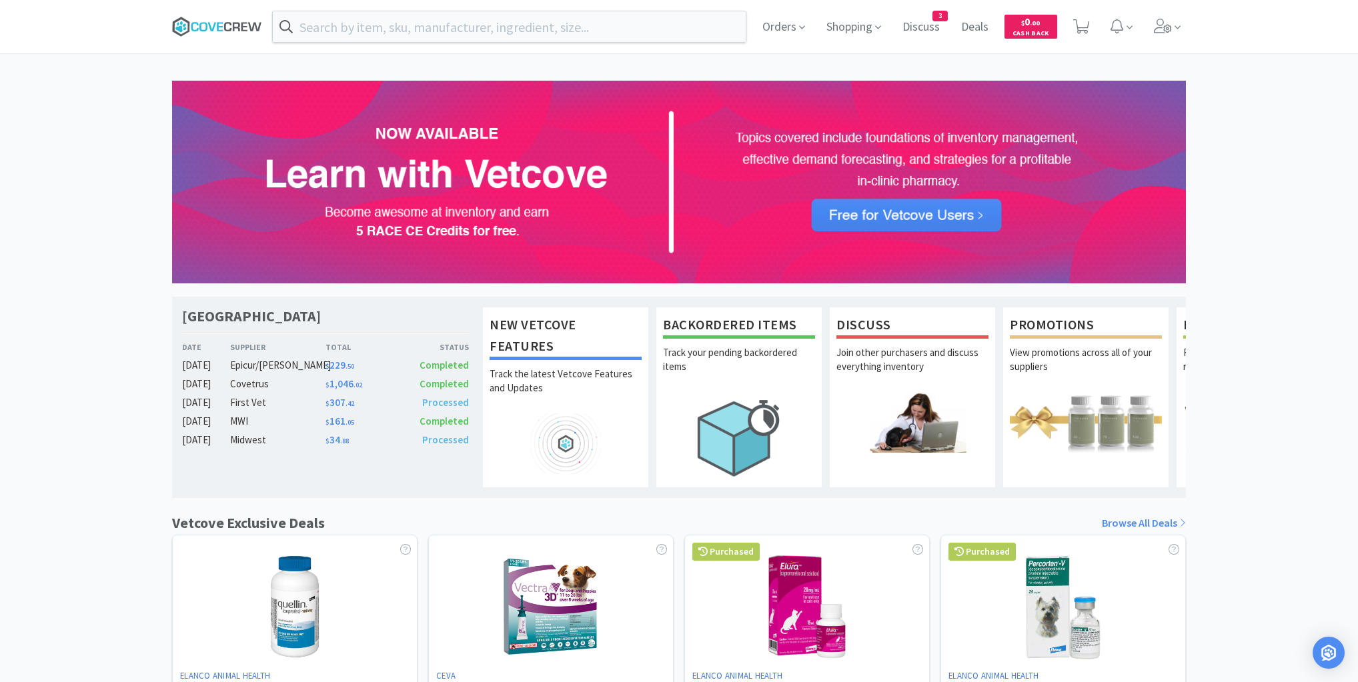
click at [234, 25] on icon at bounding box center [217, 27] width 90 height 20
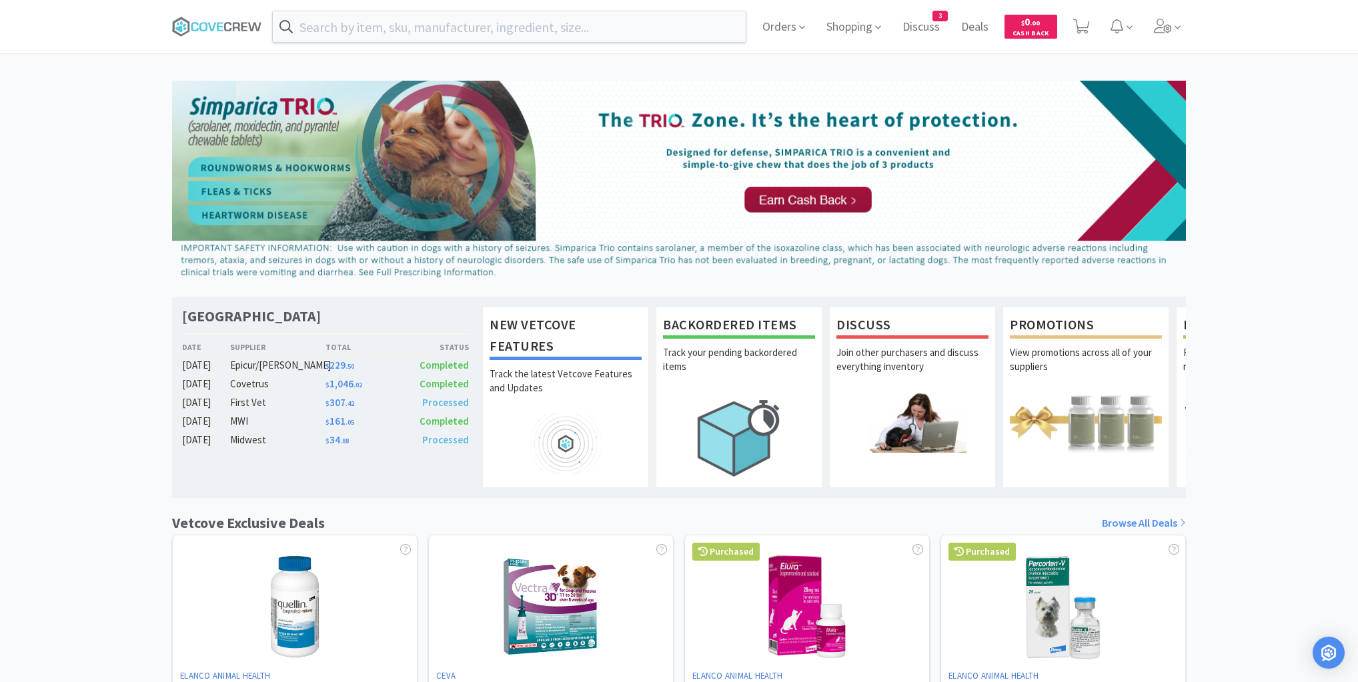
drag, startPoint x: 213, startPoint y: 27, endPoint x: 200, endPoint y: 1, distance: 29.8
click at [209, 17] on icon at bounding box center [217, 27] width 90 height 20
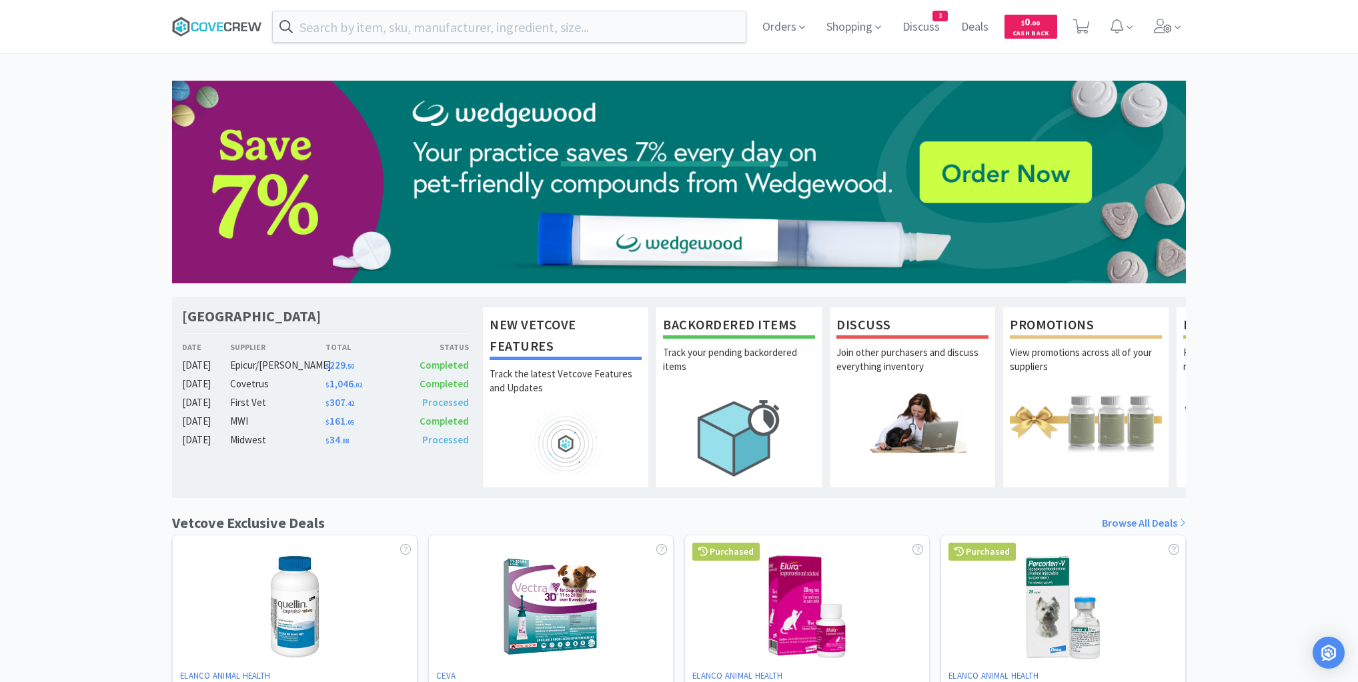
click at [237, 19] on icon at bounding box center [217, 27] width 90 height 20
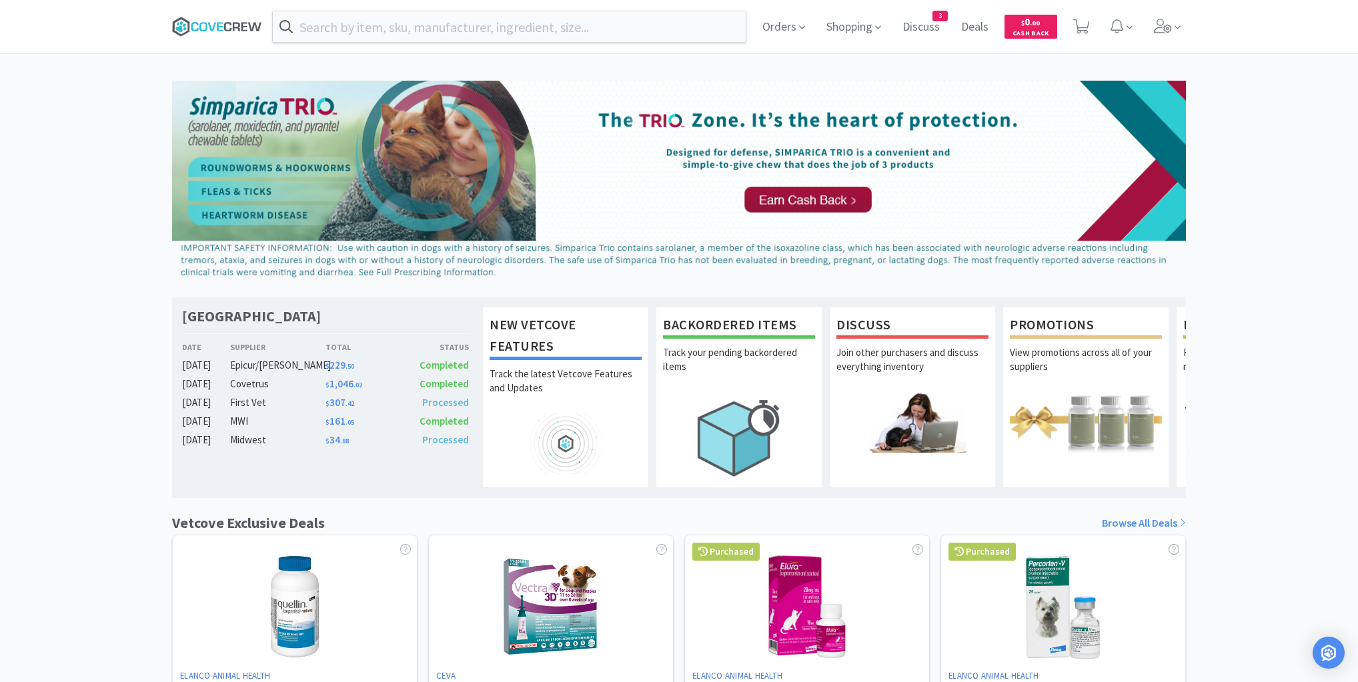
click at [214, 20] on icon at bounding box center [217, 27] width 90 height 20
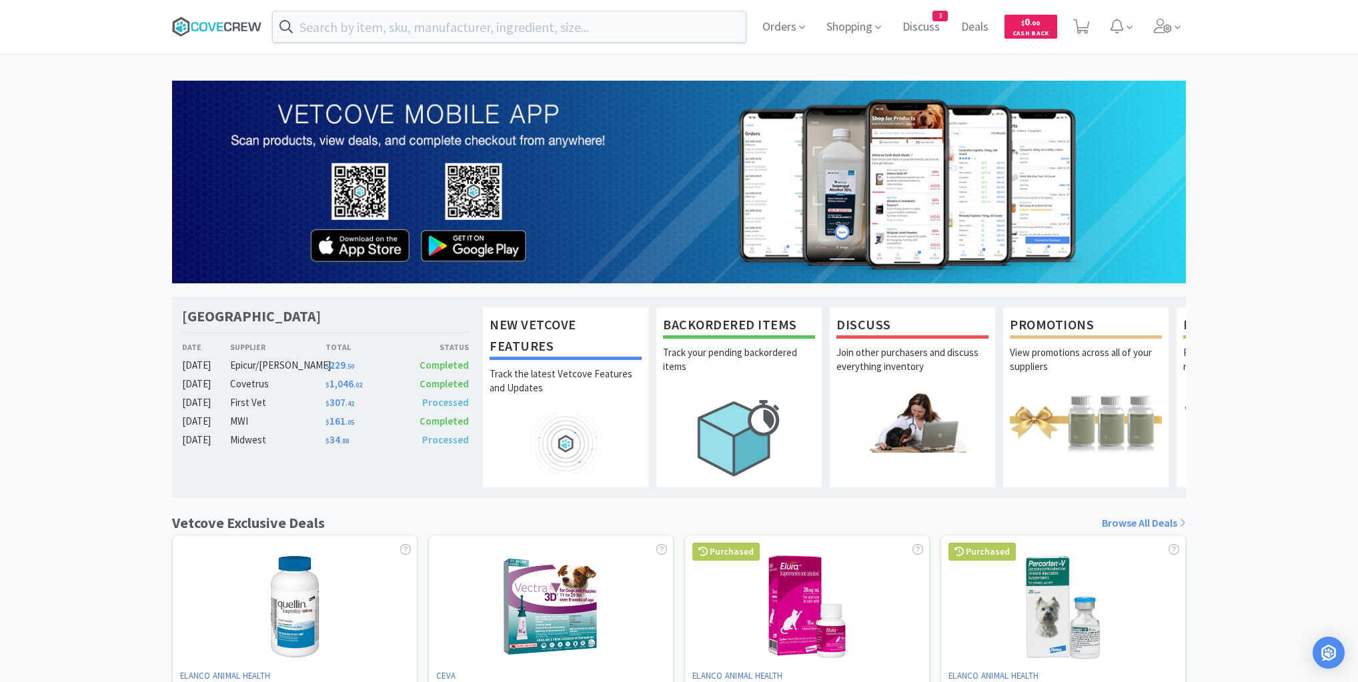
click at [192, 24] on icon at bounding box center [194, 26] width 7 height 9
